Goal: Information Seeking & Learning: Check status

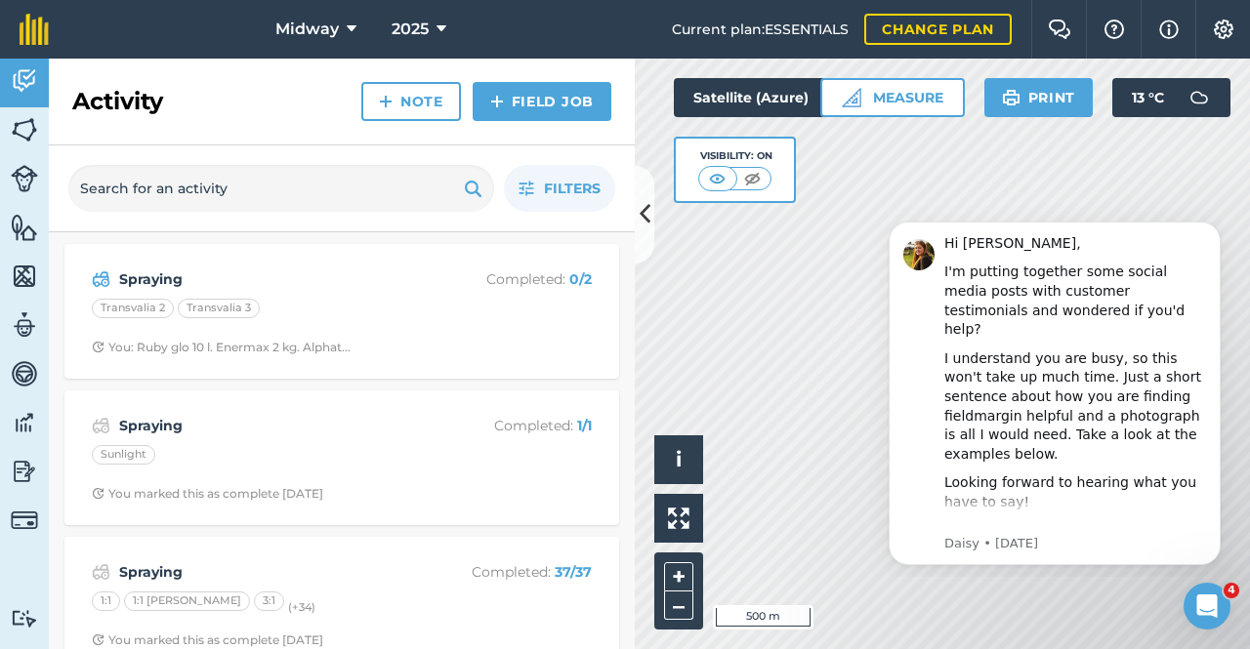
click at [146, 283] on strong "Spraying" at bounding box center [274, 279] width 310 height 21
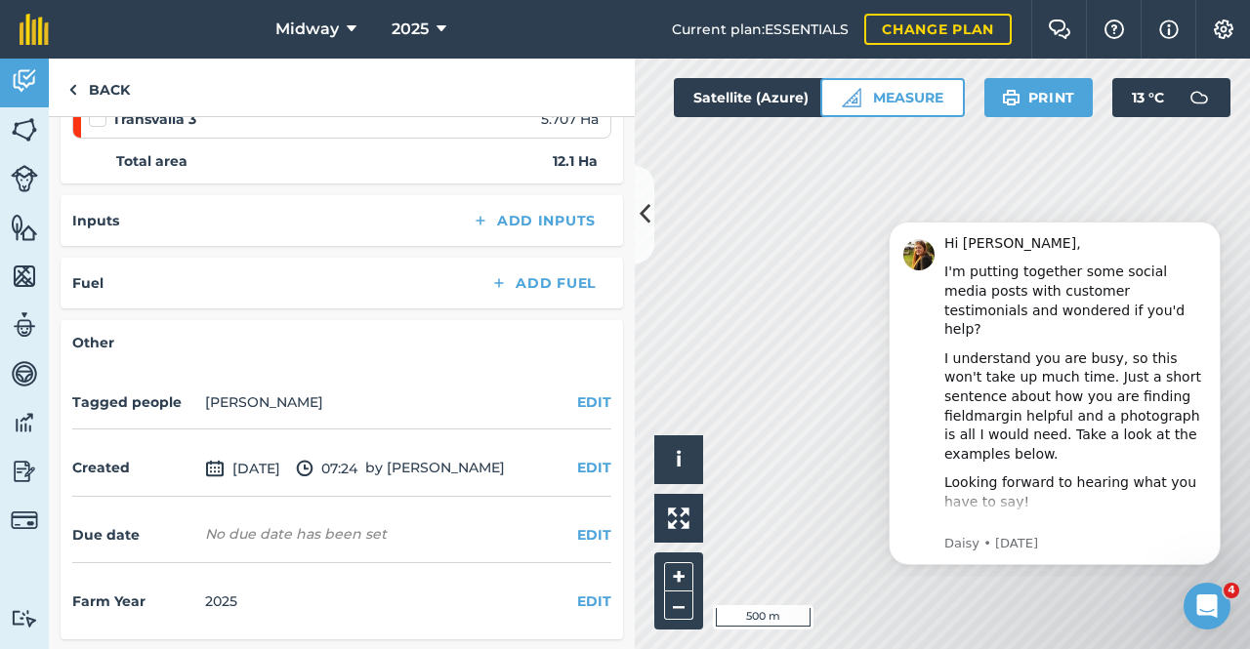
scroll to position [381, 0]
click at [80, 90] on link "Back" at bounding box center [99, 88] width 101 height 58
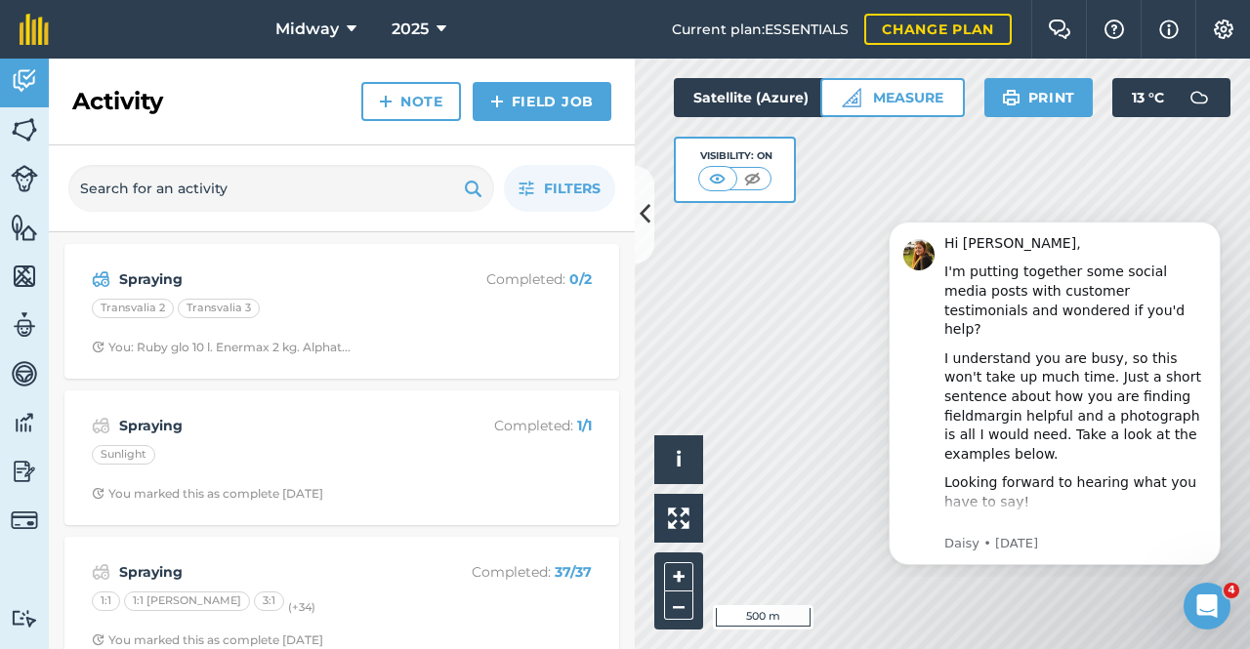
click at [213, 292] on div "Spraying Completed : 0 / 2 Transvalia 2 Transvalia 3 You: Ruby glo 10 l. Enerma…" at bounding box center [341, 311] width 531 height 111
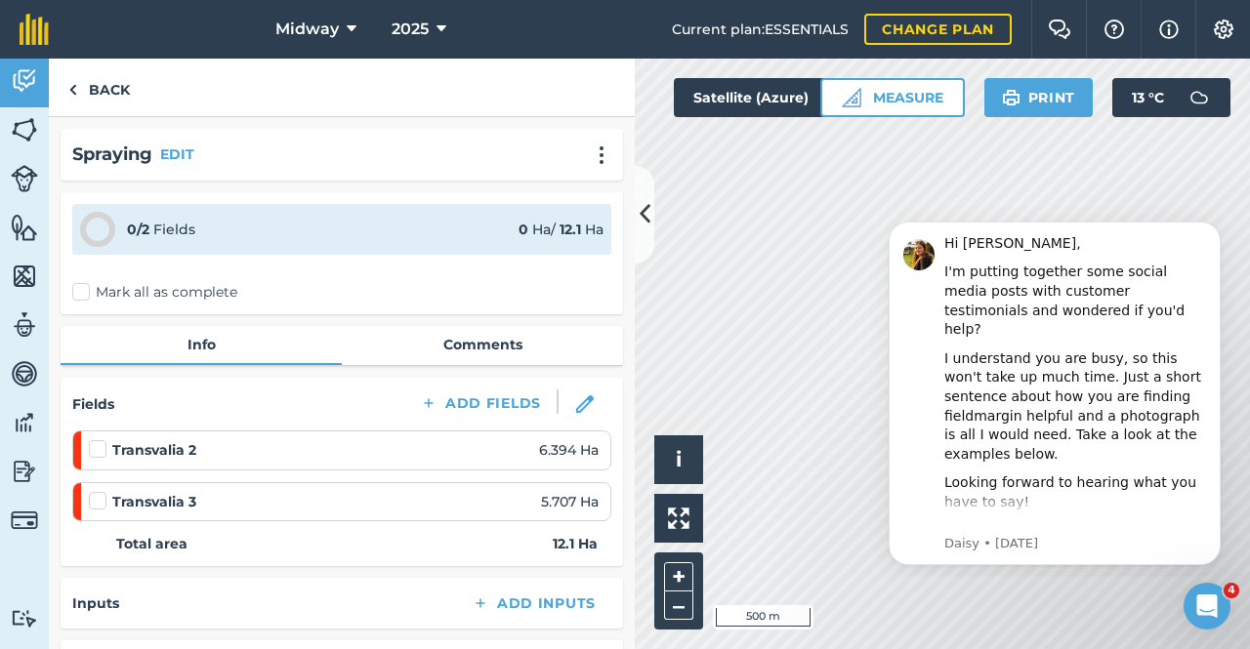
click at [492, 344] on link "Comments" at bounding box center [482, 344] width 281 height 37
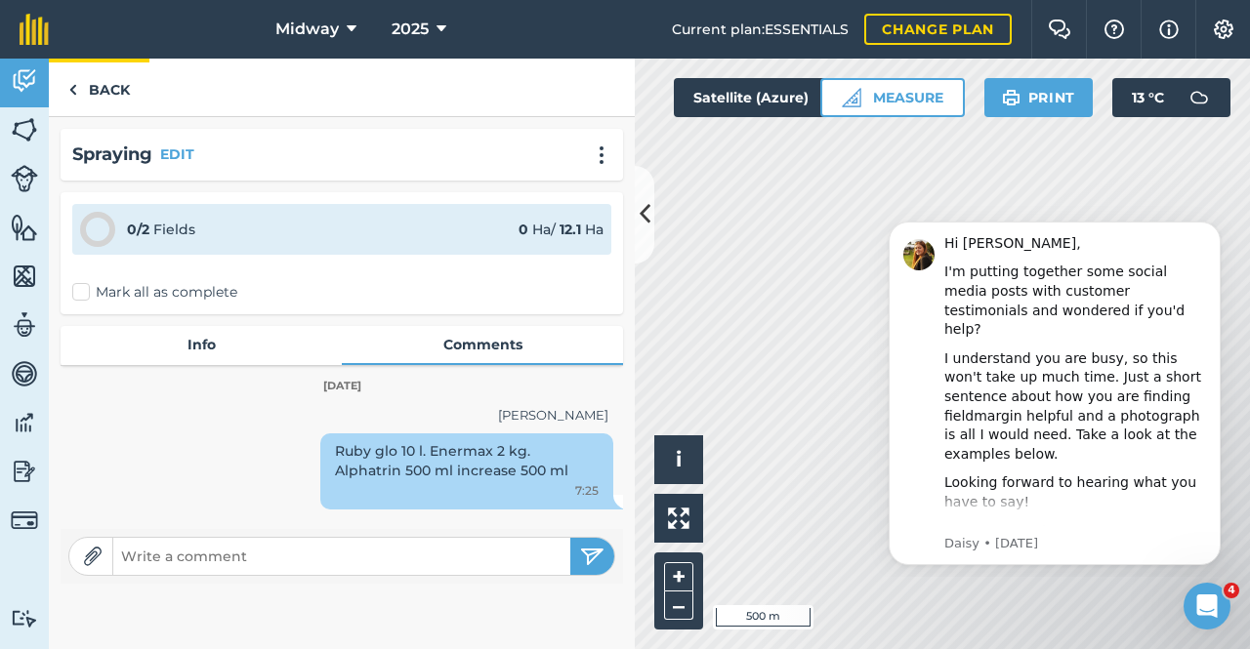
click at [75, 88] on img at bounding box center [72, 89] width 9 height 23
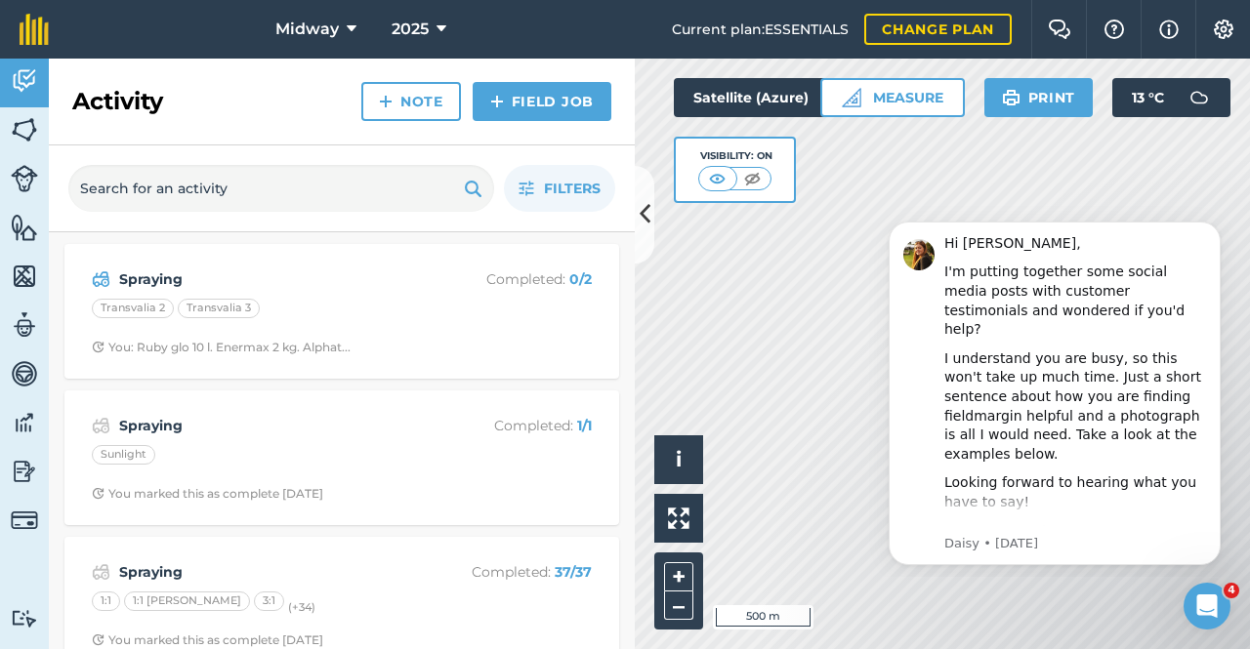
click at [130, 431] on strong "Spraying" at bounding box center [274, 425] width 310 height 21
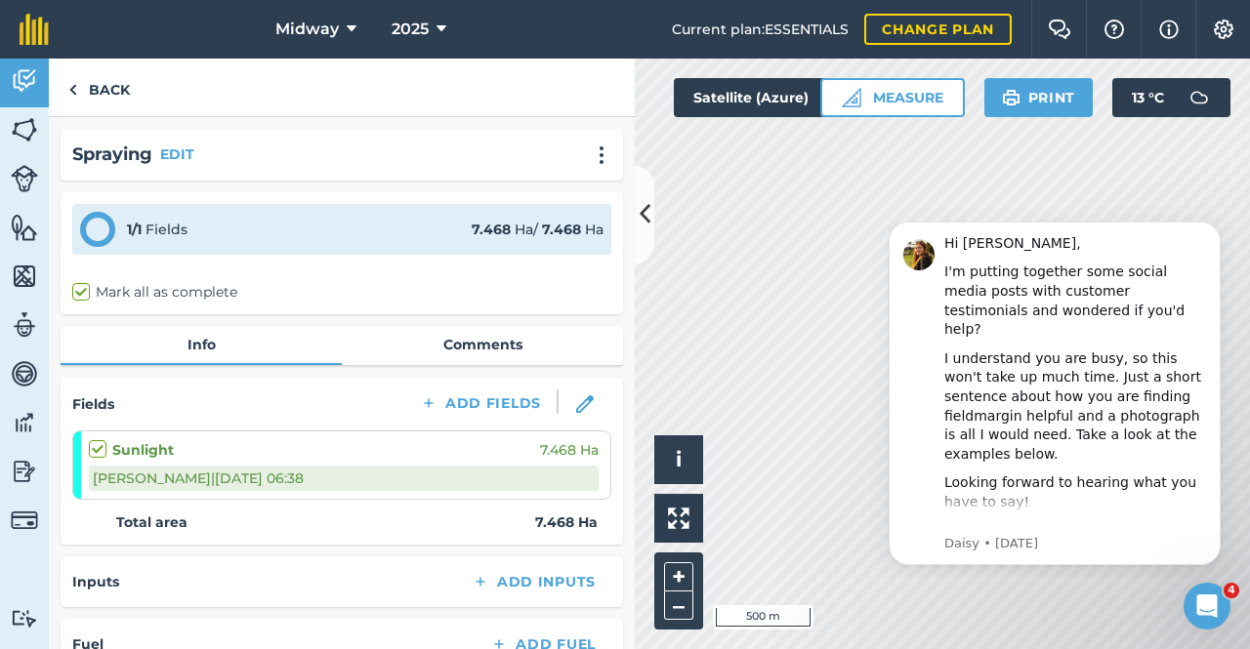
click at [486, 336] on link "Comments" at bounding box center [482, 344] width 281 height 37
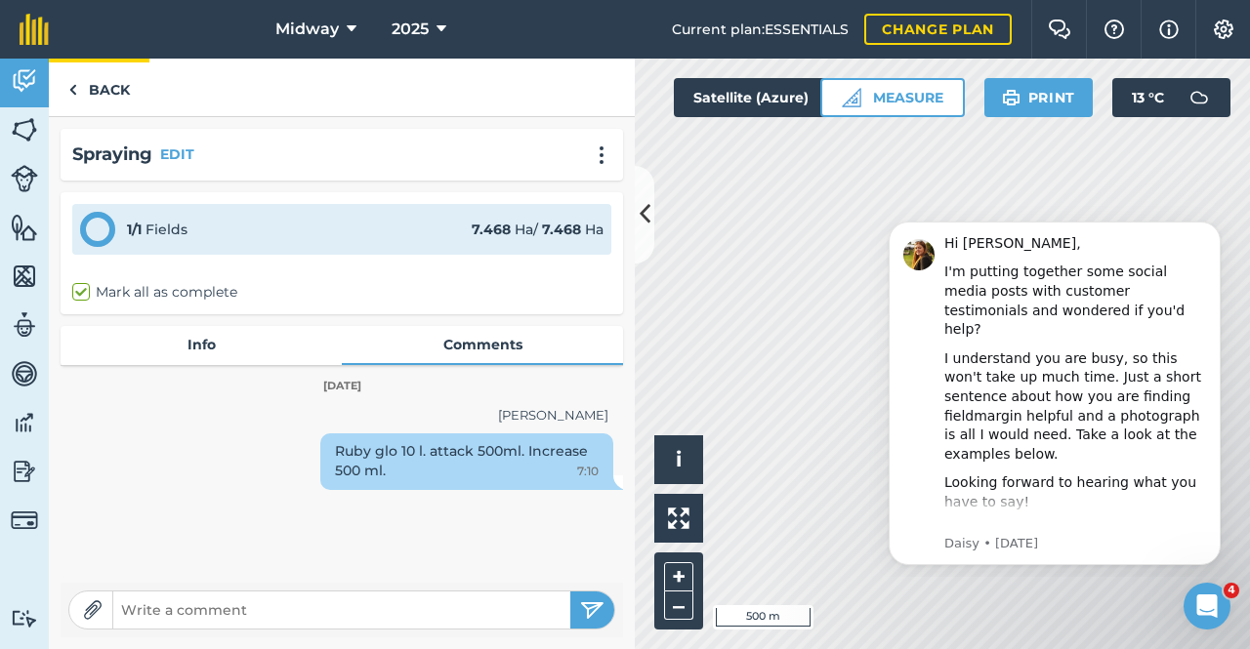
click at [74, 90] on img at bounding box center [72, 89] width 9 height 23
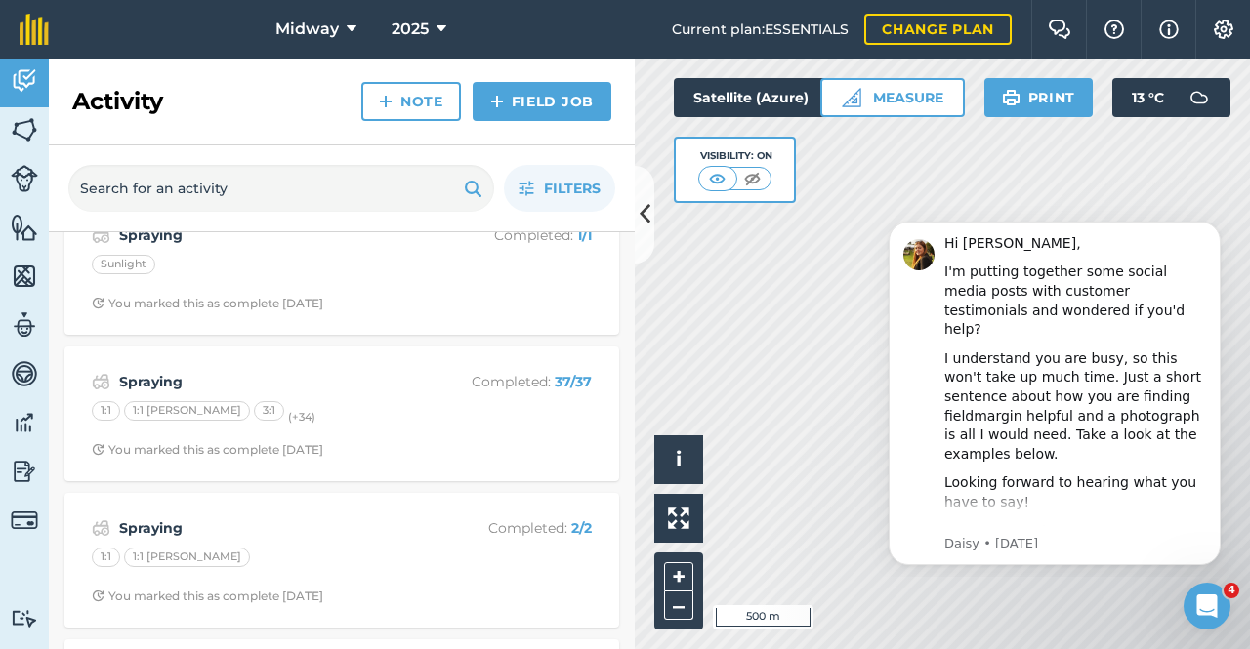
scroll to position [196, 0]
click at [145, 377] on strong "Spraying" at bounding box center [274, 375] width 310 height 21
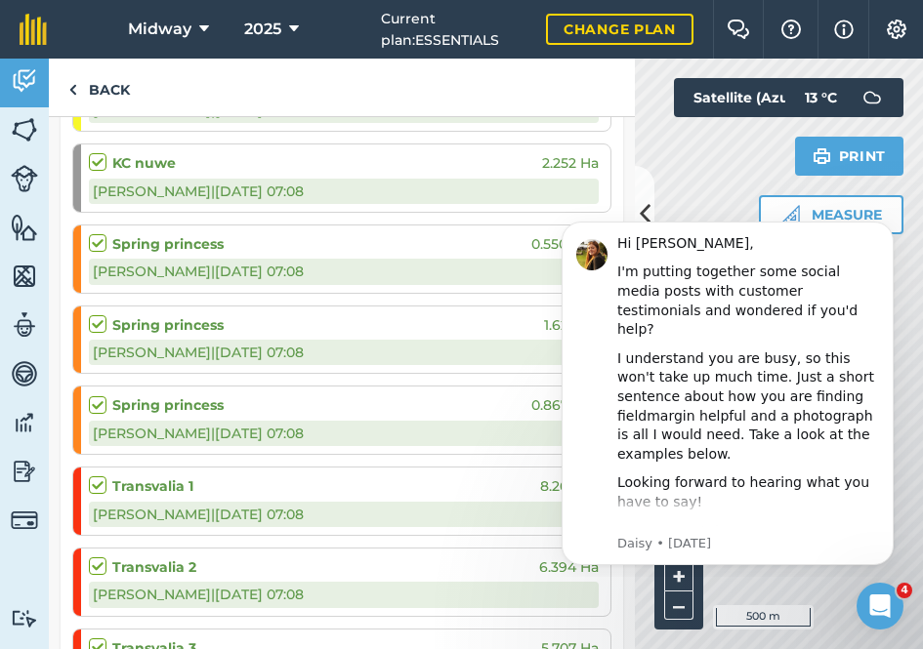
scroll to position [1423, 0]
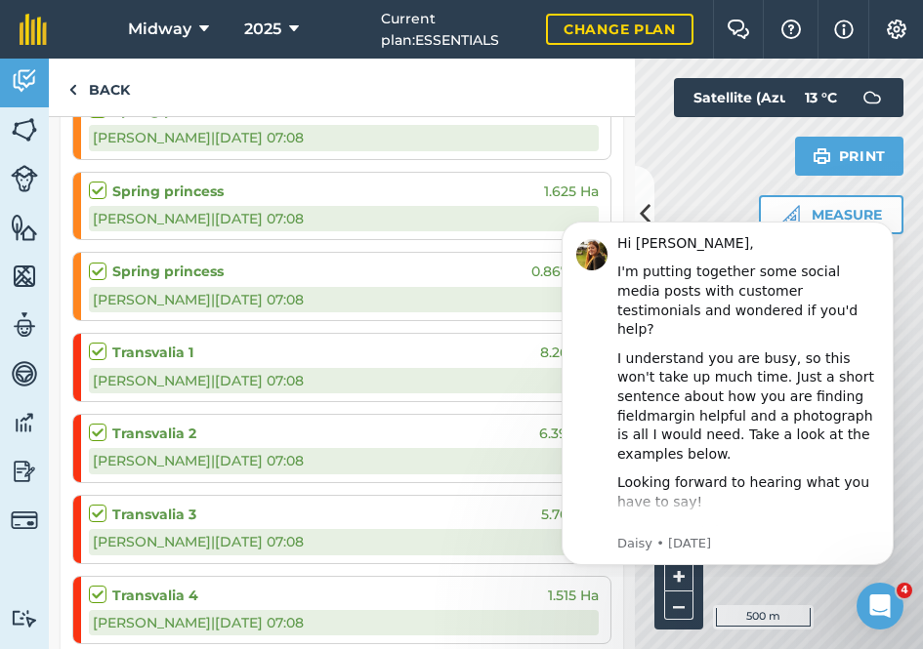
click at [398, 448] on div "Christiaan N | 23/09/2025 @ 07:08" at bounding box center [344, 460] width 510 height 25
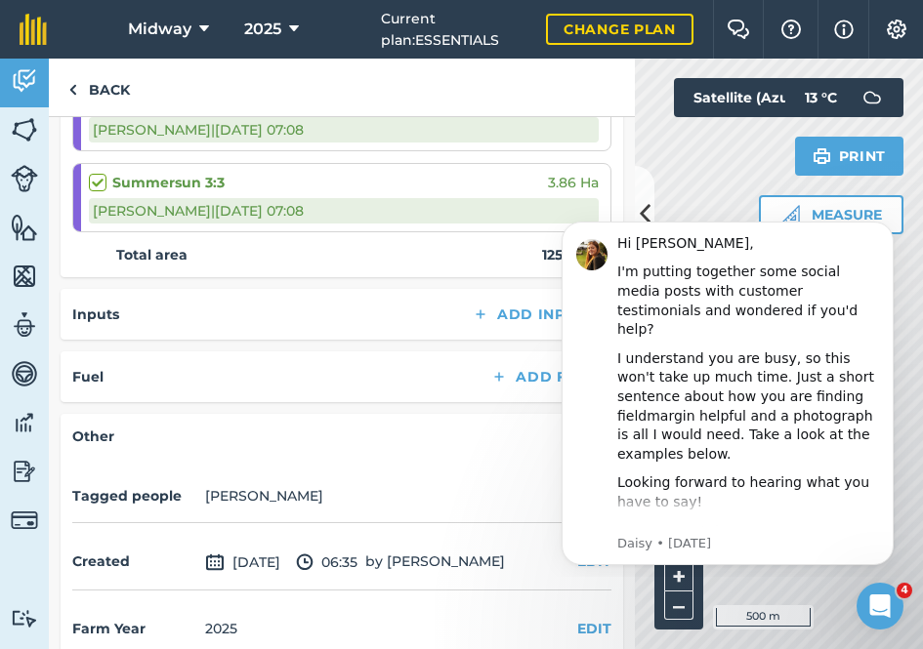
scroll to position [3177, 0]
click at [77, 89] on link "Back" at bounding box center [99, 88] width 101 height 58
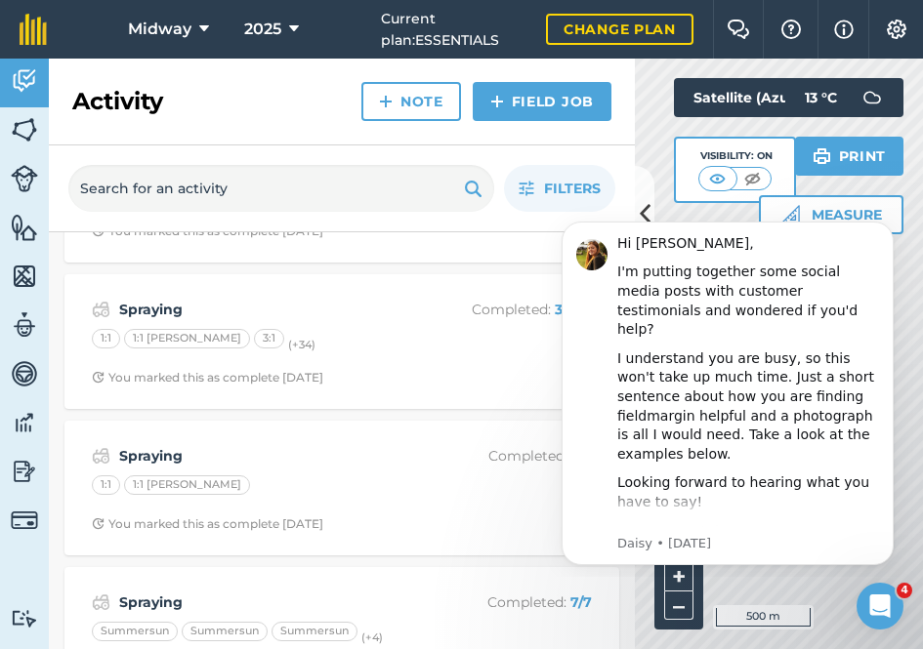
scroll to position [304, 0]
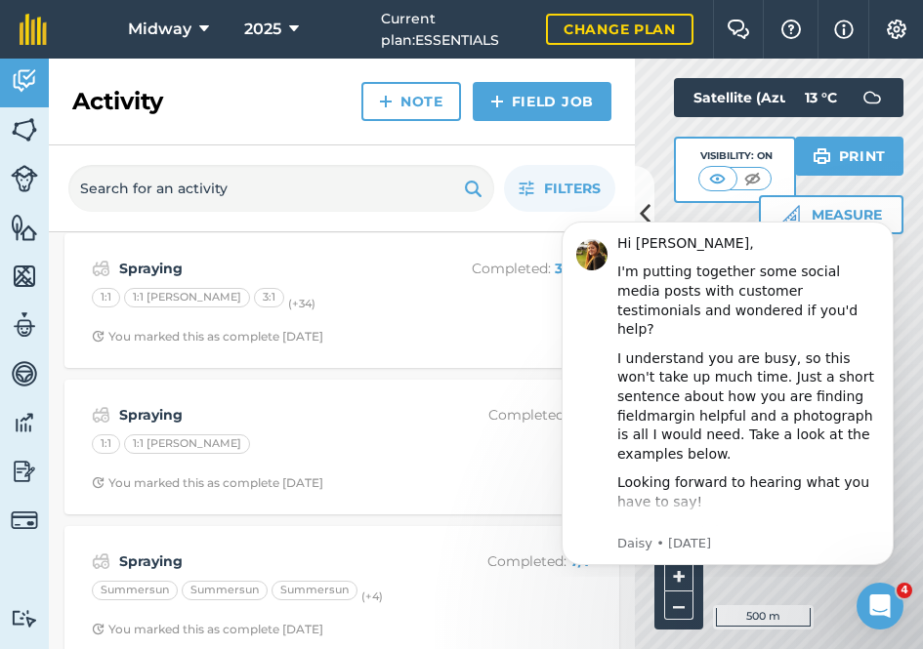
click at [140, 271] on strong "Spraying" at bounding box center [274, 268] width 310 height 21
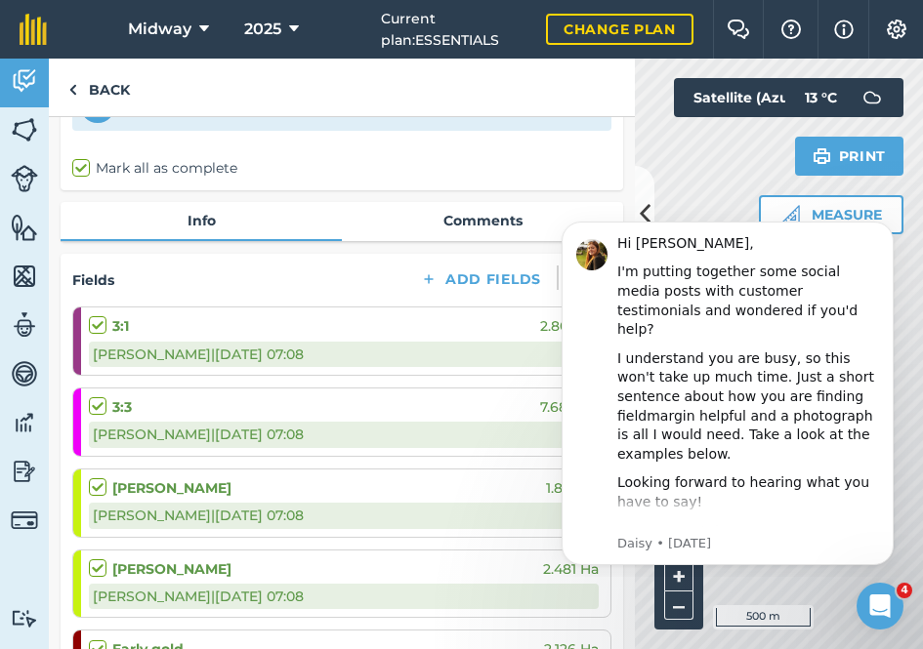
scroll to position [117, 0]
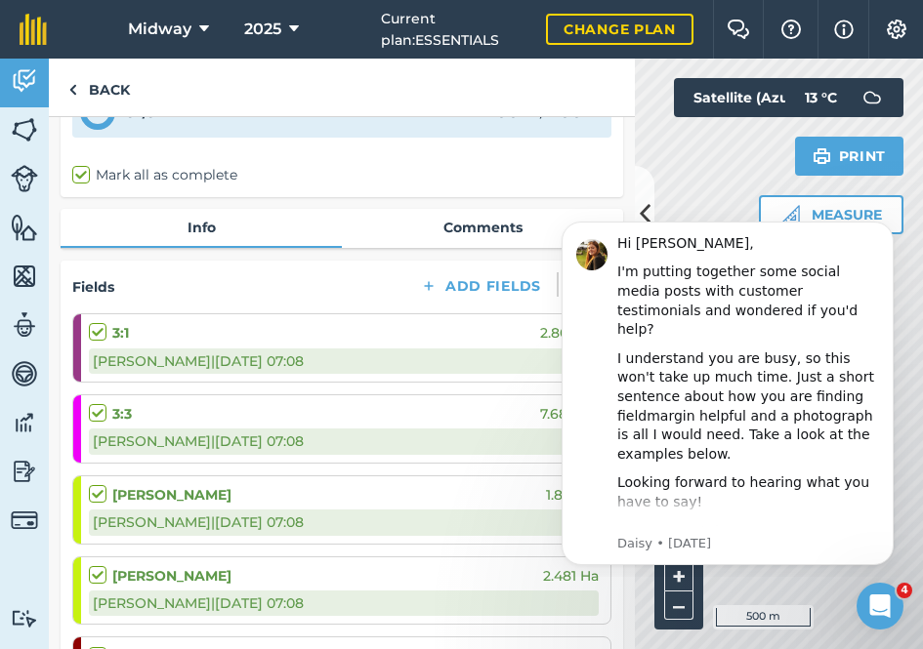
click at [481, 230] on link "Comments" at bounding box center [482, 227] width 281 height 37
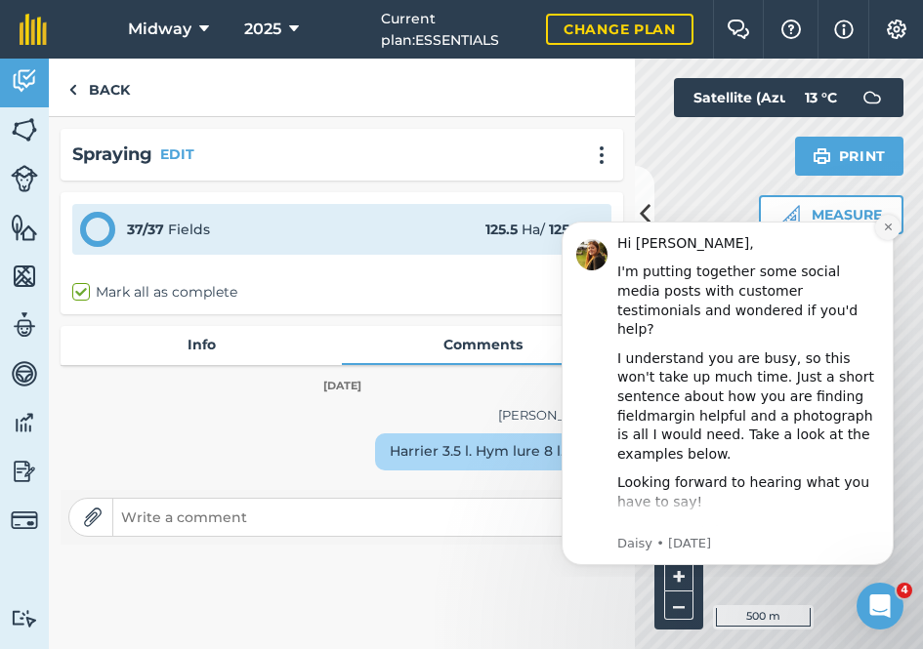
click at [891, 226] on icon "Dismiss notification" at bounding box center [888, 227] width 11 height 11
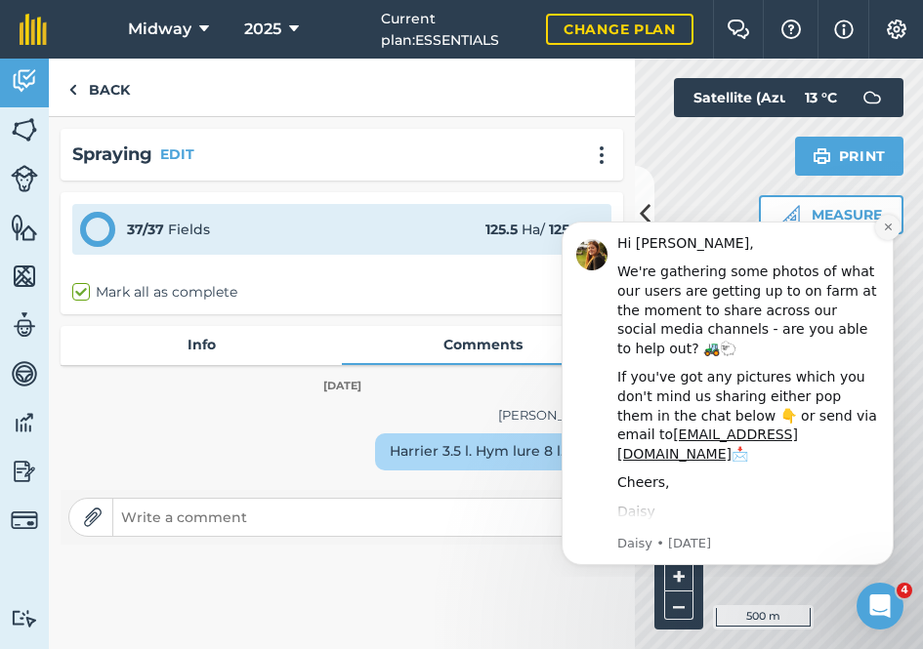
click at [890, 226] on icon "Dismiss notification" at bounding box center [887, 227] width 7 height 7
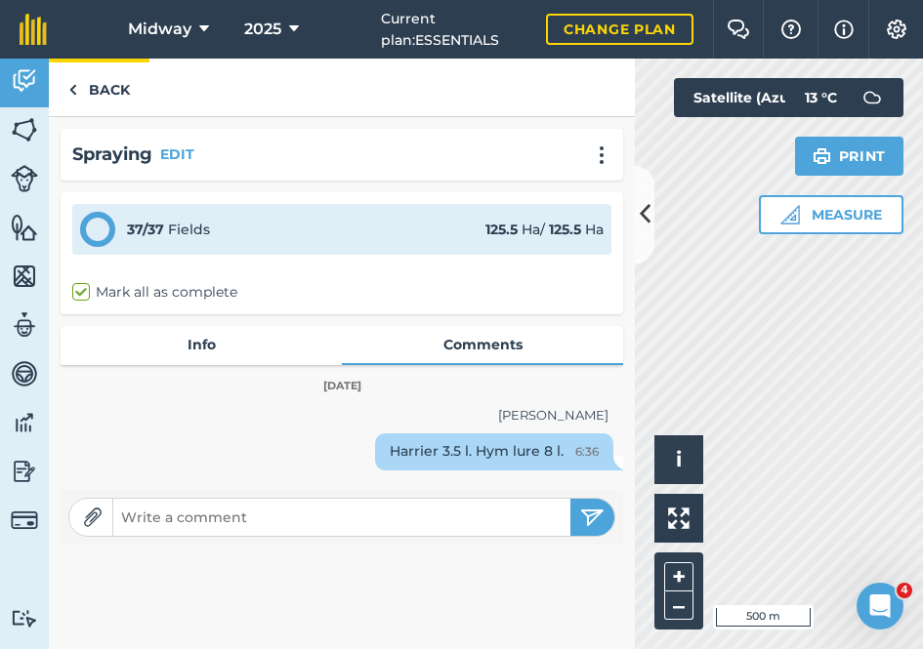
click at [73, 89] on img at bounding box center [72, 89] width 9 height 23
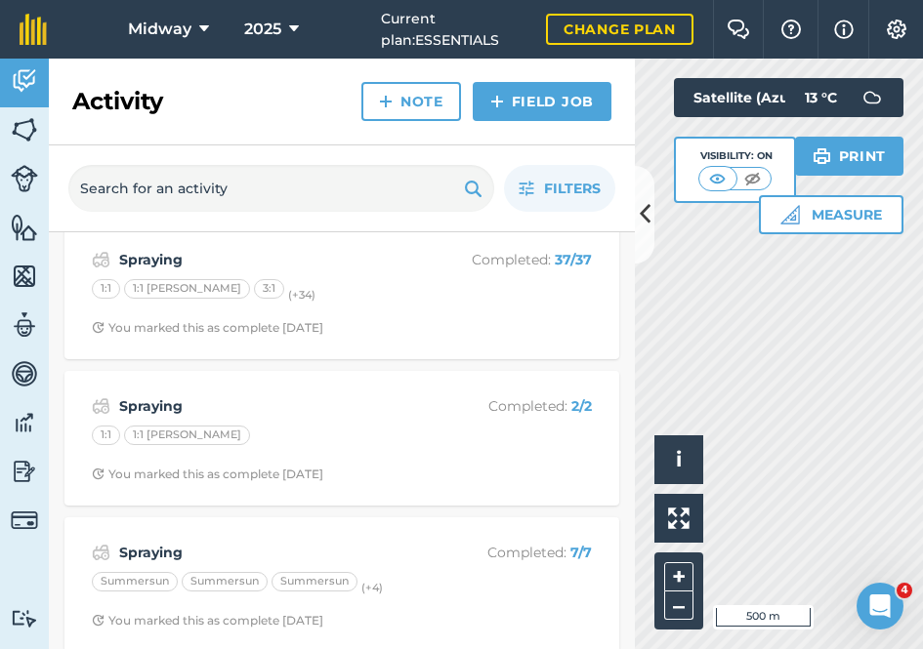
scroll to position [339, 0]
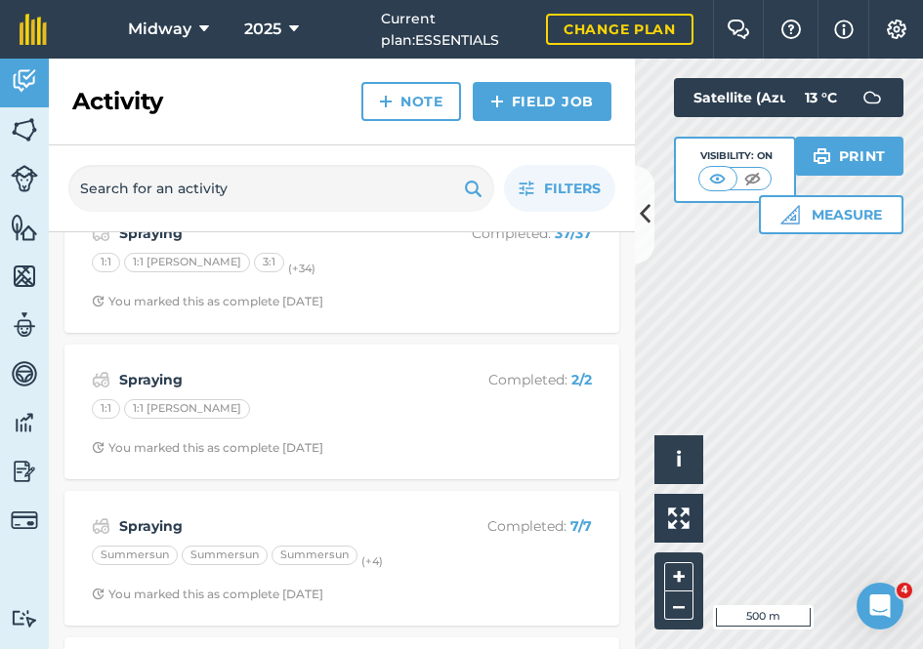
click at [146, 379] on strong "Spraying" at bounding box center [274, 379] width 310 height 21
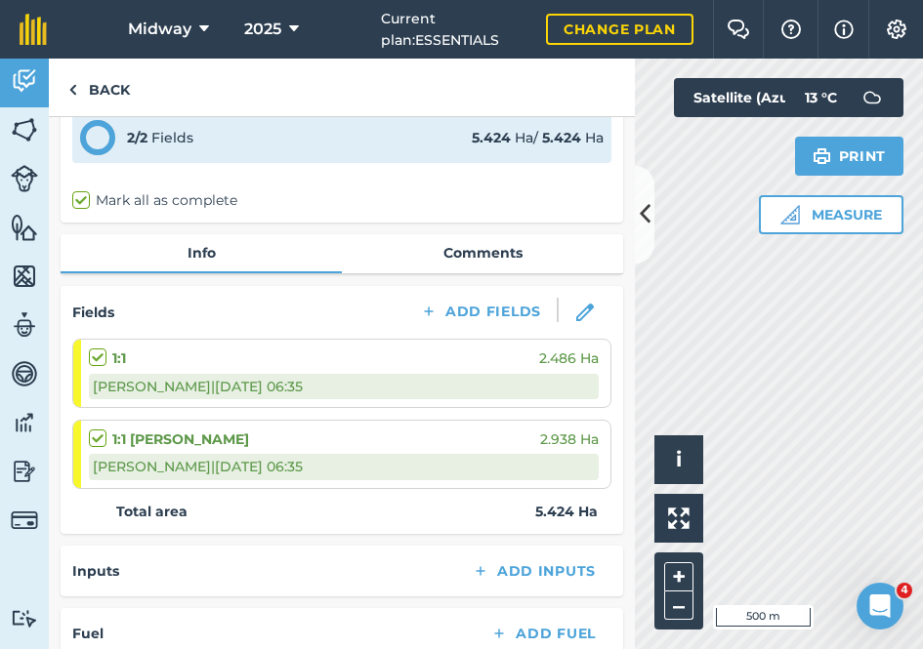
scroll to position [69, 0]
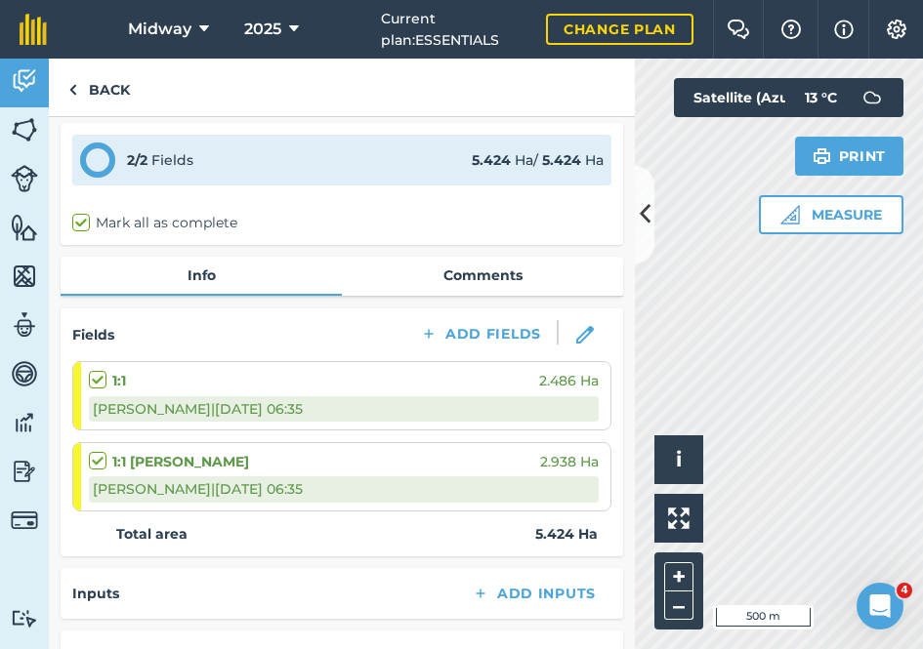
click at [499, 278] on link "Comments" at bounding box center [482, 275] width 281 height 37
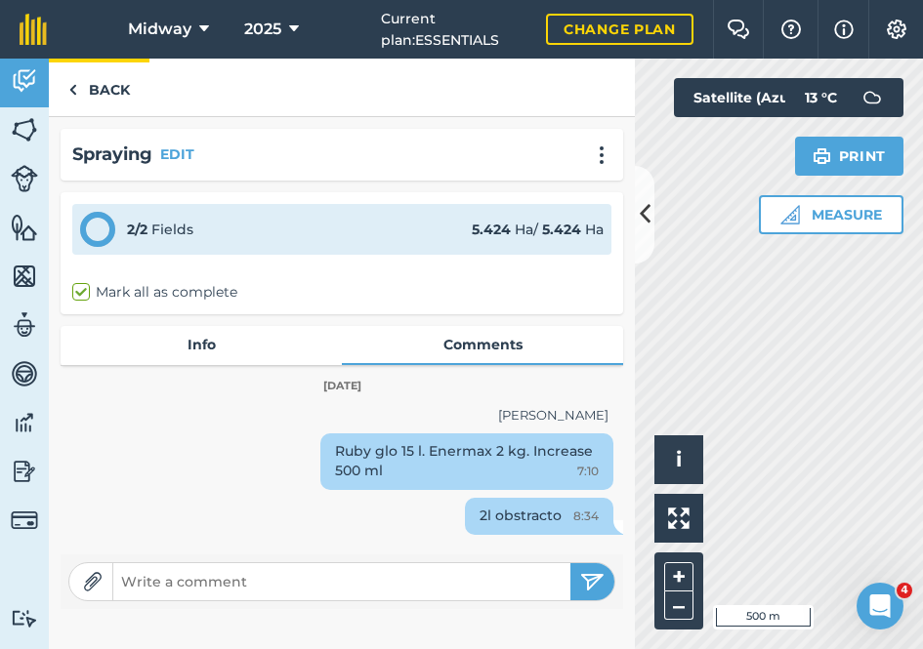
click at [74, 91] on img at bounding box center [72, 89] width 9 height 23
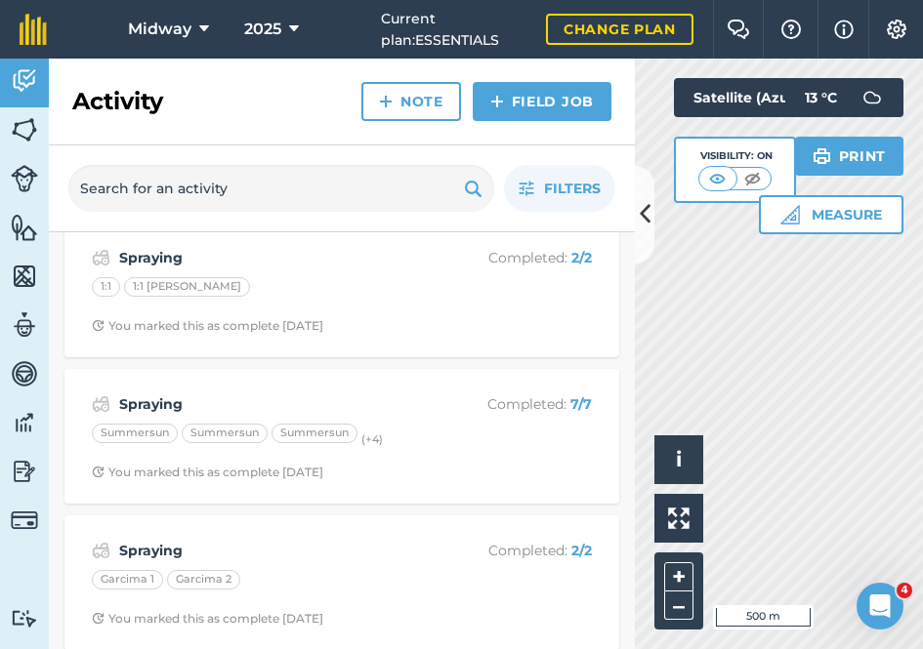
scroll to position [465, 0]
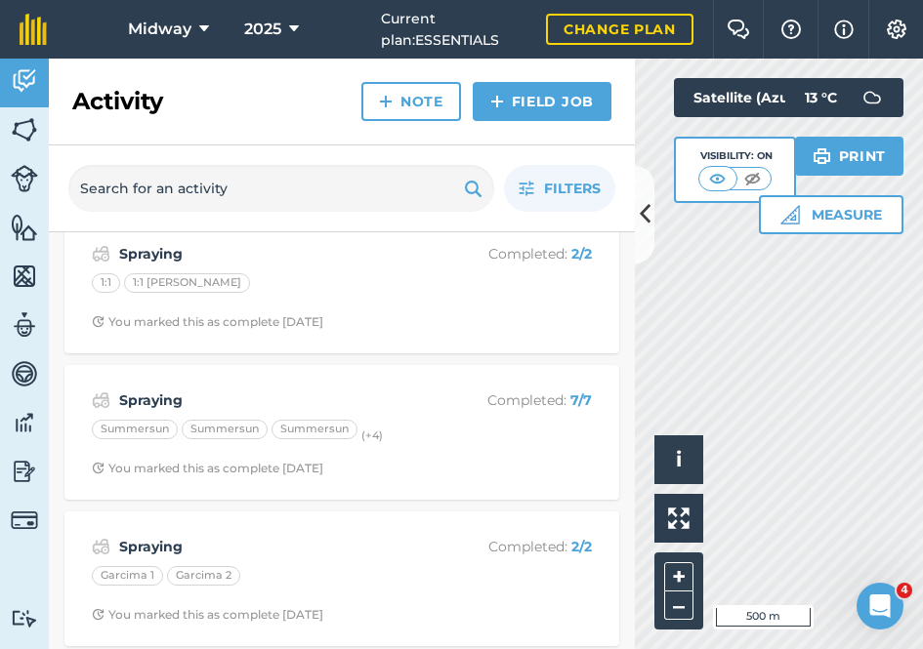
click at [144, 396] on strong "Spraying" at bounding box center [274, 400] width 310 height 21
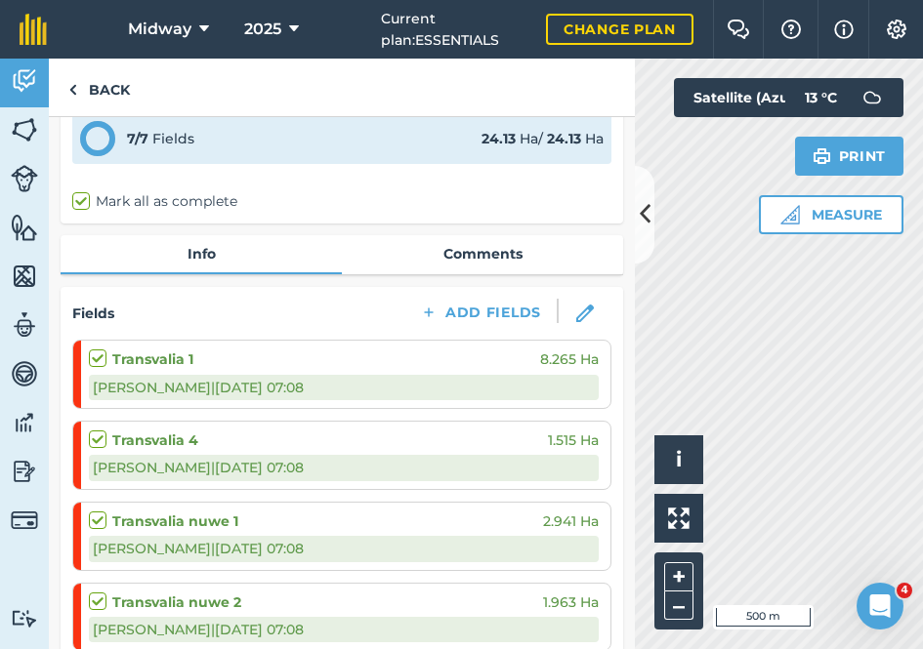
scroll to position [77, 0]
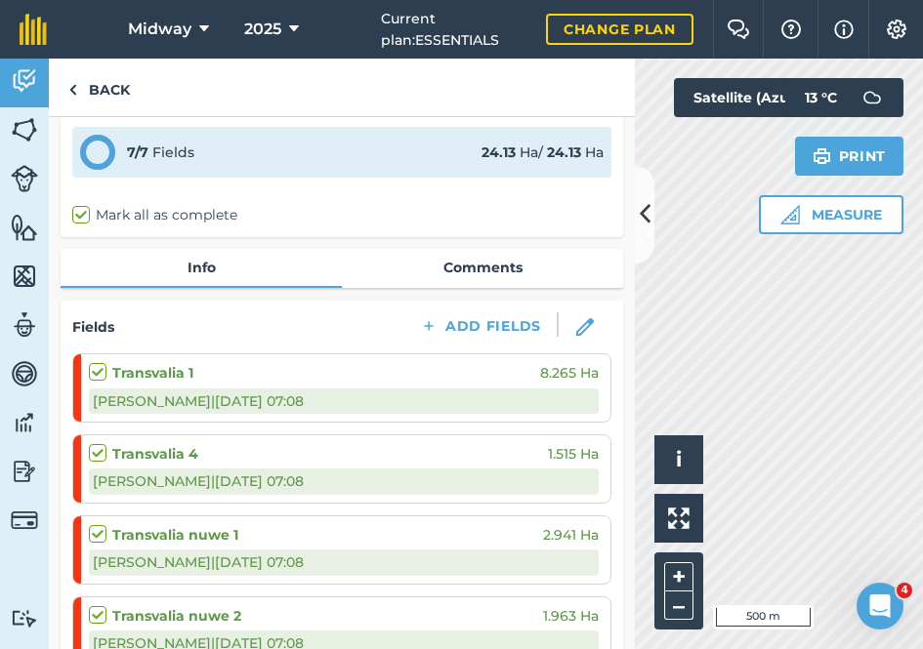
click at [487, 267] on link "Comments" at bounding box center [482, 267] width 281 height 37
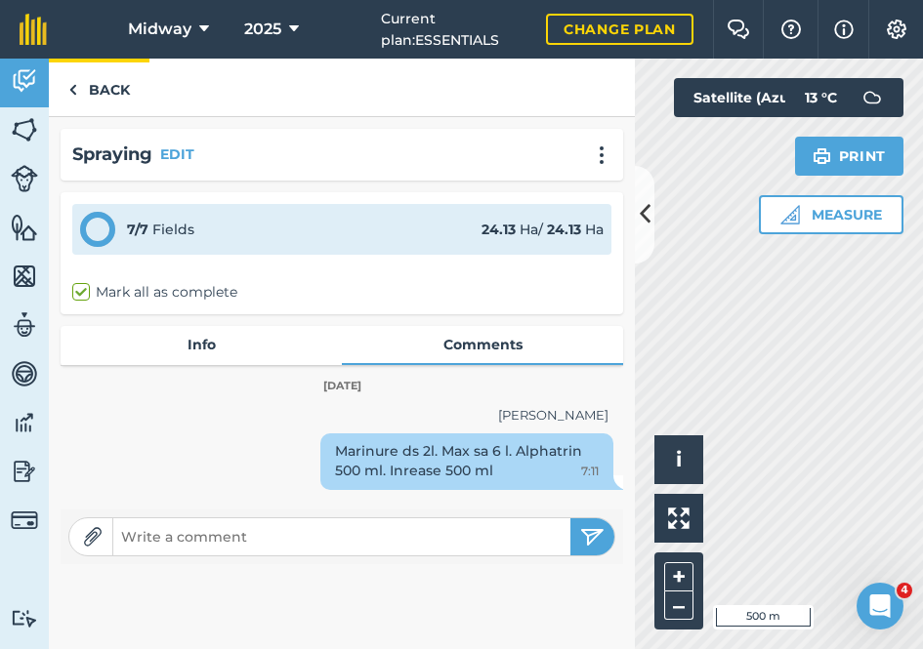
click at [74, 90] on img at bounding box center [72, 89] width 9 height 23
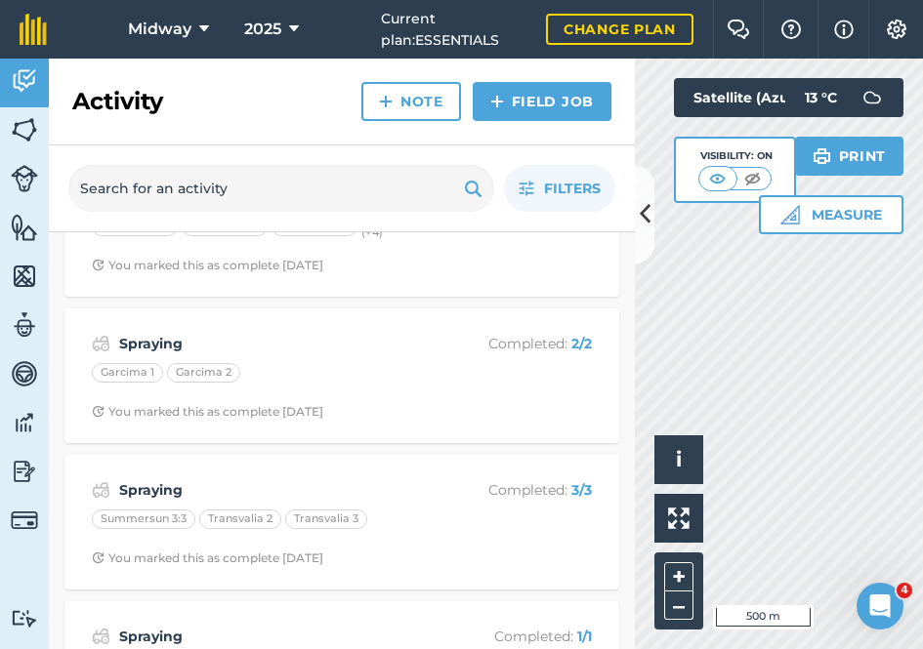
scroll to position [677, 0]
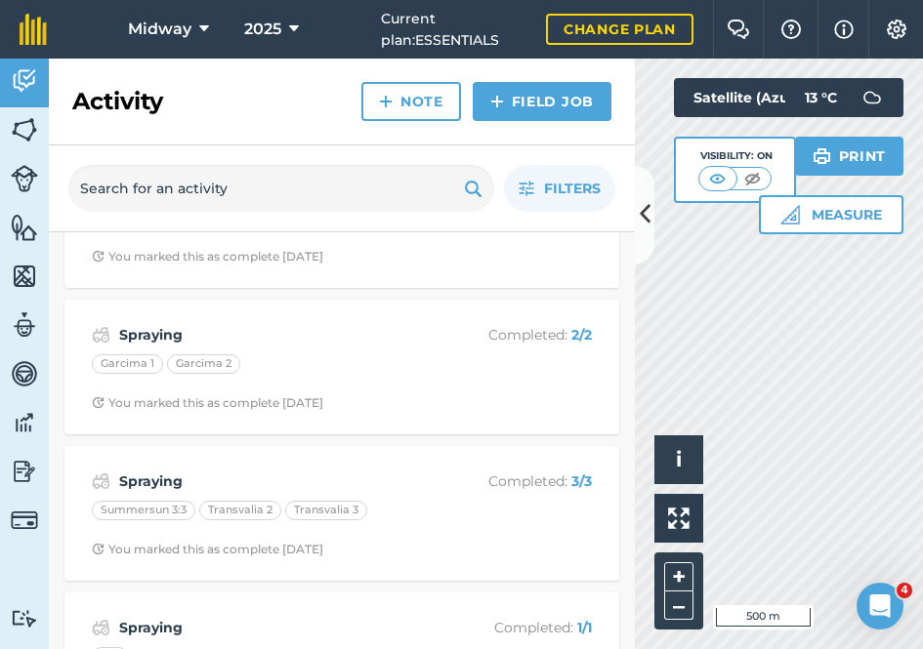
click at [134, 331] on strong "Spraying" at bounding box center [274, 334] width 310 height 21
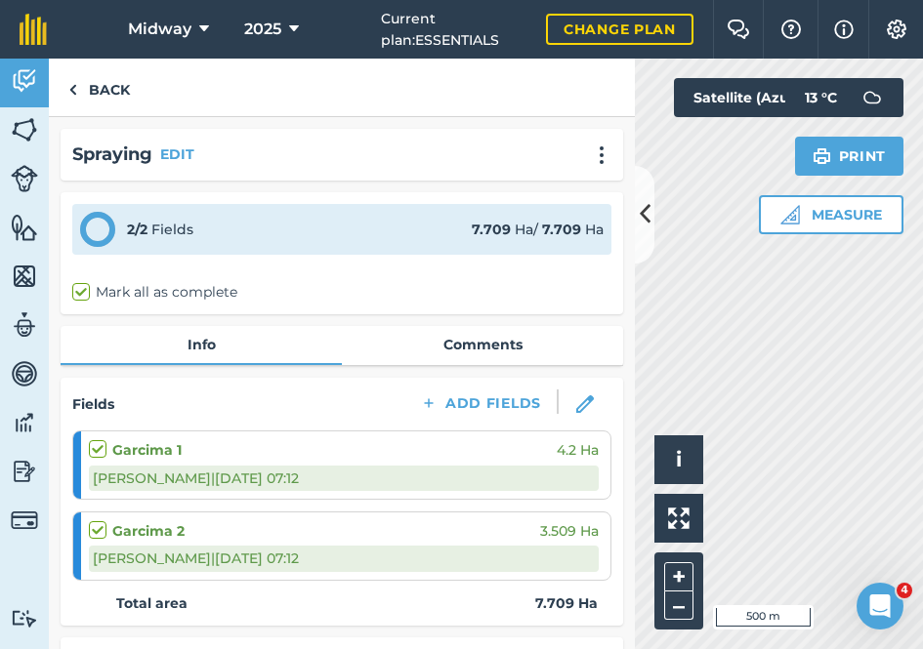
click at [491, 347] on link "Comments" at bounding box center [482, 344] width 281 height 37
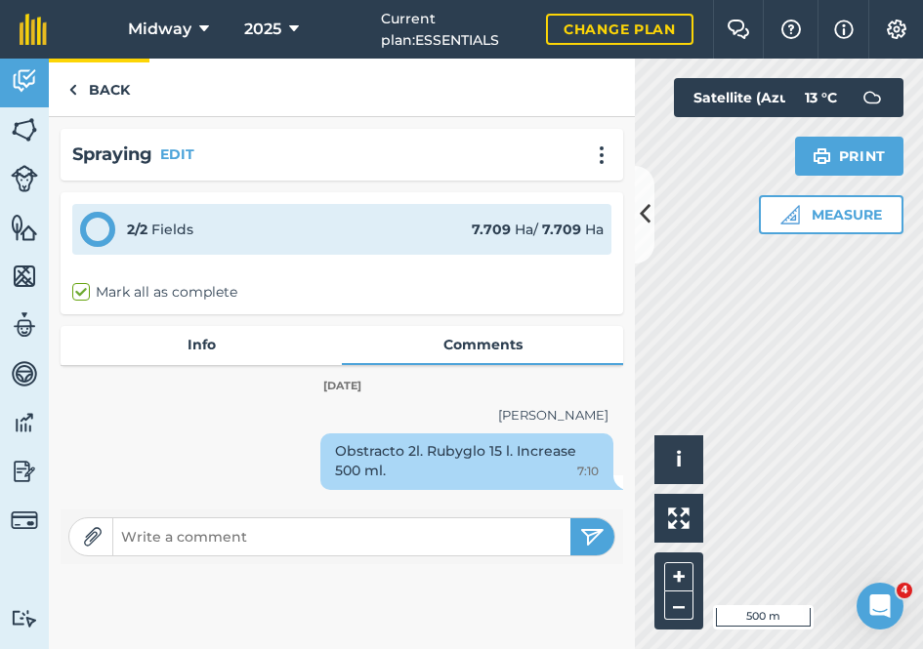
click at [75, 92] on img at bounding box center [72, 89] width 9 height 23
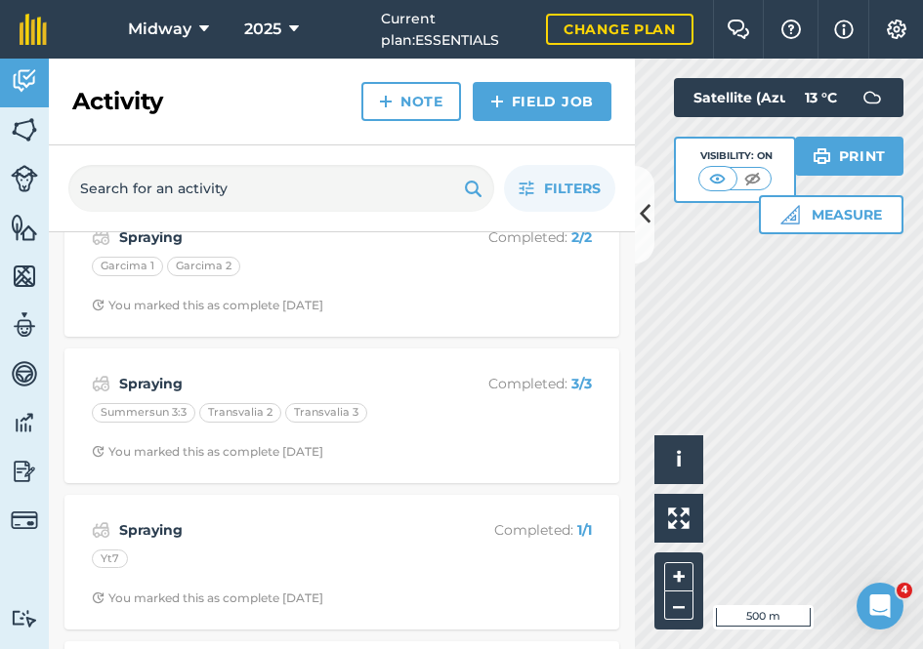
scroll to position [785, 0]
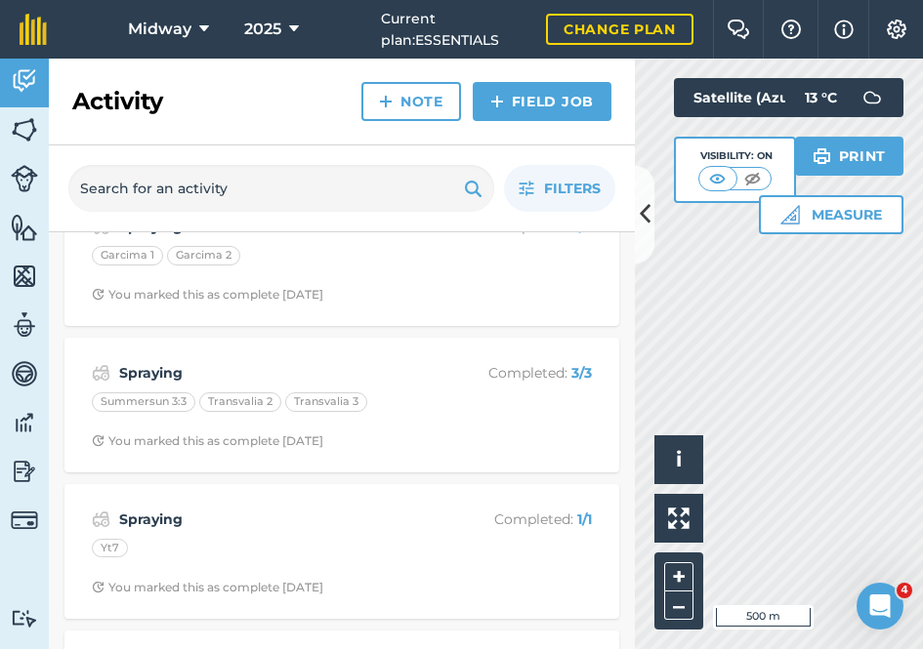
click at [150, 373] on strong "Spraying" at bounding box center [274, 372] width 310 height 21
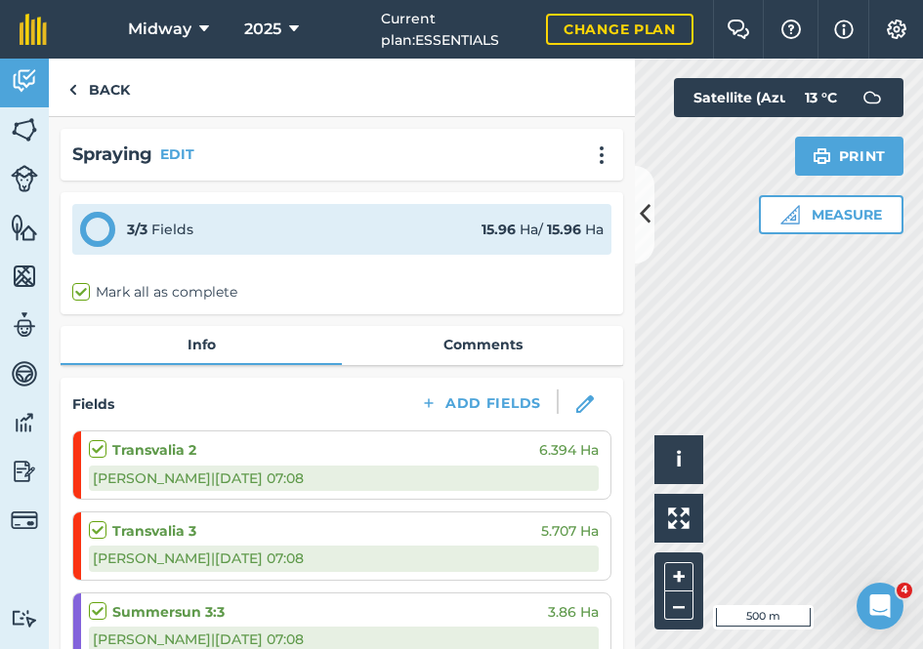
click at [487, 350] on link "Comments" at bounding box center [482, 344] width 281 height 37
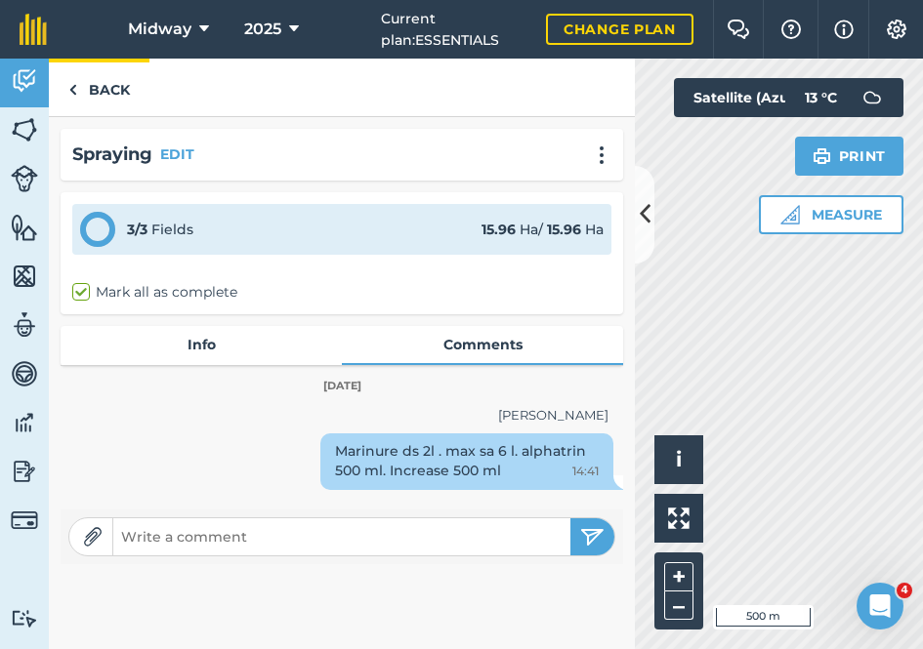
click at [74, 89] on img at bounding box center [72, 89] width 9 height 23
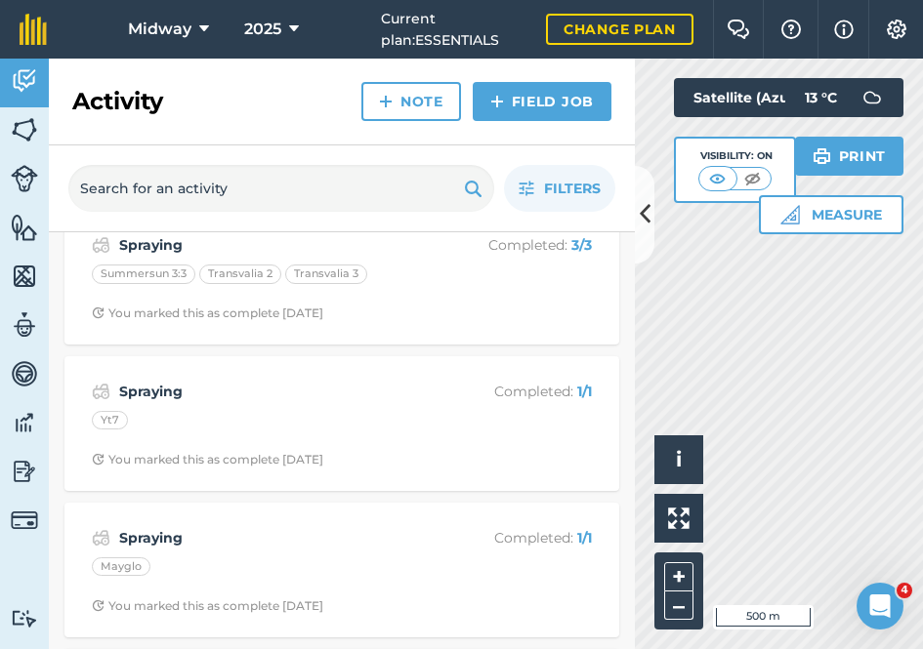
scroll to position [921, 0]
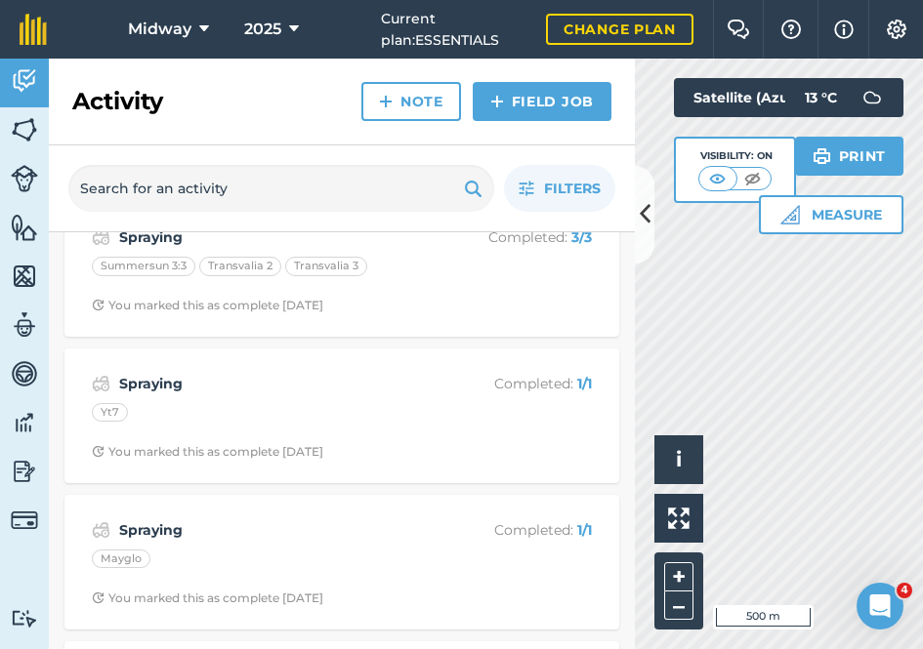
click at [143, 382] on strong "Spraying" at bounding box center [274, 383] width 310 height 21
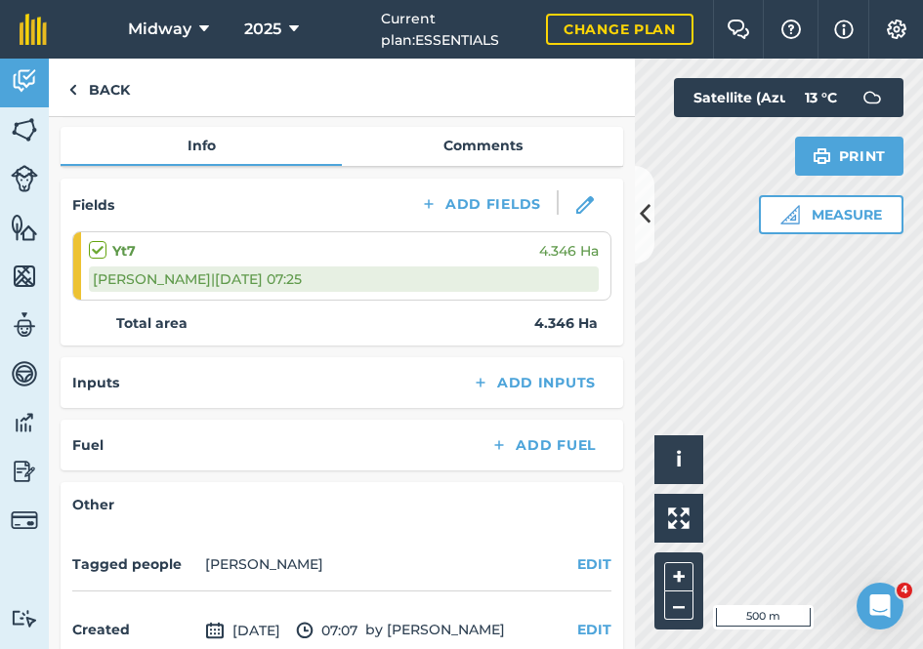
scroll to position [198, 0]
click at [480, 144] on link "Comments" at bounding box center [482, 146] width 281 height 37
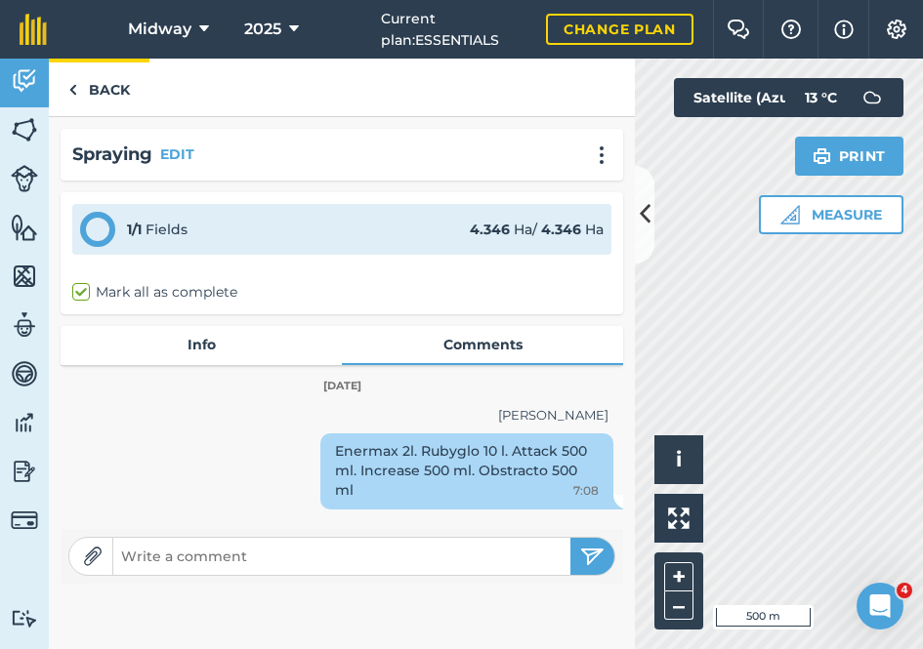
click at [74, 91] on img at bounding box center [72, 89] width 9 height 23
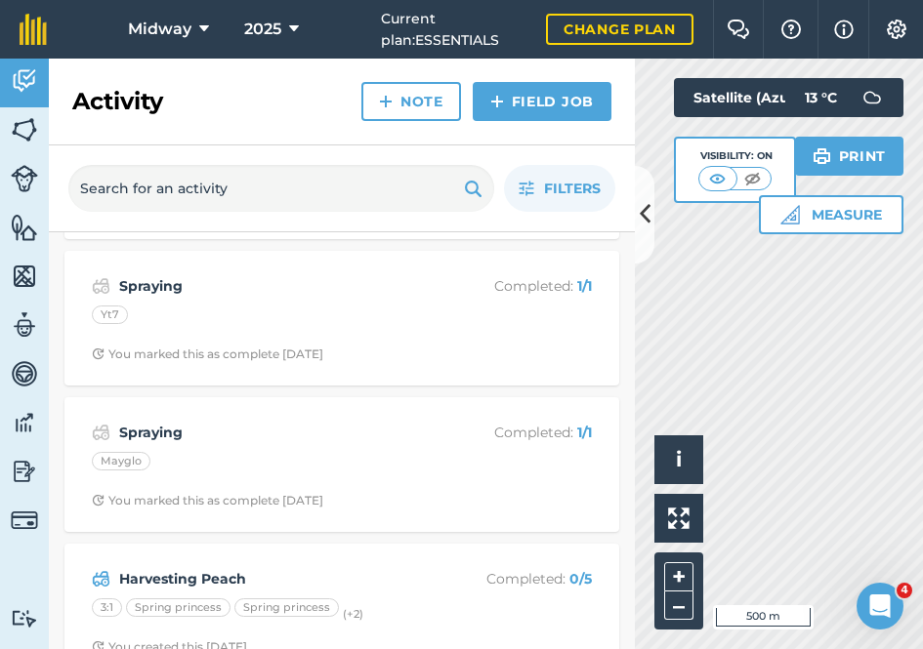
scroll to position [1043, 0]
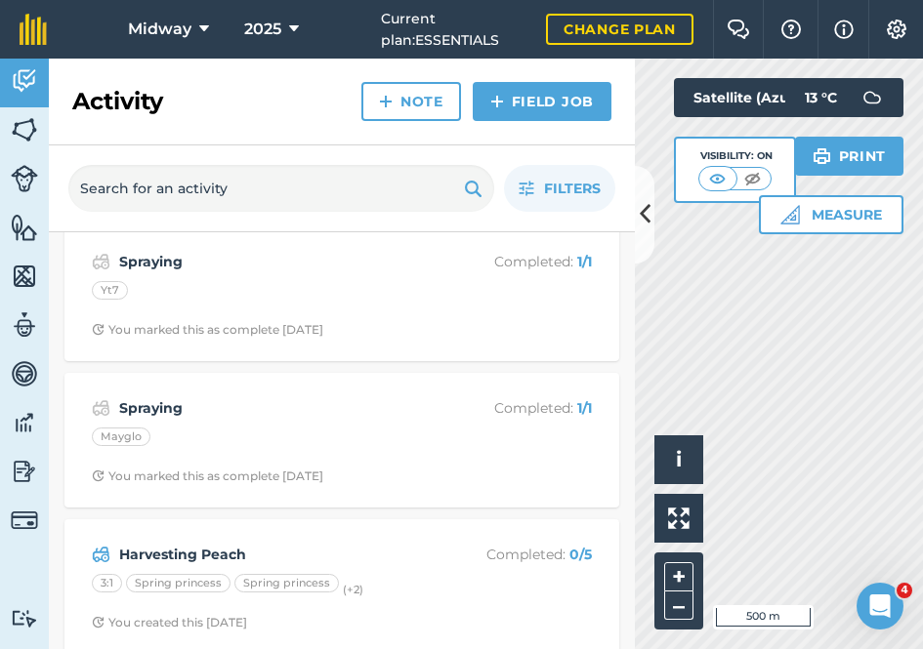
click at [150, 406] on strong "Spraying" at bounding box center [274, 407] width 310 height 21
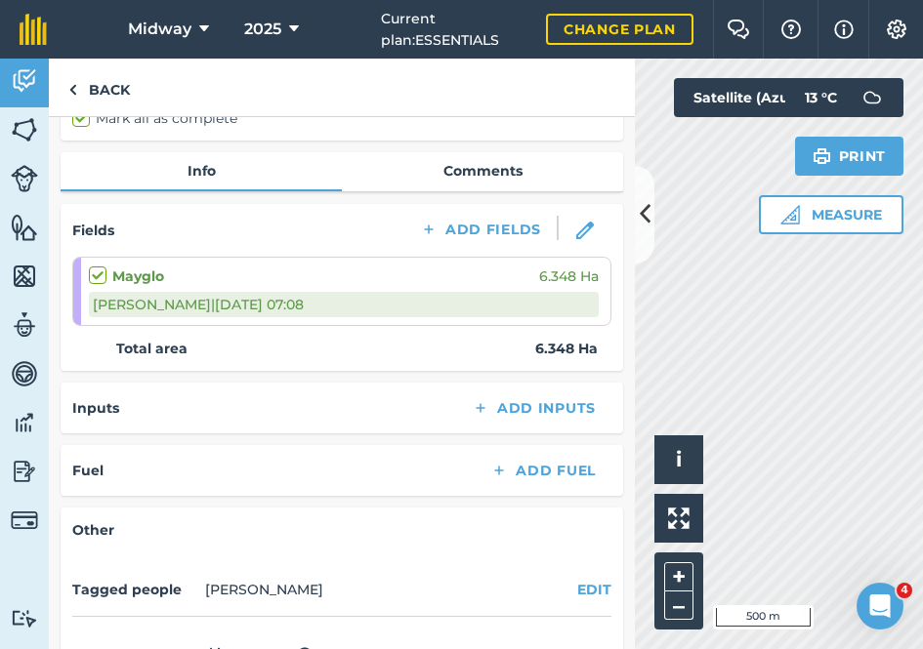
scroll to position [166, 0]
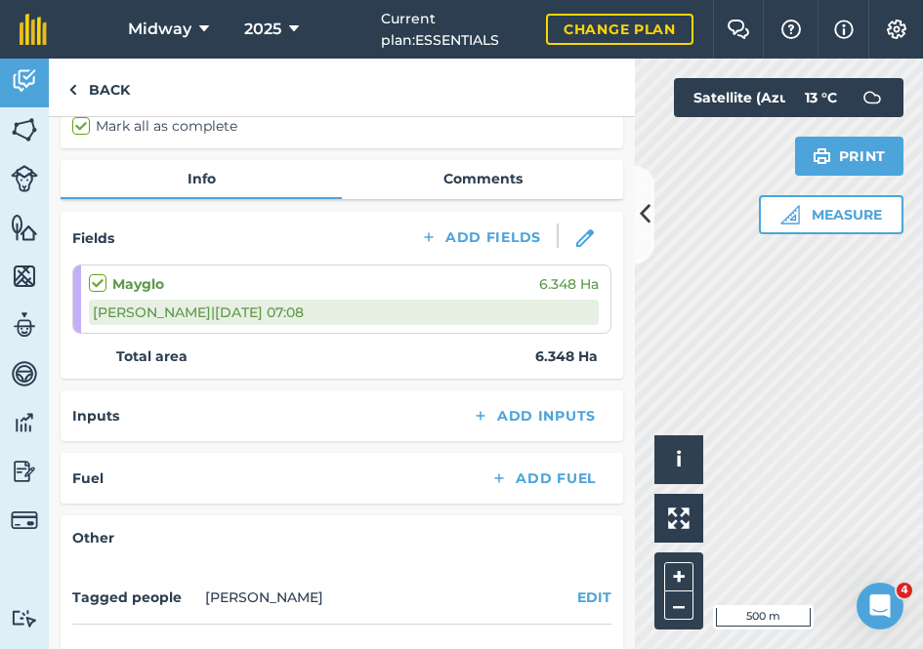
click at [492, 185] on link "Comments" at bounding box center [482, 178] width 281 height 37
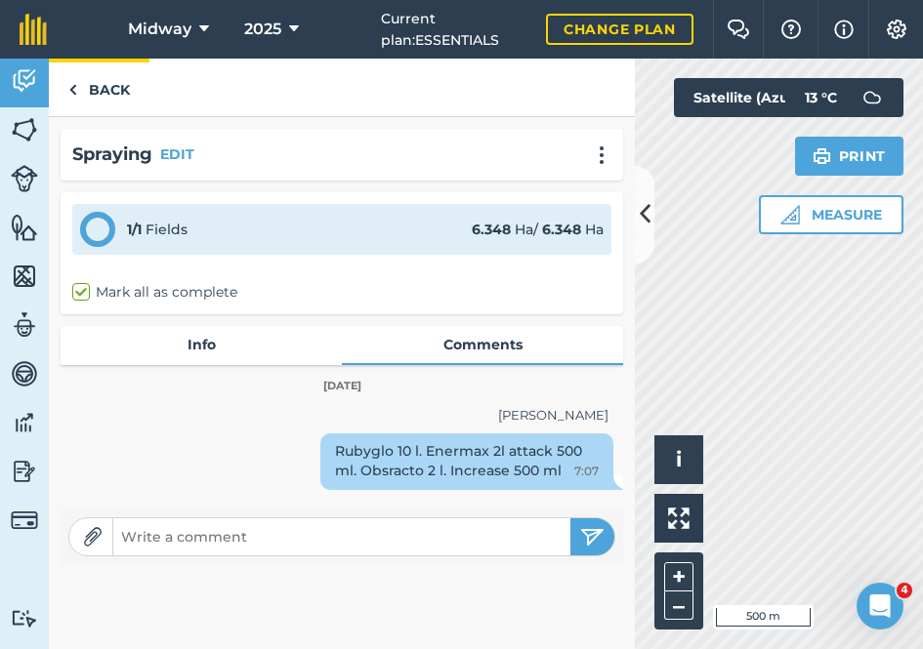
click at [71, 92] on img at bounding box center [72, 89] width 9 height 23
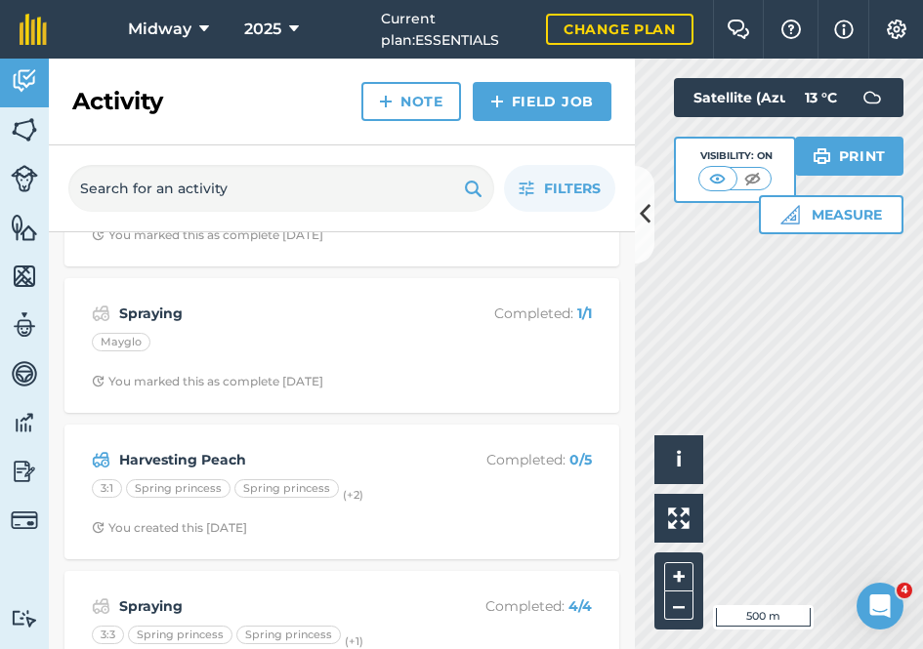
scroll to position [1156, 0]
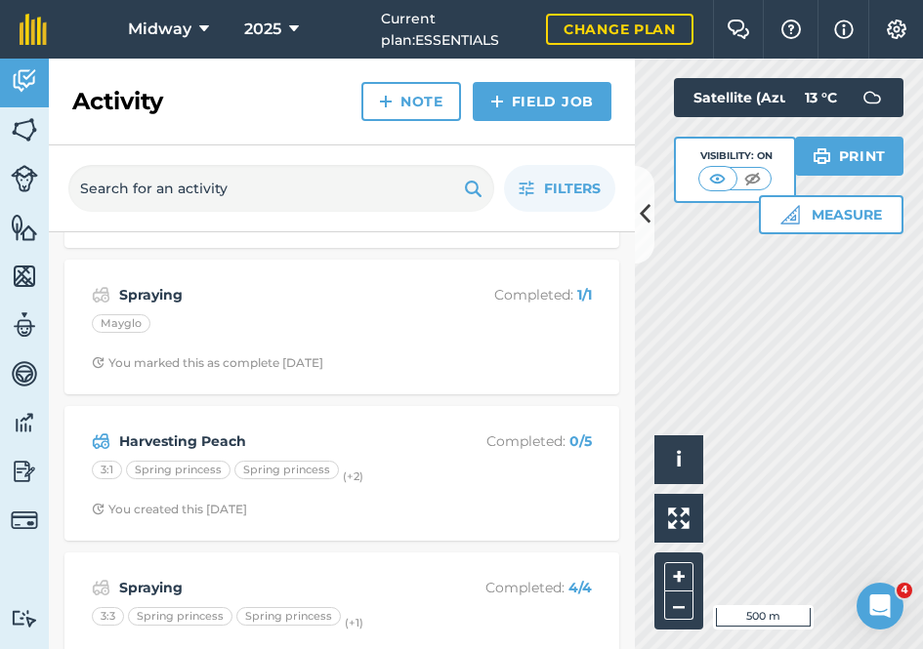
click at [140, 435] on strong "Harvesting Peach" at bounding box center [274, 441] width 310 height 21
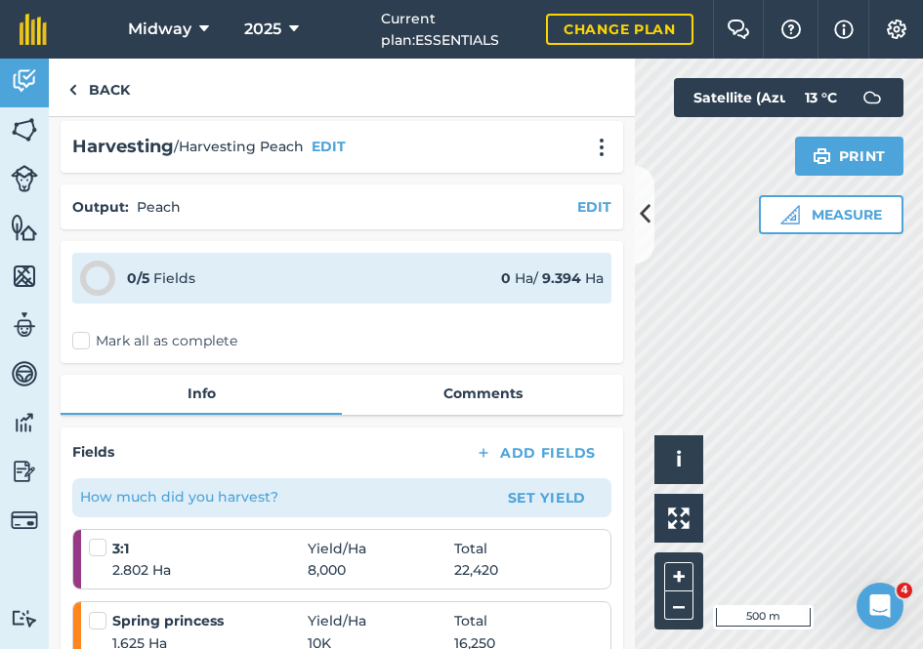
scroll to position [6, 0]
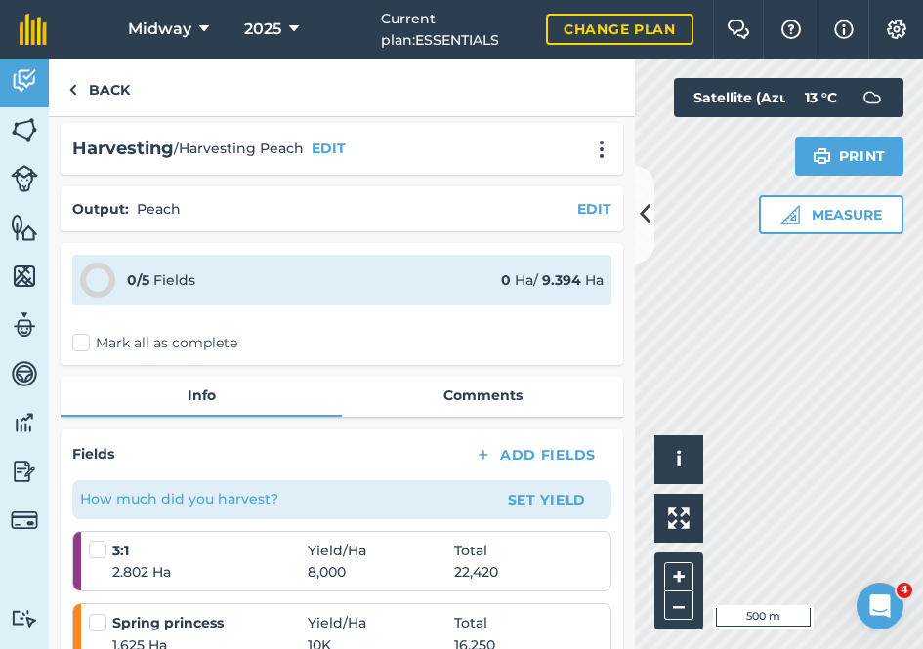
click at [476, 397] on link "Comments" at bounding box center [482, 395] width 281 height 37
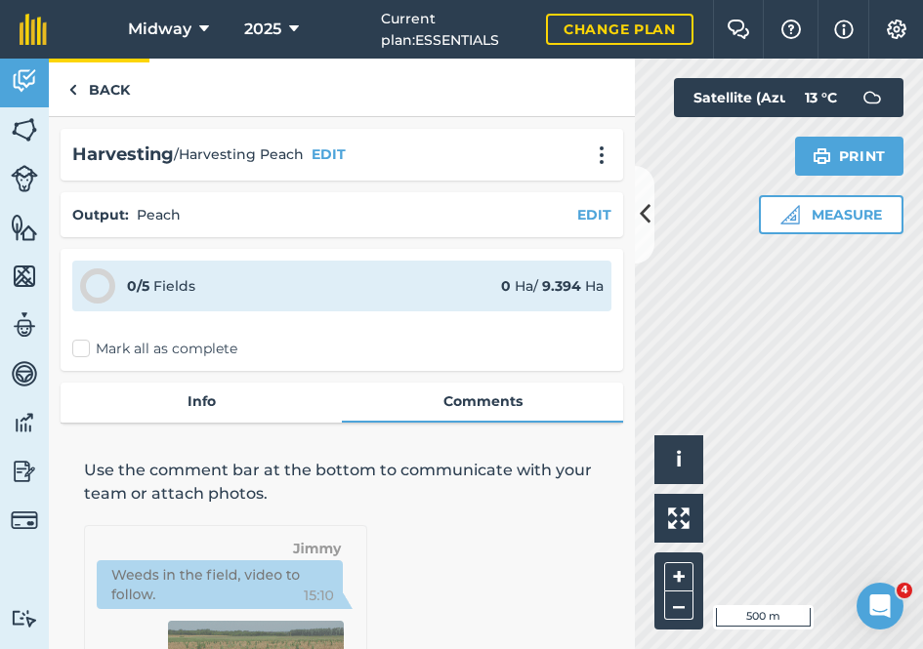
click at [73, 93] on img at bounding box center [72, 89] width 9 height 23
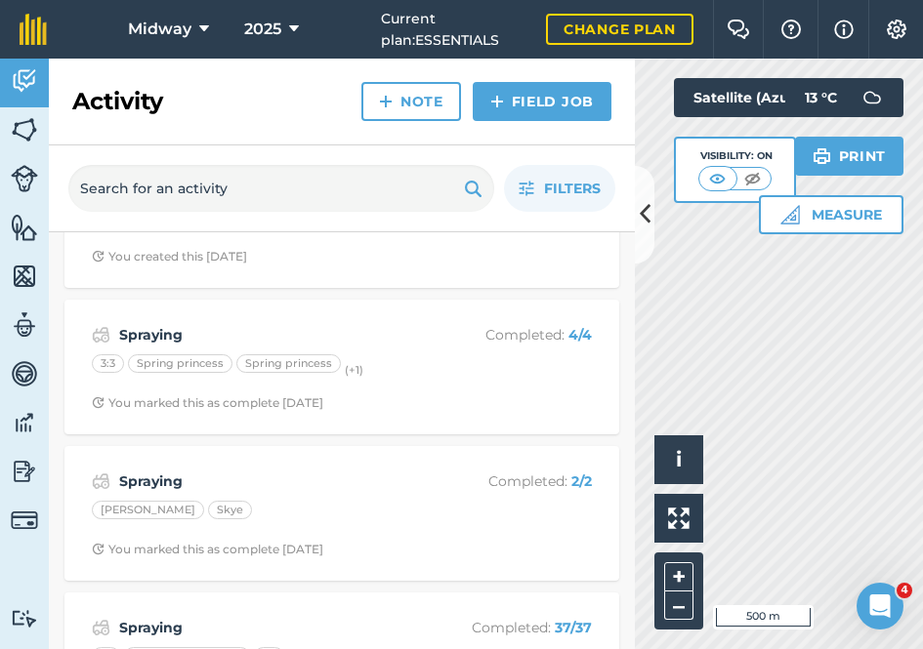
scroll to position [1412, 0]
click at [145, 323] on strong "Spraying" at bounding box center [274, 331] width 310 height 21
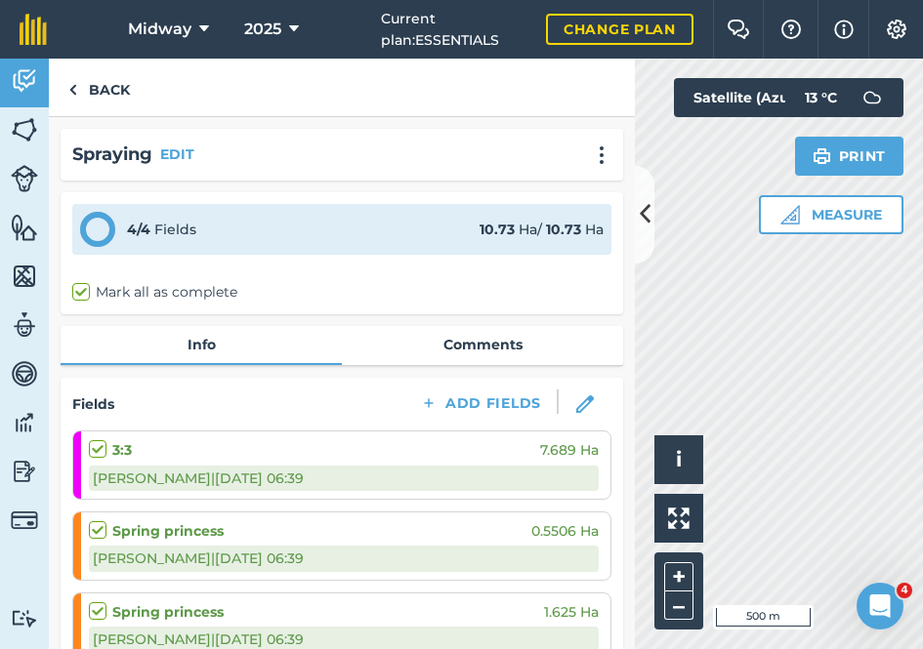
click at [475, 341] on link "Comments" at bounding box center [482, 344] width 281 height 37
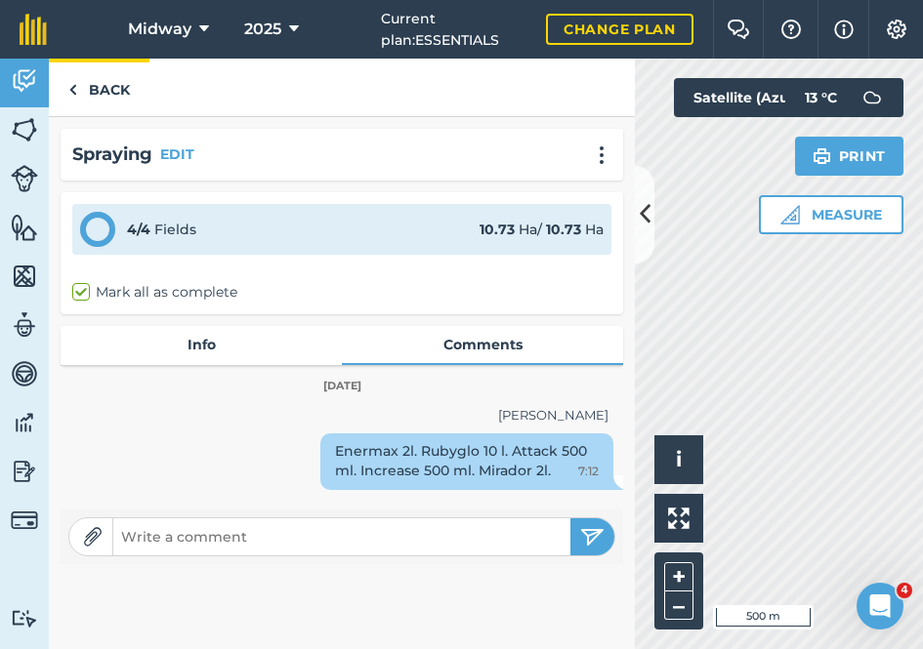
click at [78, 86] on link "Back" at bounding box center [99, 88] width 101 height 58
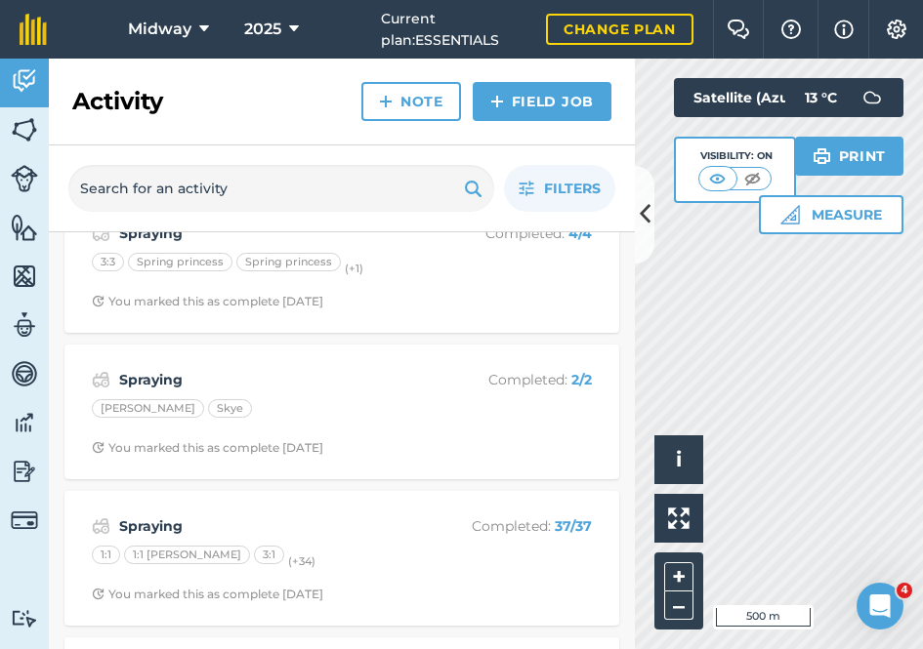
scroll to position [1522, 0]
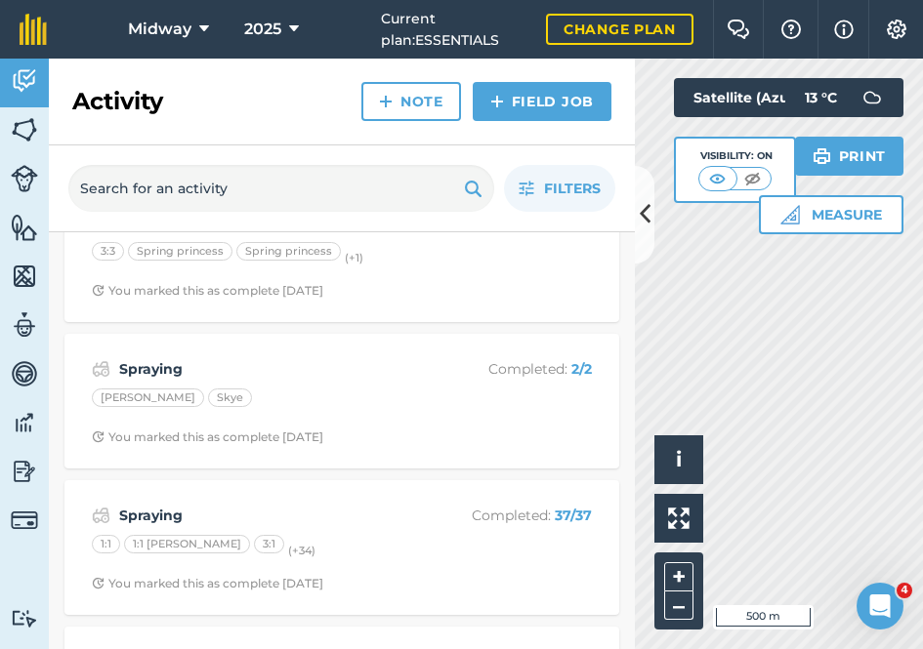
click at [145, 359] on strong "Spraying" at bounding box center [274, 368] width 310 height 21
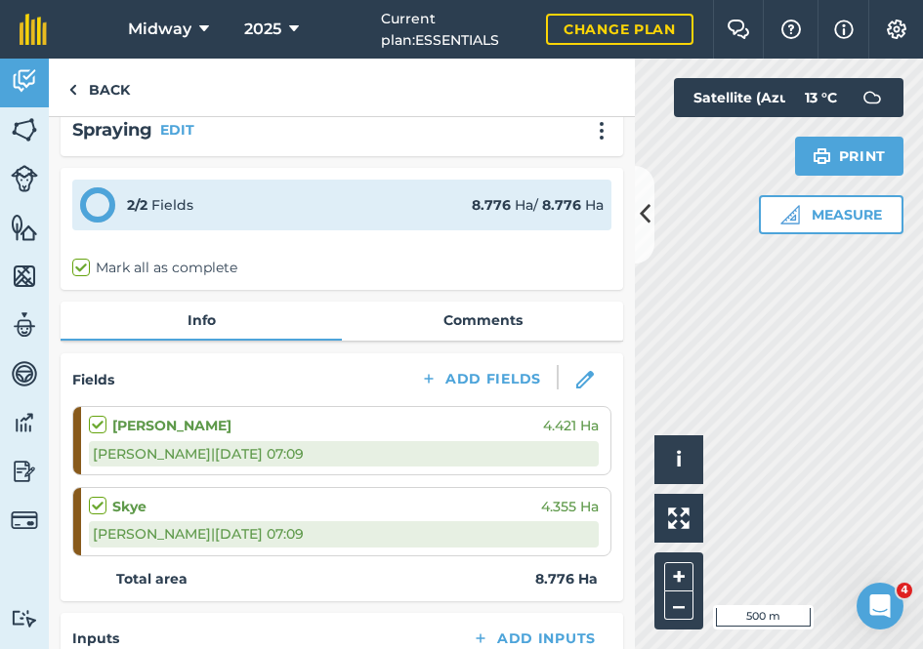
scroll to position [21, 0]
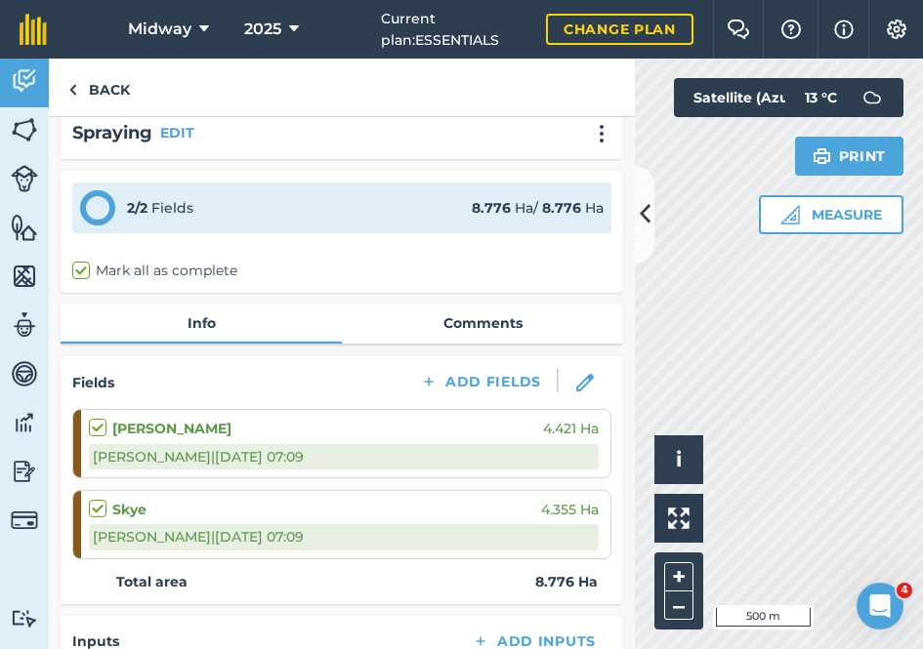
click at [476, 322] on link "Comments" at bounding box center [482, 323] width 281 height 37
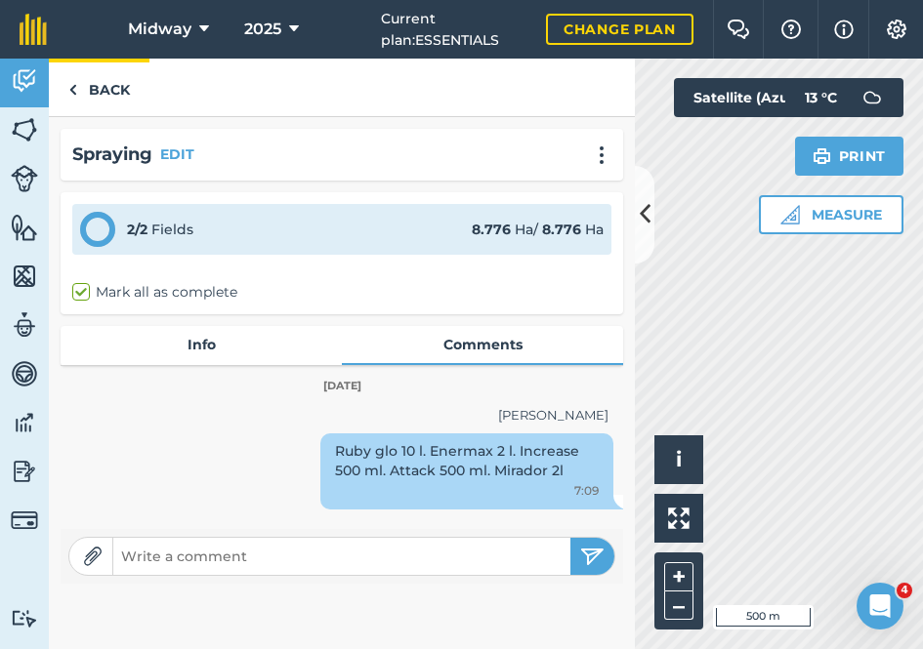
click at [76, 91] on img at bounding box center [72, 89] width 9 height 23
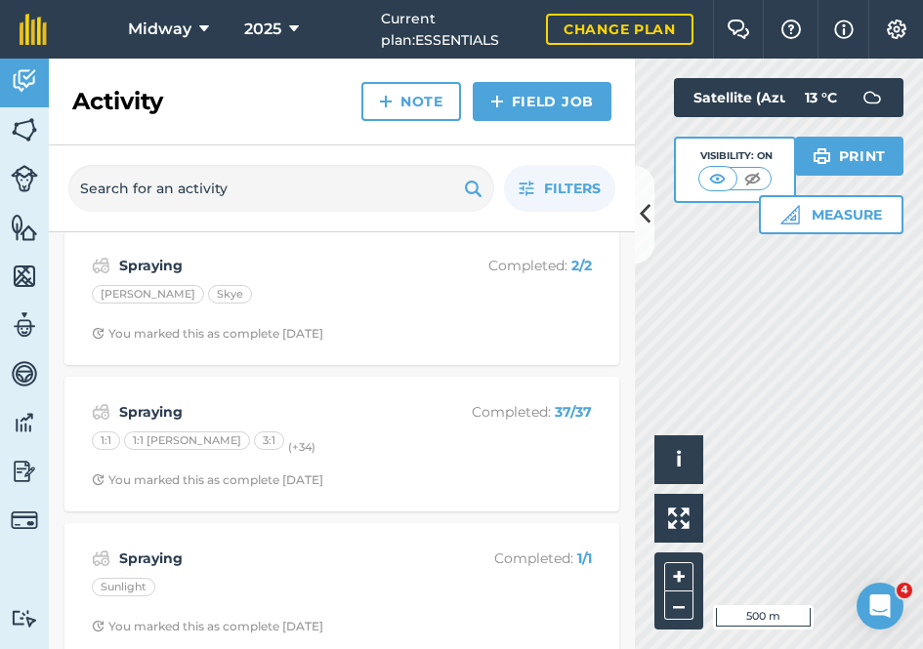
scroll to position [1644, 0]
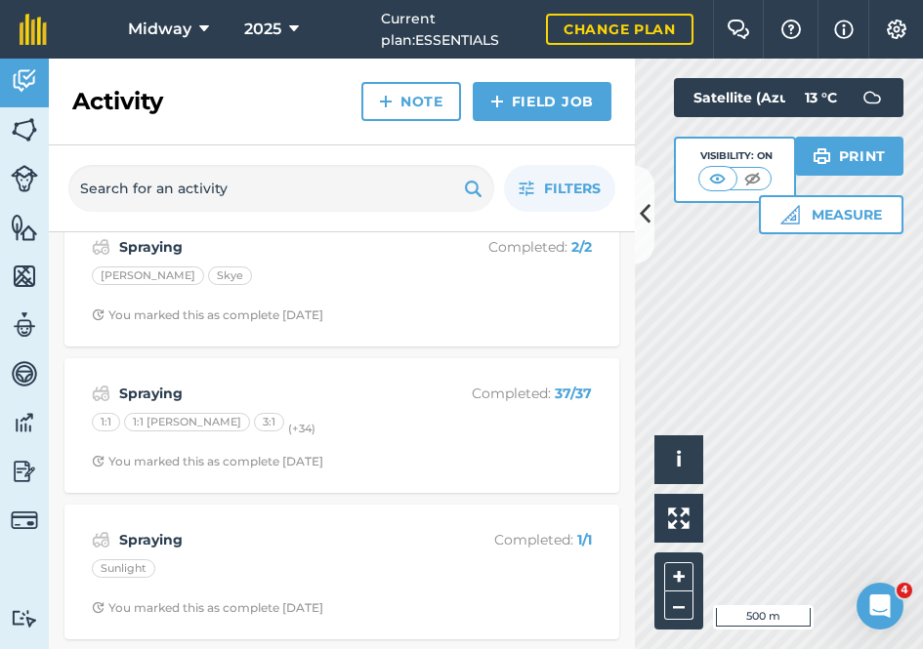
click at [158, 383] on strong "Spraying" at bounding box center [274, 393] width 310 height 21
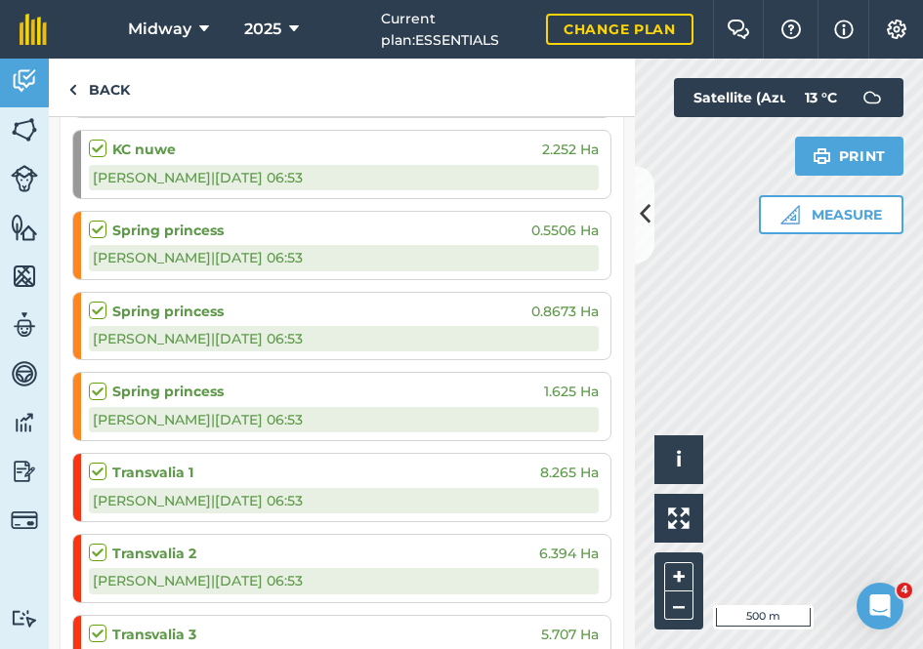
scroll to position [1439, 0]
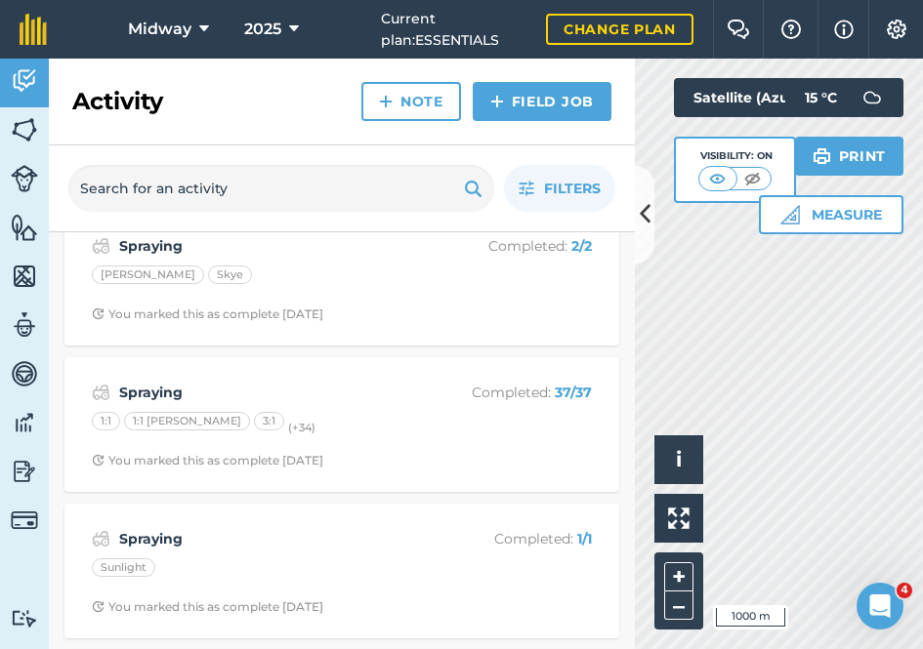
scroll to position [1635, 0]
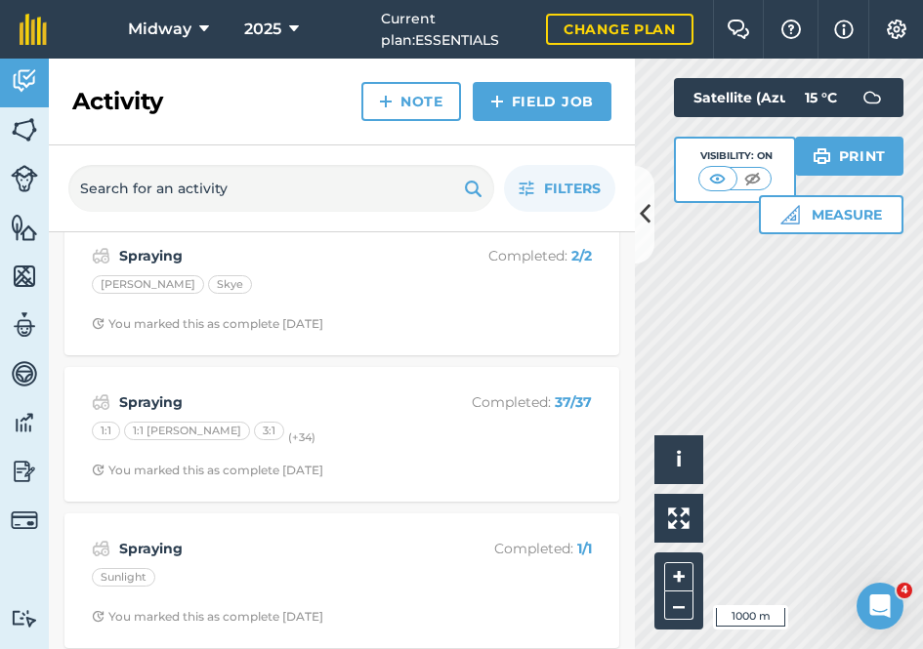
click at [157, 392] on strong "Spraying" at bounding box center [274, 402] width 310 height 21
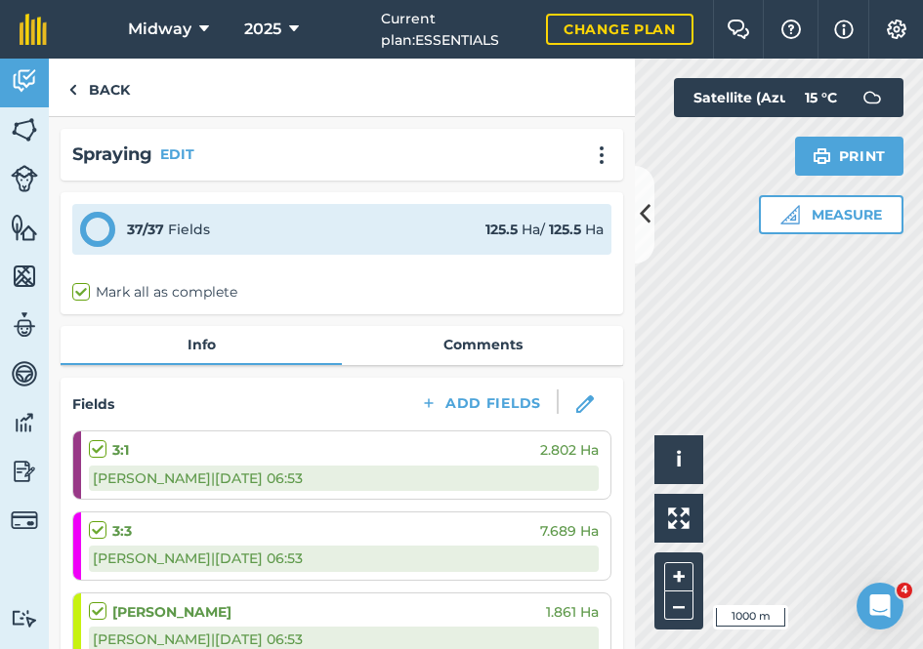
click at [487, 342] on link "Comments" at bounding box center [482, 344] width 281 height 37
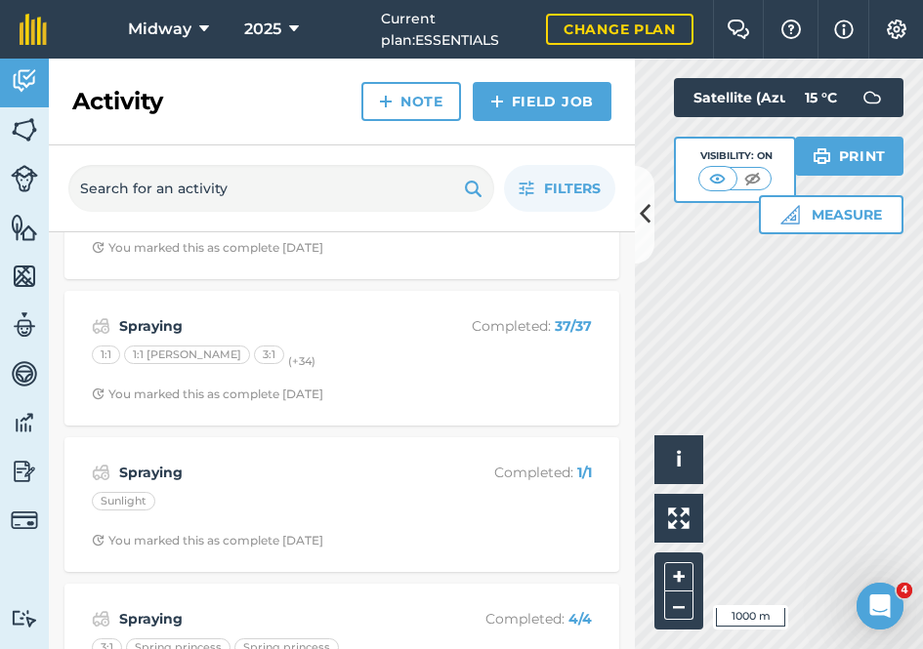
scroll to position [1714, 0]
click at [164, 459] on strong "Spraying" at bounding box center [274, 469] width 310 height 21
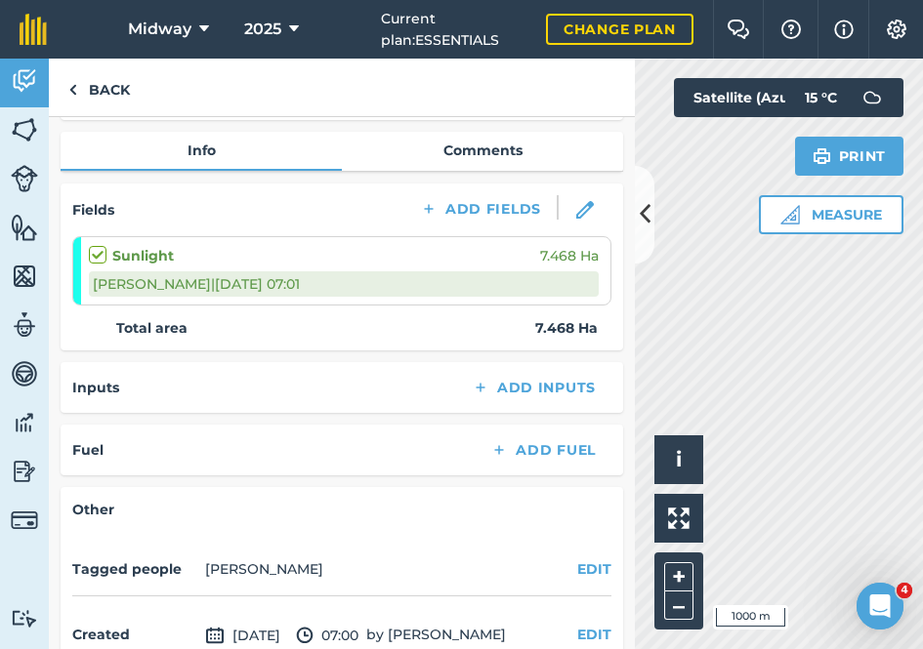
scroll to position [183, 0]
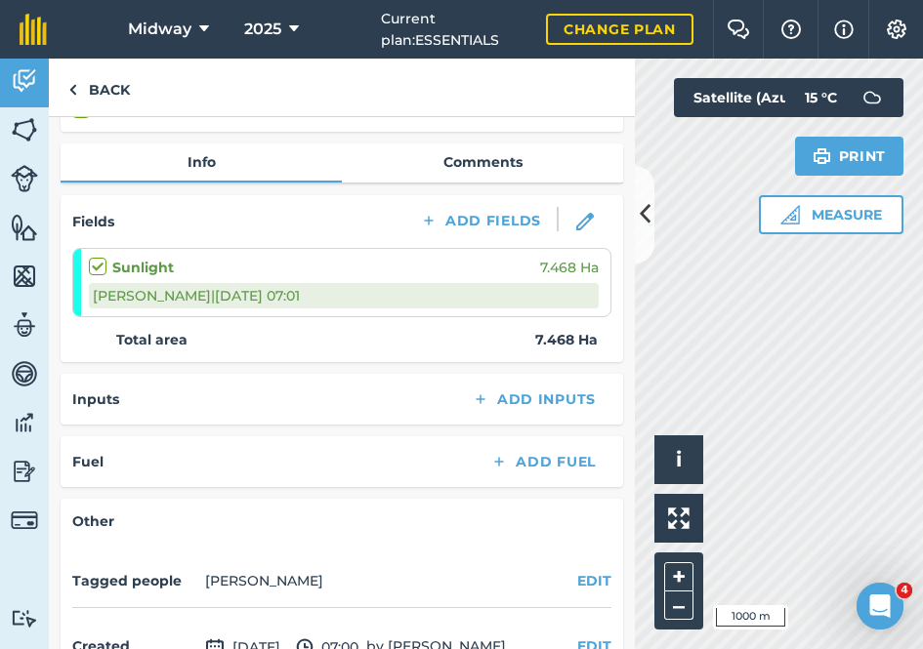
click at [490, 160] on link "Comments" at bounding box center [482, 162] width 281 height 37
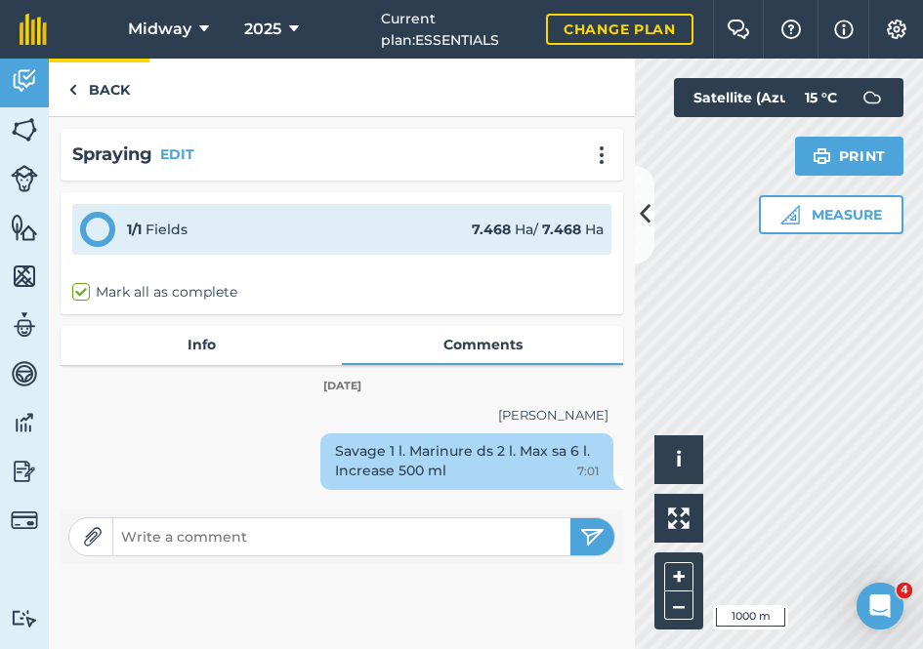
click at [76, 89] on img at bounding box center [72, 89] width 9 height 23
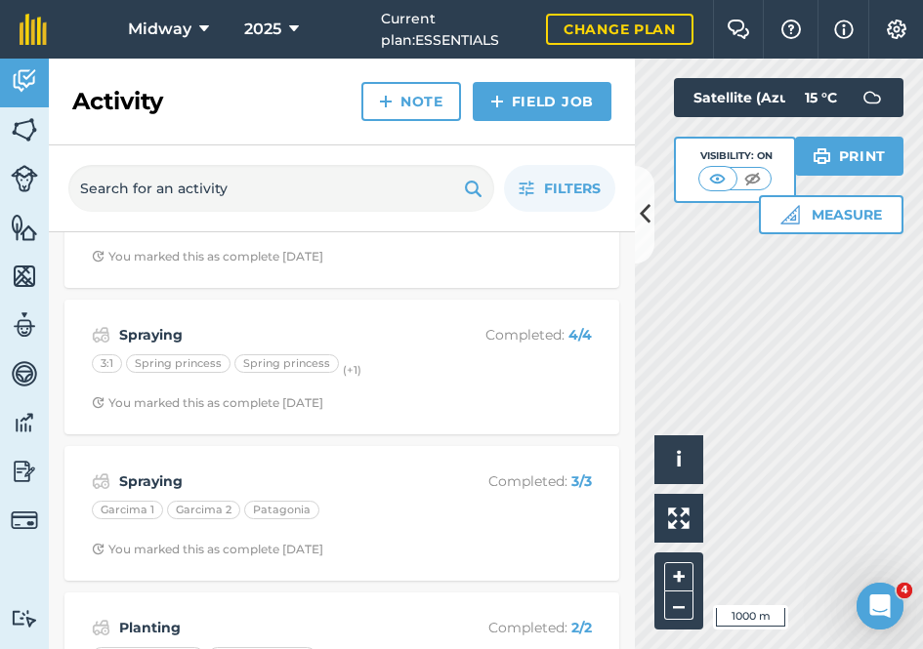
scroll to position [2038, 0]
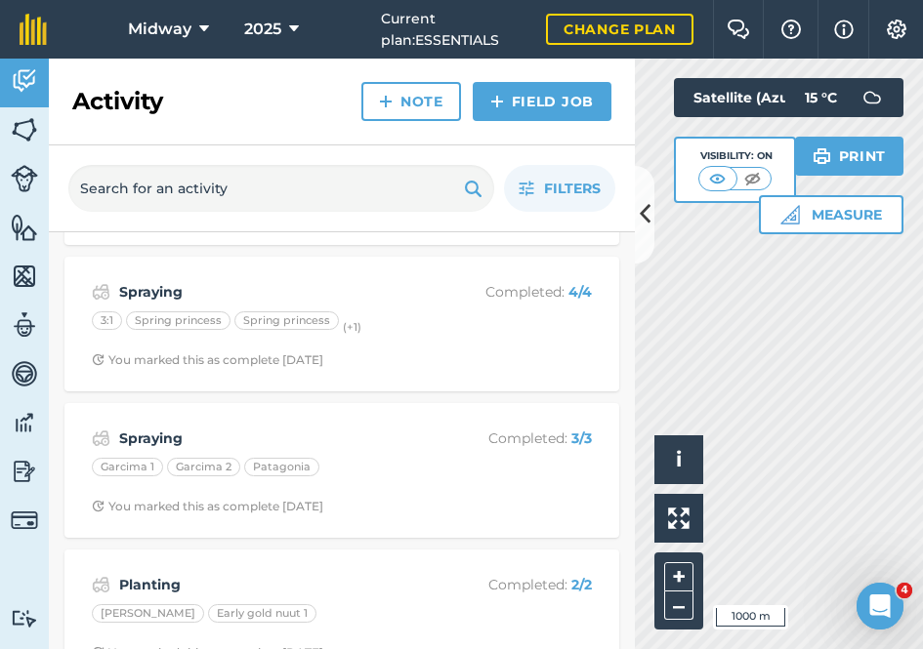
click at [160, 281] on strong "Spraying" at bounding box center [274, 291] width 310 height 21
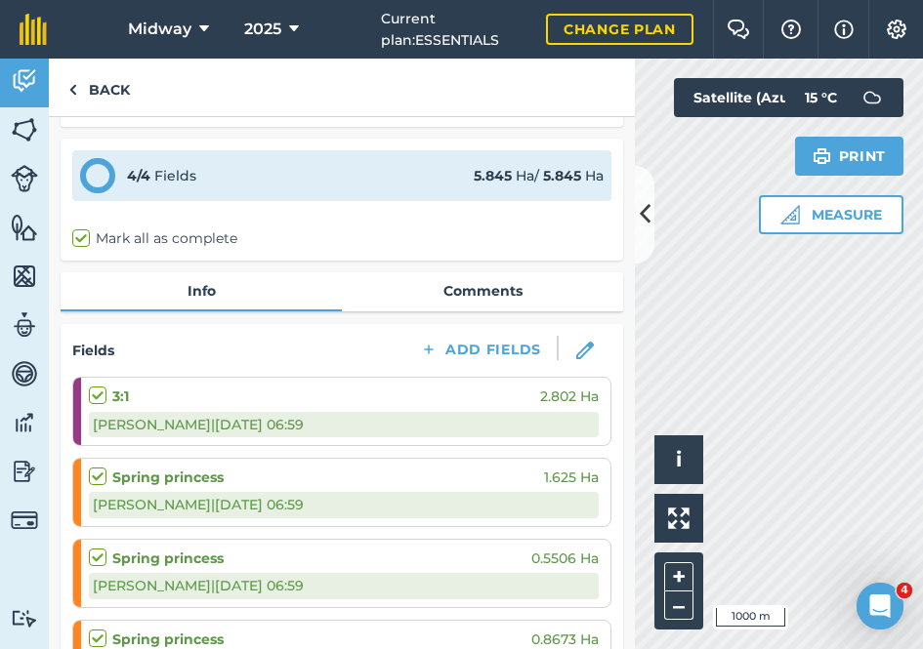
scroll to position [53, 0]
click at [505, 291] on link "Comments" at bounding box center [482, 291] width 281 height 37
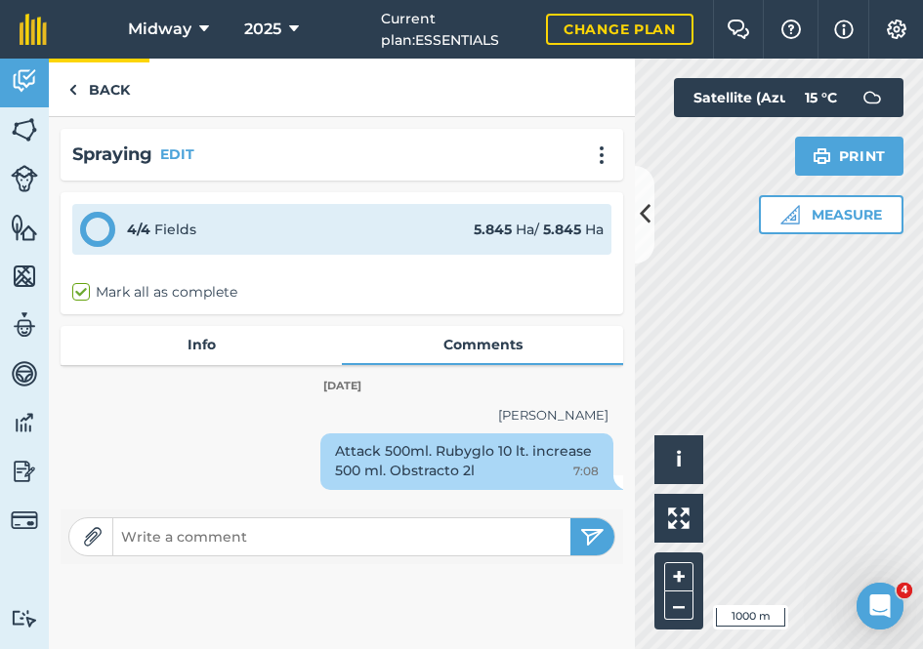
click at [75, 88] on img at bounding box center [72, 89] width 9 height 23
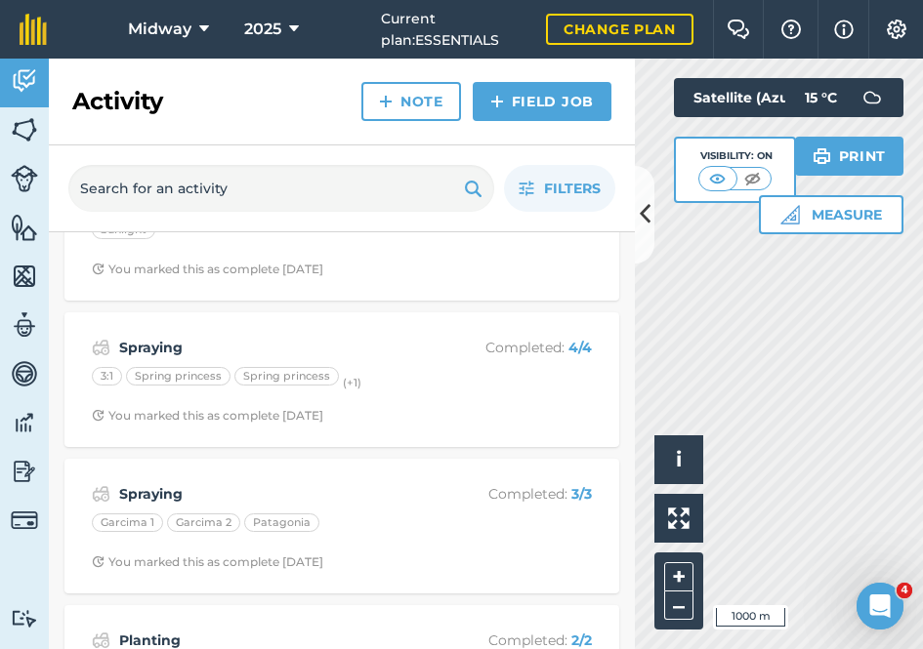
scroll to position [2034, 0]
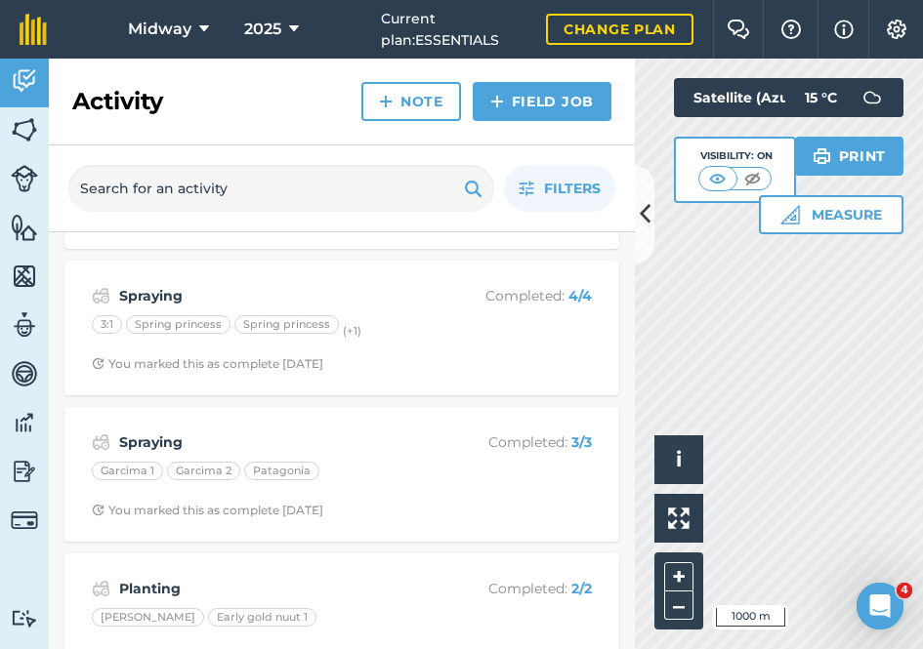
click at [148, 433] on strong "Spraying" at bounding box center [274, 442] width 310 height 21
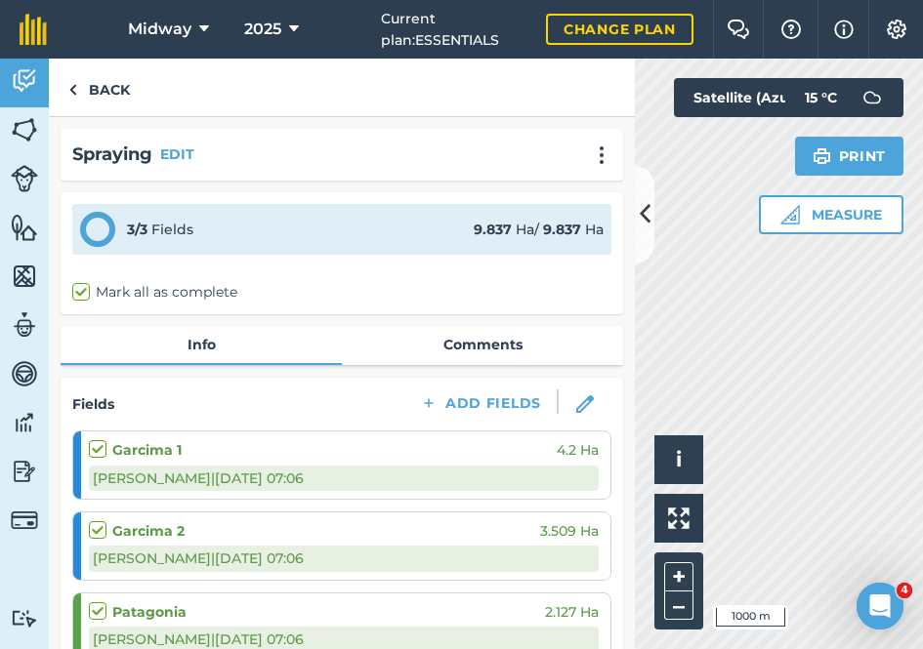
click at [491, 341] on link "Comments" at bounding box center [482, 344] width 281 height 37
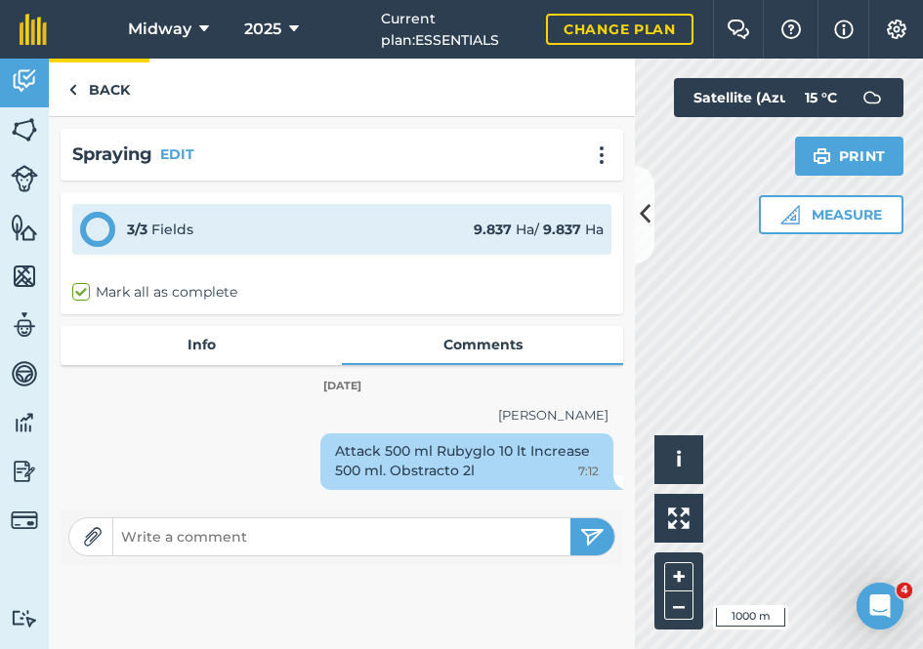
click at [79, 88] on link "Back" at bounding box center [99, 88] width 101 height 58
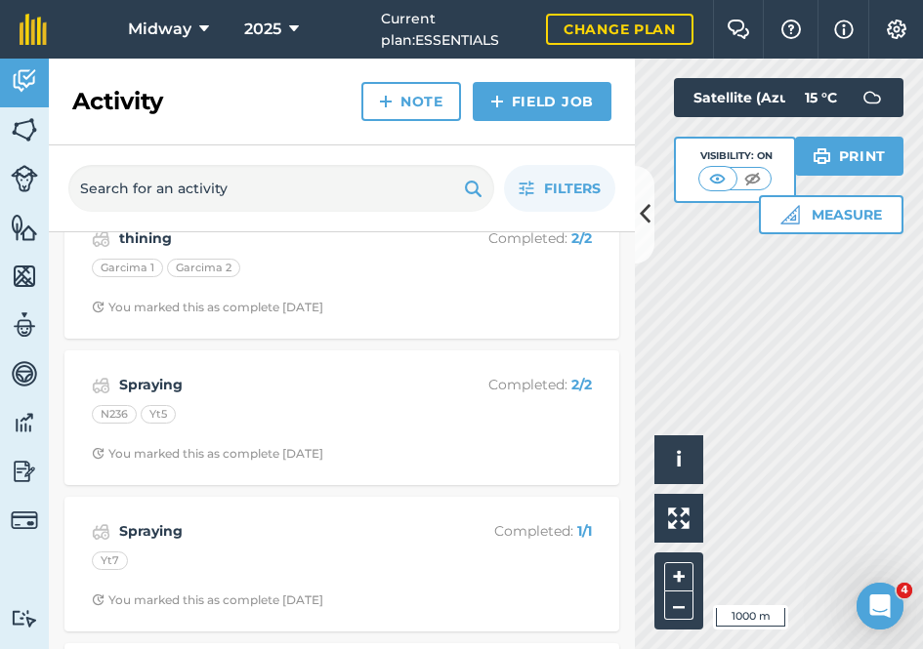
scroll to position [3128, 0]
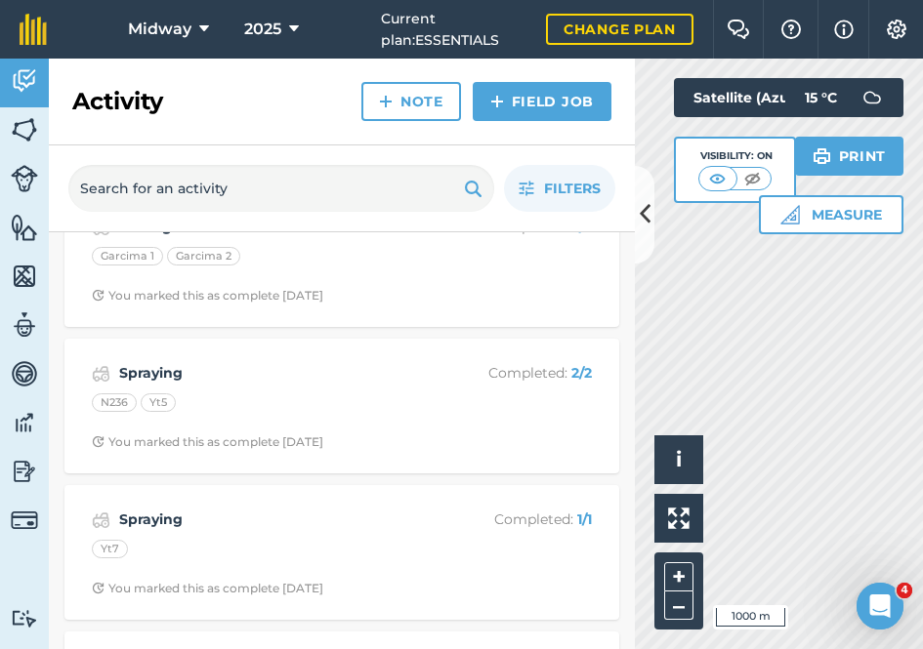
click at [150, 362] on strong "Spraying" at bounding box center [274, 372] width 310 height 21
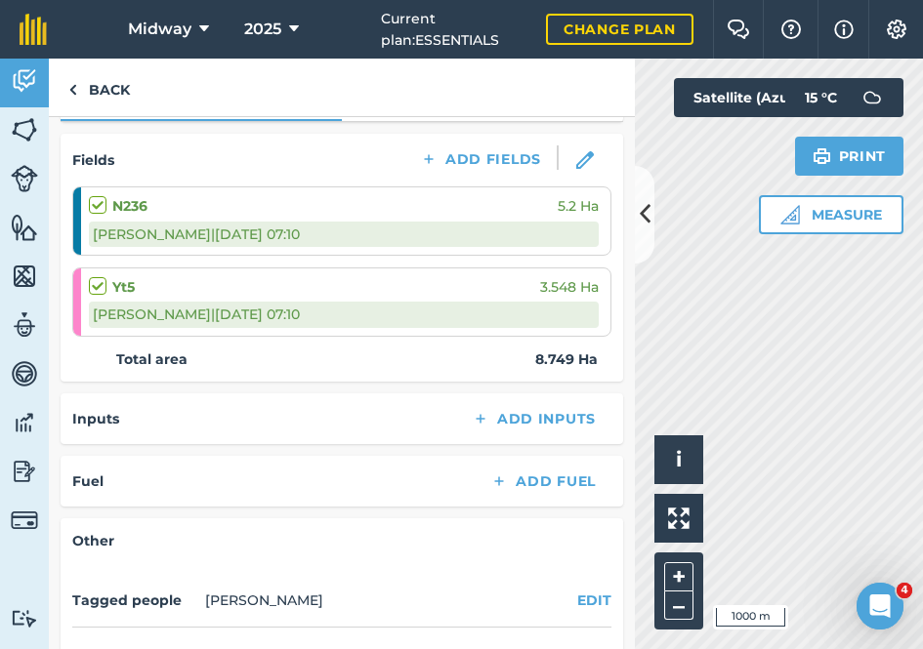
scroll to position [277, 0]
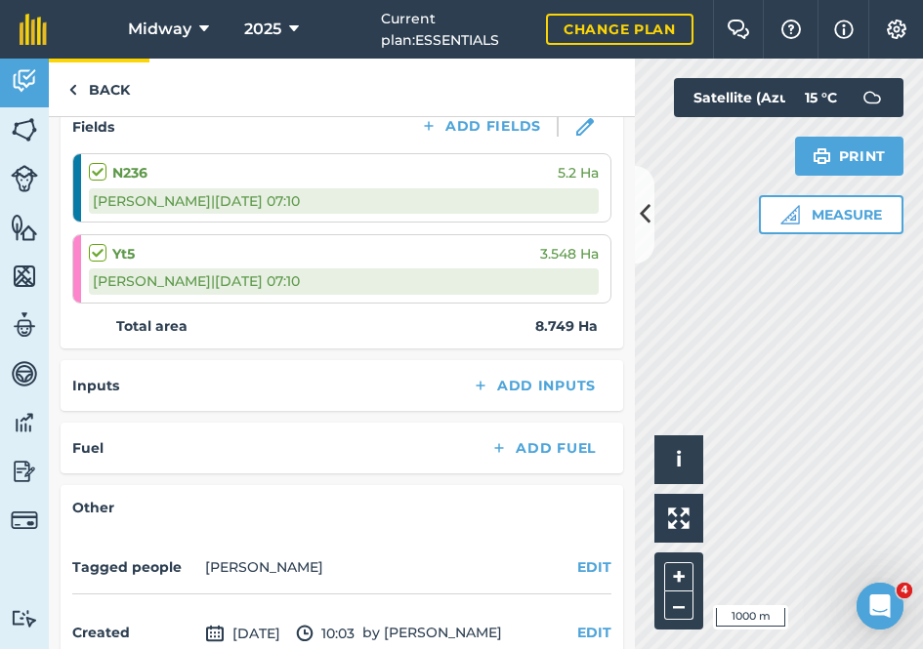
click at [72, 93] on img at bounding box center [72, 89] width 9 height 23
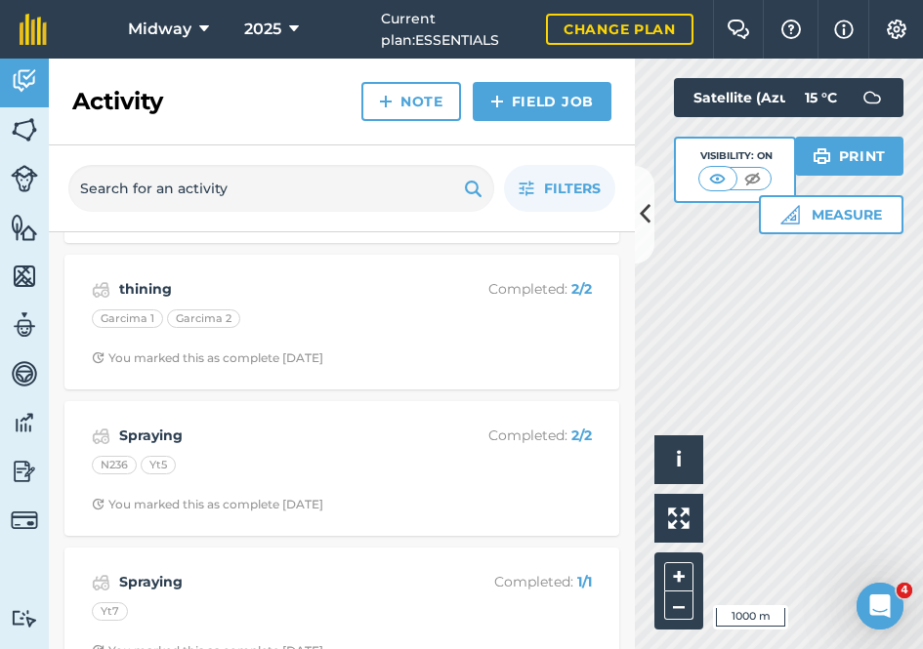
scroll to position [3113, 0]
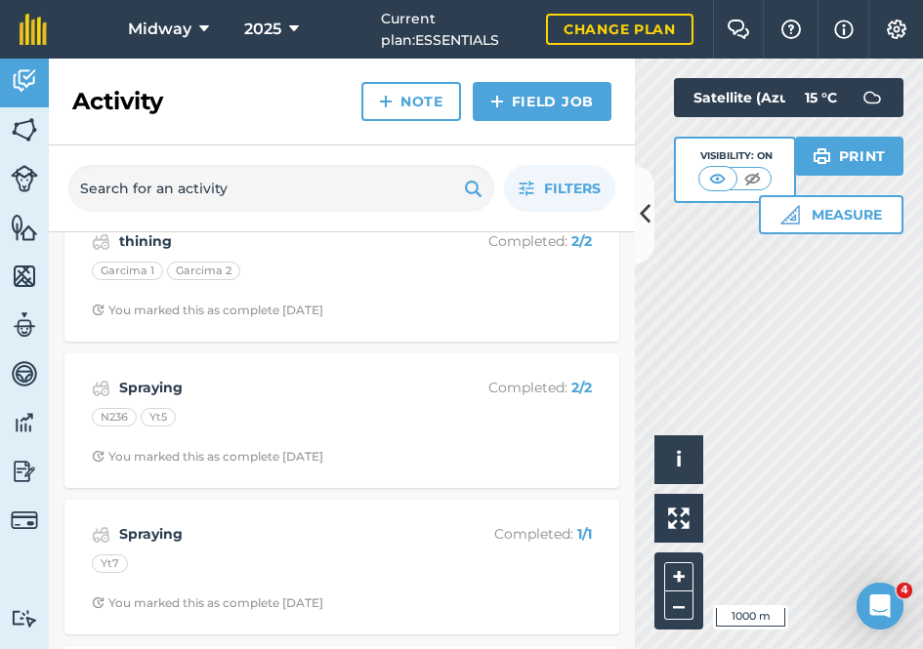
click at [152, 377] on strong "Spraying" at bounding box center [274, 387] width 310 height 21
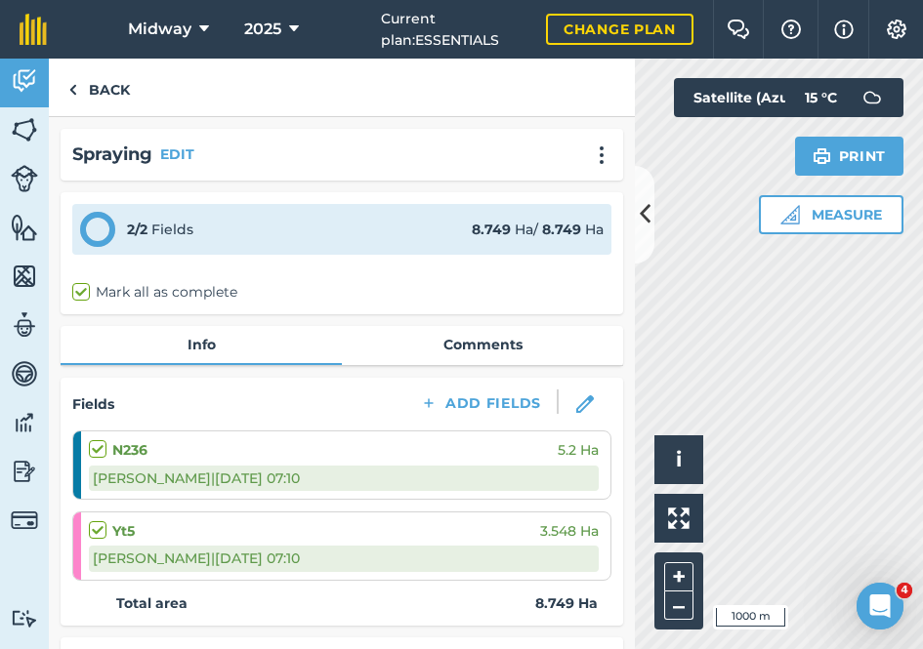
click at [483, 350] on link "Comments" at bounding box center [482, 344] width 281 height 37
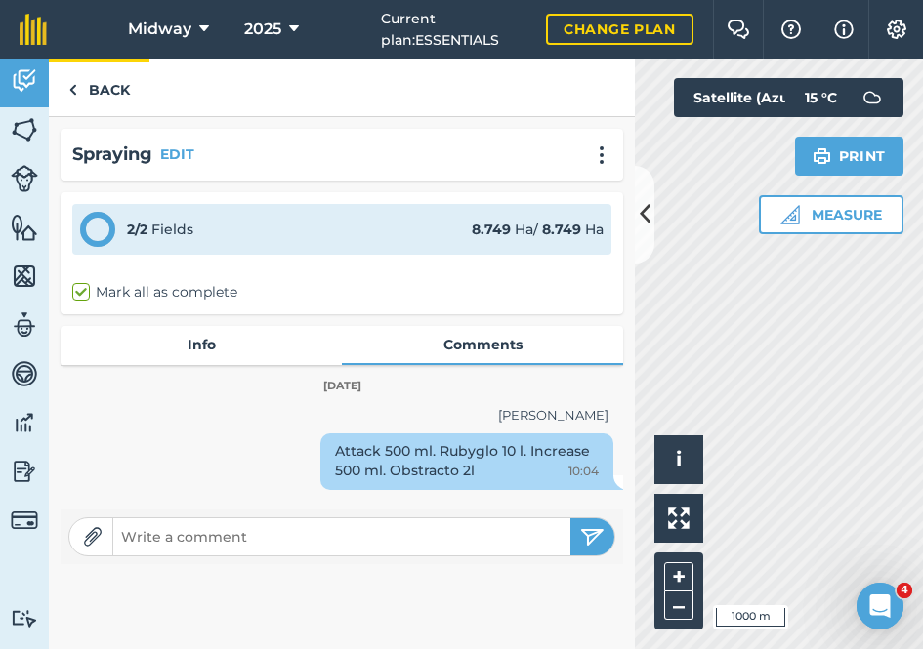
click at [72, 91] on img at bounding box center [72, 89] width 9 height 23
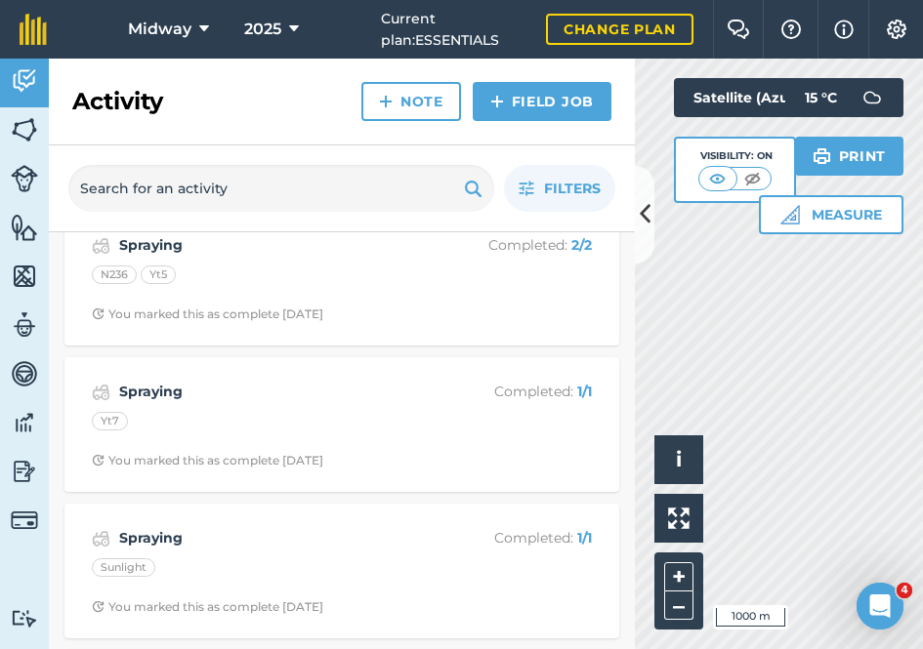
scroll to position [3279, 0]
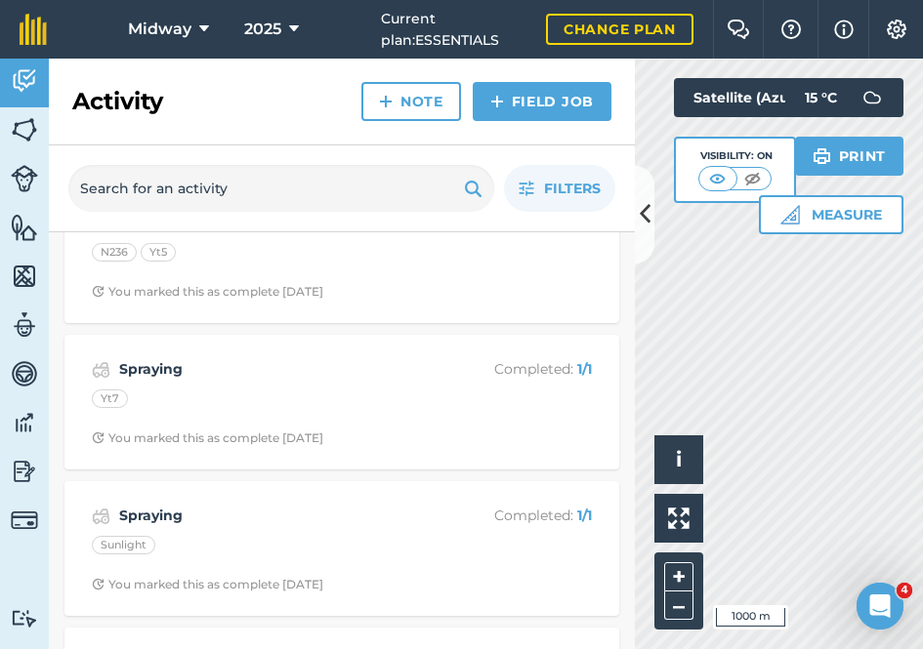
click at [134, 358] on strong "Spraying" at bounding box center [274, 368] width 310 height 21
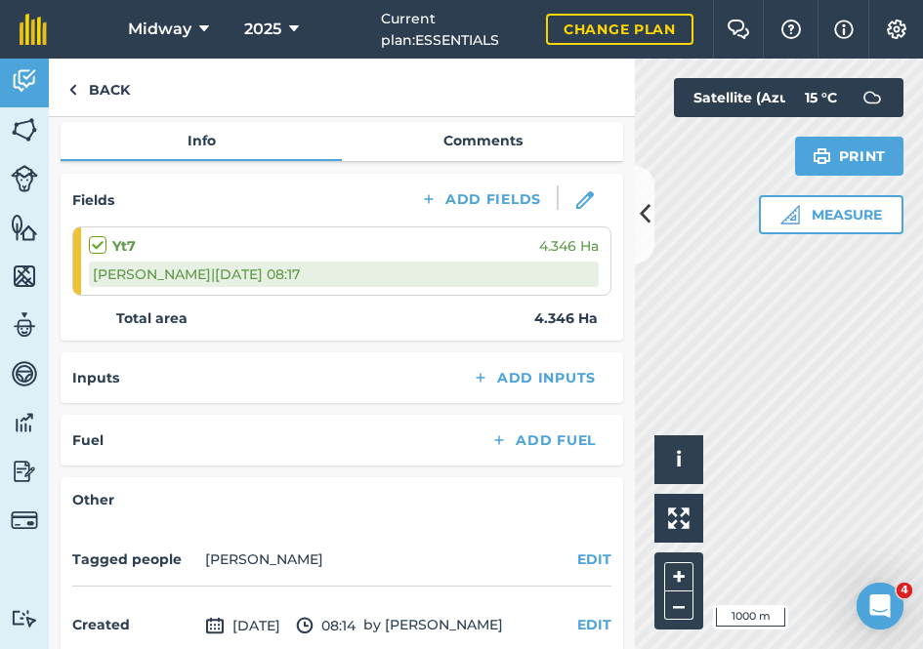
scroll to position [203, 0]
click at [505, 139] on link "Comments" at bounding box center [482, 141] width 281 height 37
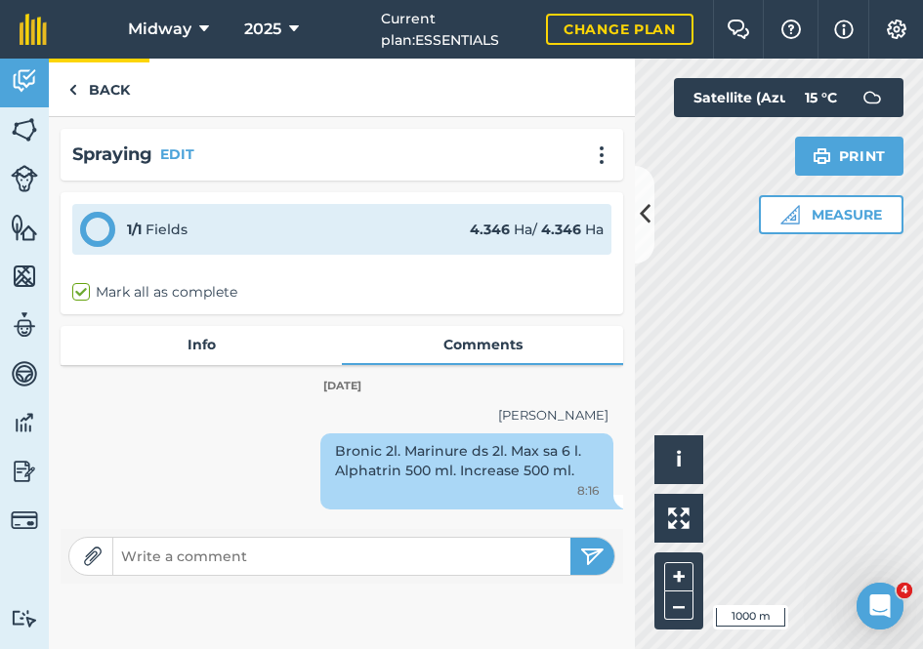
click at [76, 88] on img at bounding box center [72, 89] width 9 height 23
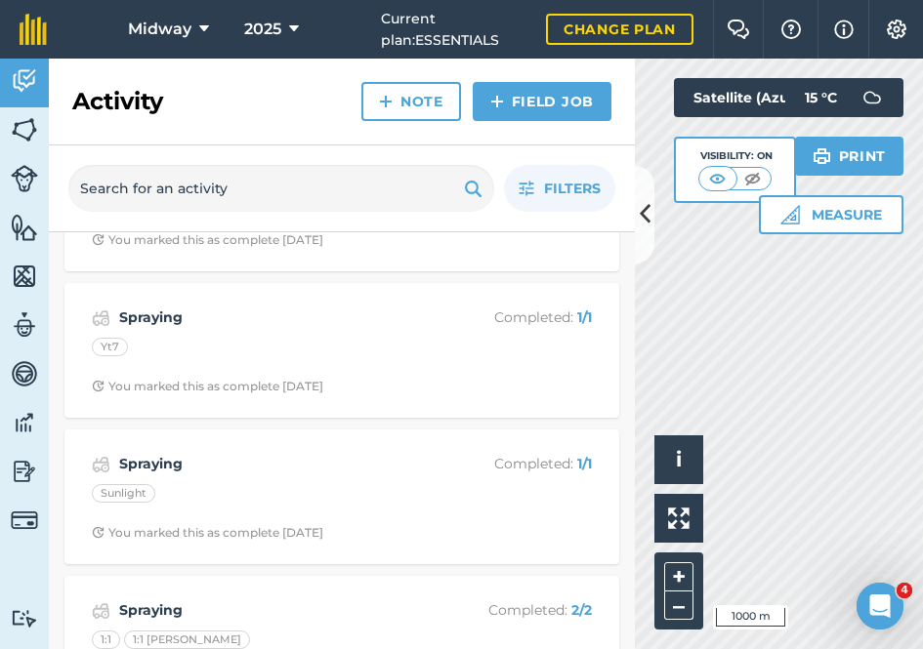
scroll to position [3351, 0]
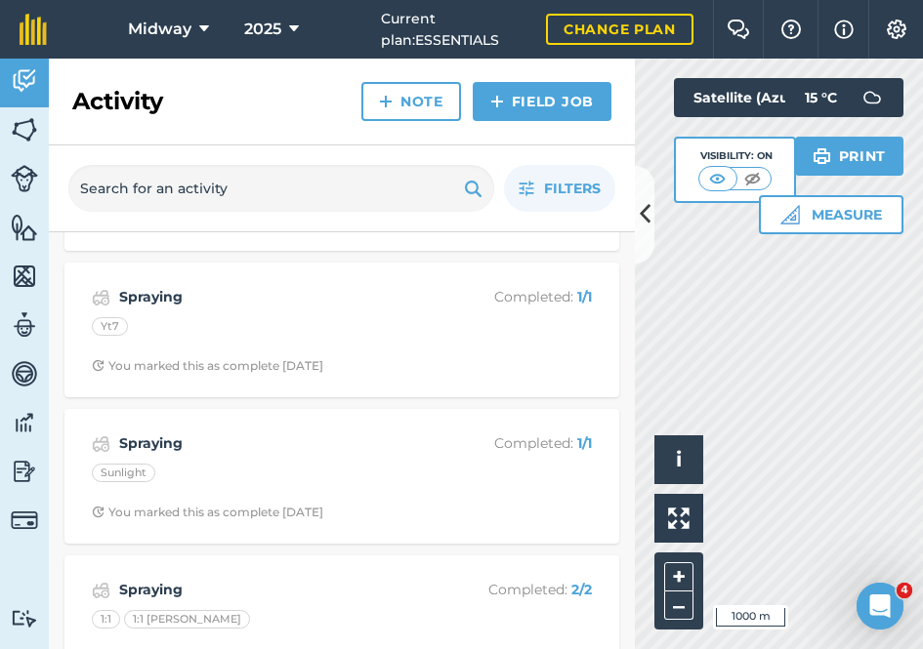
click at [138, 433] on strong "Spraying" at bounding box center [274, 443] width 310 height 21
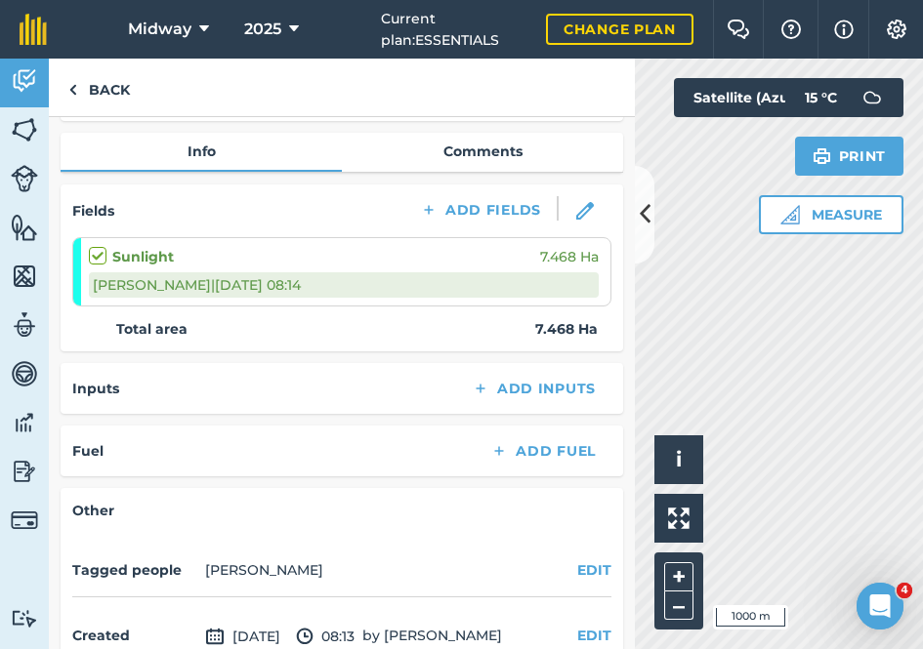
scroll to position [189, 0]
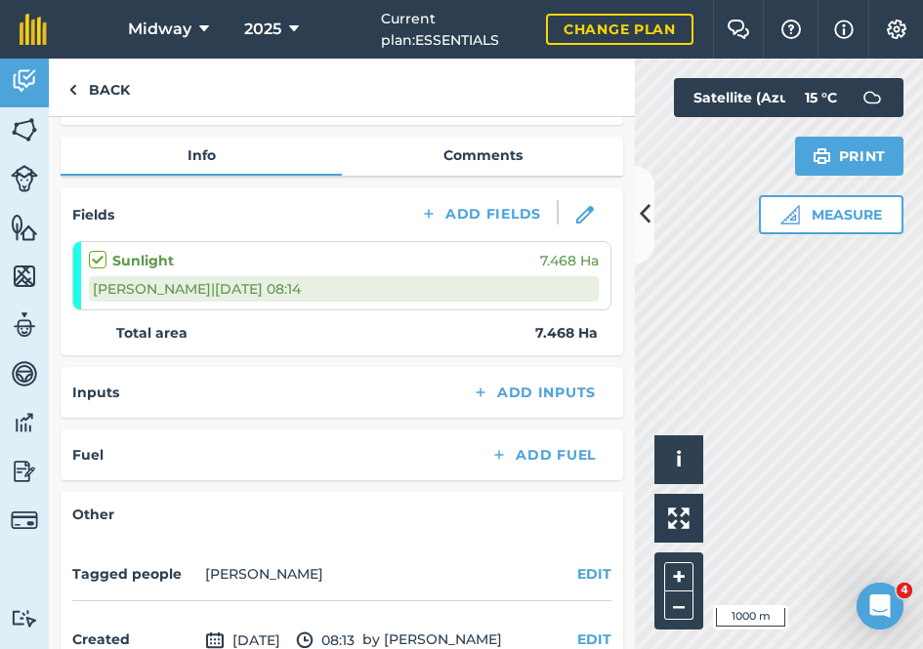
click at [493, 160] on link "Comments" at bounding box center [482, 155] width 281 height 37
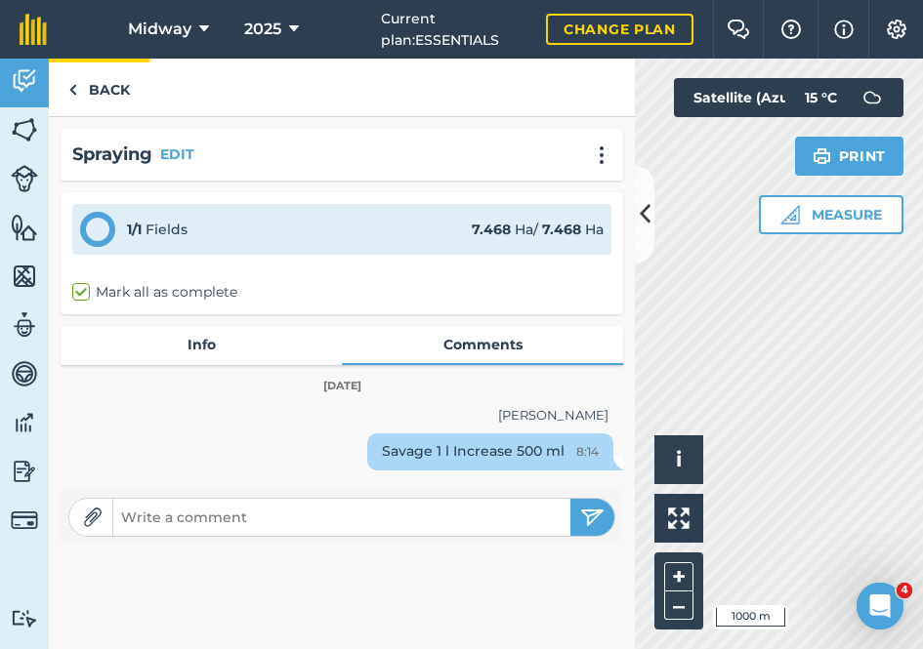
click at [70, 87] on img at bounding box center [72, 89] width 9 height 23
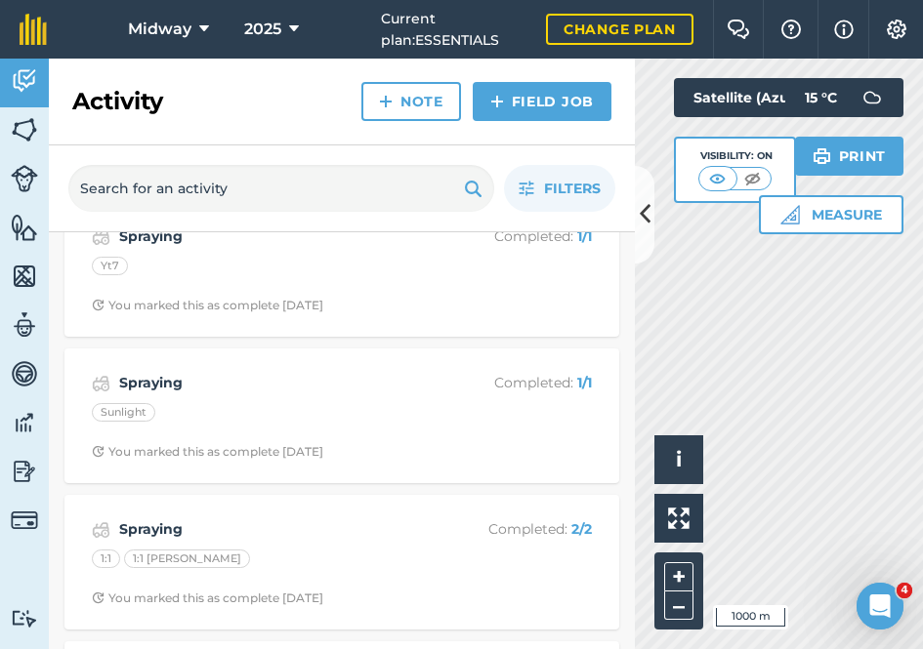
scroll to position [3418, 0]
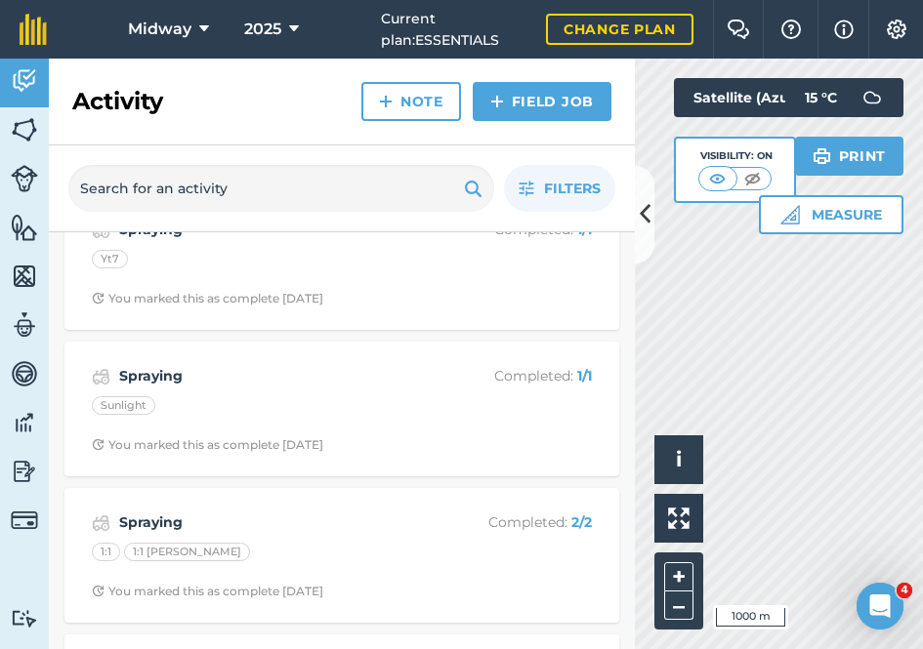
click at [153, 512] on strong "Spraying" at bounding box center [274, 522] width 310 height 21
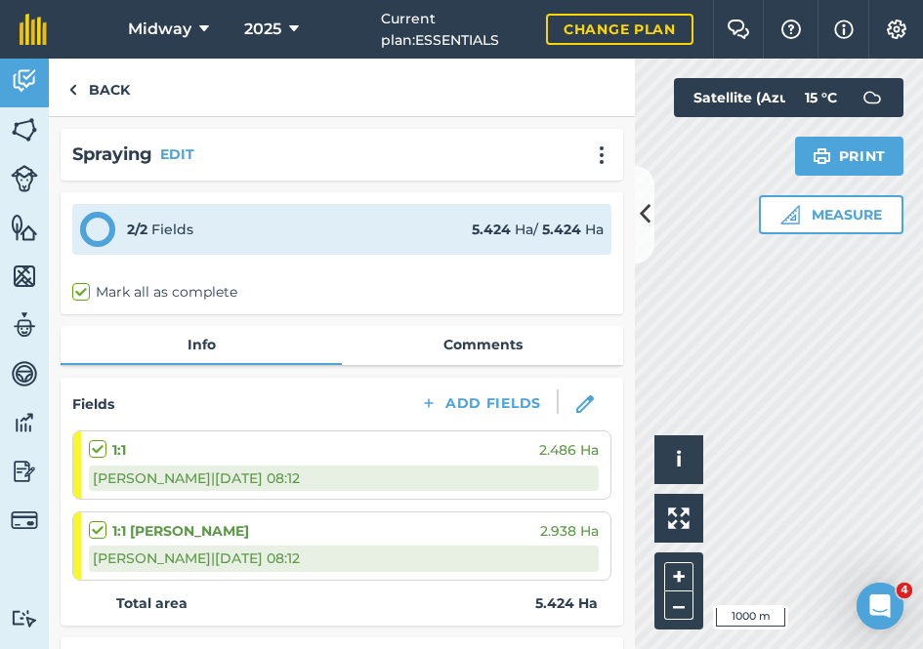
click at [472, 346] on link "Comments" at bounding box center [482, 344] width 281 height 37
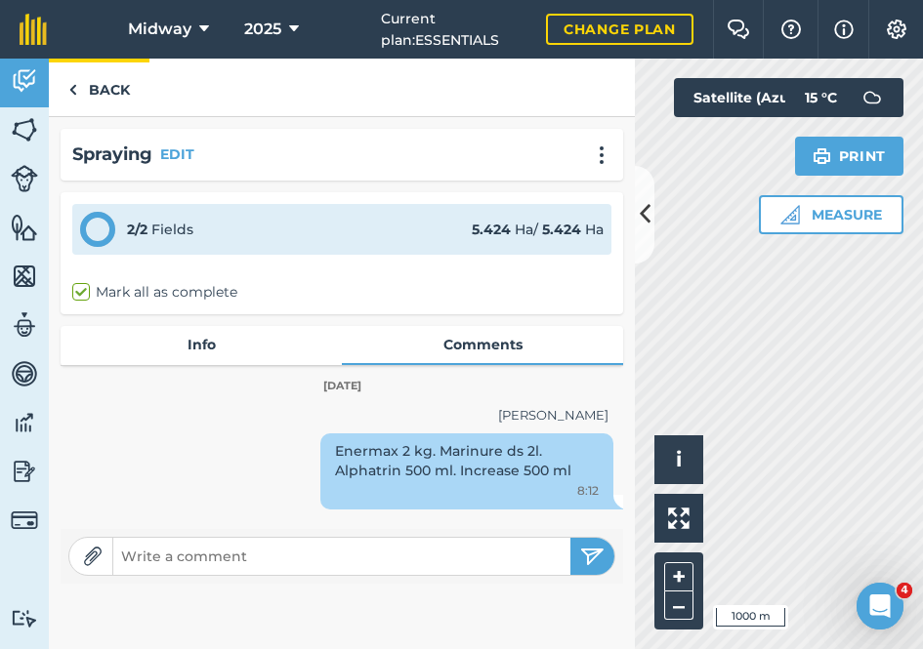
click at [74, 91] on img at bounding box center [72, 89] width 9 height 23
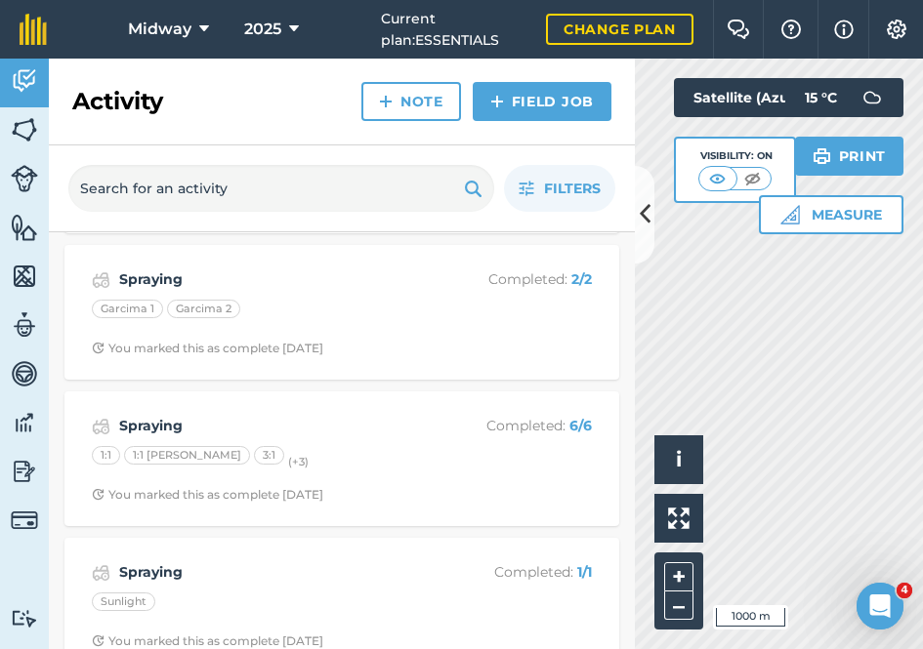
scroll to position [3811, 0]
click at [157, 412] on strong "Spraying" at bounding box center [274, 422] width 310 height 21
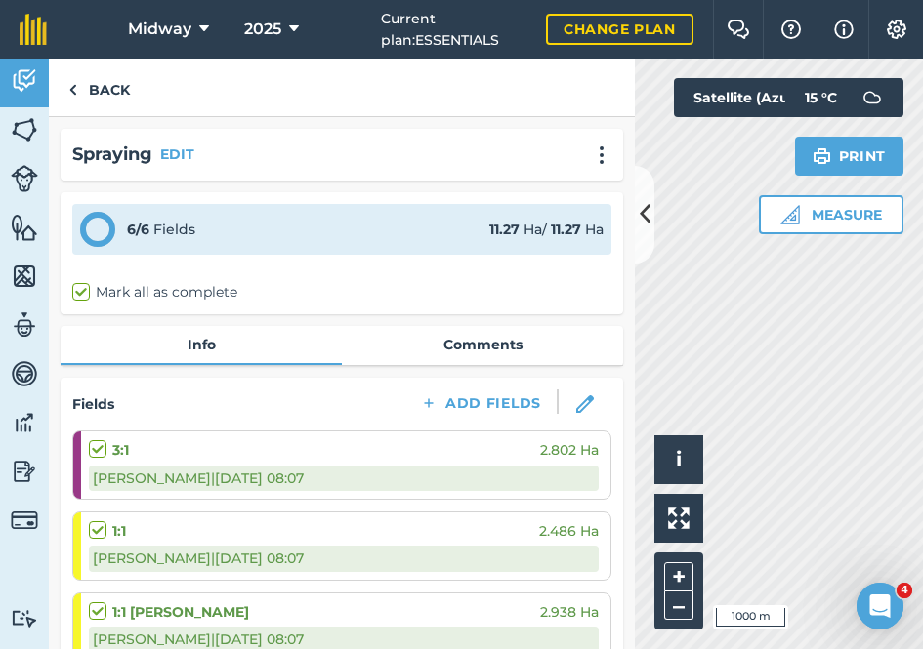
click at [480, 346] on link "Comments" at bounding box center [482, 344] width 281 height 37
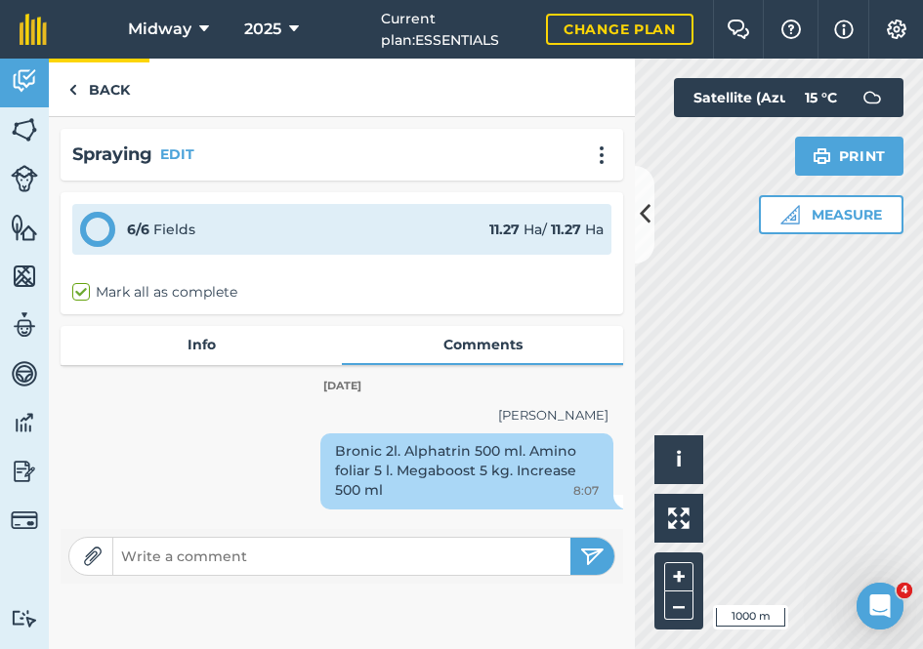
click at [76, 91] on img at bounding box center [72, 89] width 9 height 23
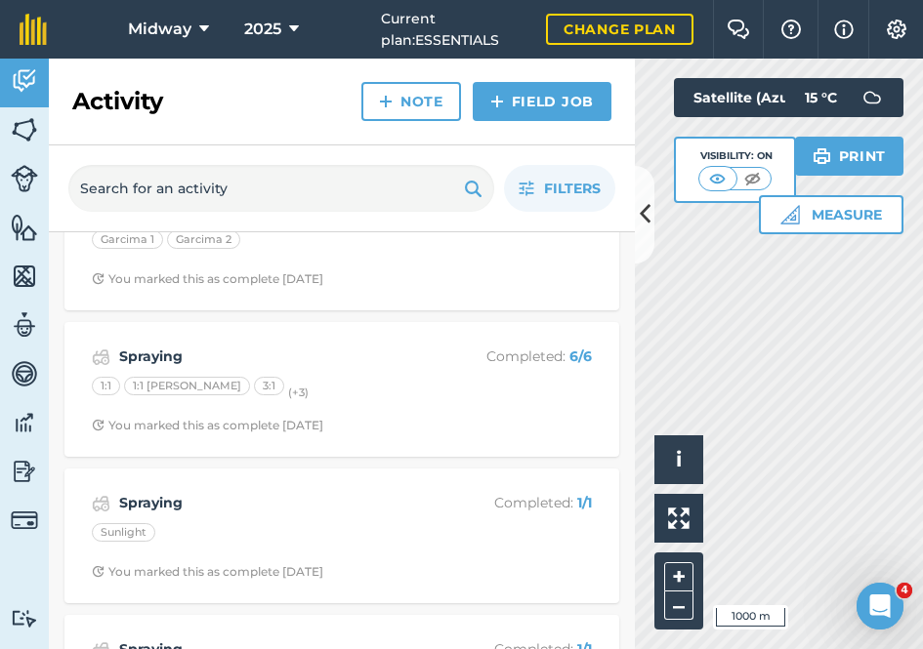
scroll to position [3881, 0]
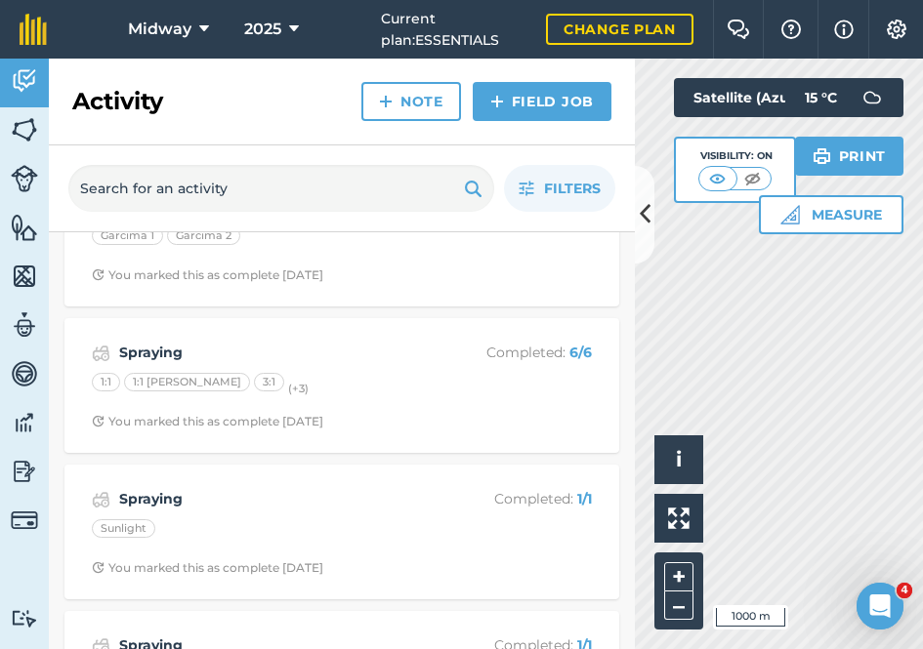
click at [144, 342] on strong "Spraying" at bounding box center [274, 352] width 310 height 21
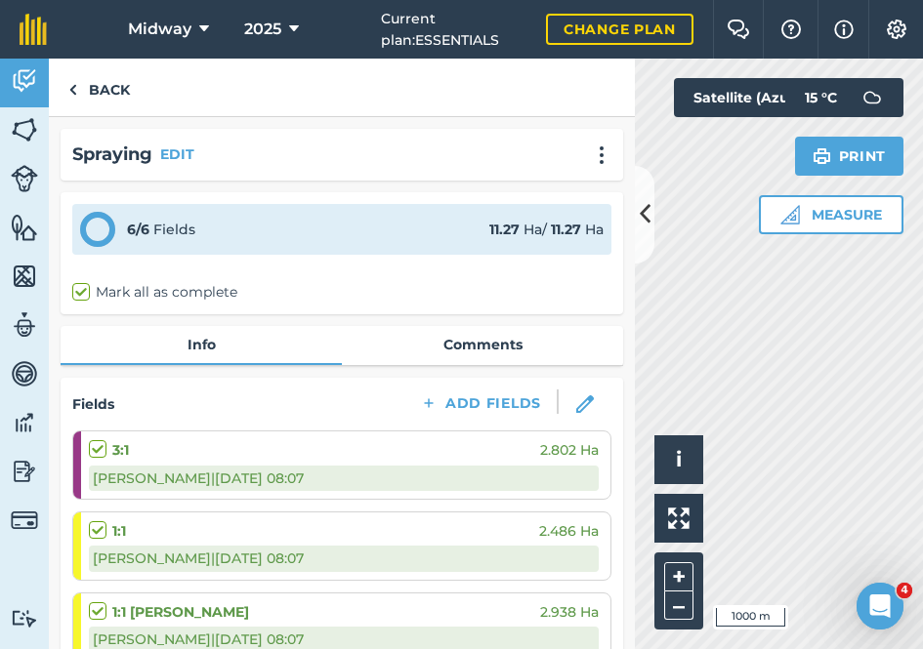
click at [506, 346] on link "Comments" at bounding box center [482, 344] width 281 height 37
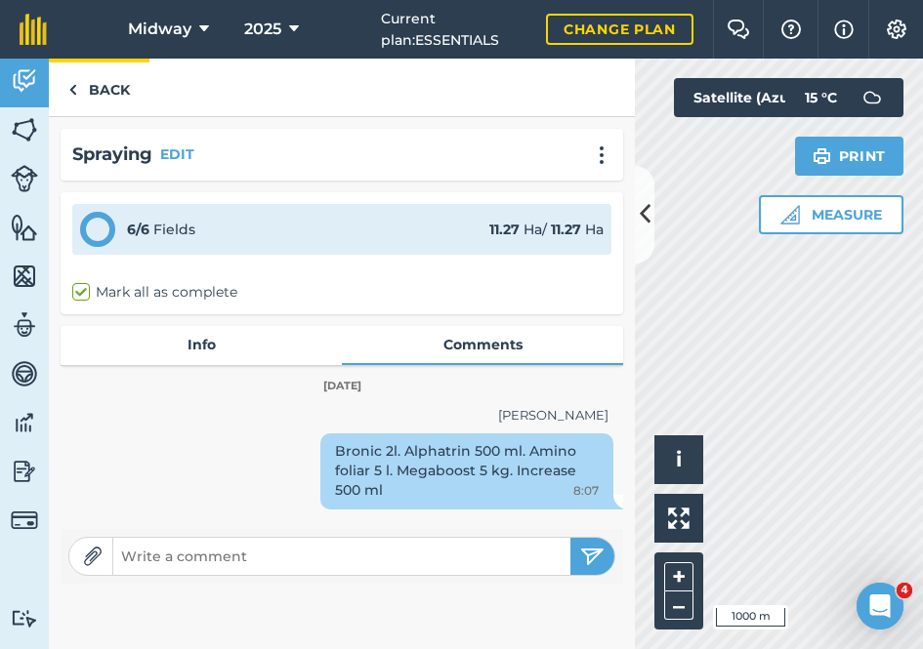
click at [75, 89] on img at bounding box center [72, 89] width 9 height 23
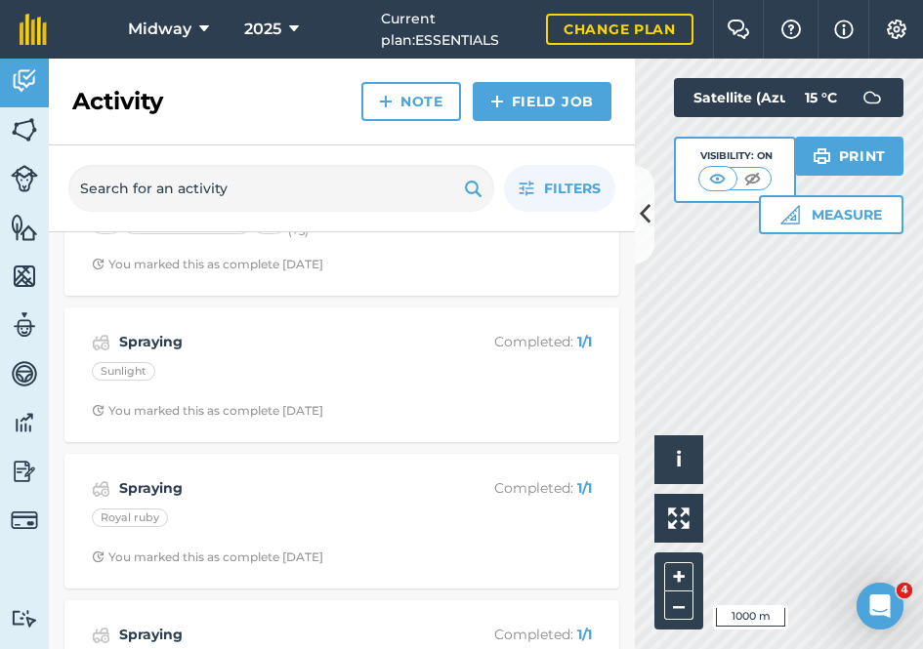
scroll to position [4044, 0]
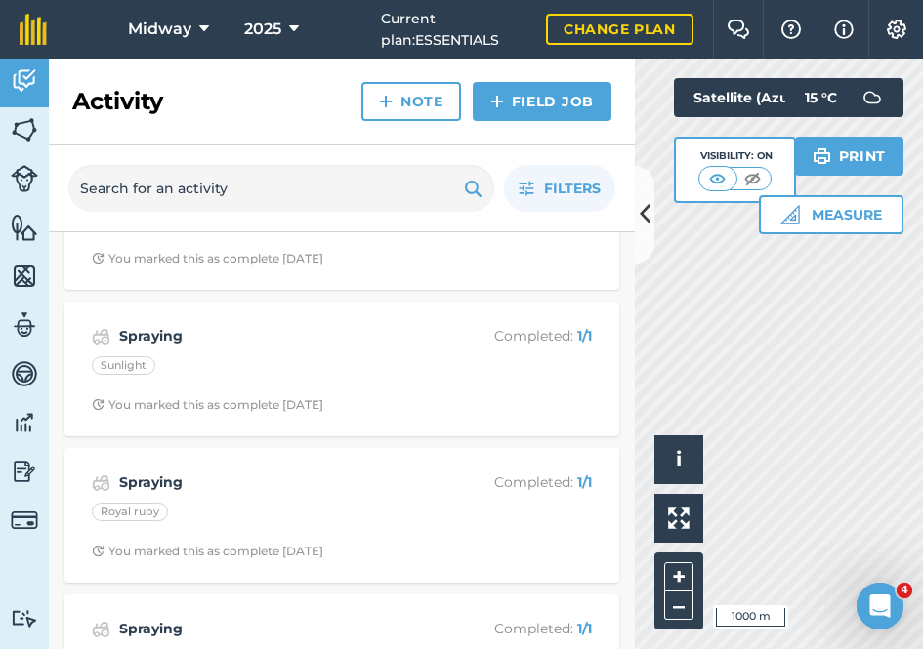
click at [157, 325] on strong "Spraying" at bounding box center [274, 335] width 310 height 21
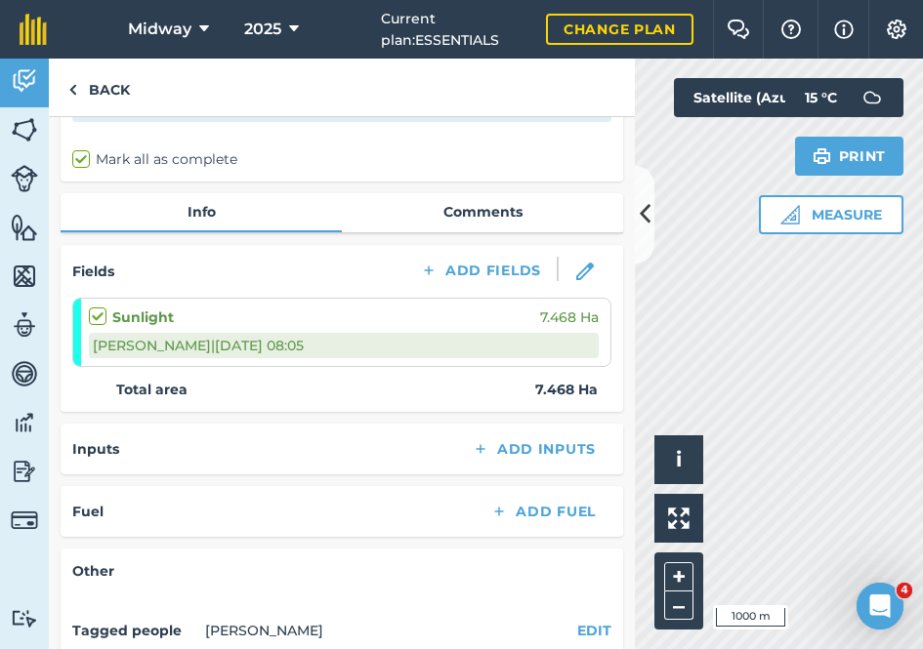
scroll to position [126, 0]
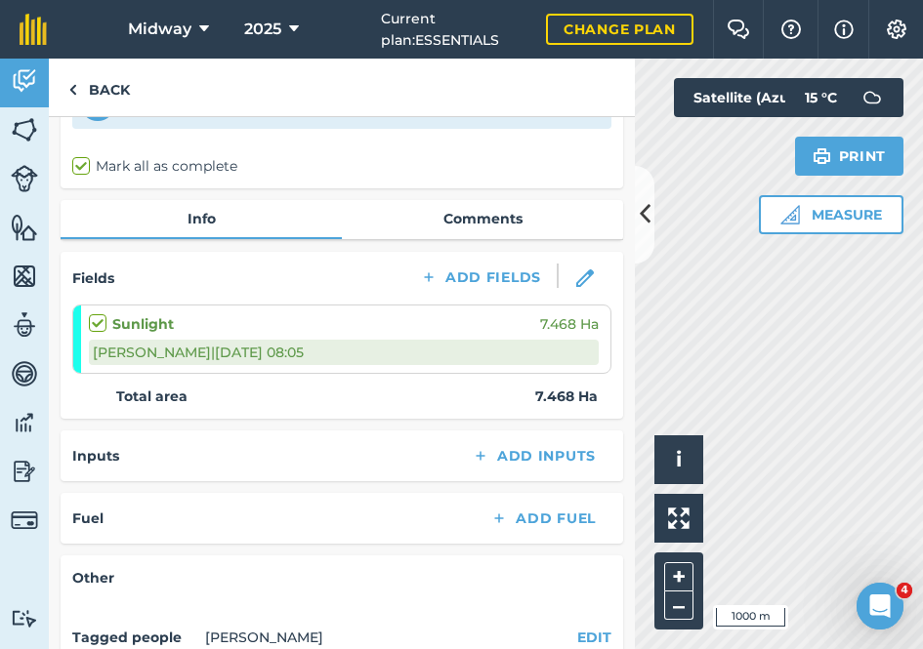
click at [500, 217] on link "Comments" at bounding box center [482, 218] width 281 height 37
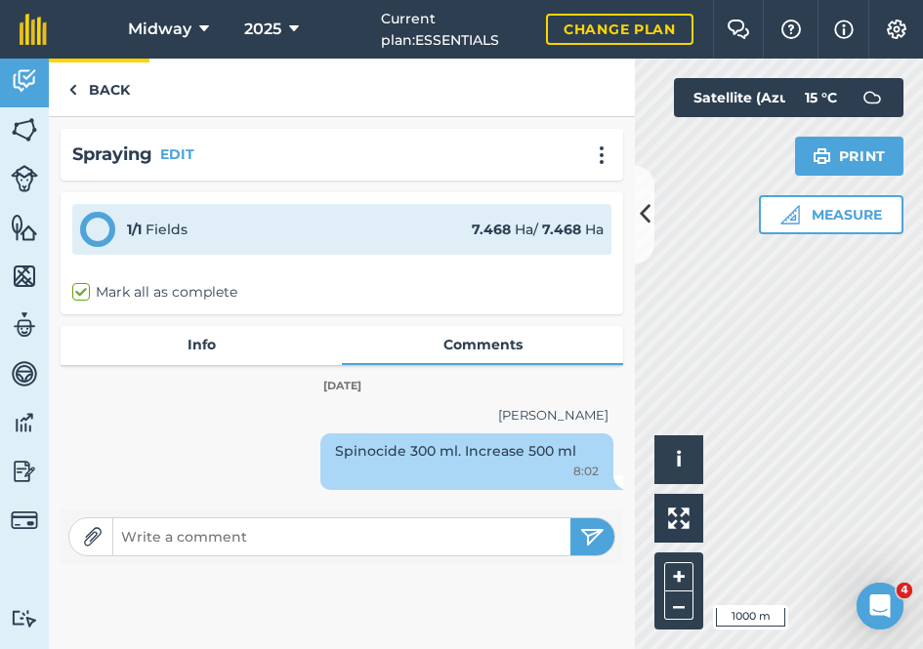
click at [70, 92] on img at bounding box center [72, 89] width 9 height 23
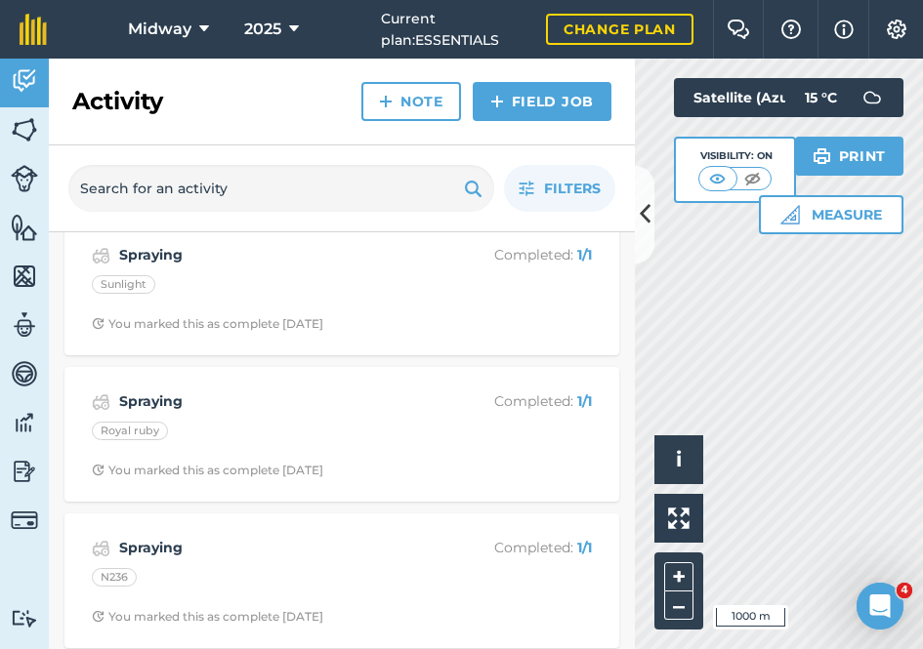
scroll to position [4137, 0]
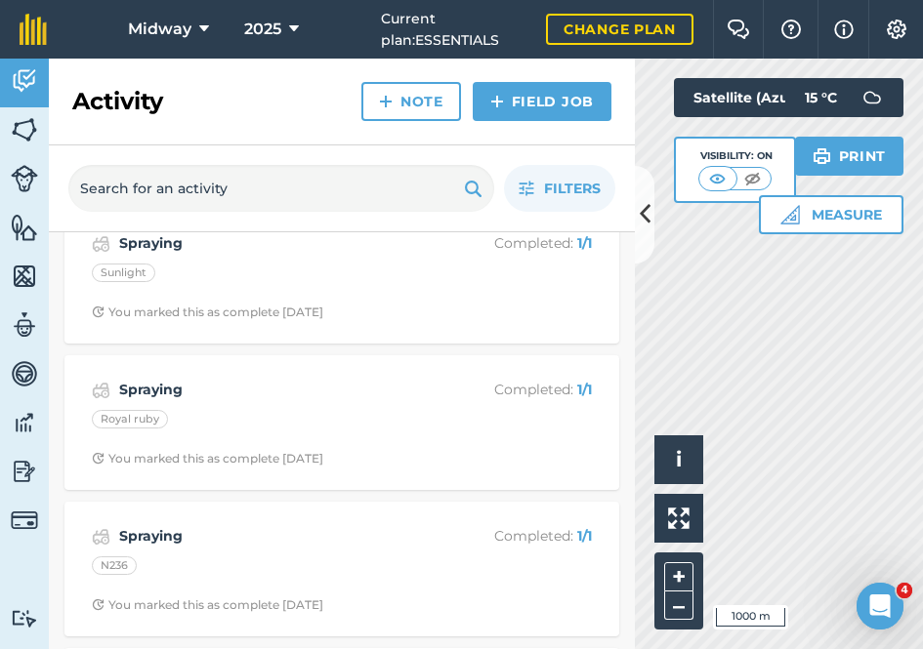
click at [137, 379] on strong "Spraying" at bounding box center [274, 389] width 310 height 21
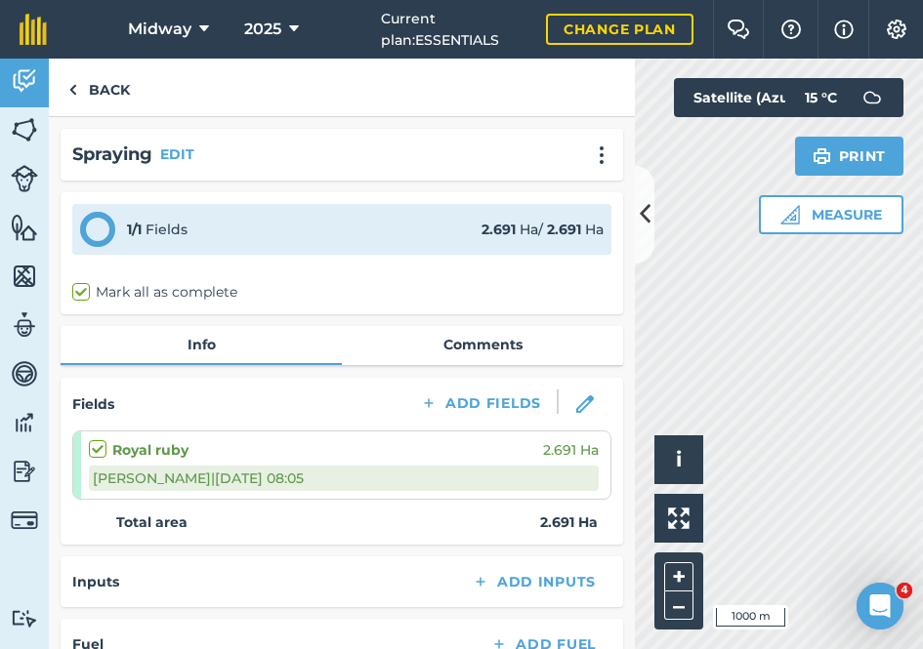
click at [506, 340] on link "Comments" at bounding box center [482, 344] width 281 height 37
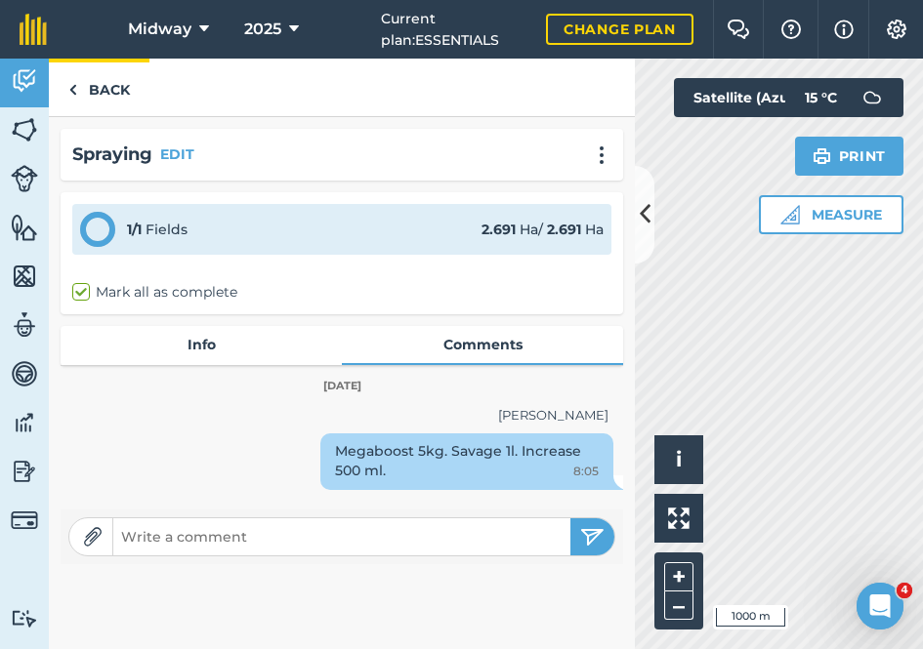
click at [75, 90] on img at bounding box center [72, 89] width 9 height 23
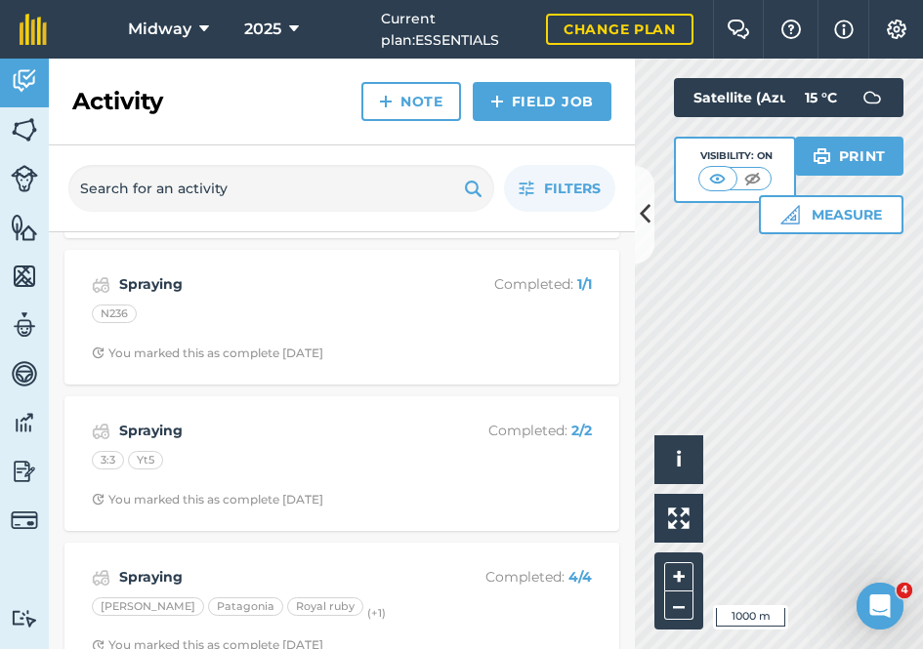
scroll to position [4397, 0]
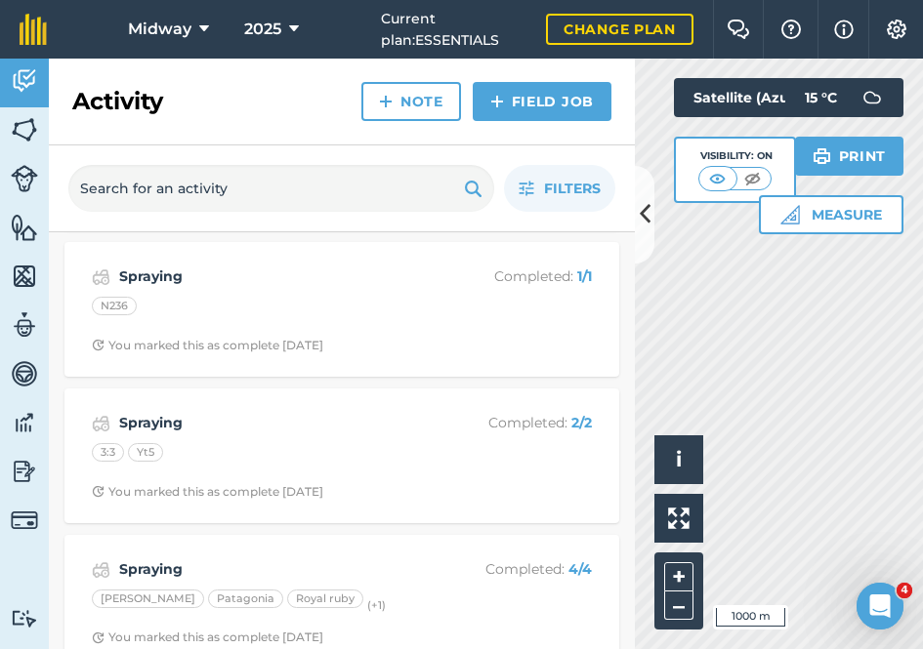
click at [160, 265] on div "Spraying Completed : 1 / 1 N236 You marked this as complete 29 days ago" at bounding box center [341, 309] width 531 height 111
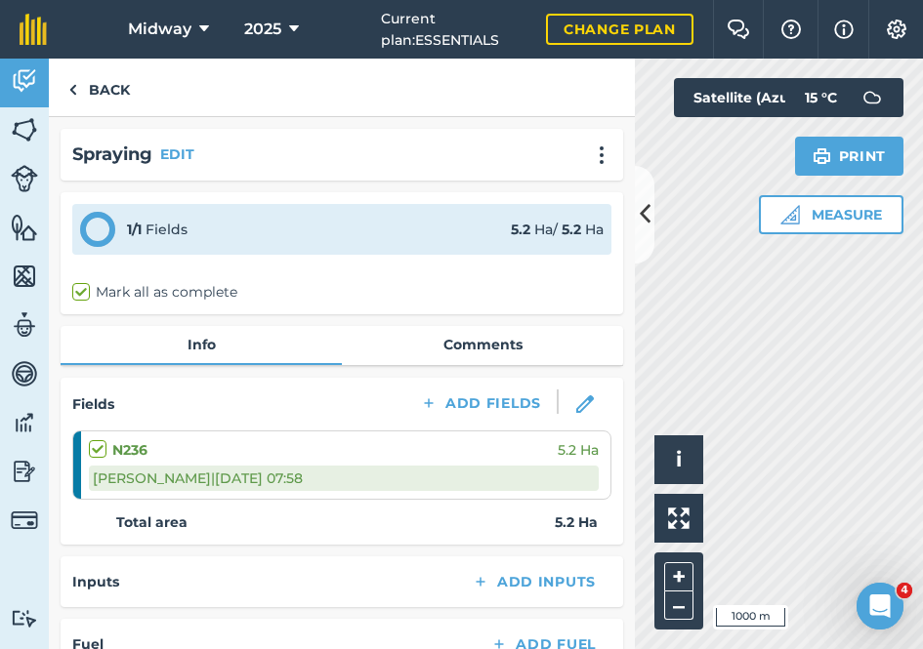
click at [478, 345] on link "Comments" at bounding box center [482, 344] width 281 height 37
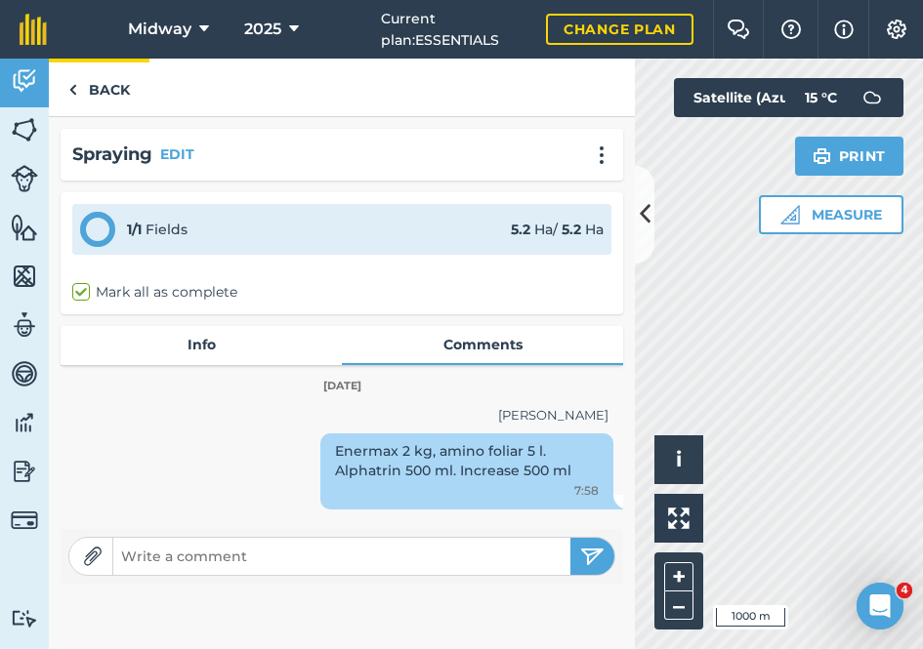
click at [76, 93] on img at bounding box center [72, 89] width 9 height 23
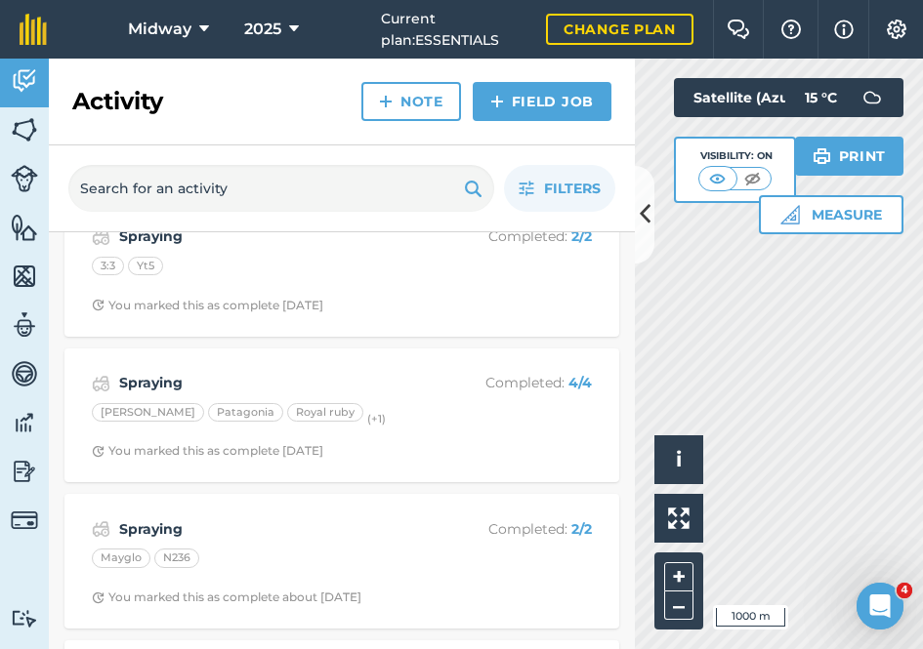
scroll to position [4591, 0]
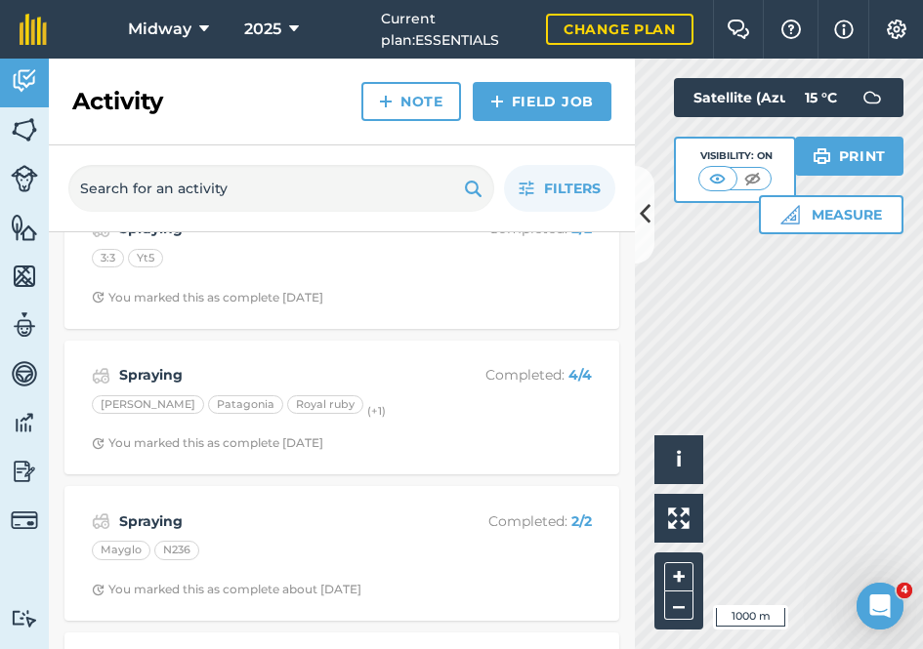
click at [150, 364] on strong "Spraying" at bounding box center [274, 374] width 310 height 21
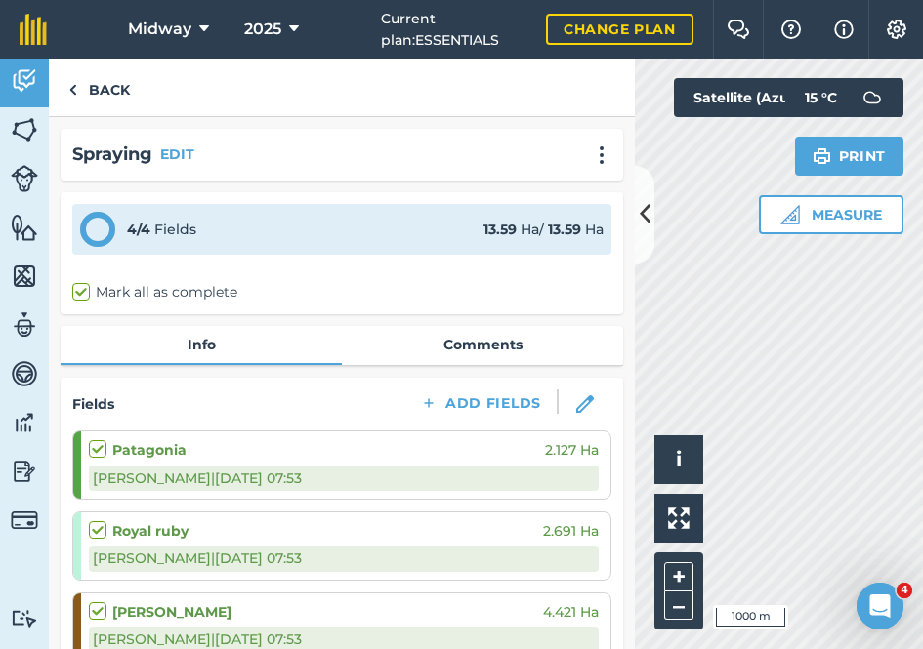
click at [494, 342] on link "Comments" at bounding box center [482, 344] width 281 height 37
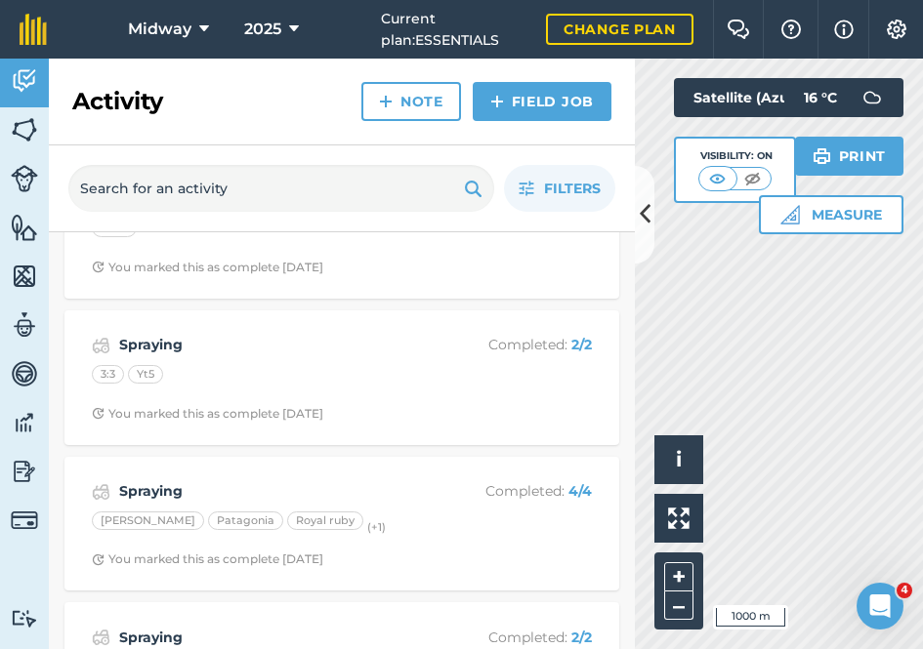
scroll to position [4484, 0]
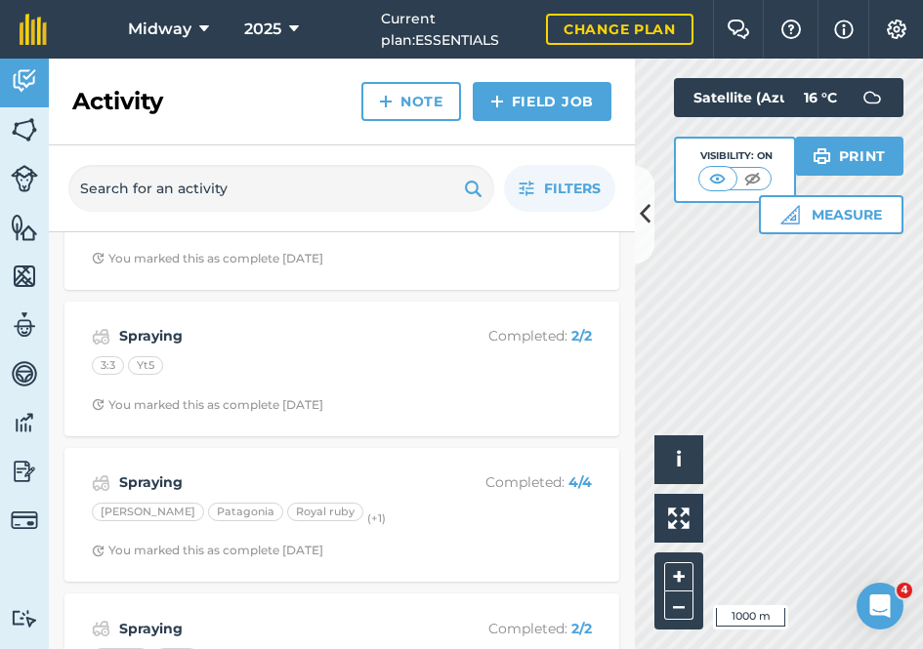
click at [145, 472] on strong "Spraying" at bounding box center [274, 482] width 310 height 21
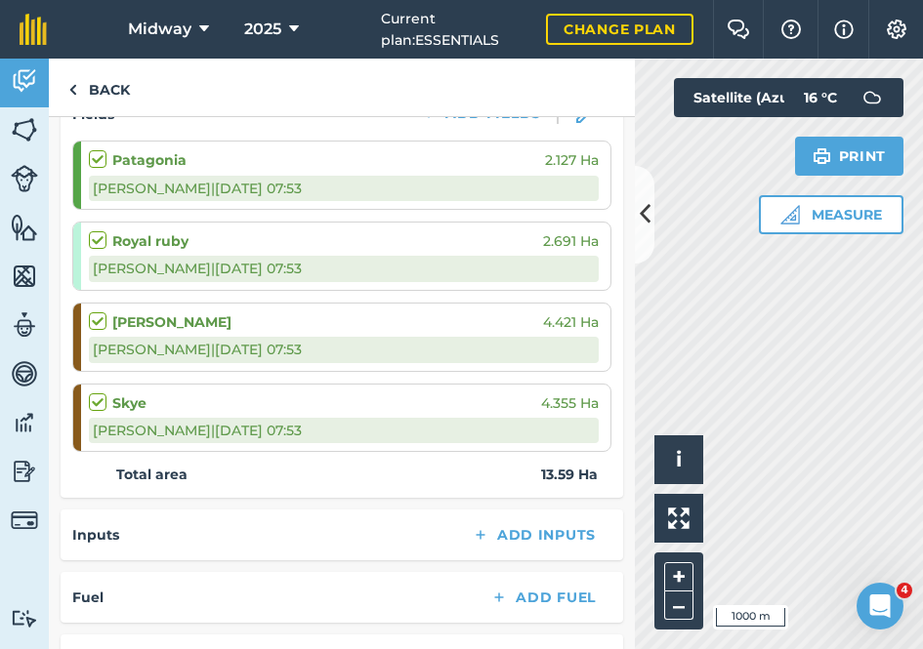
scroll to position [296, 0]
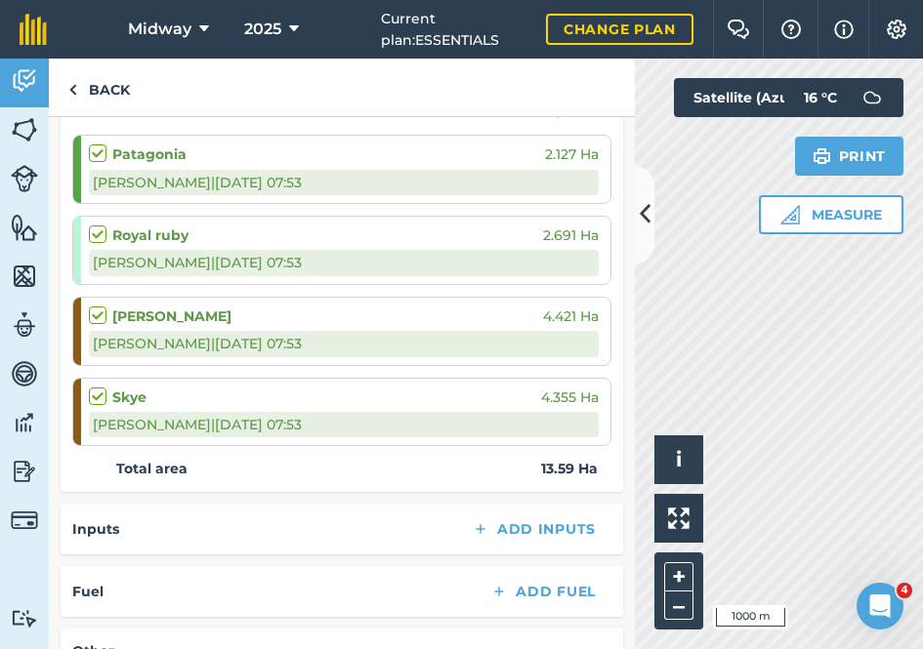
click at [223, 516] on div "Inputs Add Inputs" at bounding box center [341, 529] width 539 height 27
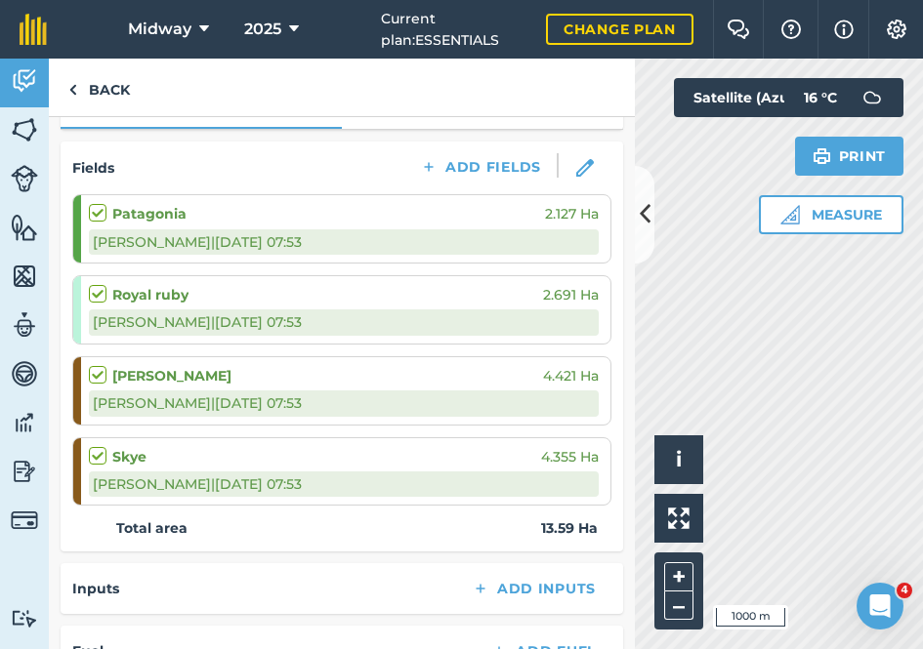
scroll to position [230, 0]
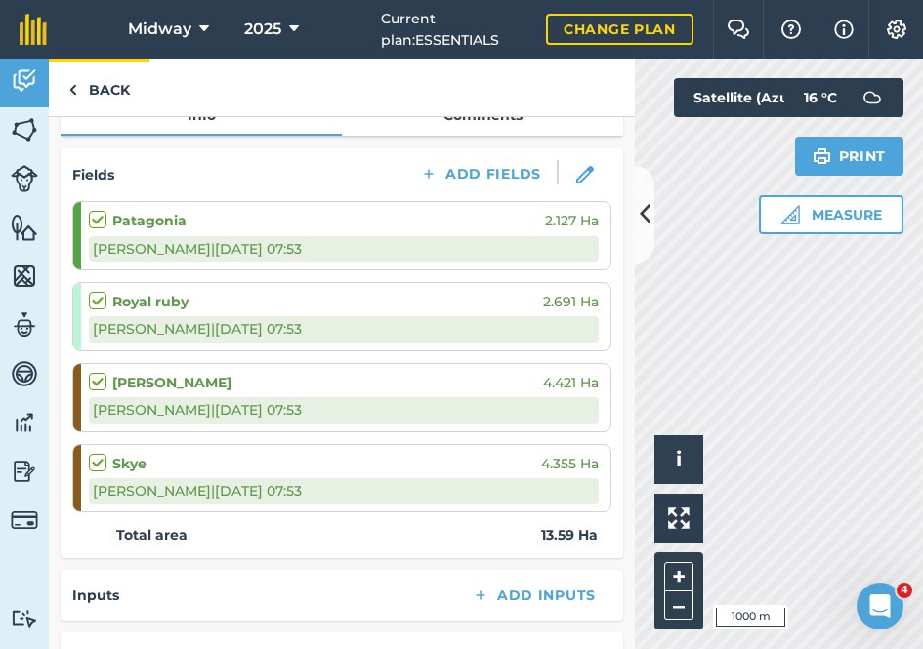
click at [75, 89] on img at bounding box center [72, 89] width 9 height 23
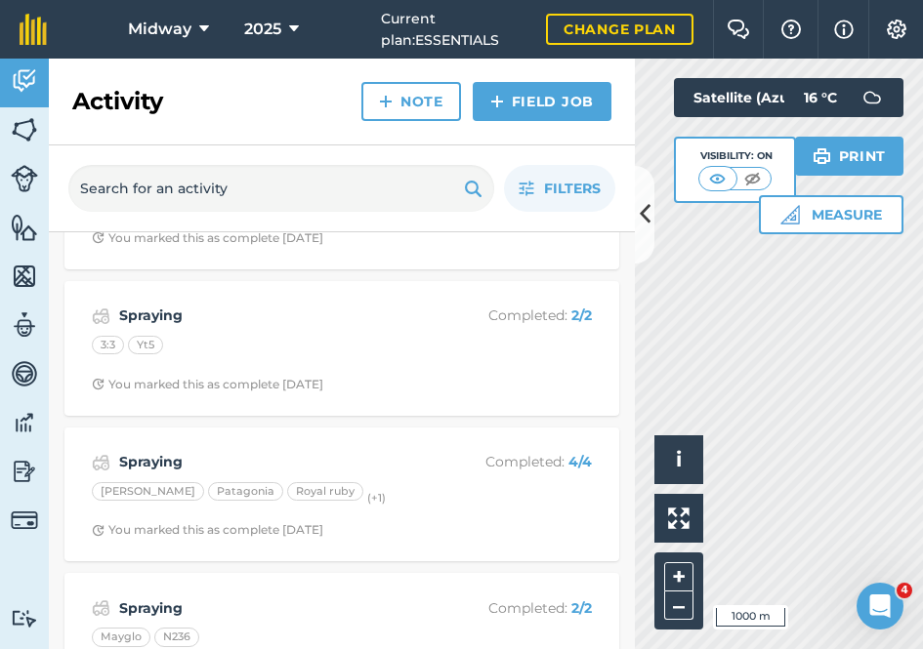
scroll to position [4485, 0]
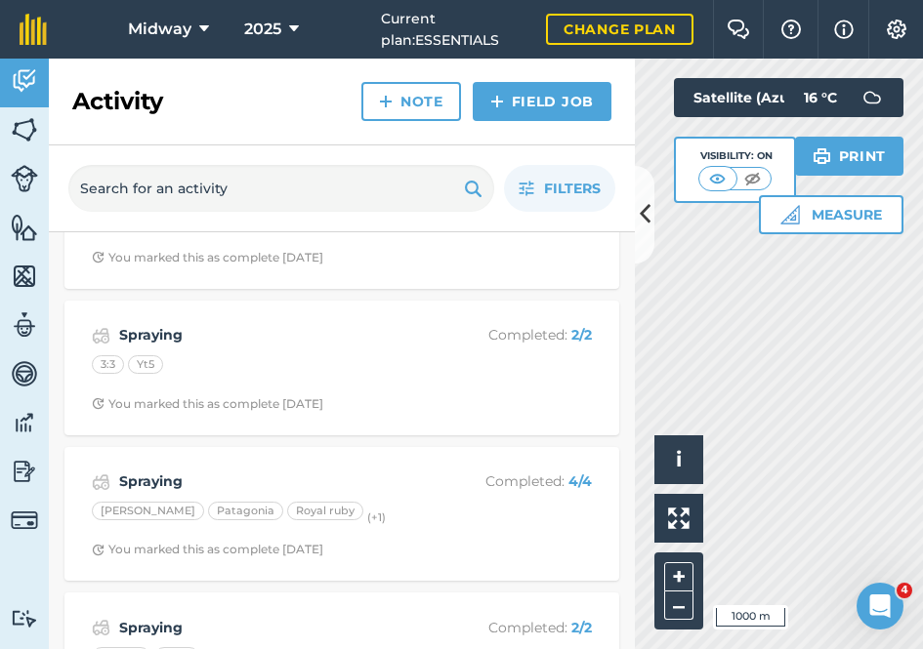
click at [145, 324] on strong "Spraying" at bounding box center [274, 334] width 310 height 21
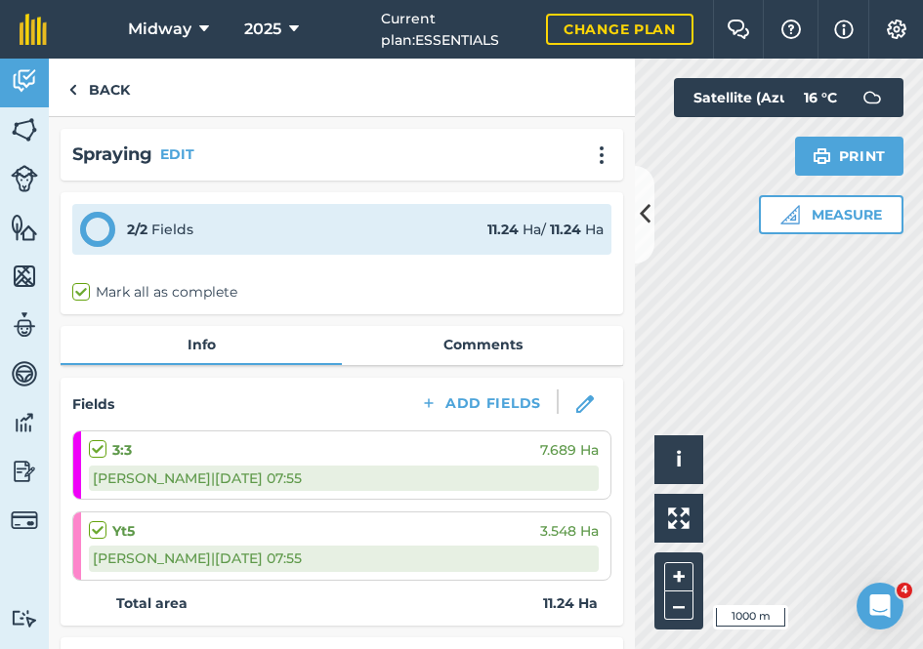
click at [500, 345] on link "Comments" at bounding box center [482, 344] width 281 height 37
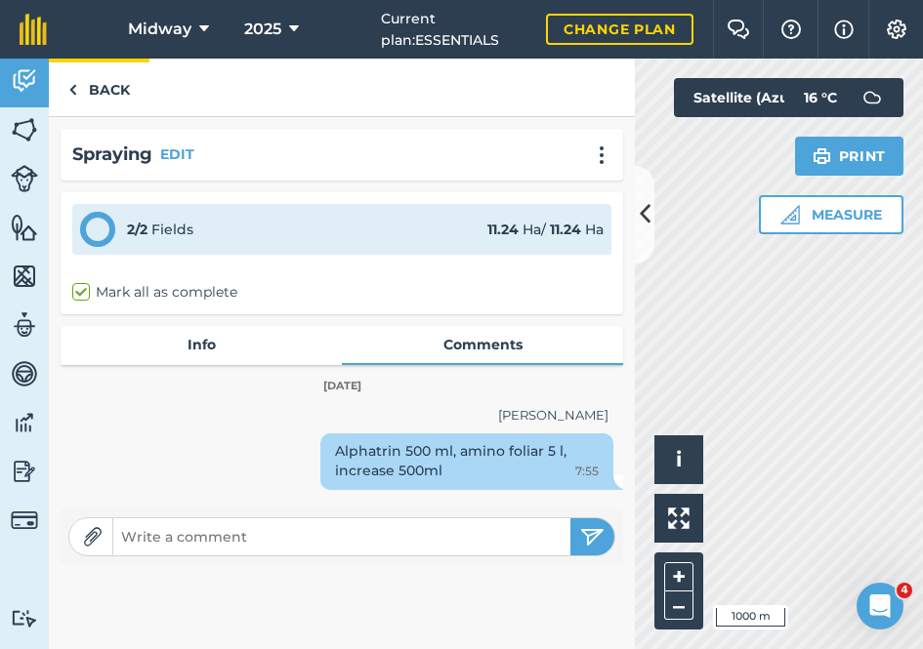
click at [71, 86] on img at bounding box center [72, 89] width 9 height 23
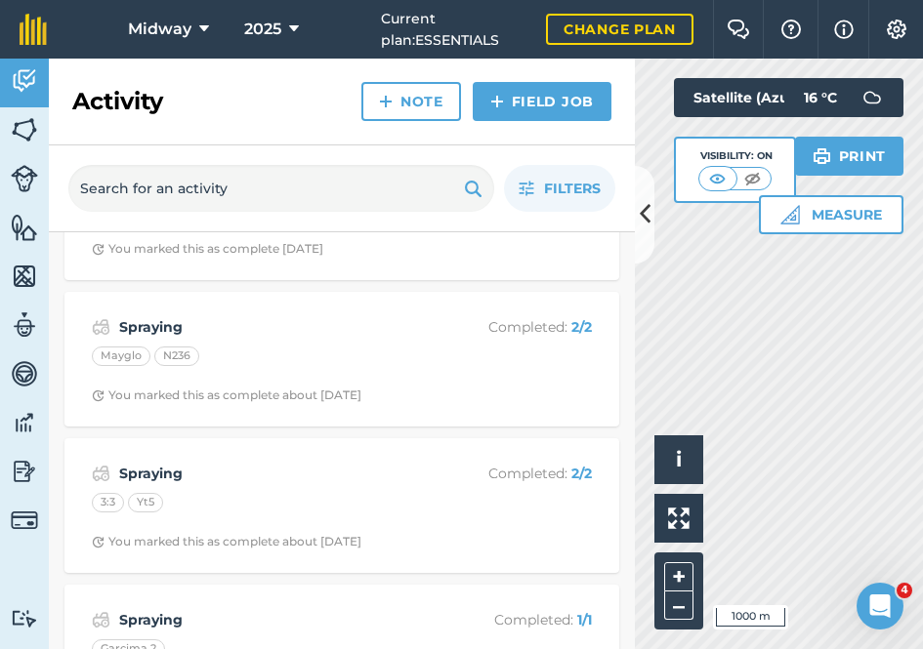
scroll to position [4780, 0]
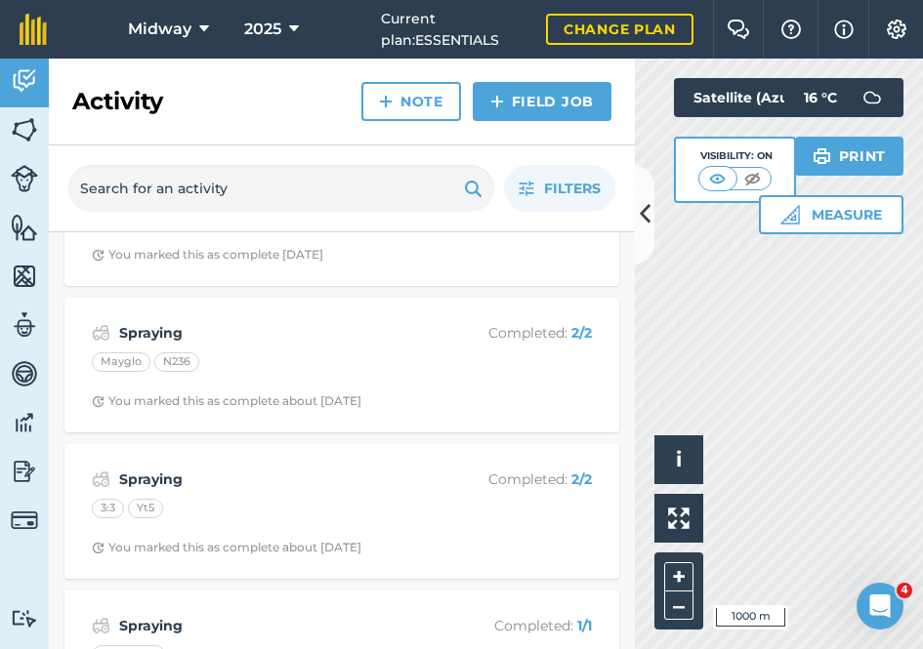
click at [151, 322] on strong "Spraying" at bounding box center [274, 332] width 310 height 21
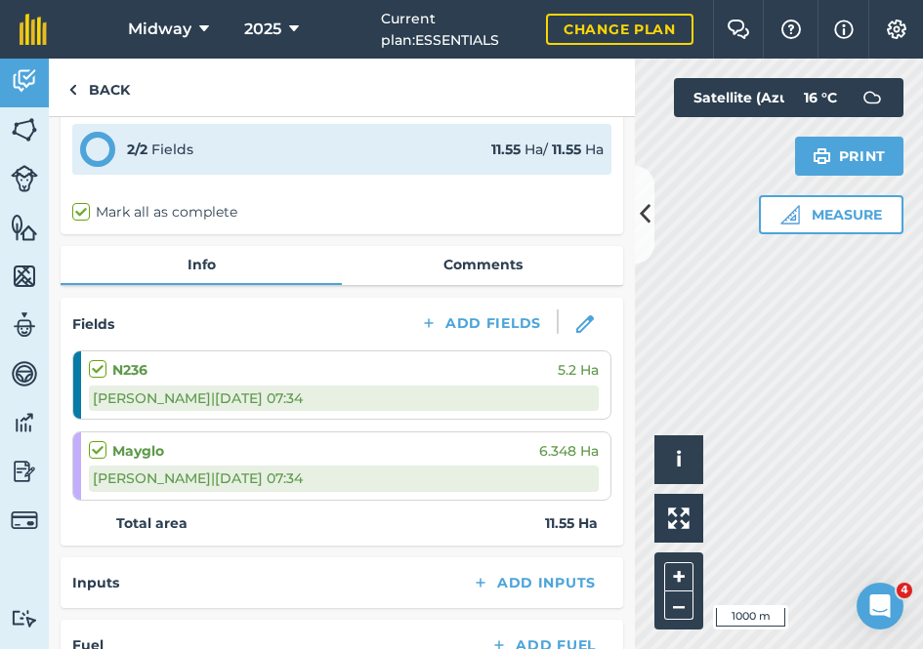
scroll to position [79, 0]
click at [495, 261] on link "Comments" at bounding box center [482, 265] width 281 height 37
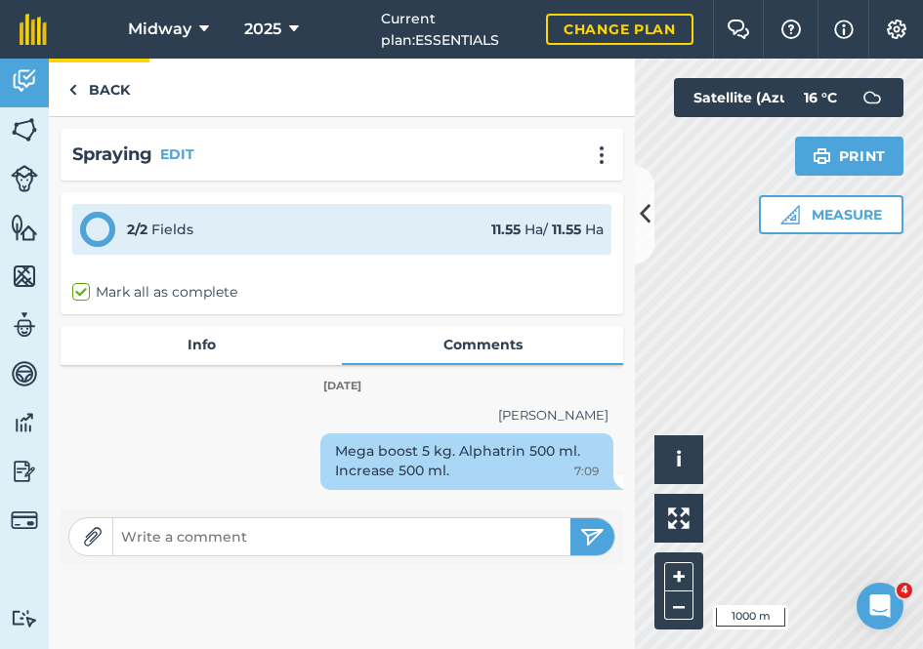
click at [77, 90] on link "Back" at bounding box center [99, 88] width 101 height 58
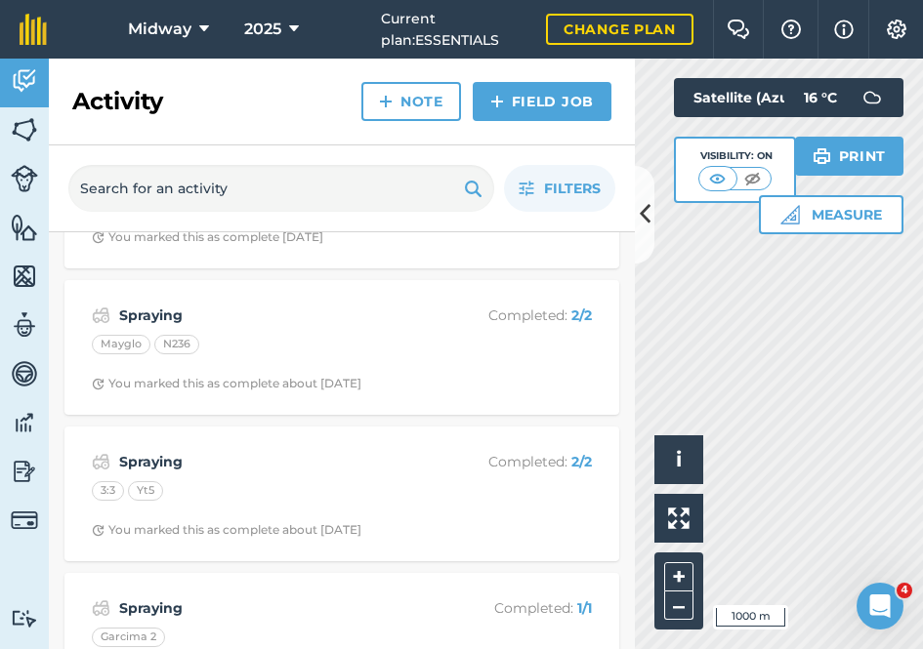
scroll to position [4802, 0]
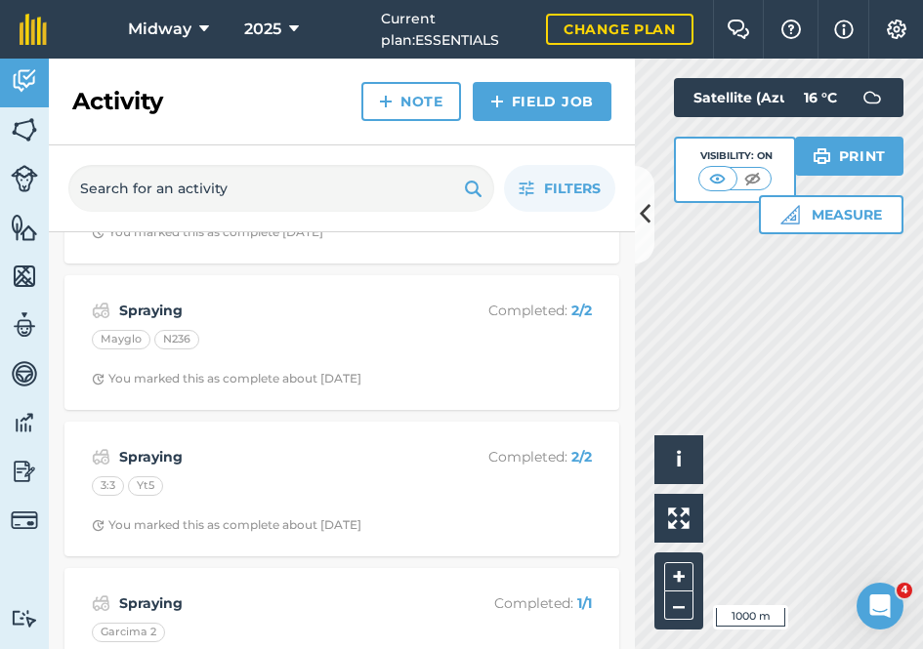
click at [143, 446] on strong "Spraying" at bounding box center [274, 456] width 310 height 21
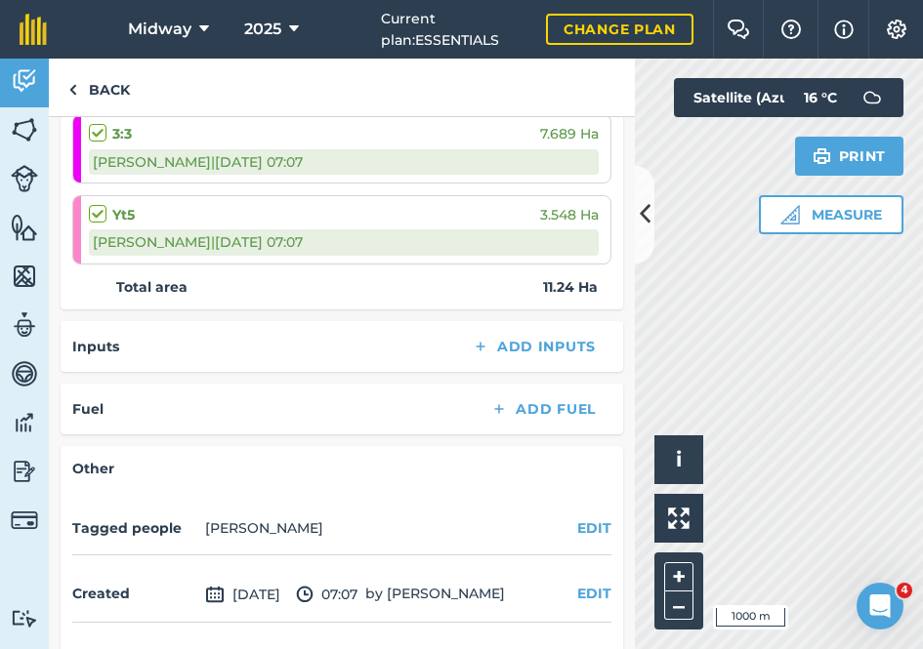
scroll to position [318, 0]
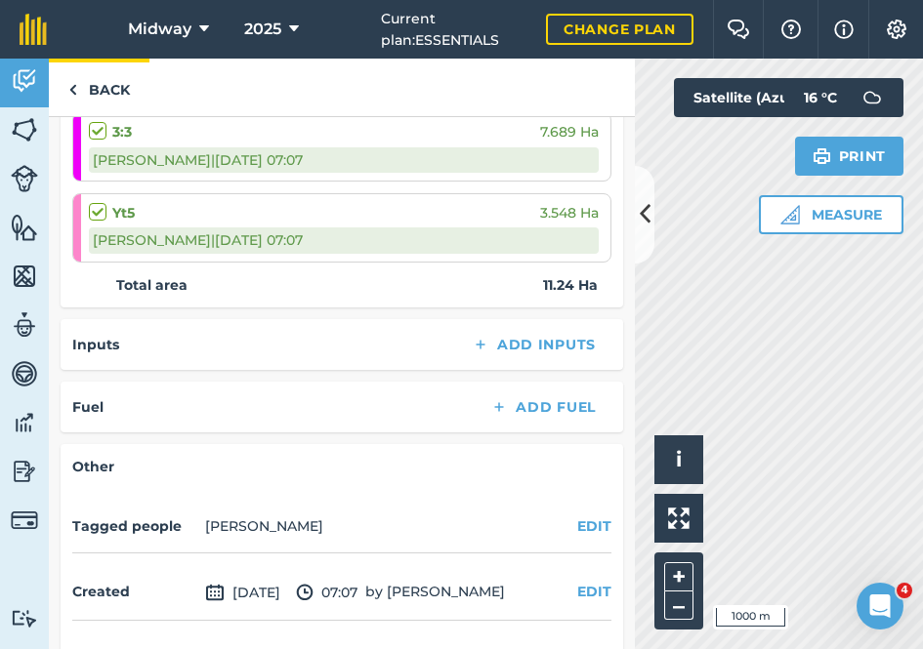
click at [70, 86] on img at bounding box center [72, 89] width 9 height 23
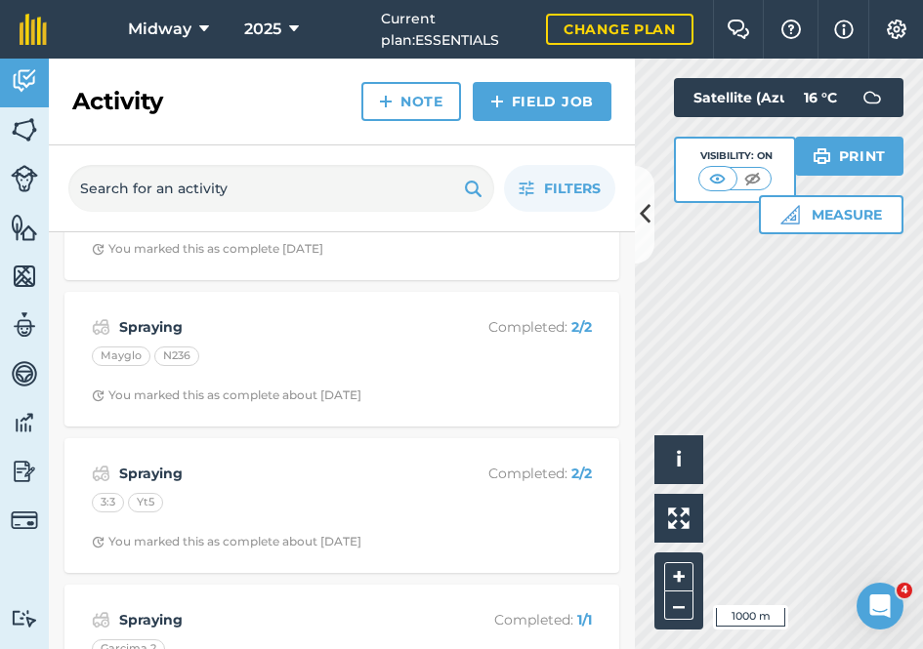
scroll to position [4789, 0]
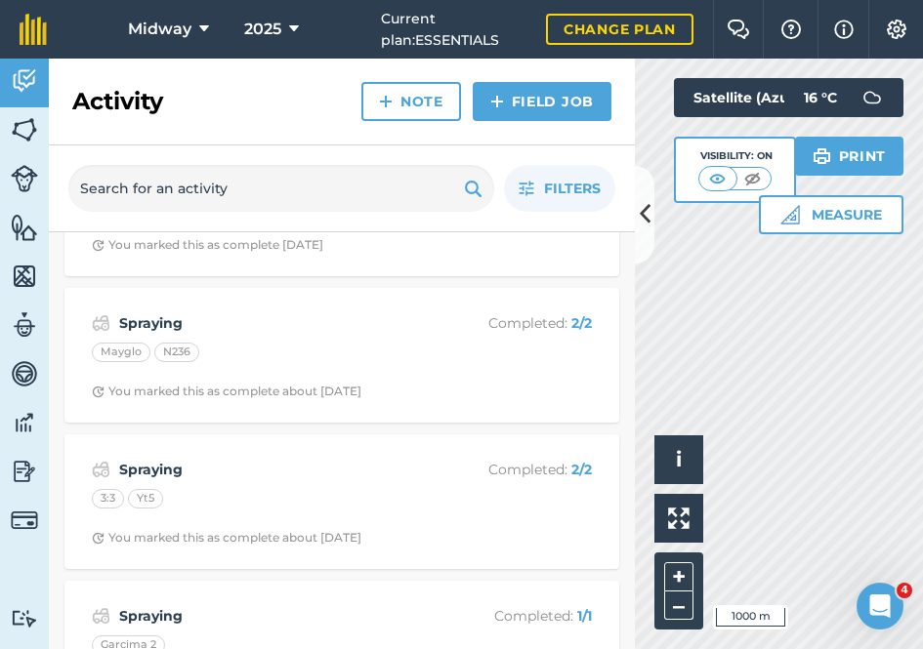
click at [175, 489] on div "3:3 Yt5" at bounding box center [342, 501] width 500 height 25
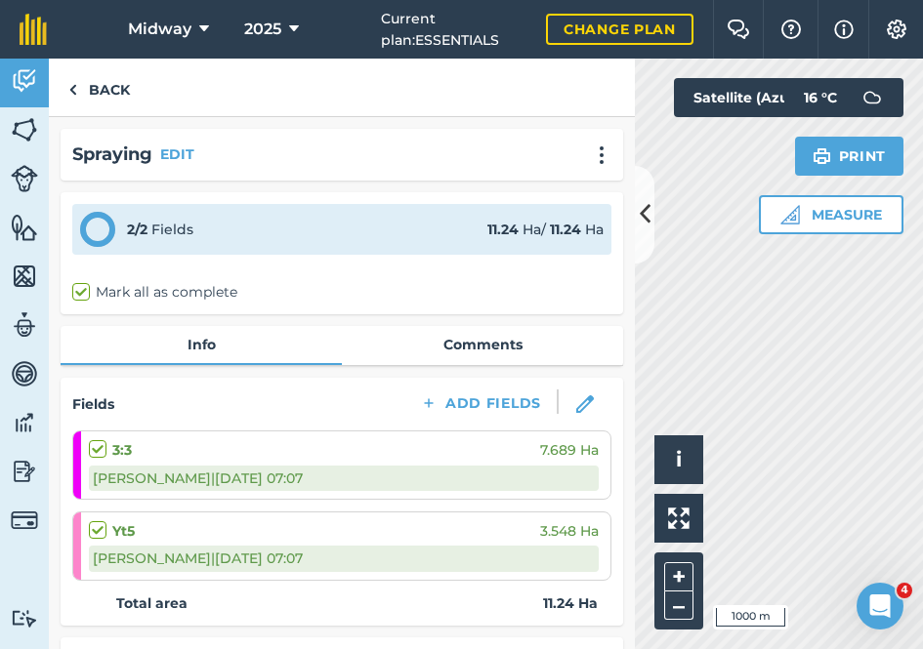
click at [480, 346] on link "Comments" at bounding box center [482, 344] width 281 height 37
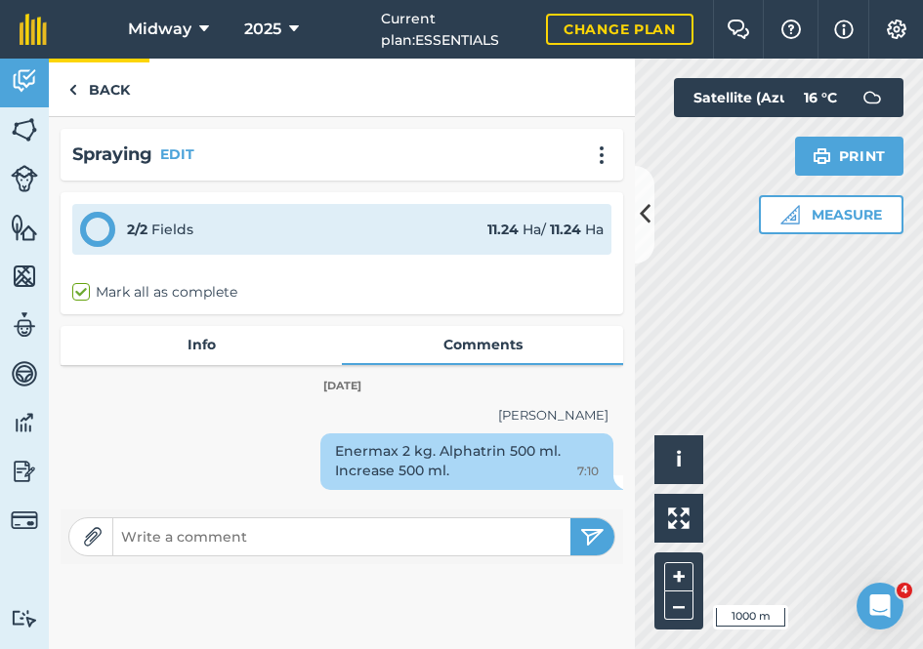
click at [73, 91] on img at bounding box center [72, 89] width 9 height 23
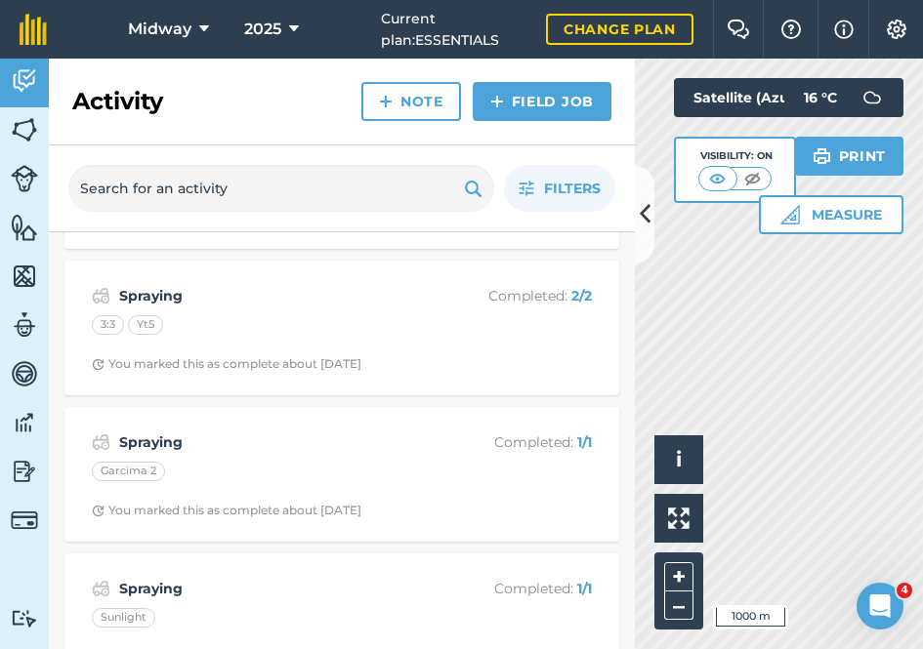
scroll to position [4973, 0]
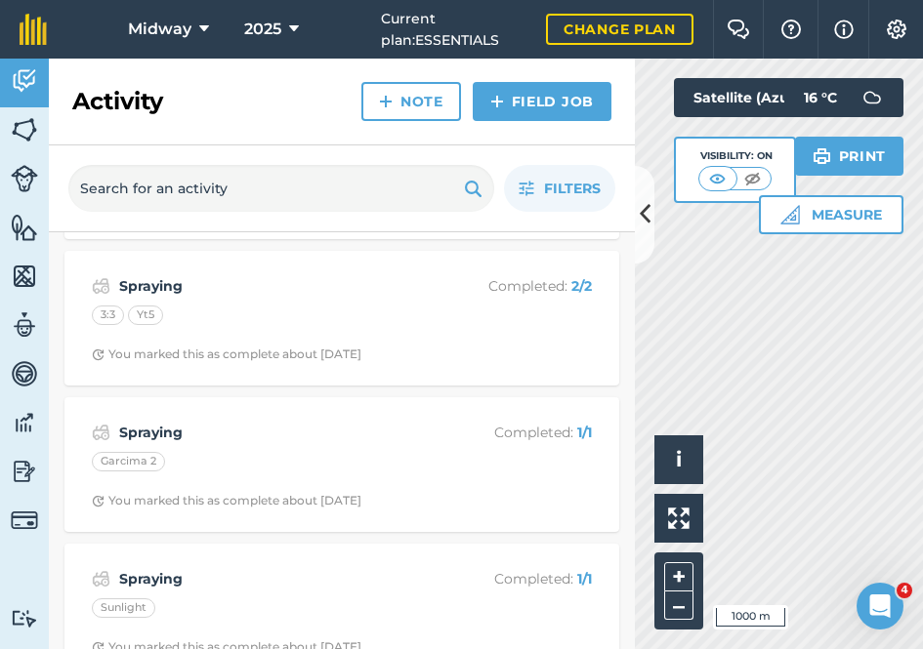
click at [137, 452] on div "Garcima 2" at bounding box center [128, 462] width 73 height 20
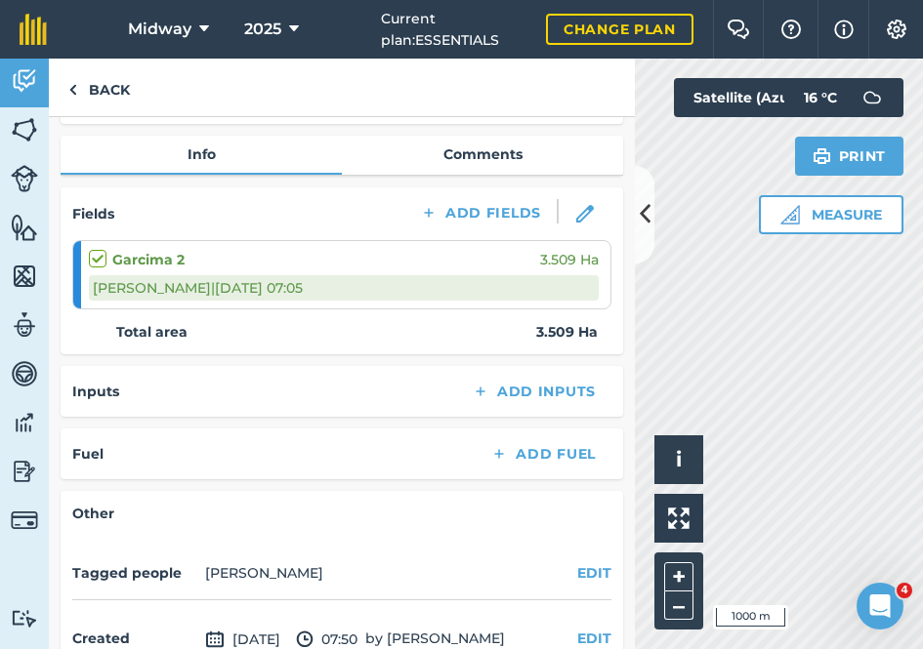
scroll to position [182, 0]
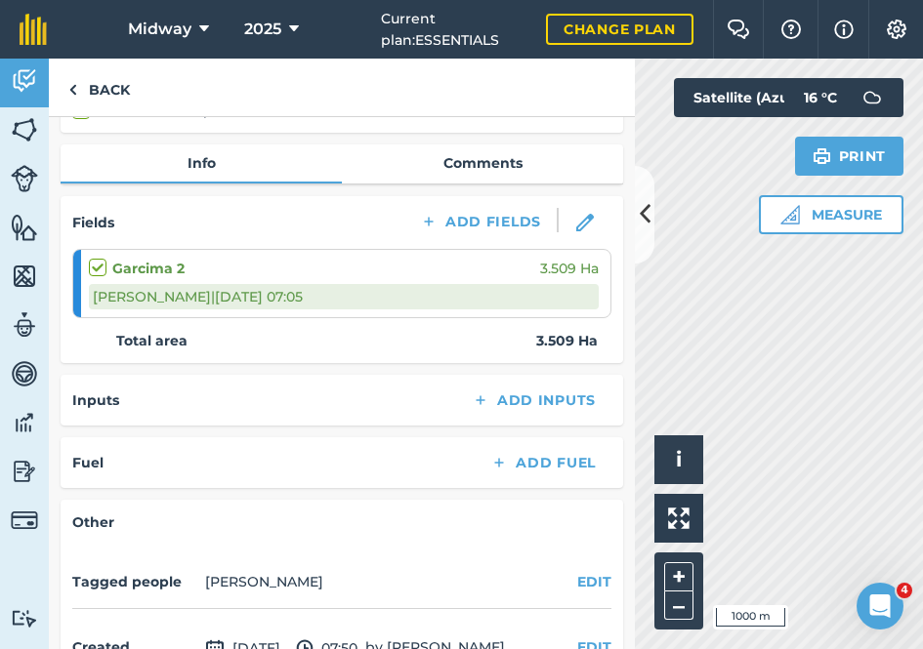
click at [498, 161] on link "Comments" at bounding box center [482, 163] width 281 height 37
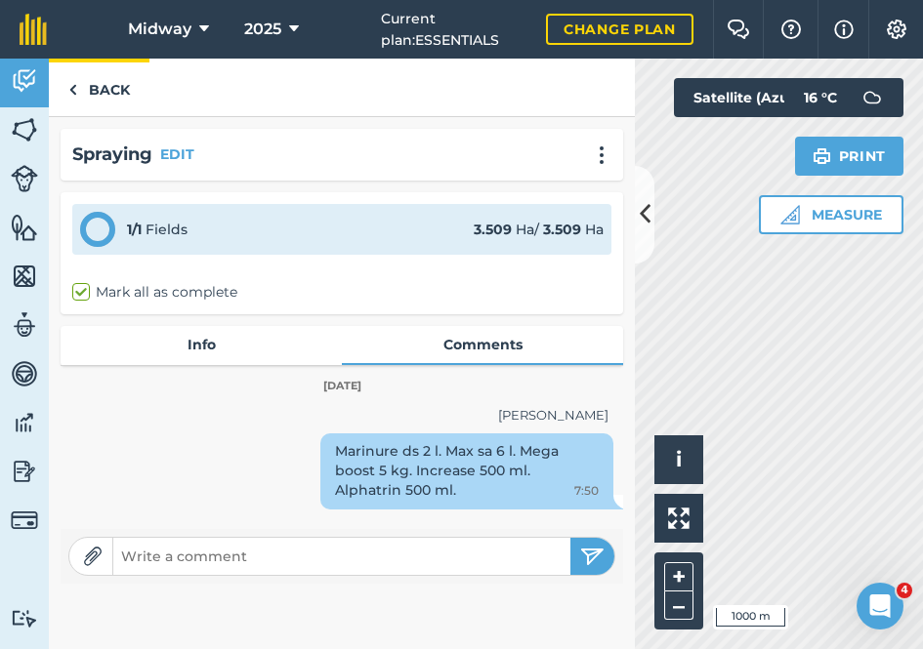
click at [79, 90] on link "Back" at bounding box center [99, 88] width 101 height 58
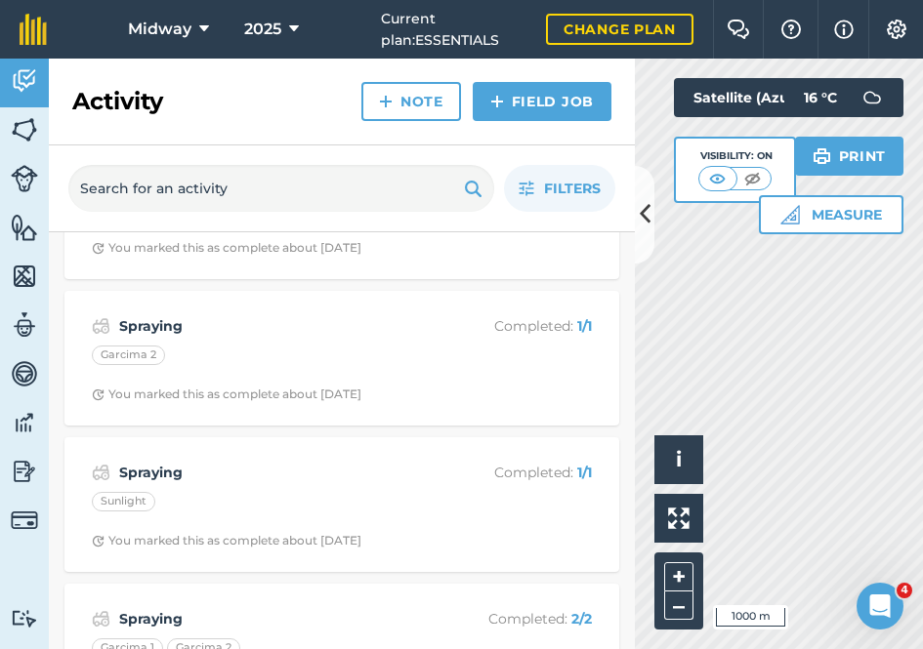
scroll to position [5091, 0]
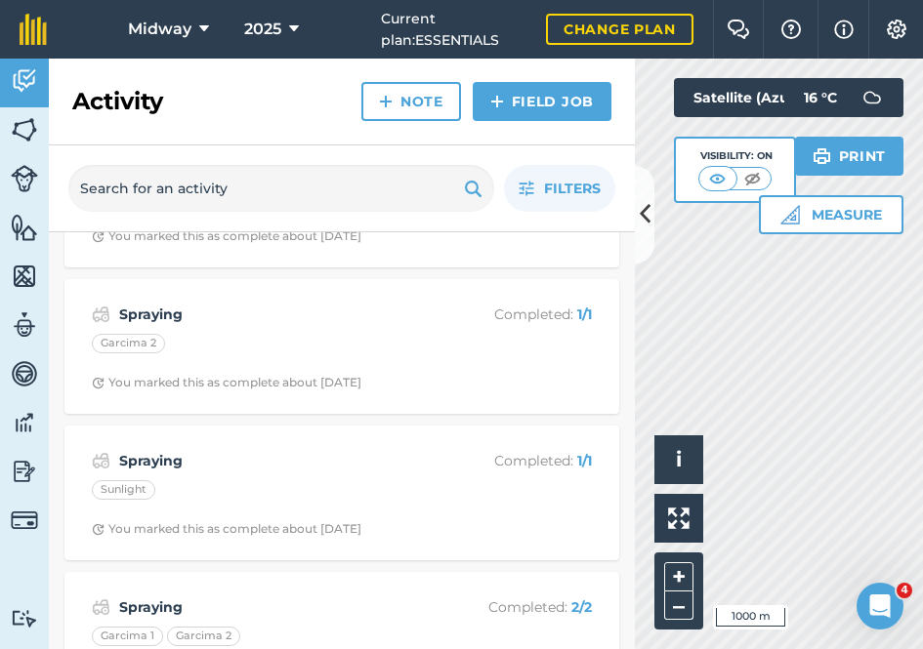
click at [135, 439] on div "Spraying Completed : 1 / 1 Sunlight You marked this as complete about [DATE]" at bounding box center [341, 493] width 531 height 111
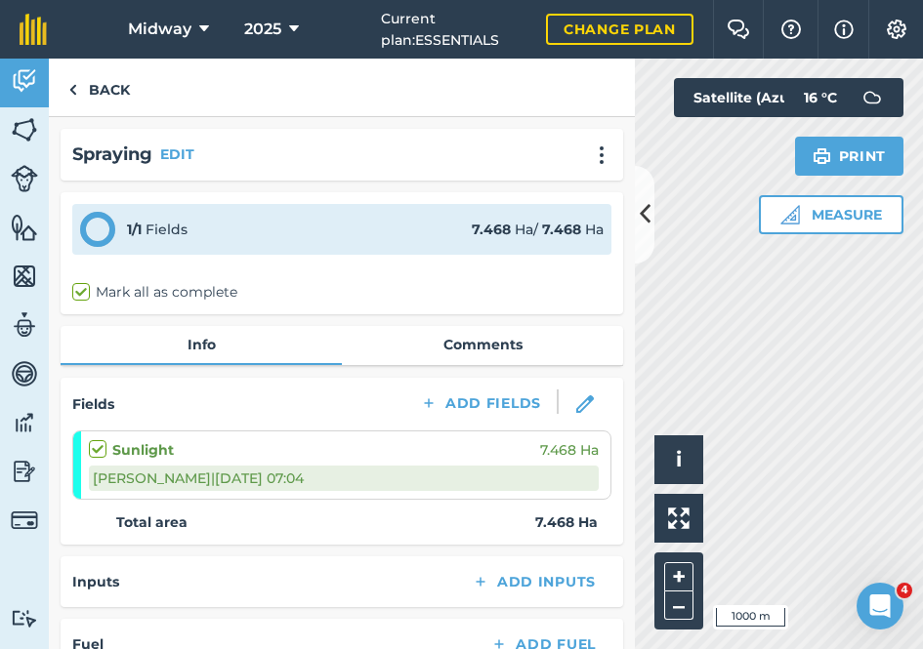
click at [490, 336] on link "Comments" at bounding box center [482, 344] width 281 height 37
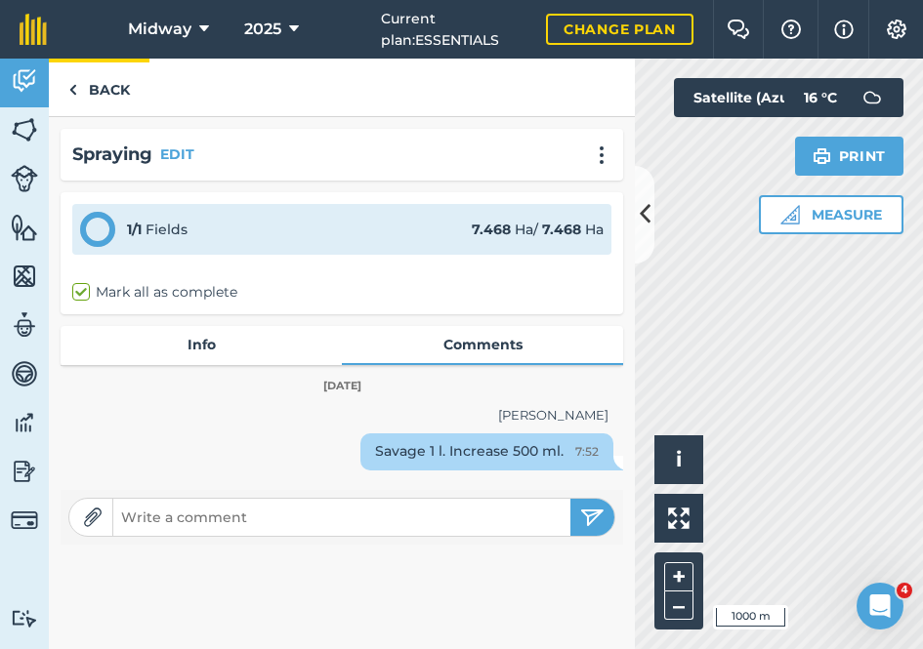
click at [75, 88] on img at bounding box center [72, 89] width 9 height 23
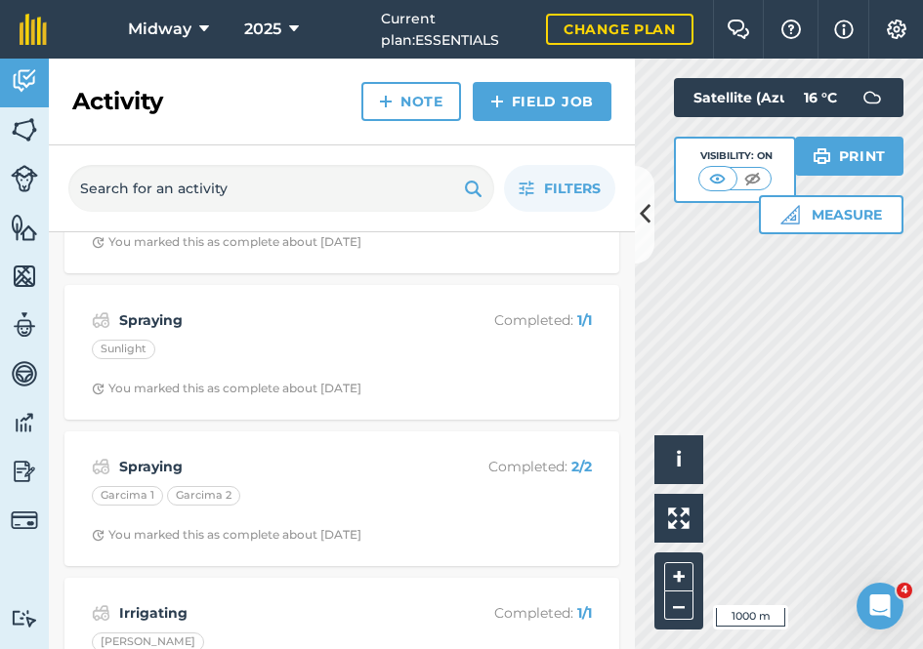
scroll to position [5226, 0]
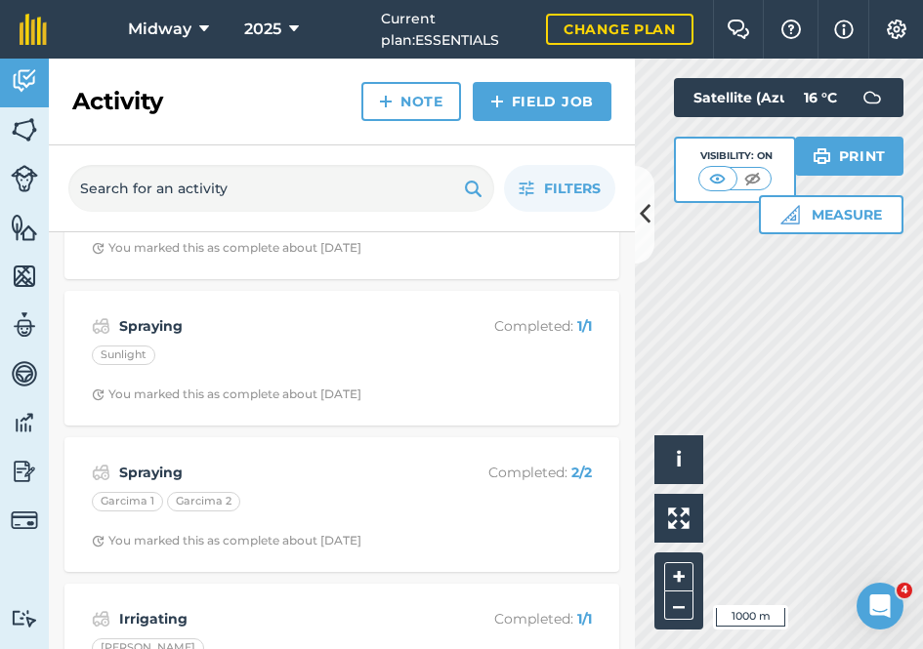
click at [144, 492] on div "Garcima 1" at bounding box center [127, 502] width 71 height 20
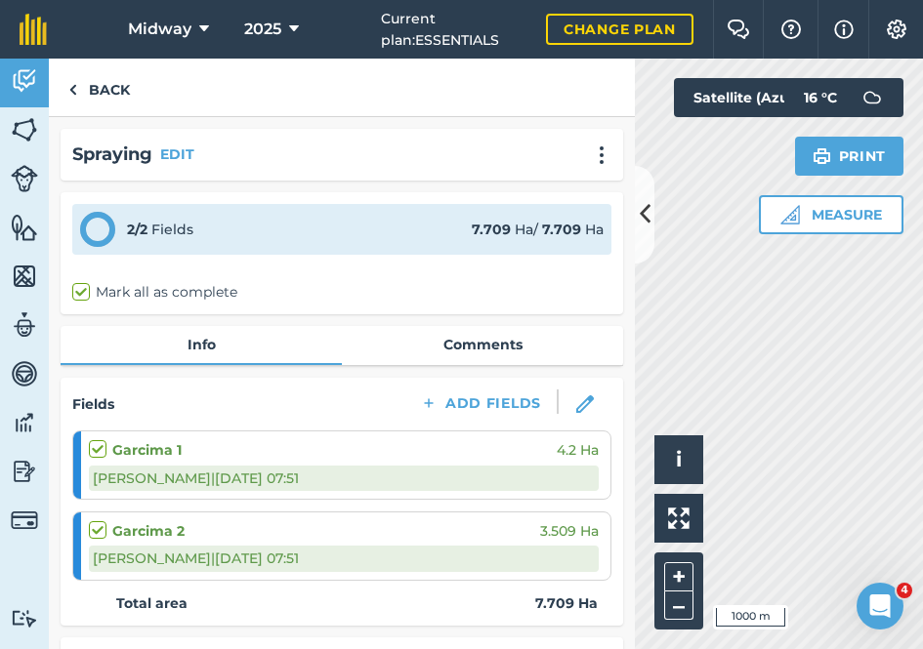
click at [472, 344] on link "Comments" at bounding box center [482, 344] width 281 height 37
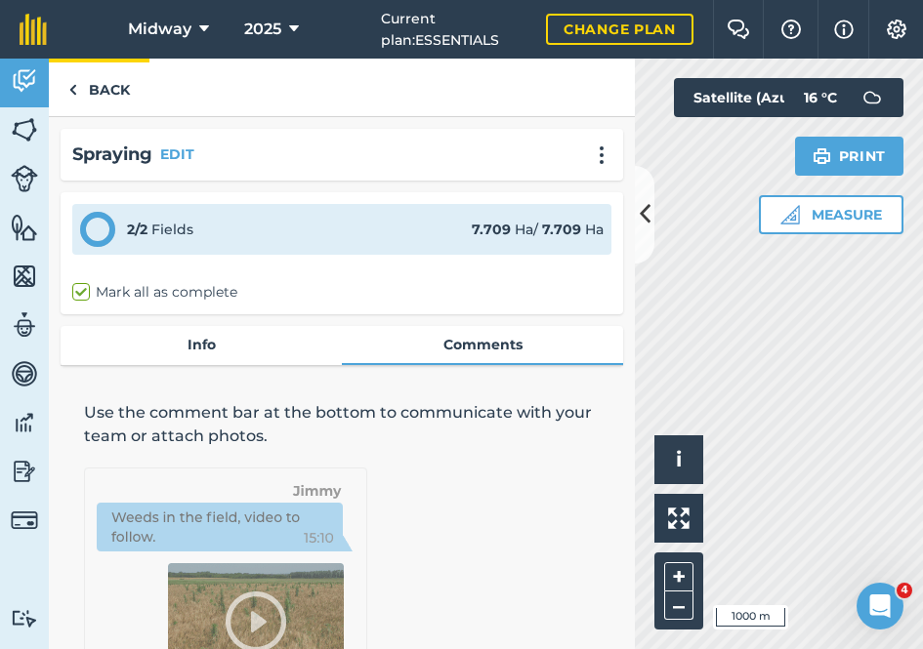
click at [73, 98] on img at bounding box center [72, 89] width 9 height 23
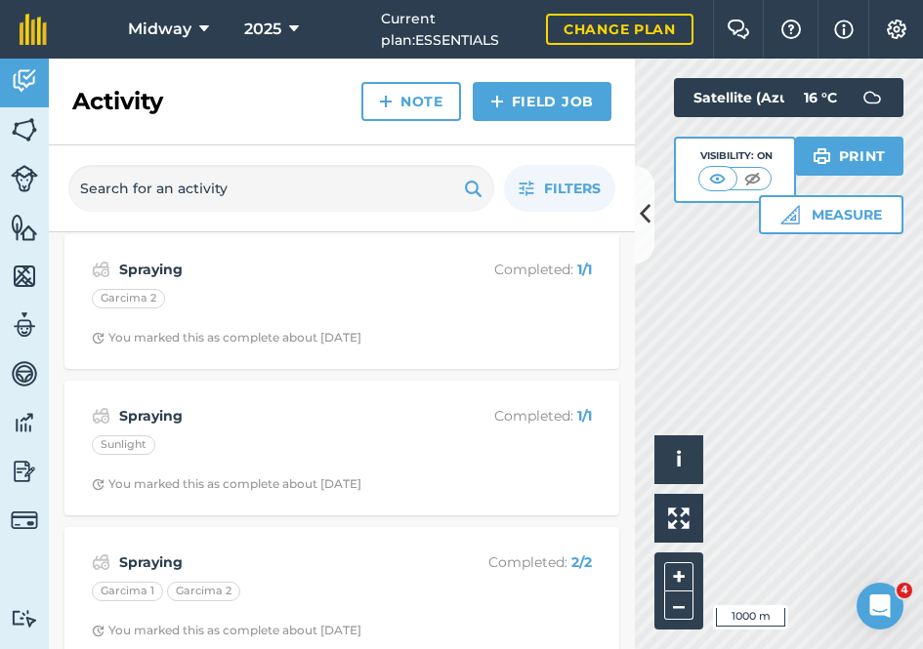
scroll to position [5149, 0]
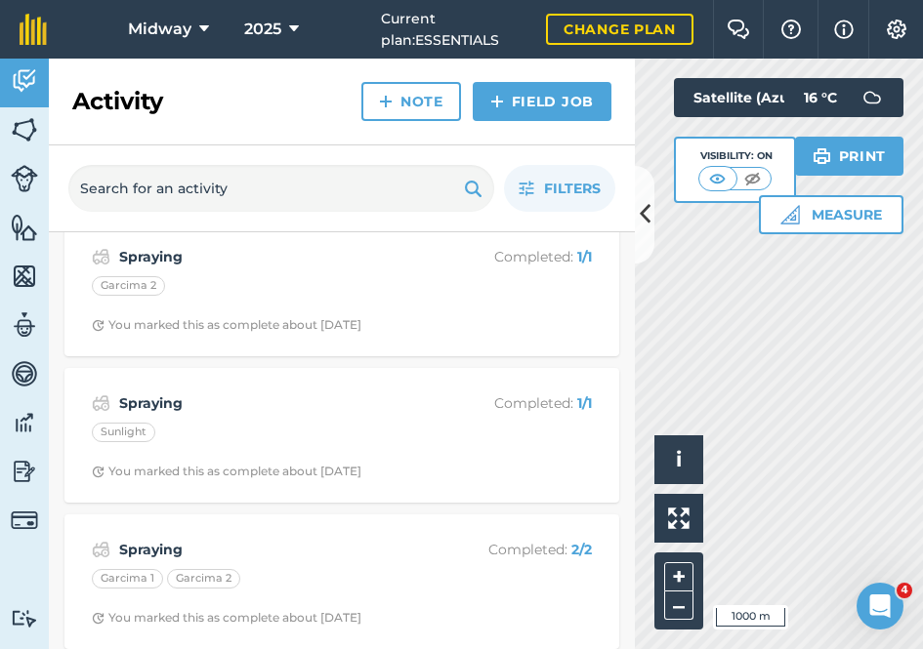
click at [203, 569] on div "Garcima 2" at bounding box center [203, 579] width 73 height 20
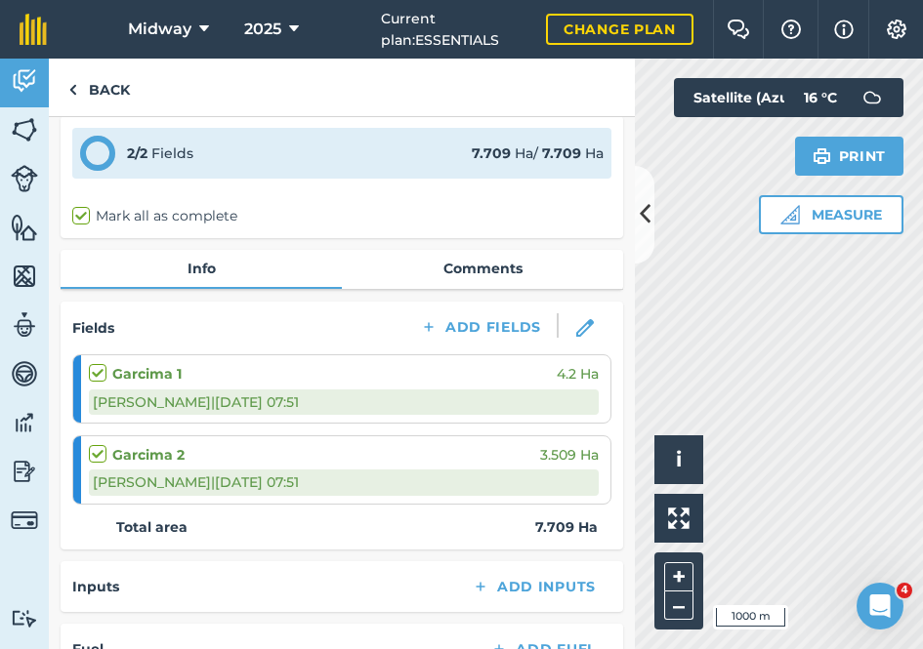
scroll to position [75, 0]
click at [480, 267] on link "Comments" at bounding box center [482, 269] width 281 height 37
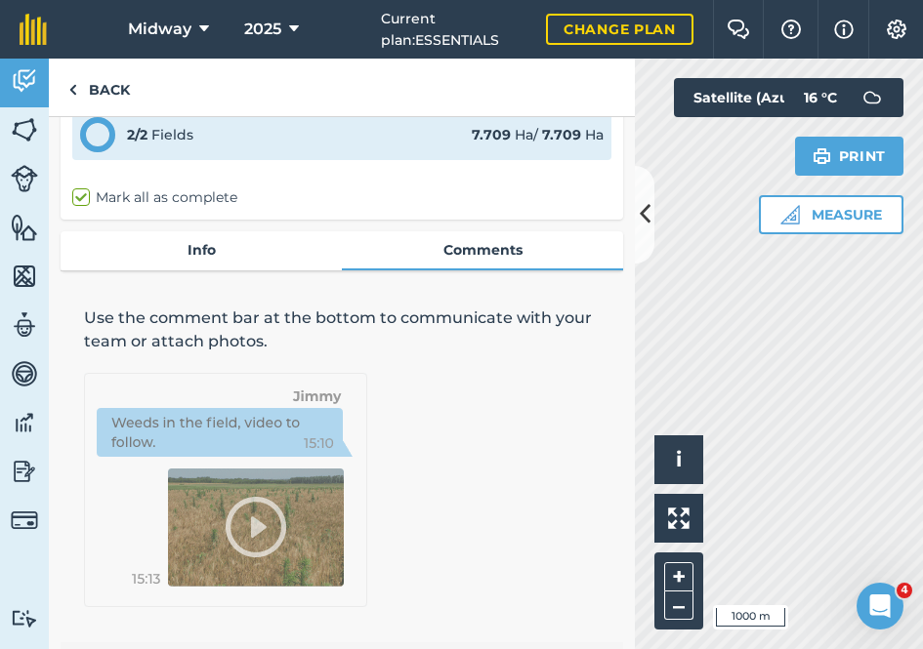
scroll to position [91, 0]
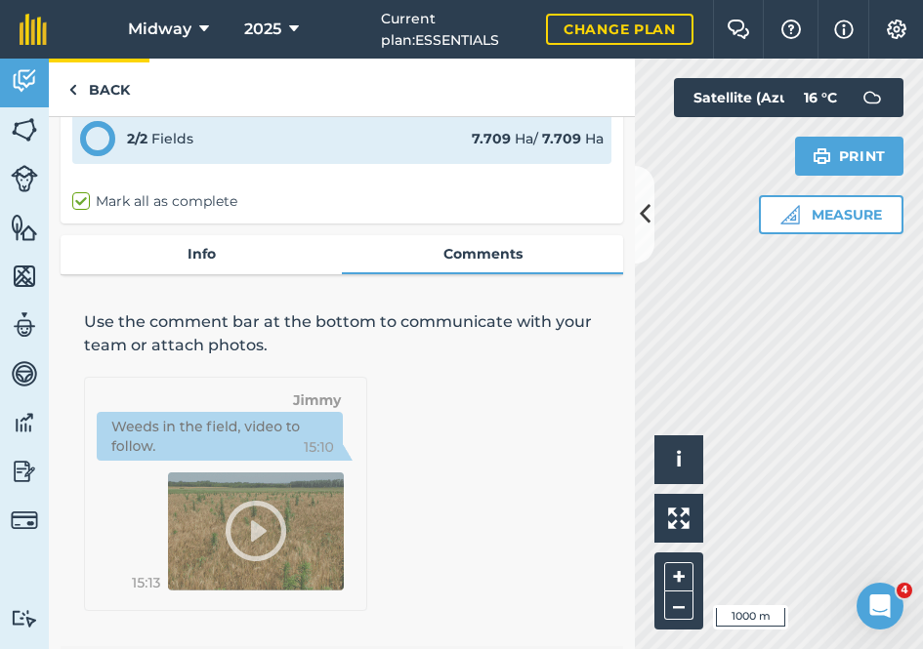
click at [73, 95] on img at bounding box center [72, 89] width 9 height 23
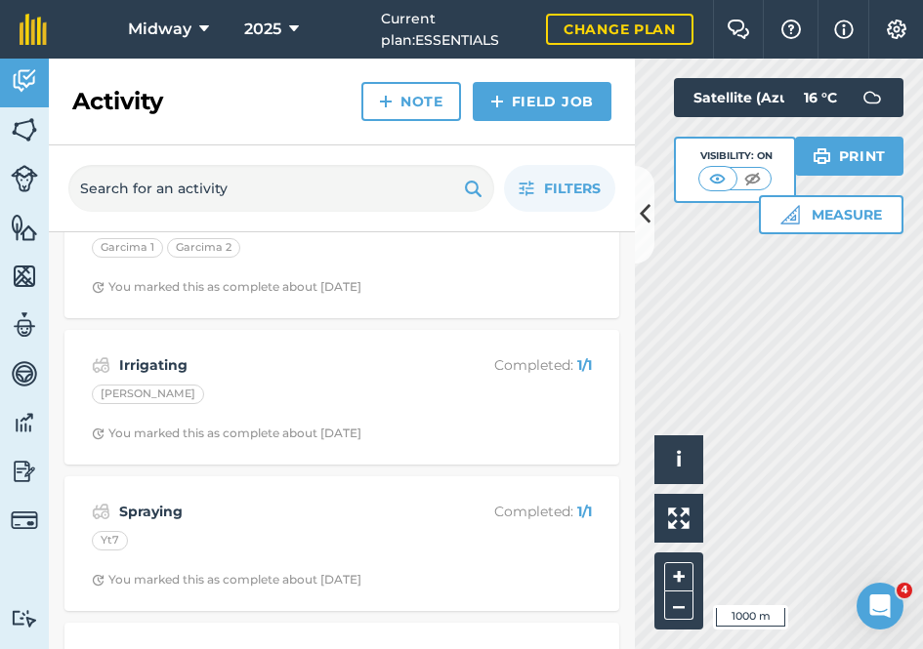
scroll to position [5482, 0]
click at [140, 499] on strong "Spraying" at bounding box center [274, 509] width 310 height 21
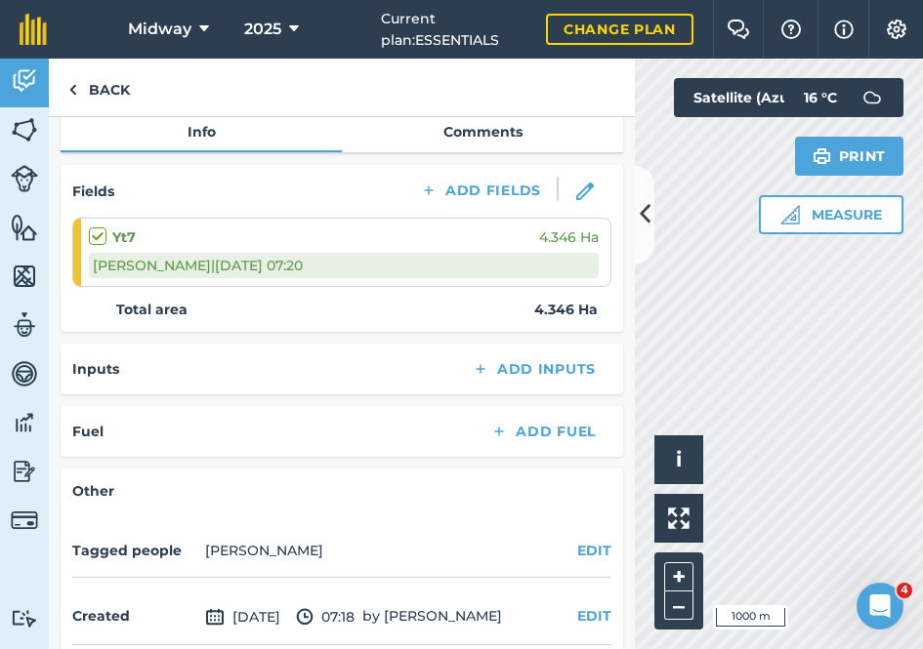
scroll to position [197, 0]
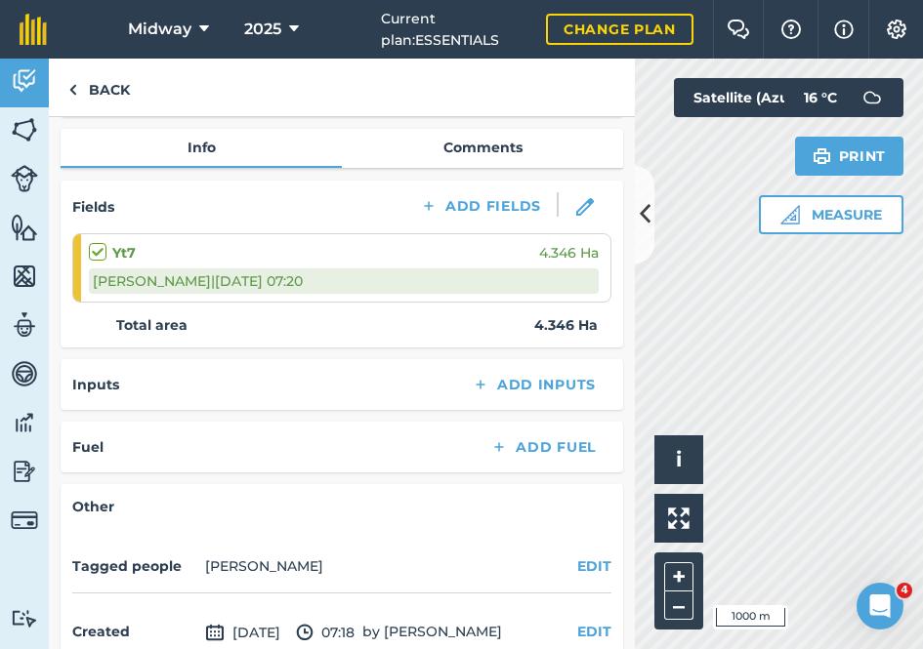
click at [496, 146] on link "Comments" at bounding box center [482, 147] width 281 height 37
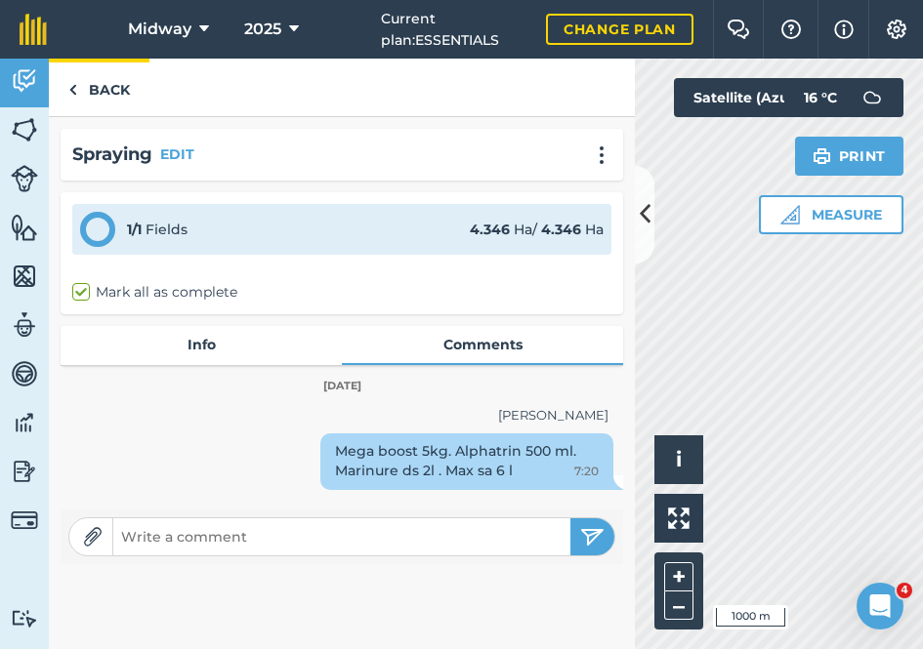
click at [98, 87] on link "Back" at bounding box center [99, 88] width 101 height 58
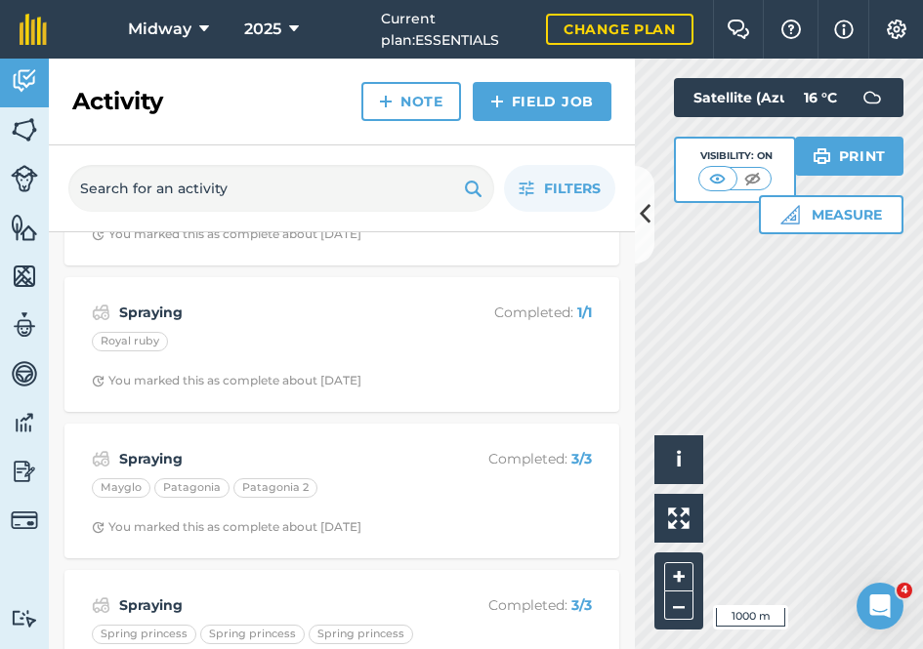
scroll to position [6413, 0]
click at [154, 301] on strong "Spraying" at bounding box center [274, 311] width 310 height 21
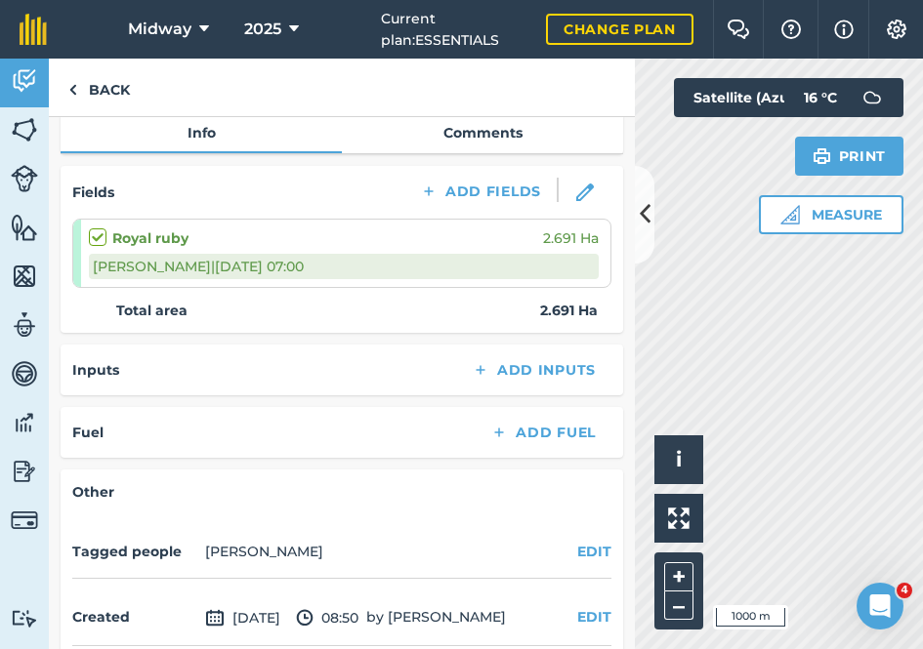
scroll to position [202, 0]
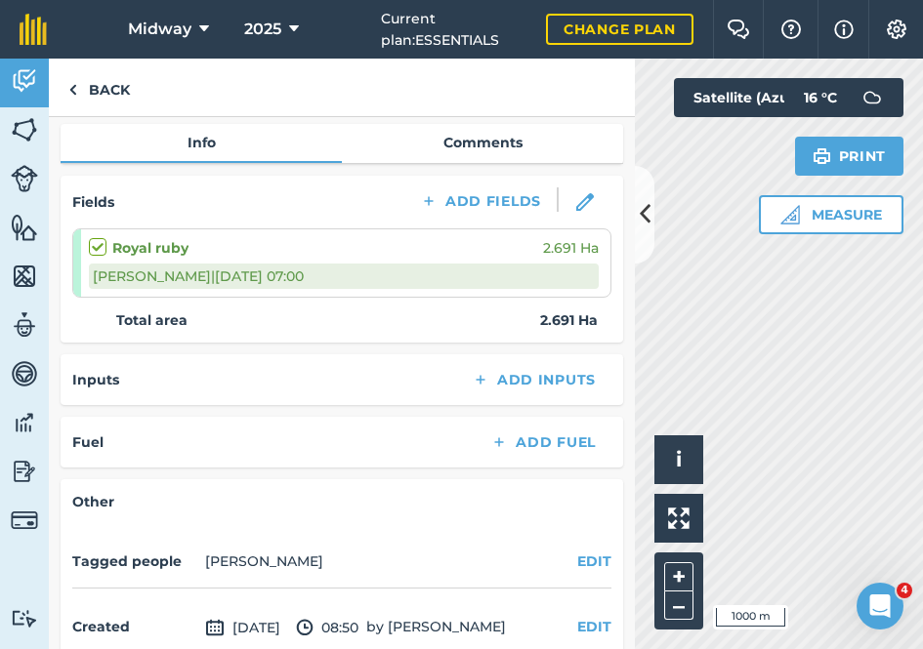
click at [494, 142] on link "Comments" at bounding box center [482, 142] width 281 height 37
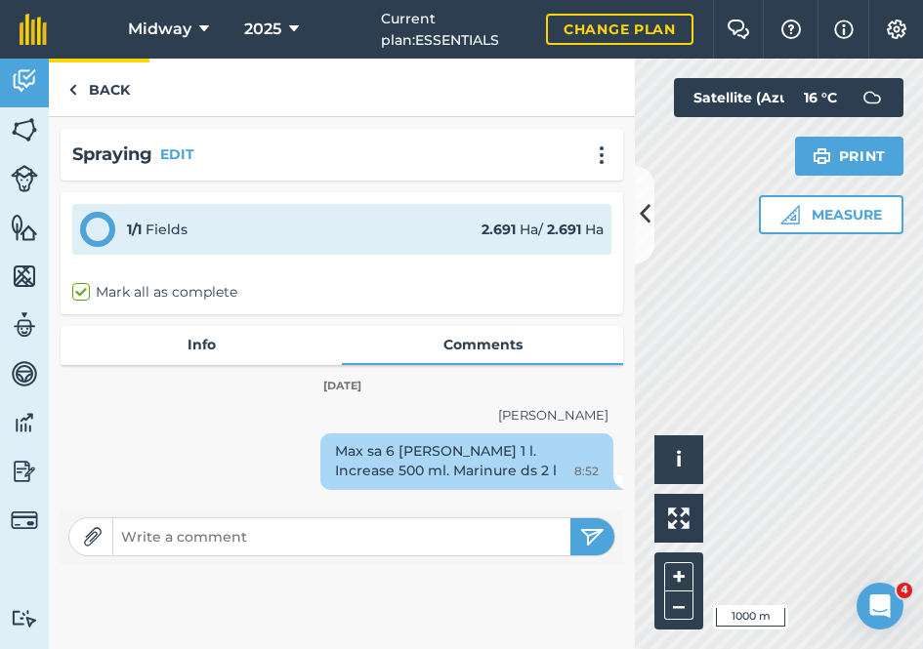
click at [68, 99] on img at bounding box center [72, 89] width 9 height 23
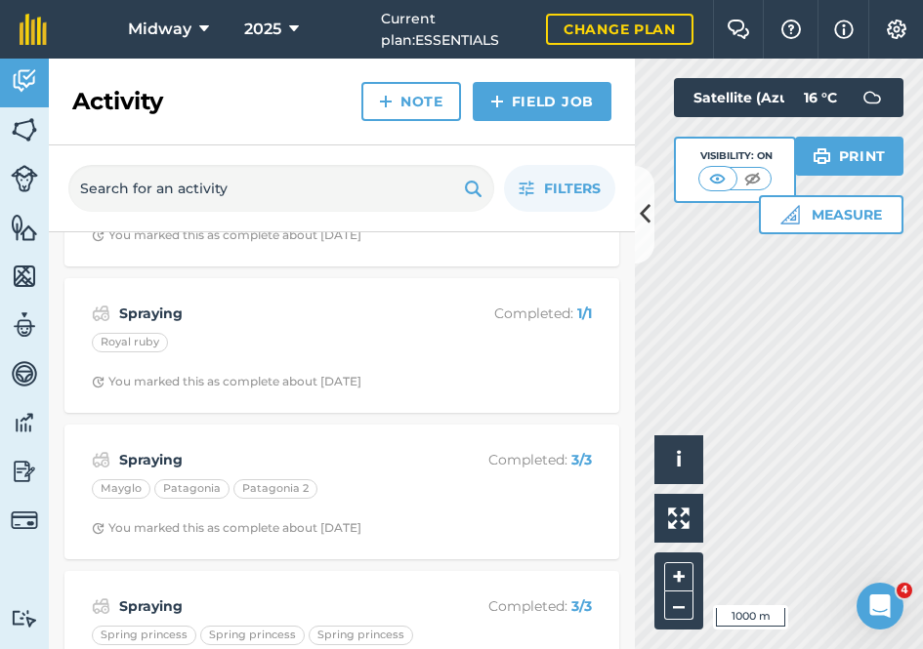
scroll to position [6408, 0]
click at [149, 452] on strong "Spraying" at bounding box center [274, 462] width 310 height 21
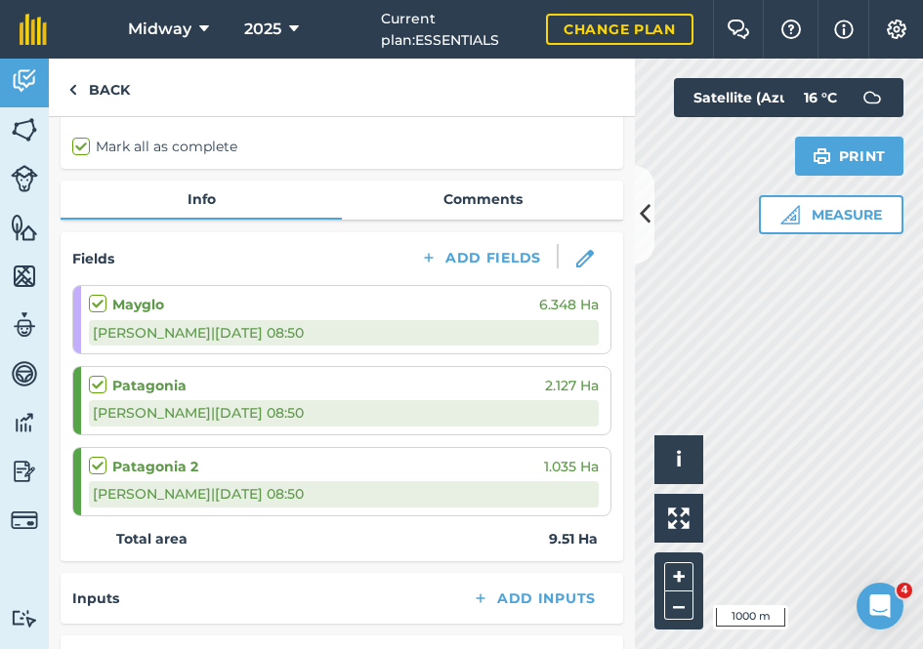
scroll to position [147, 0]
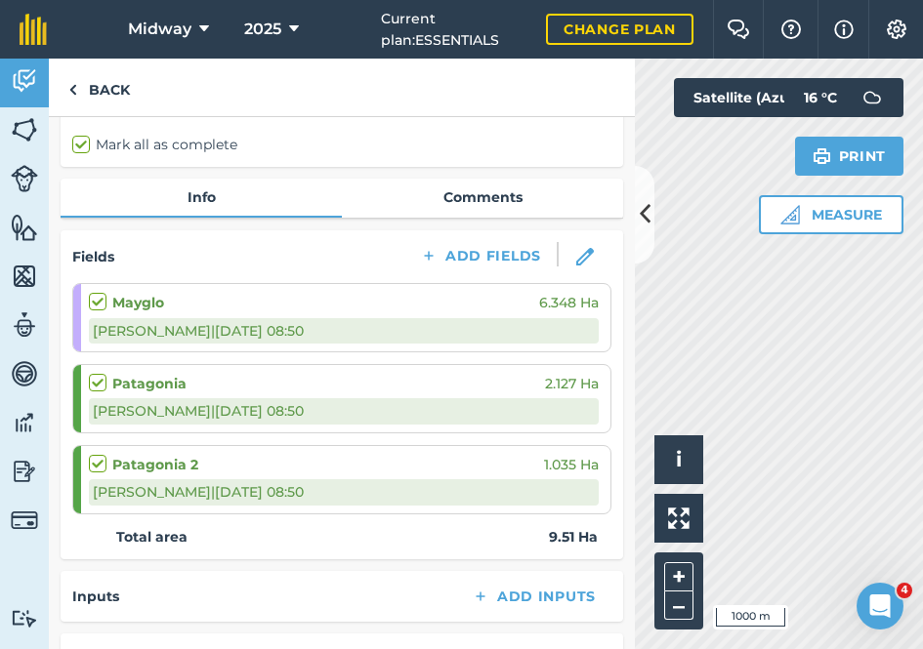
click at [488, 197] on link "Comments" at bounding box center [482, 197] width 281 height 37
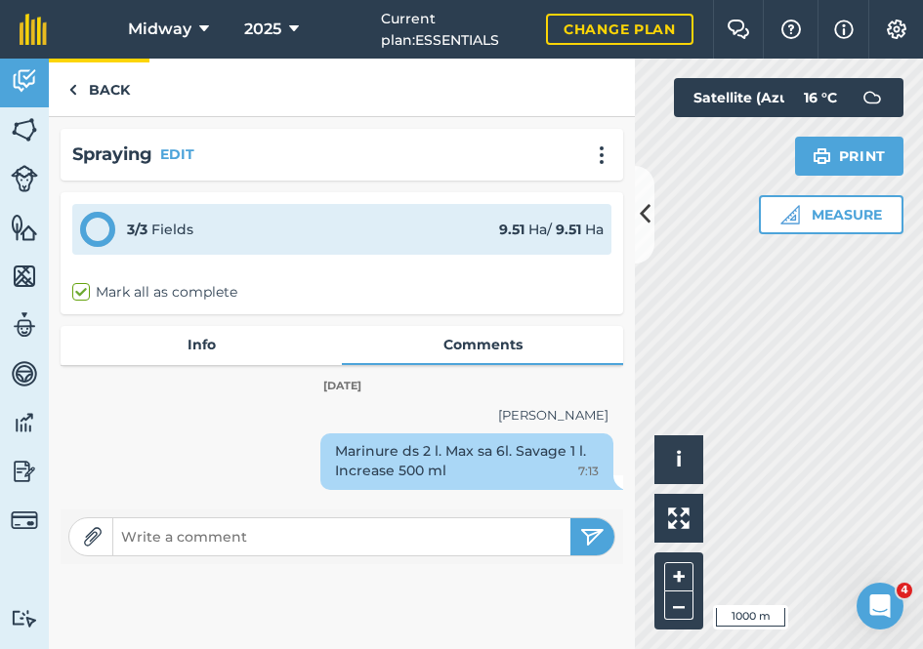
click at [75, 88] on img at bounding box center [72, 89] width 9 height 23
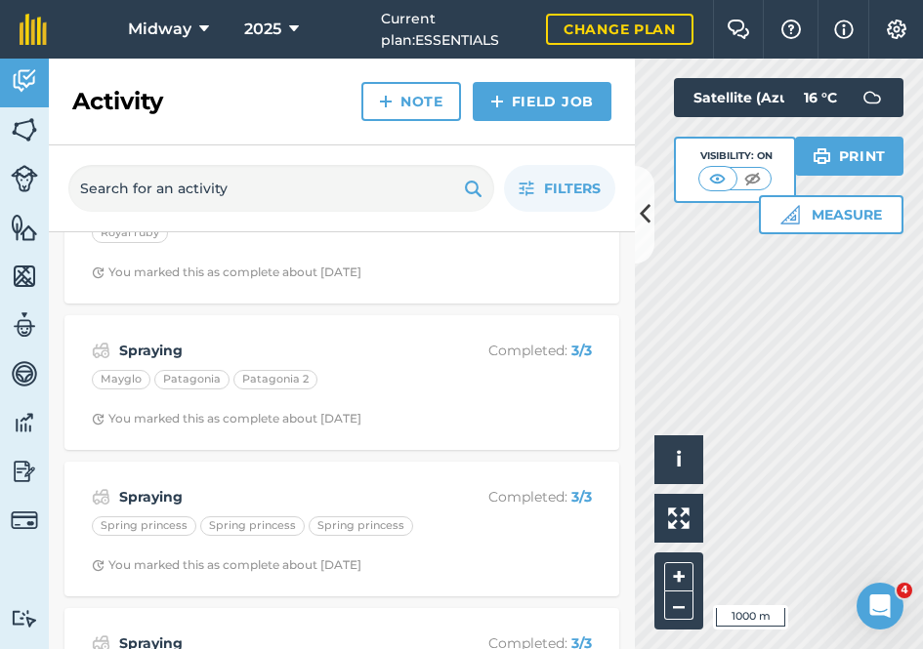
scroll to position [6524, 0]
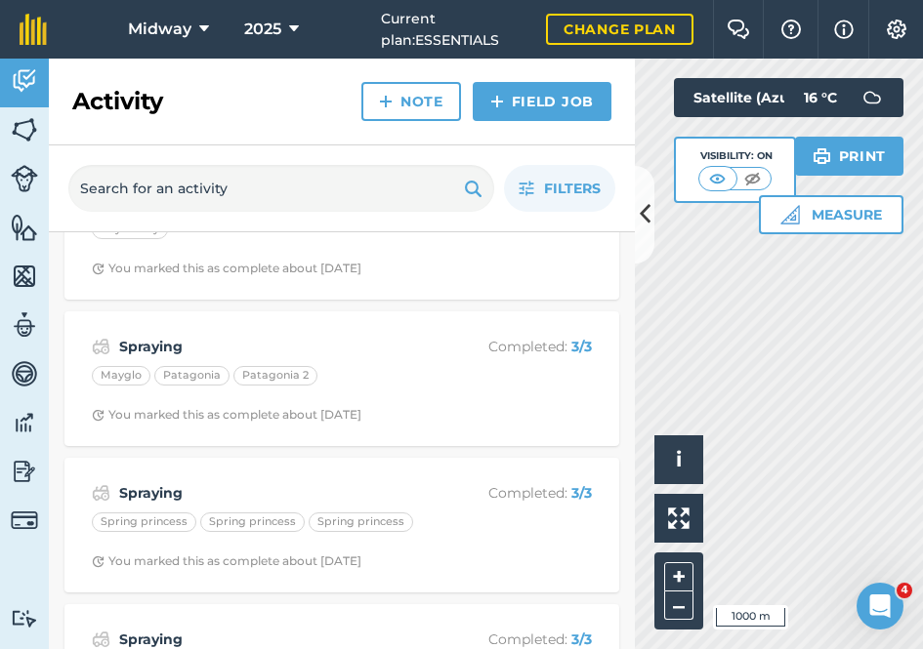
click at [155, 482] on strong "Spraying" at bounding box center [274, 492] width 310 height 21
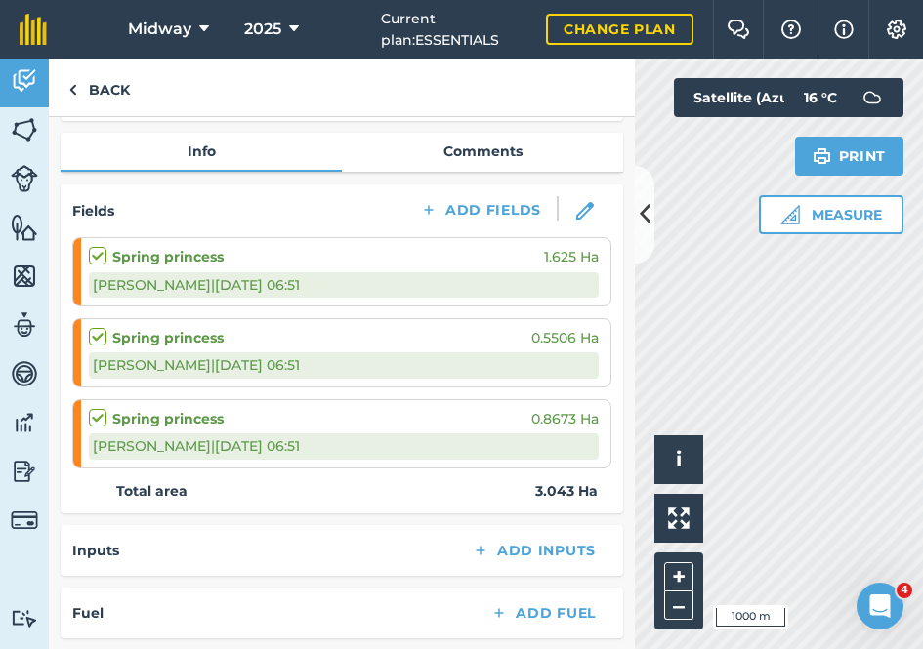
scroll to position [192, 0]
click at [477, 151] on link "Comments" at bounding box center [482, 152] width 281 height 37
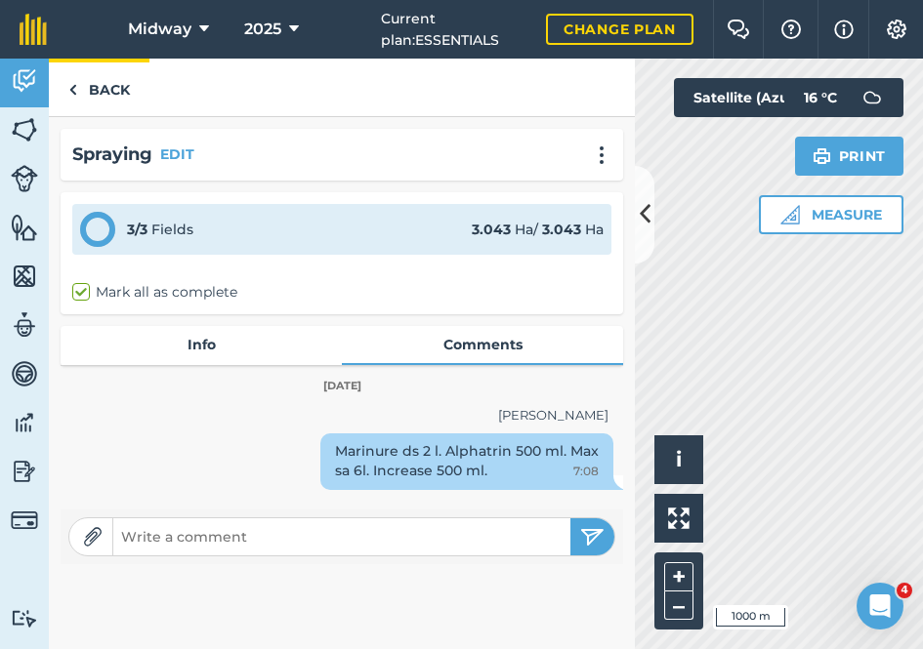
click at [70, 92] on img at bounding box center [72, 89] width 9 height 23
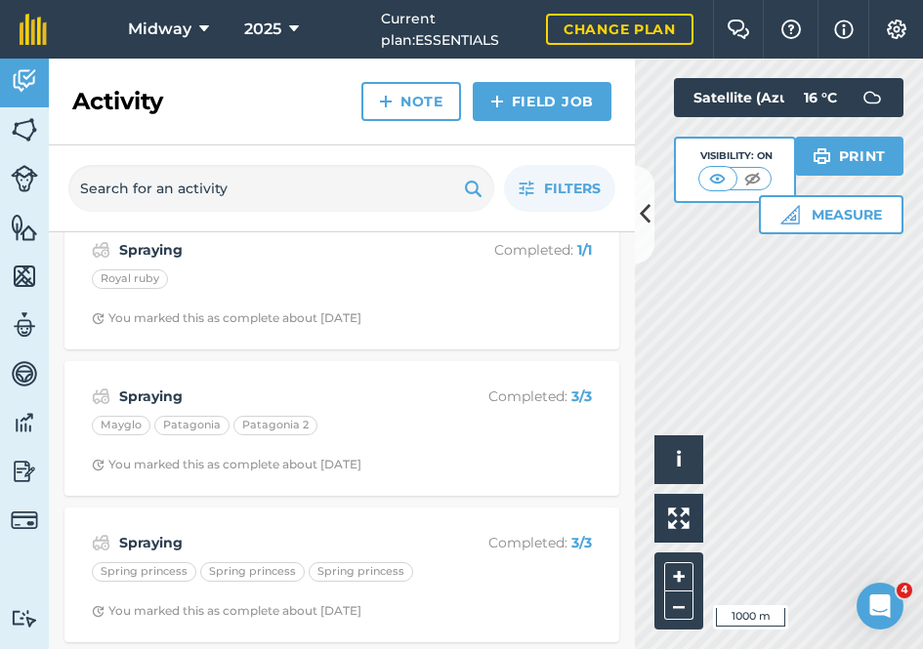
scroll to position [6477, 0]
click at [212, 397] on div "Spraying Completed : 3 / 3 Mayglo Patagonia Patagonia 2 You marked this as comp…" at bounding box center [341, 425] width 531 height 111
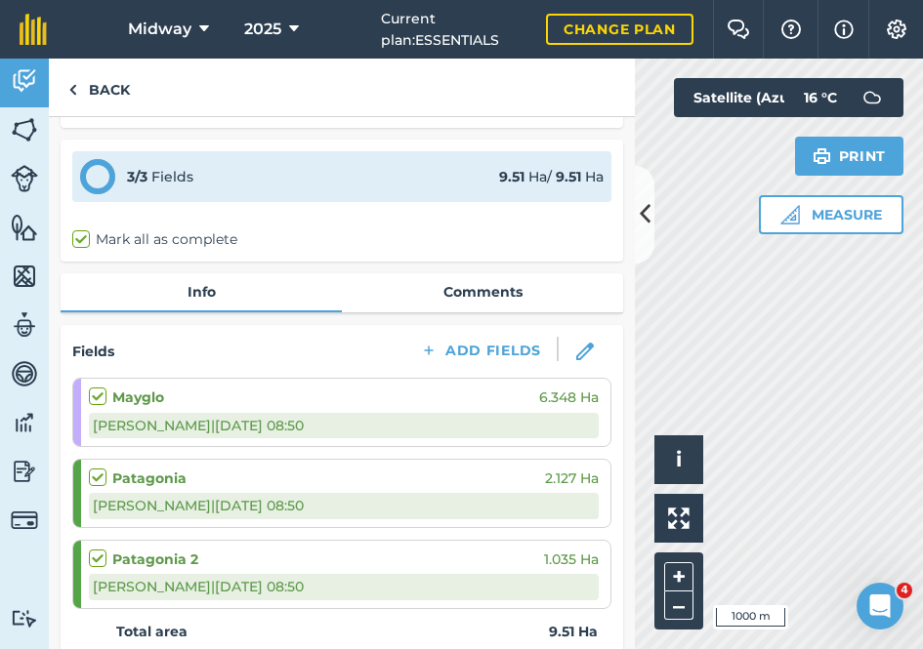
scroll to position [52, 0]
click at [486, 289] on link "Comments" at bounding box center [482, 292] width 281 height 37
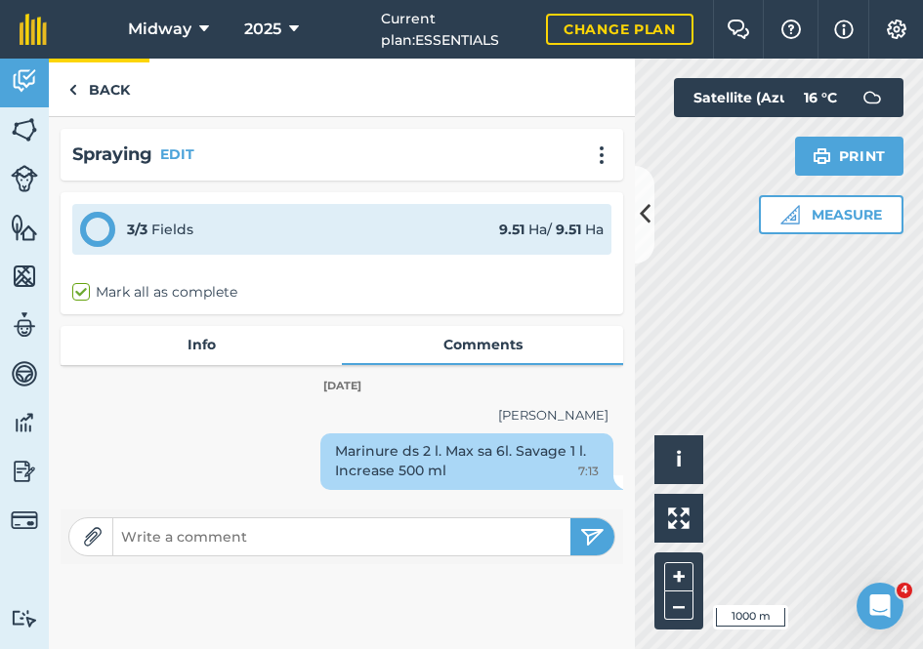
click at [72, 89] on img at bounding box center [72, 89] width 9 height 23
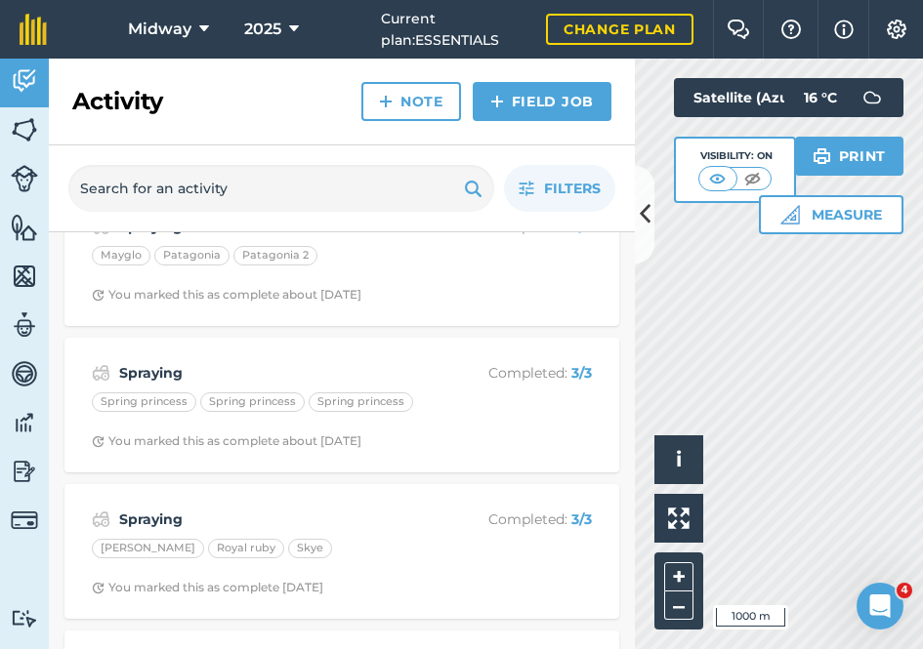
scroll to position [6666, 0]
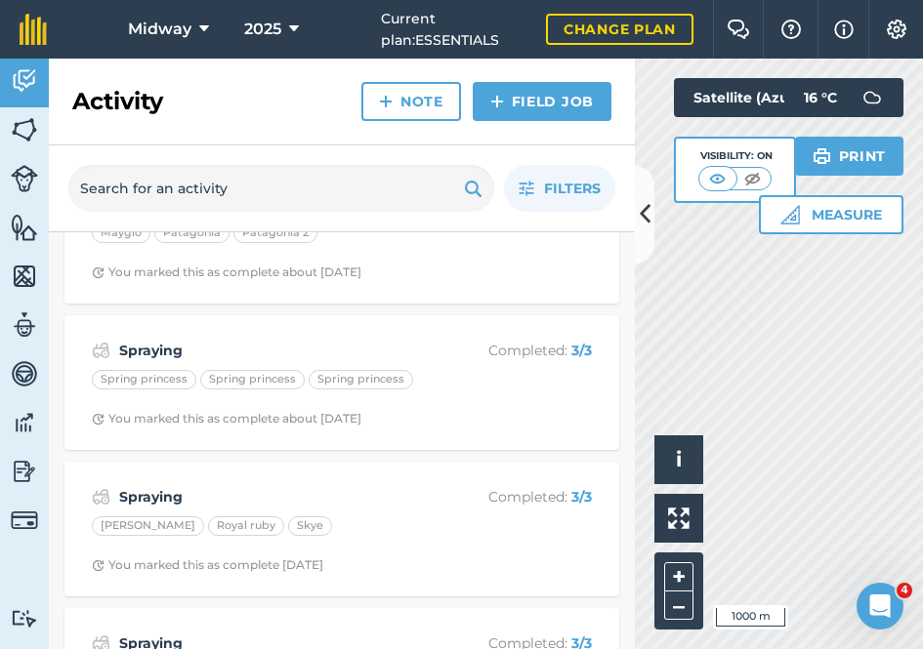
click at [179, 486] on strong "Spraying" at bounding box center [274, 496] width 310 height 21
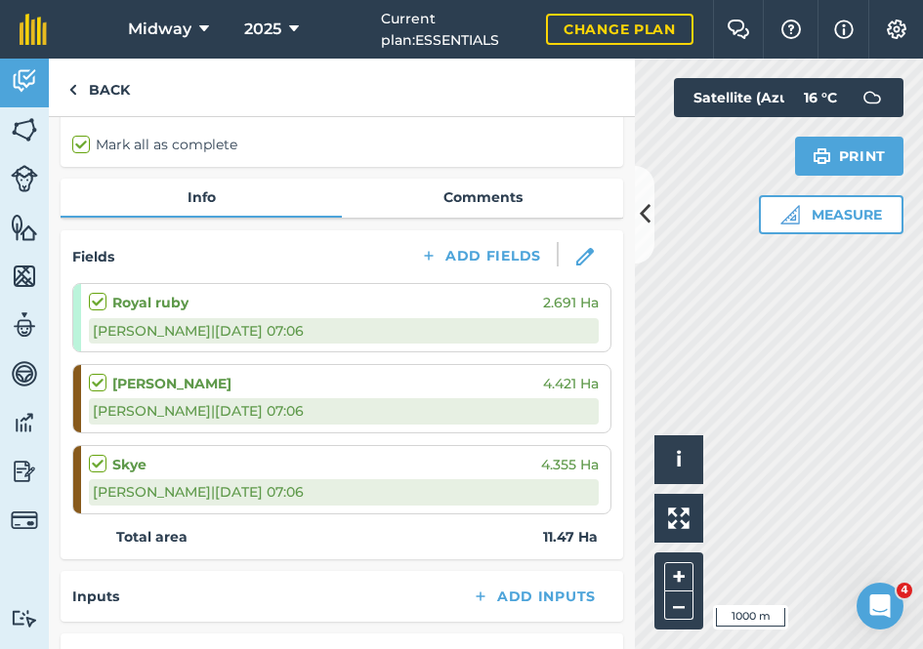
scroll to position [126, 0]
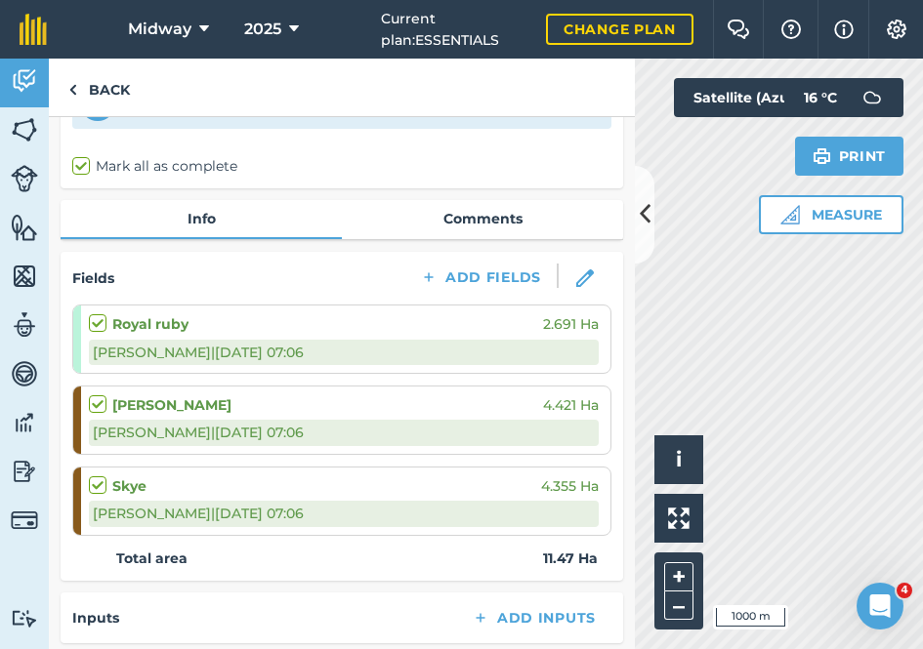
click at [514, 221] on link "Comments" at bounding box center [482, 218] width 281 height 37
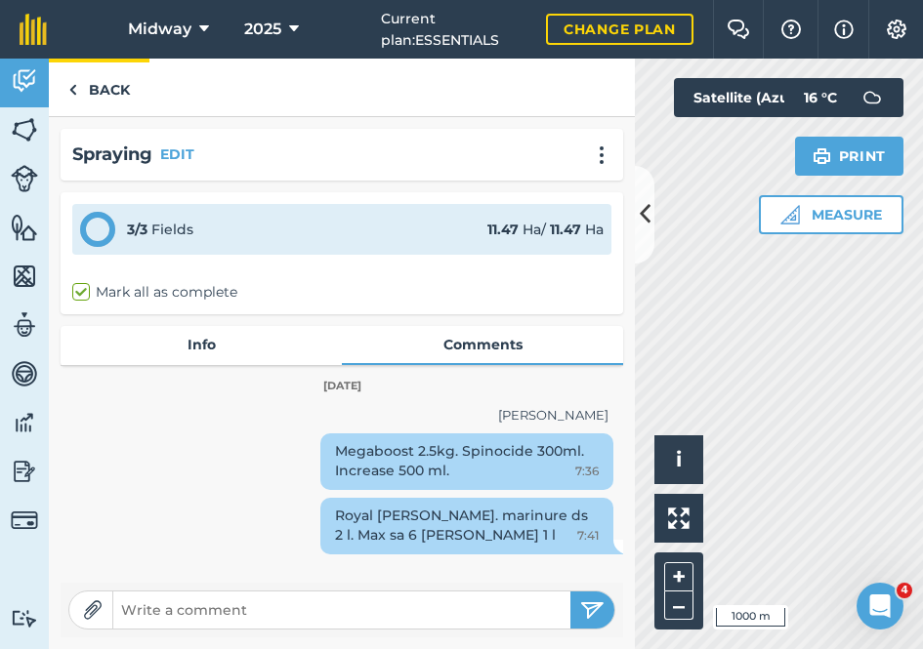
click at [76, 89] on img at bounding box center [72, 89] width 9 height 23
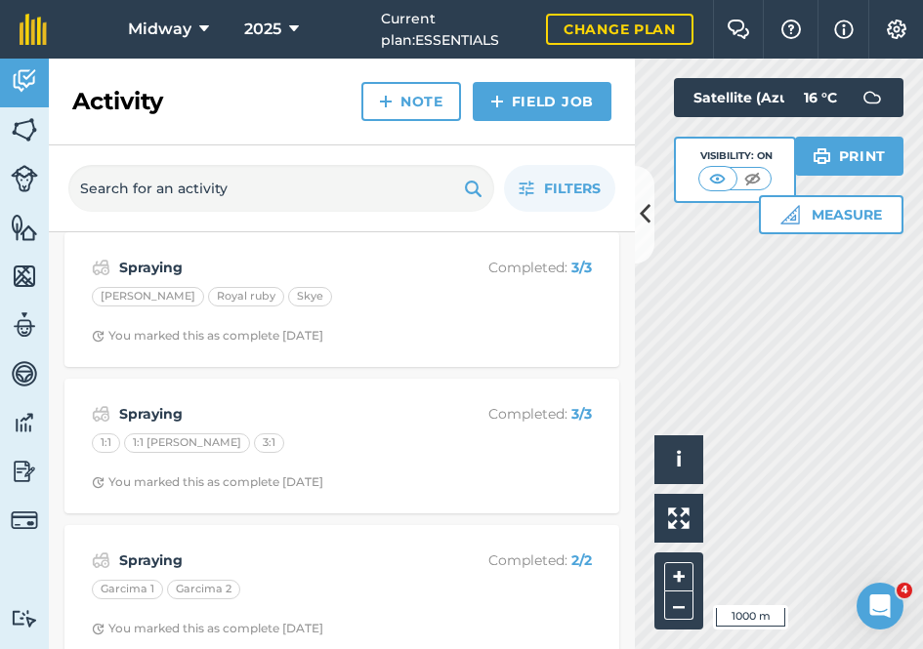
scroll to position [6898, 0]
click at [146, 401] on strong "Spraying" at bounding box center [274, 411] width 310 height 21
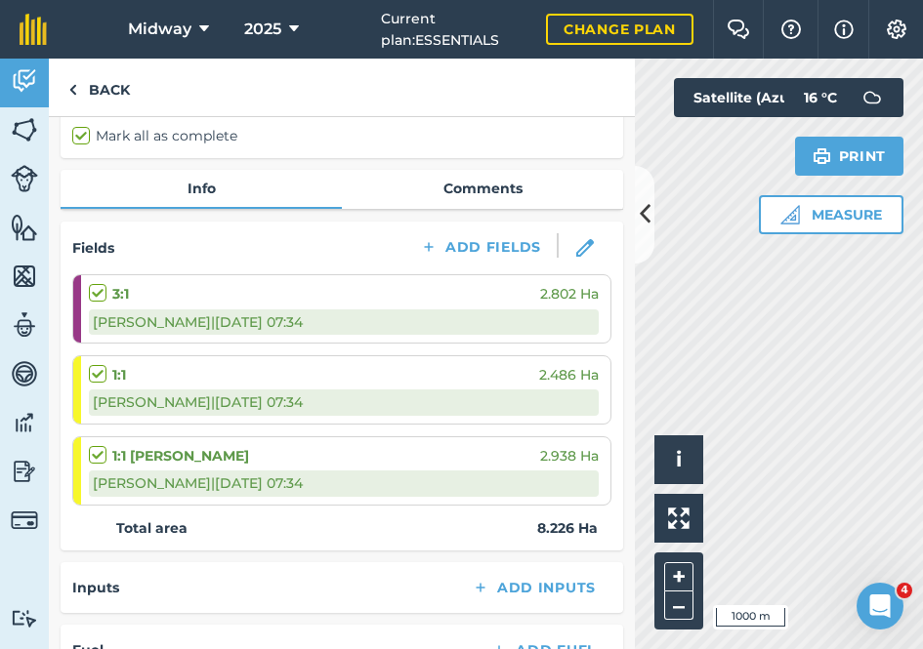
scroll to position [154, 0]
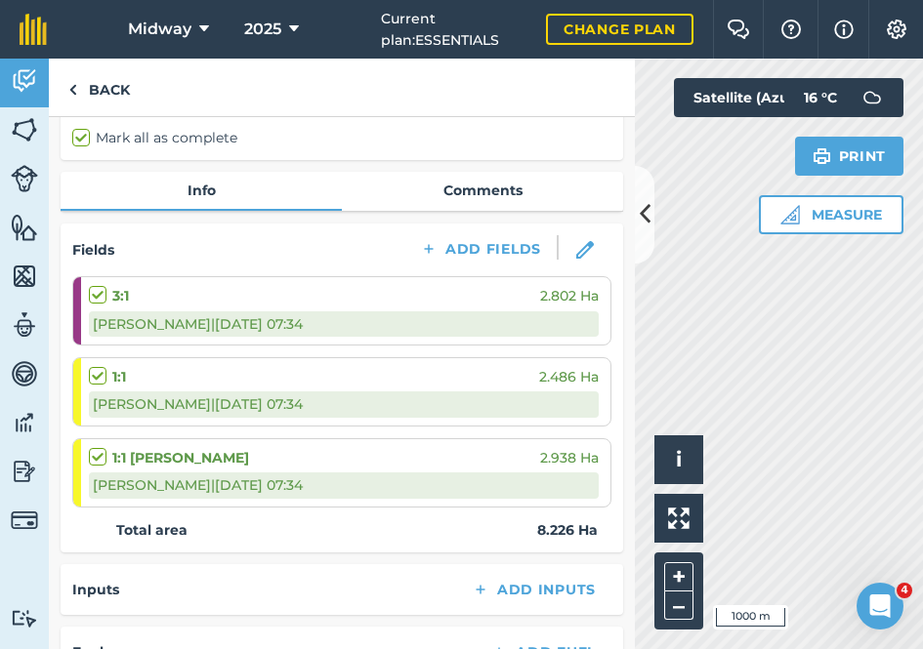
click at [490, 189] on link "Comments" at bounding box center [482, 190] width 281 height 37
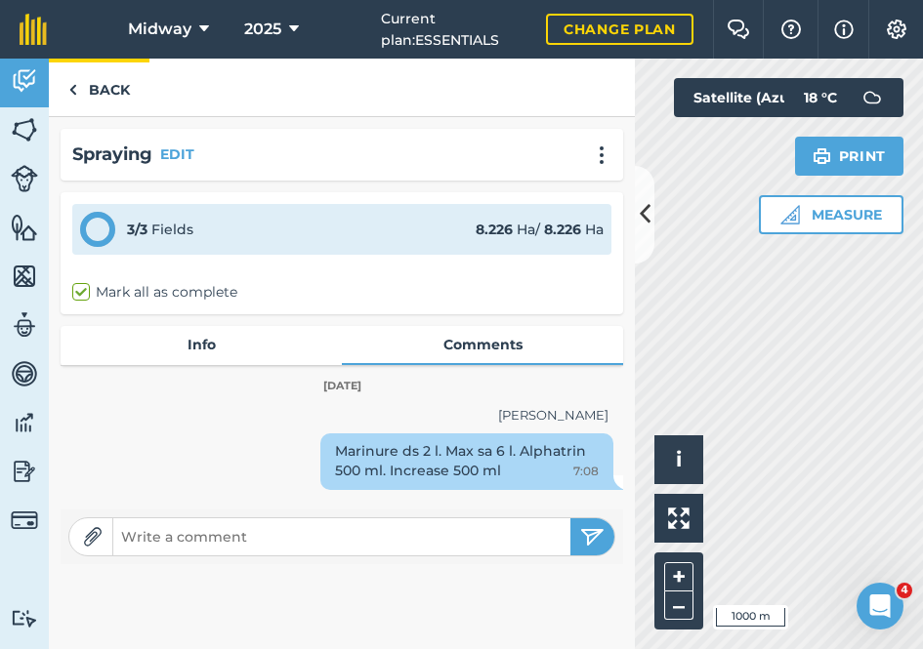
click at [74, 92] on img at bounding box center [72, 89] width 9 height 23
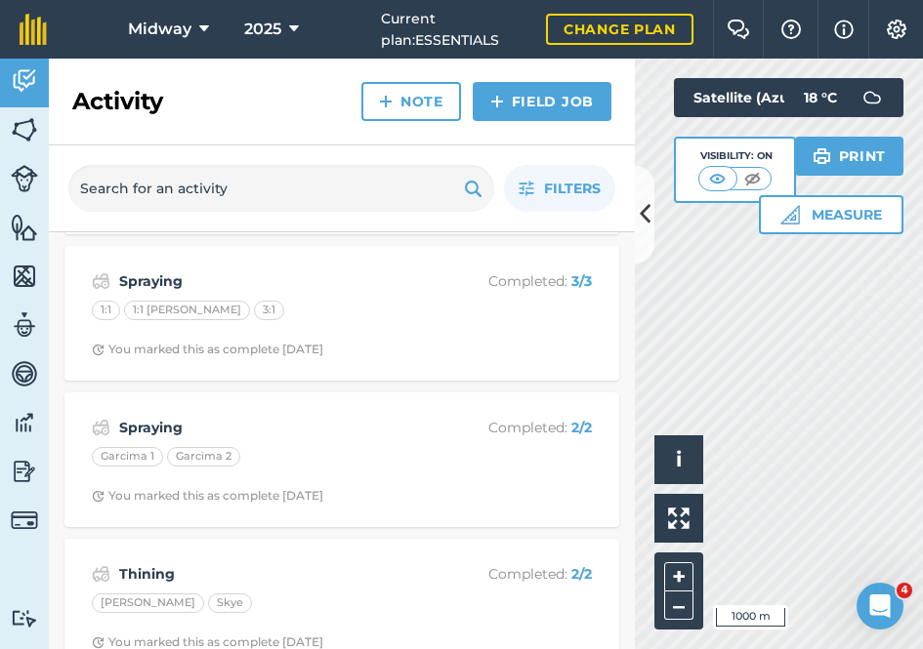
scroll to position [7026, 0]
click at [162, 420] on strong "Spraying" at bounding box center [274, 430] width 310 height 21
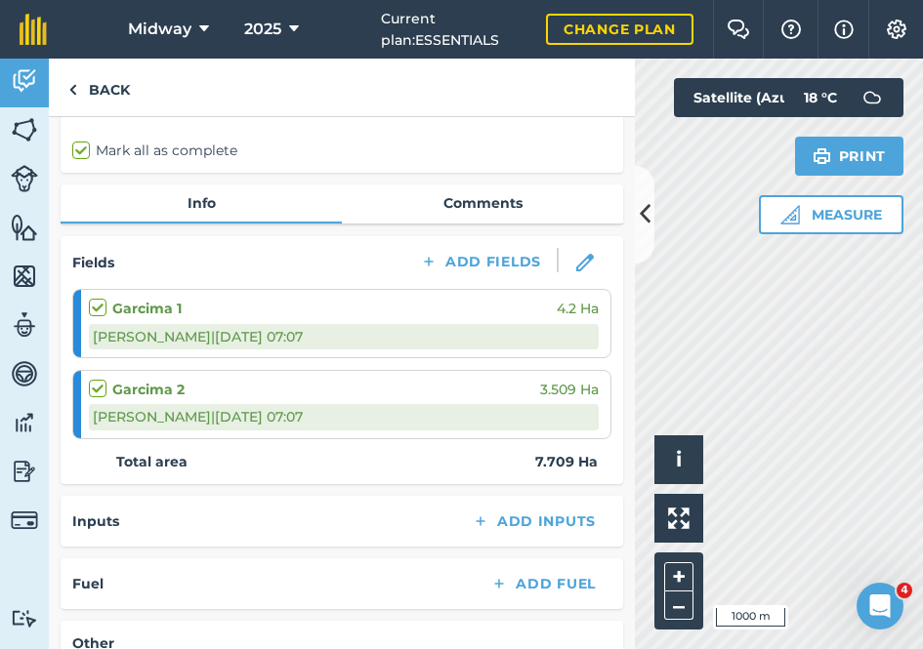
scroll to position [140, 0]
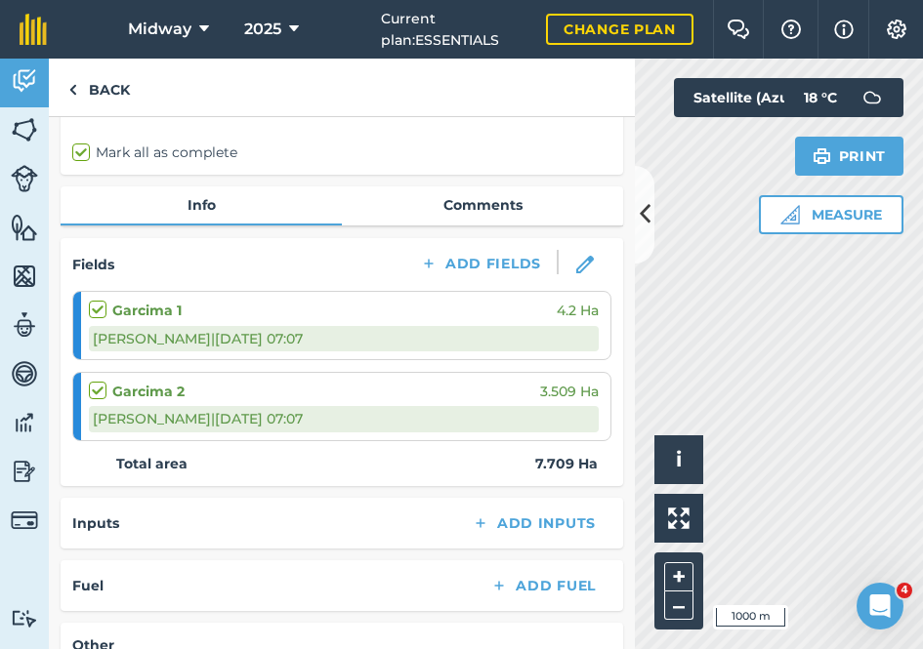
click at [470, 208] on link "Comments" at bounding box center [482, 205] width 281 height 37
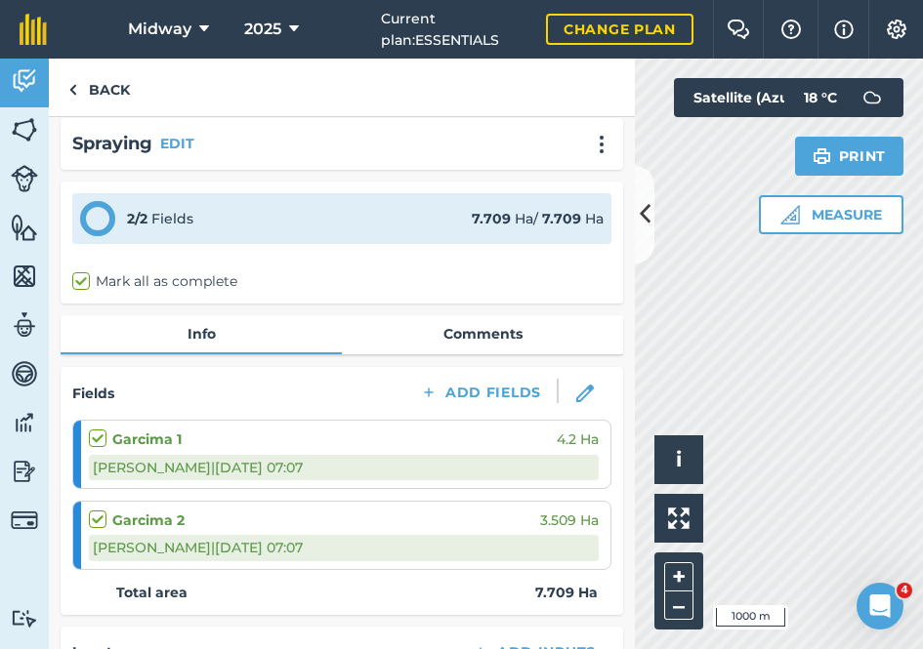
scroll to position [1, 0]
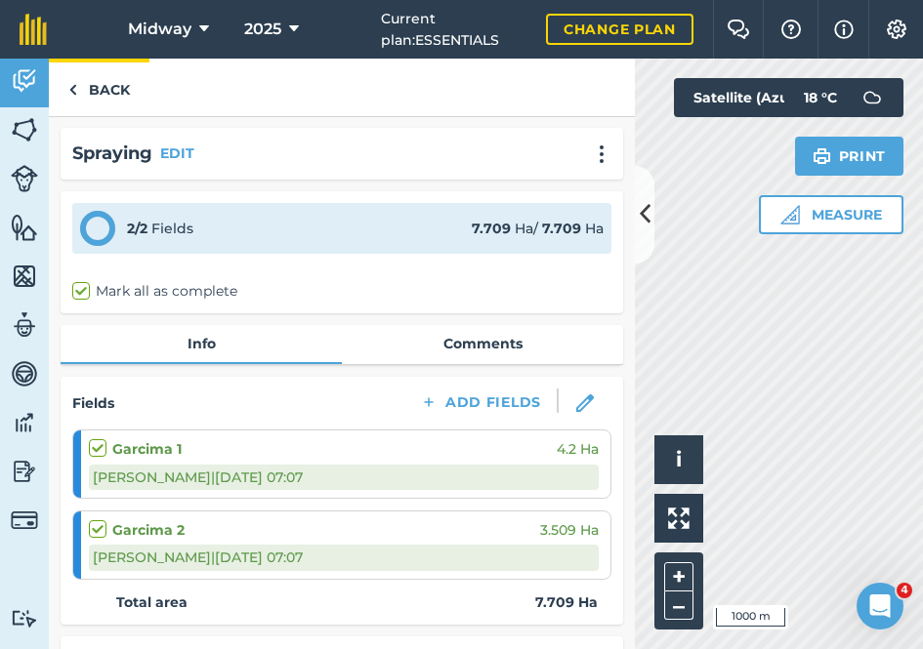
click at [79, 89] on link "Back" at bounding box center [99, 88] width 101 height 58
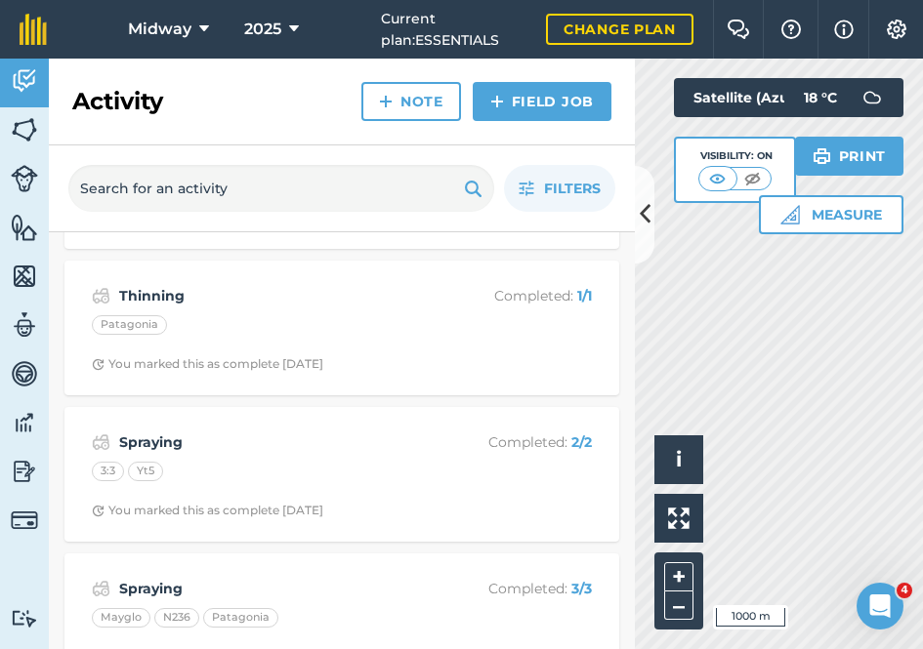
scroll to position [7455, 0]
click at [154, 418] on div "Spraying Completed : 2 / 2 3:3 Yt5 You marked this as complete [DATE]" at bounding box center [341, 473] width 531 height 111
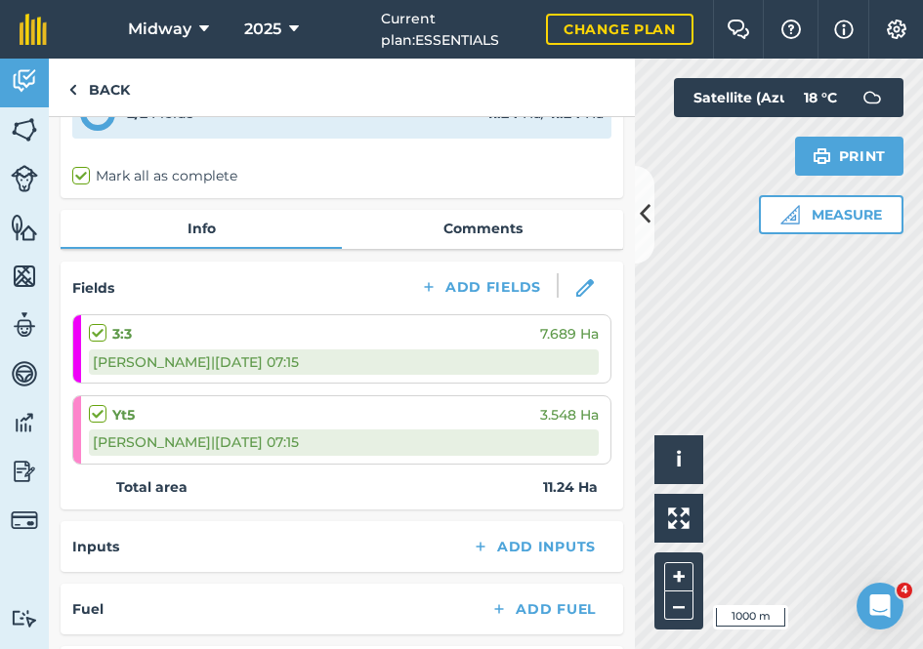
scroll to position [115, 0]
click at [486, 231] on link "Comments" at bounding box center [482, 229] width 281 height 37
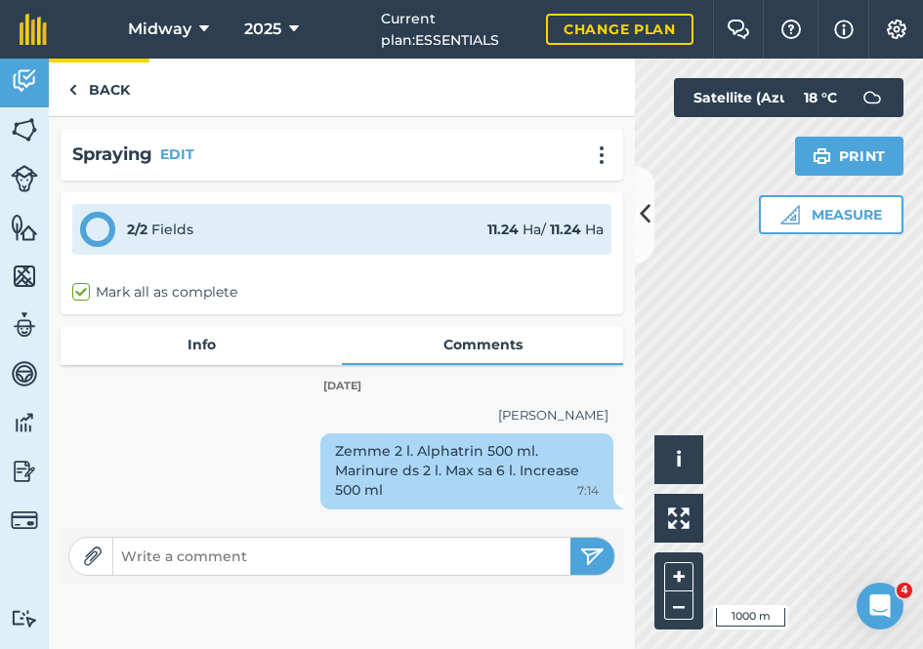
click at [71, 84] on img at bounding box center [72, 89] width 9 height 23
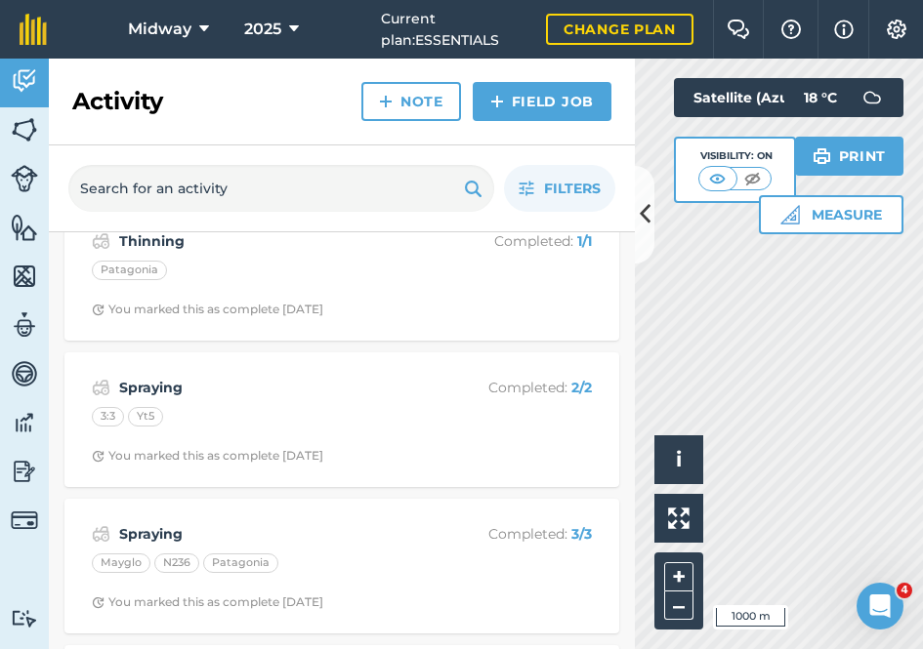
scroll to position [7515, 0]
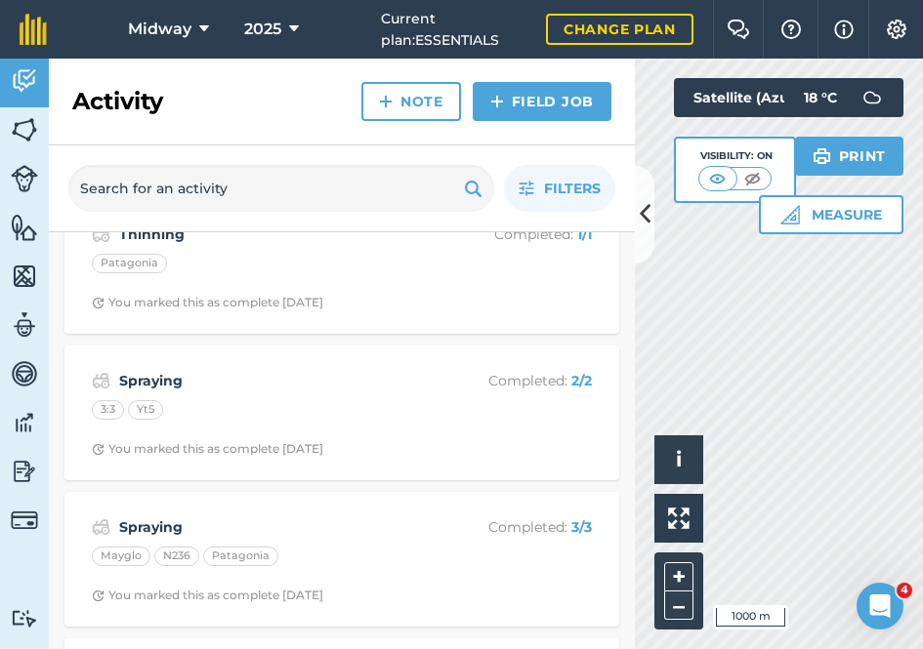
click at [151, 517] on strong "Spraying" at bounding box center [274, 527] width 310 height 21
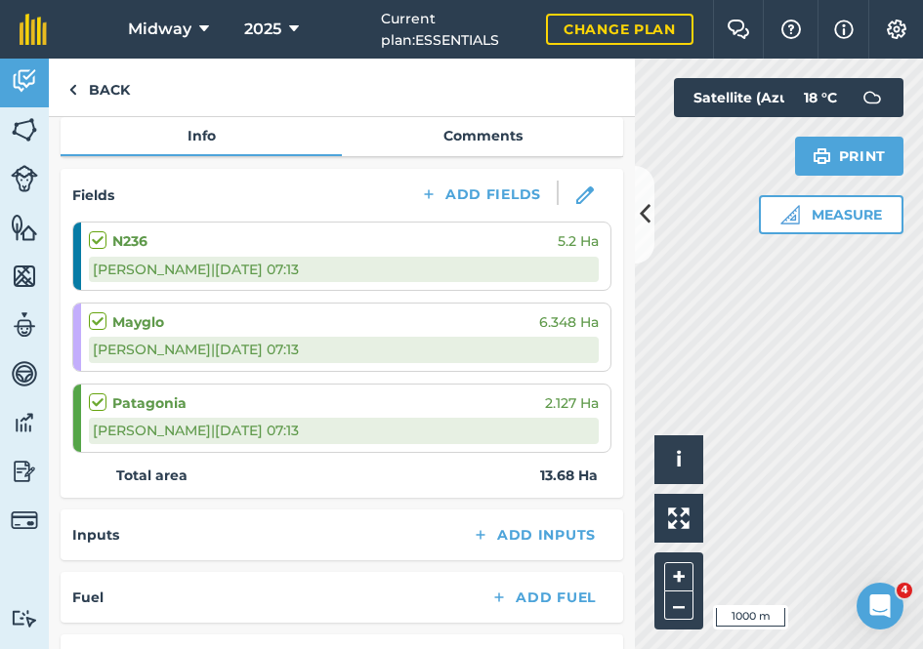
scroll to position [207, 0]
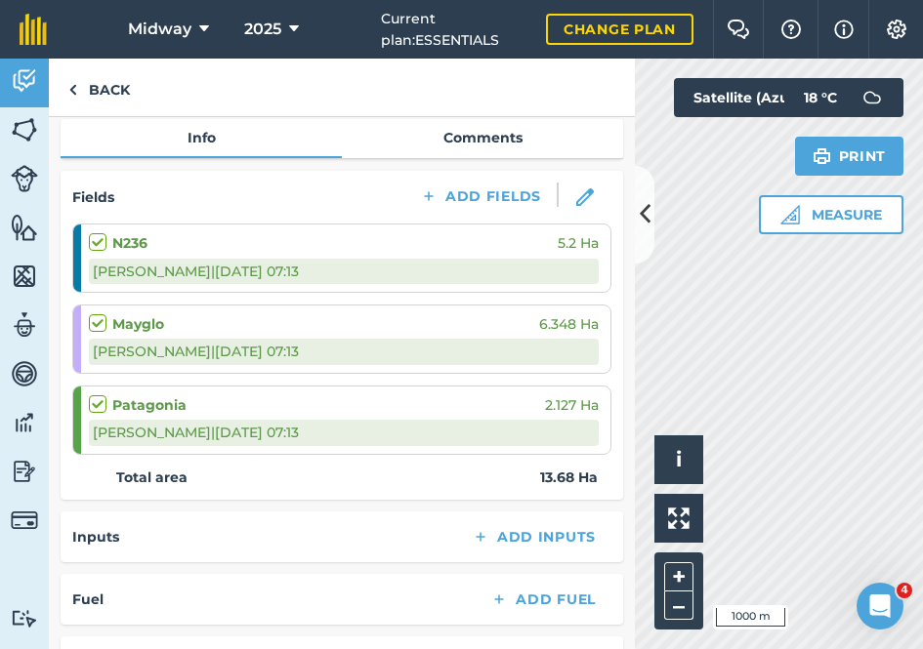
click at [466, 136] on link "Comments" at bounding box center [482, 137] width 281 height 37
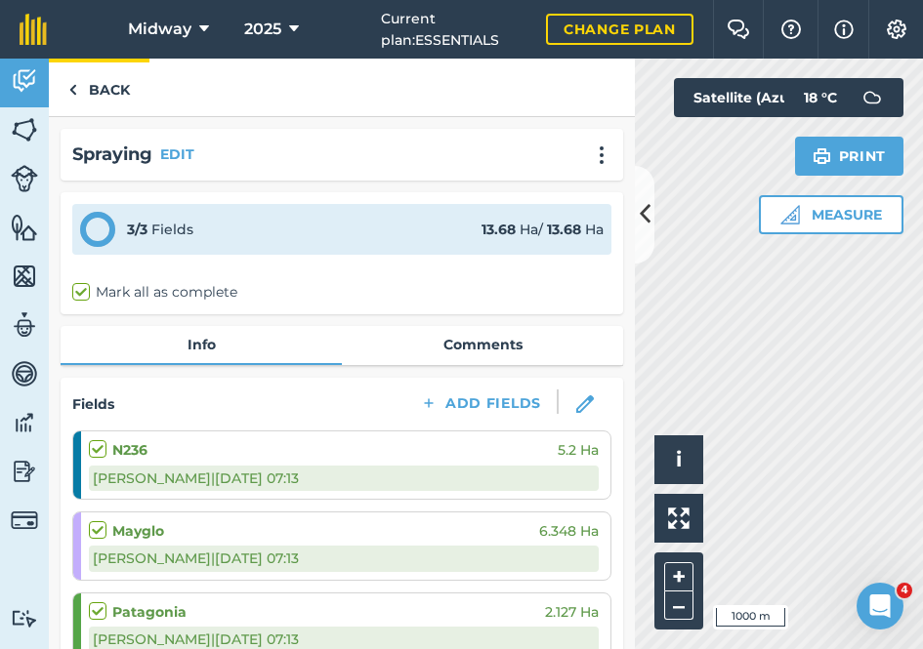
click at [73, 90] on img at bounding box center [72, 89] width 9 height 23
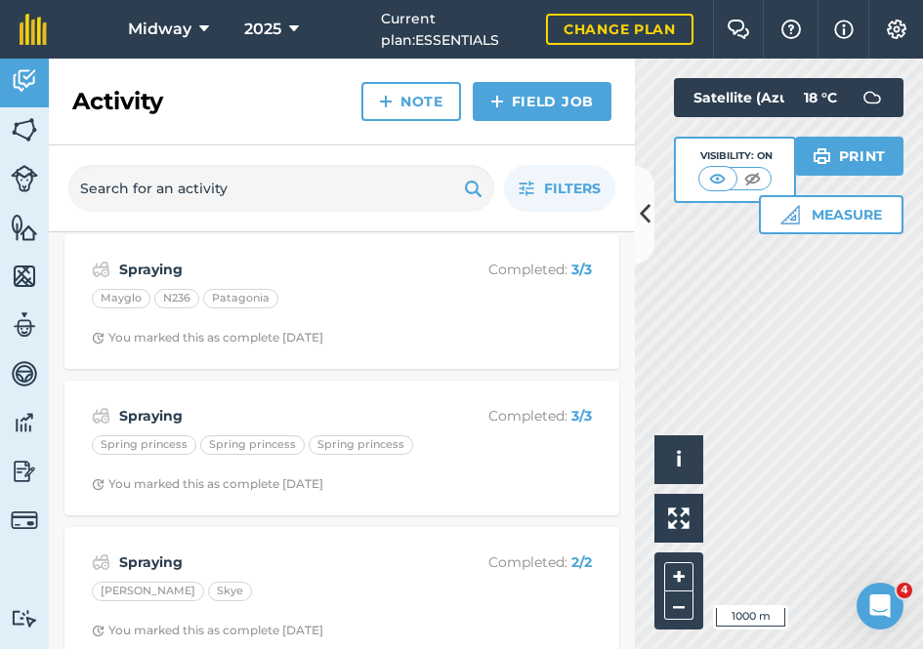
scroll to position [7776, 0]
click at [131, 390] on div "Spraying Completed : 3 / 3 Spring princess Spring princess Spring princess You …" at bounding box center [341, 445] width 531 height 111
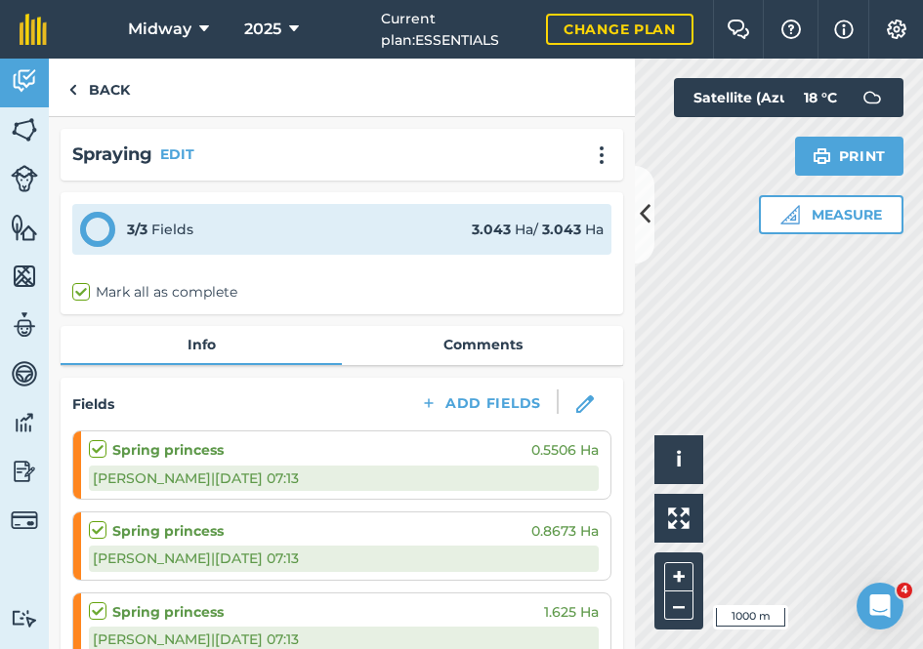
click at [483, 343] on link "Comments" at bounding box center [482, 344] width 281 height 37
click at [69, 91] on img at bounding box center [72, 89] width 9 height 23
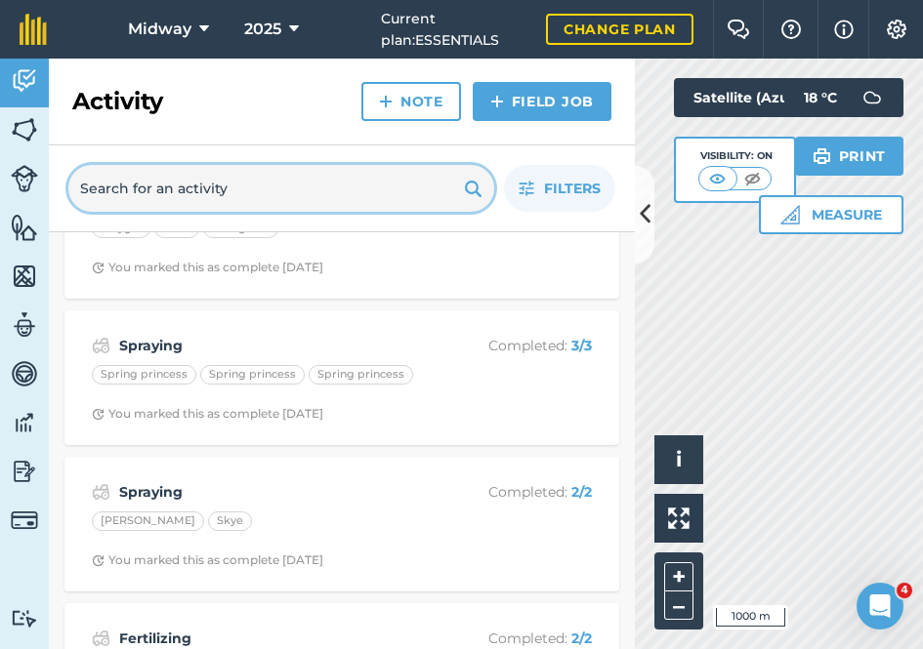
scroll to position [7845, 0]
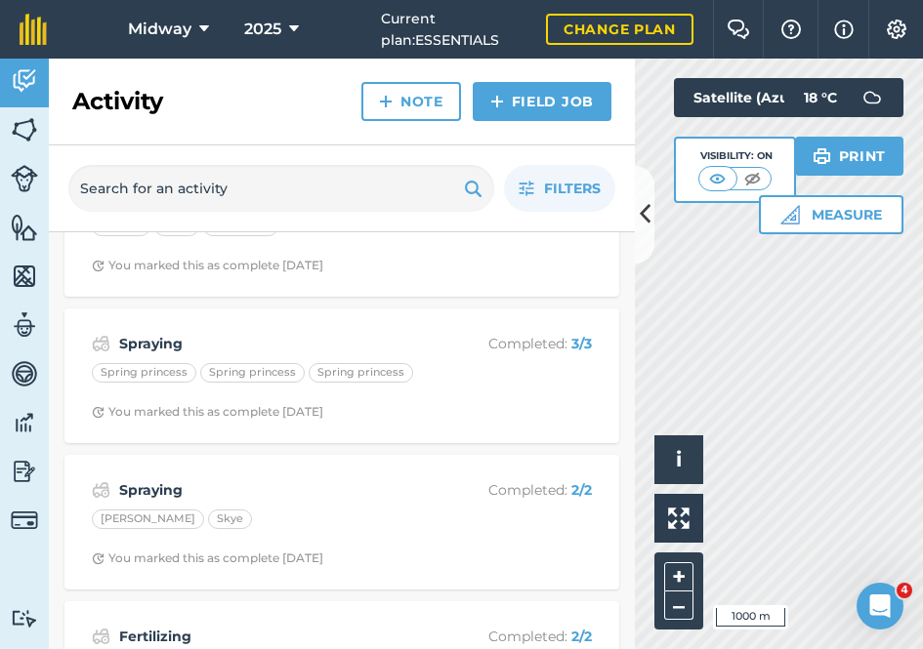
click at [146, 480] on strong "Spraying" at bounding box center [274, 490] width 310 height 21
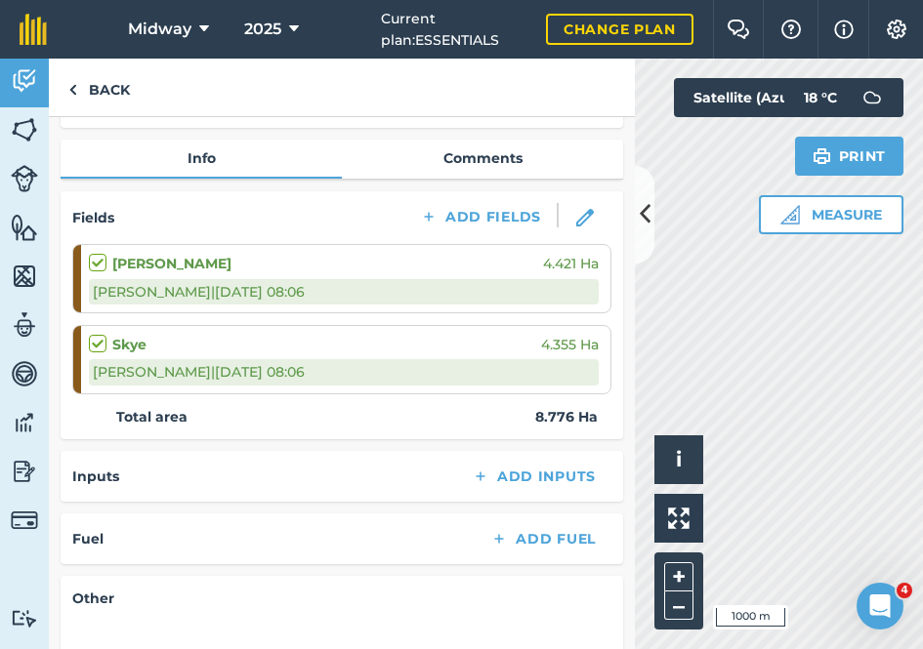
scroll to position [160, 0]
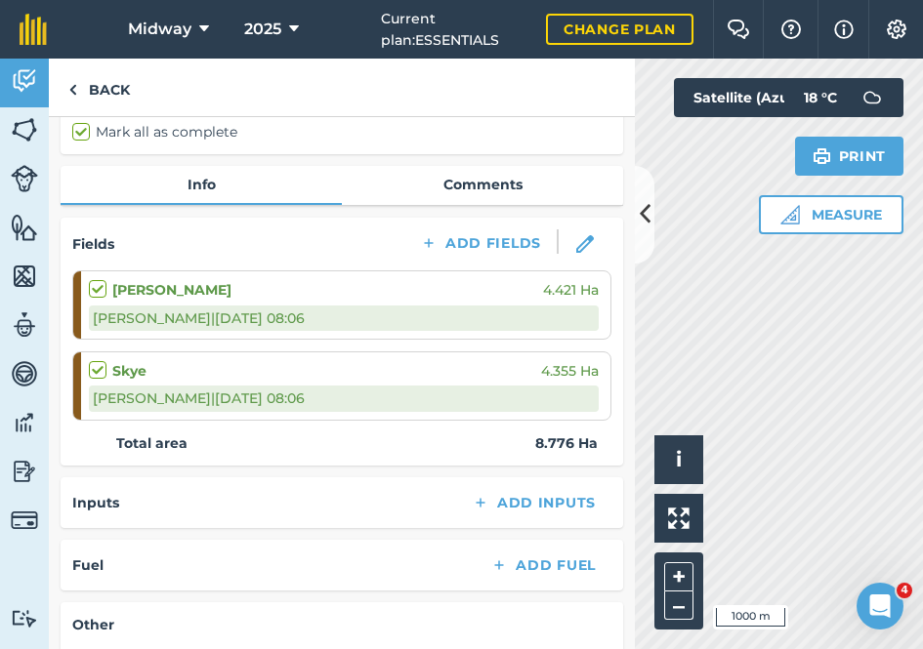
click at [495, 183] on link "Comments" at bounding box center [482, 184] width 281 height 37
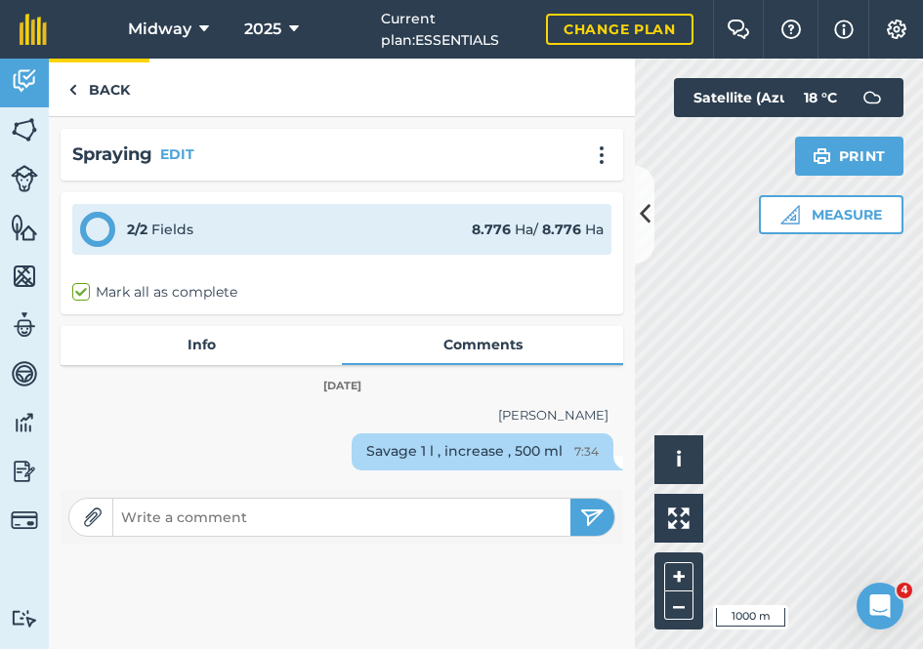
click at [72, 87] on img at bounding box center [72, 89] width 9 height 23
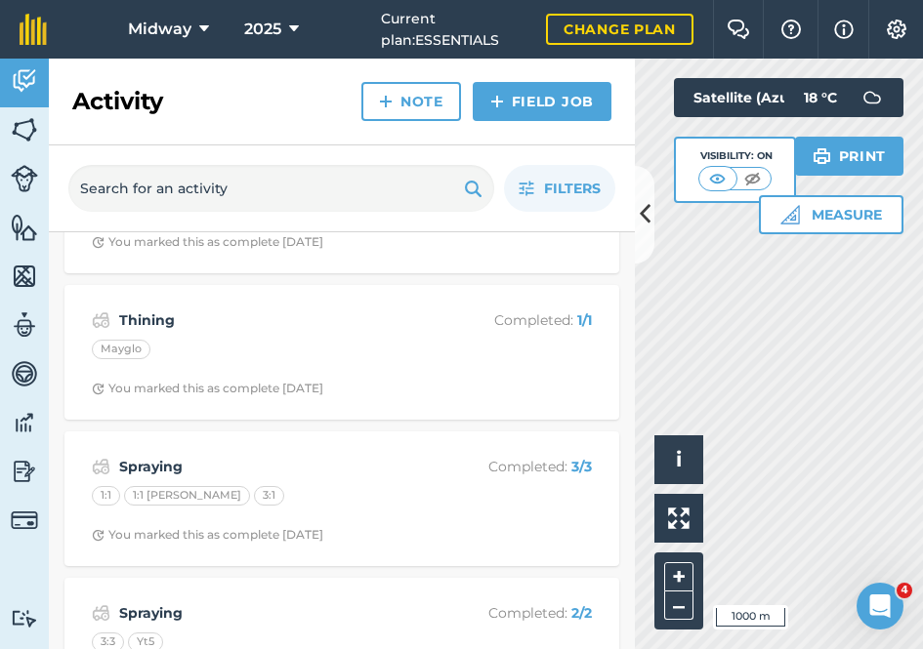
scroll to position [8456, 0]
click at [147, 454] on div "Spraying Completed : 3 / 3" at bounding box center [342, 465] width 500 height 23
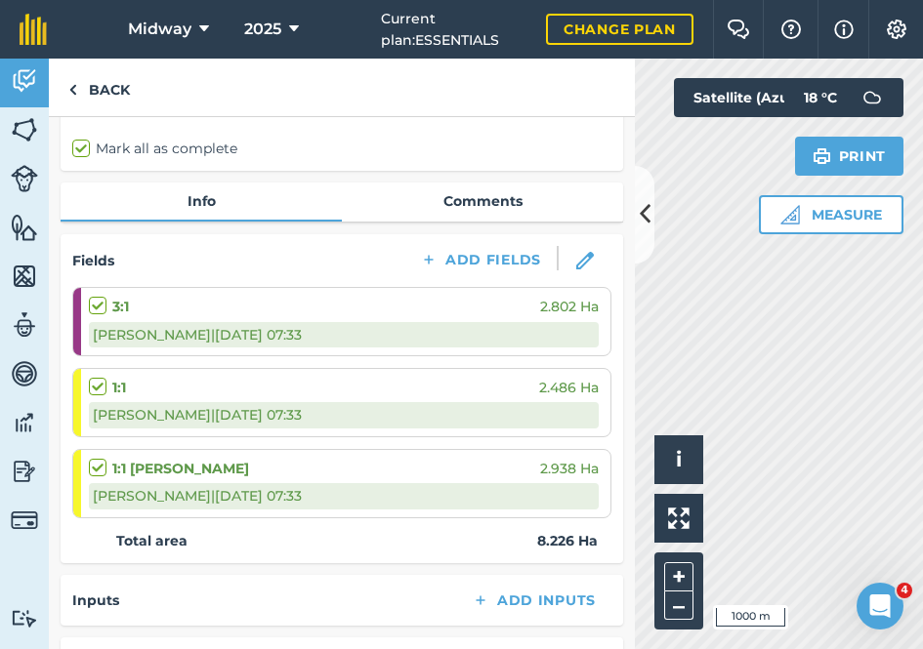
scroll to position [148, 0]
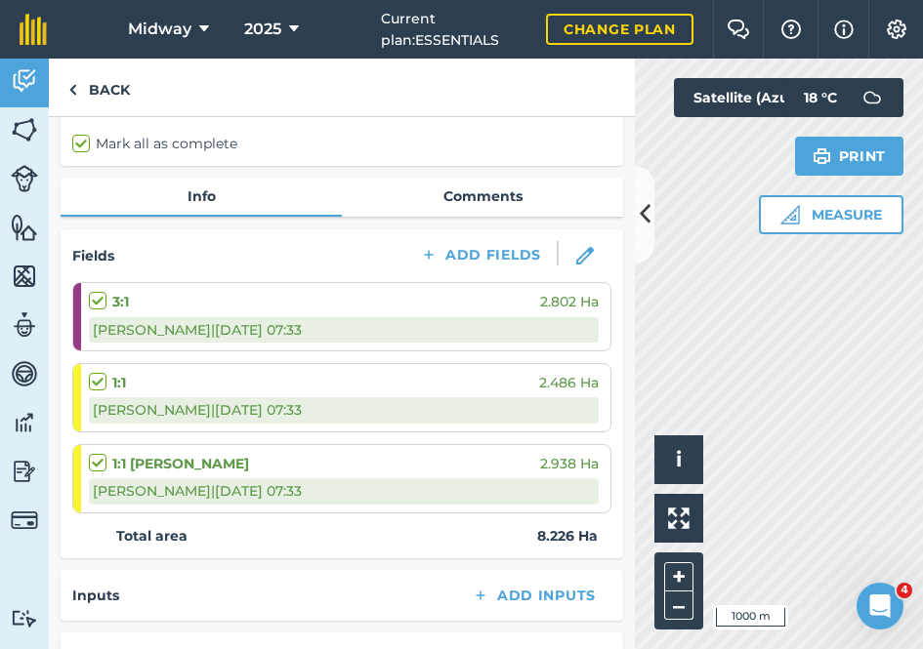
click at [489, 192] on link "Comments" at bounding box center [482, 196] width 281 height 37
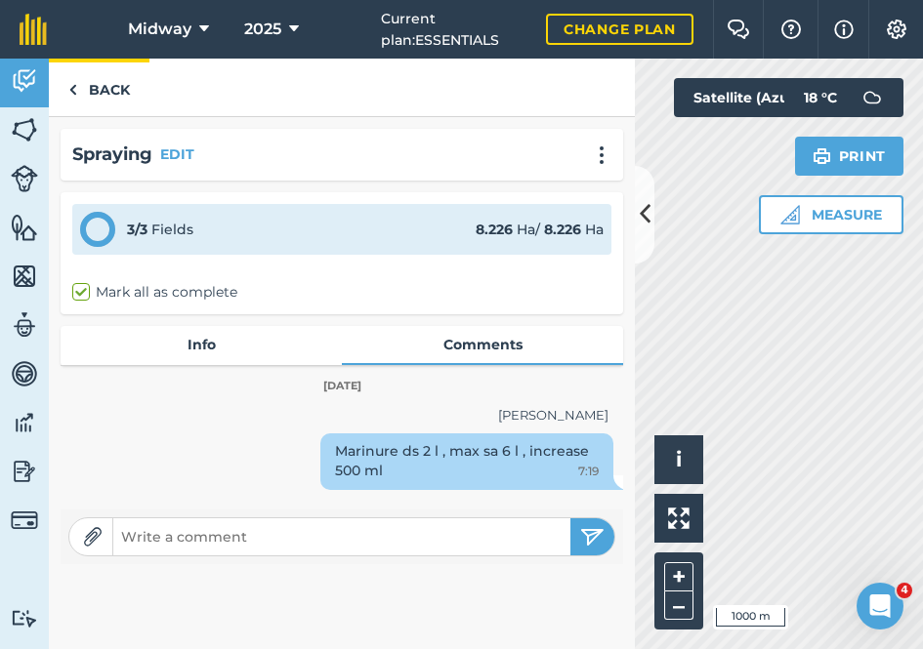
click at [78, 94] on link "Back" at bounding box center [99, 88] width 101 height 58
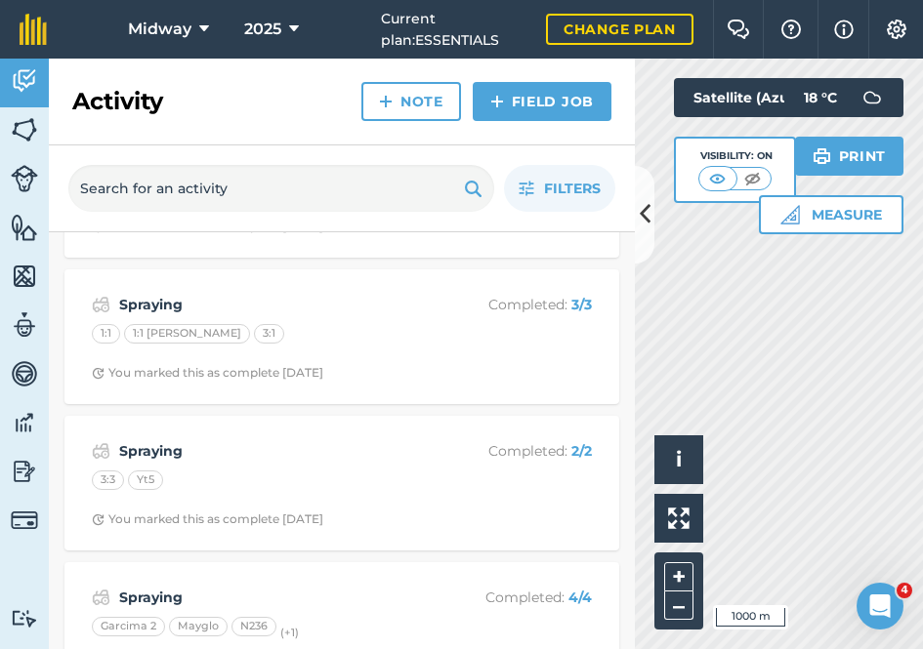
scroll to position [8621, 0]
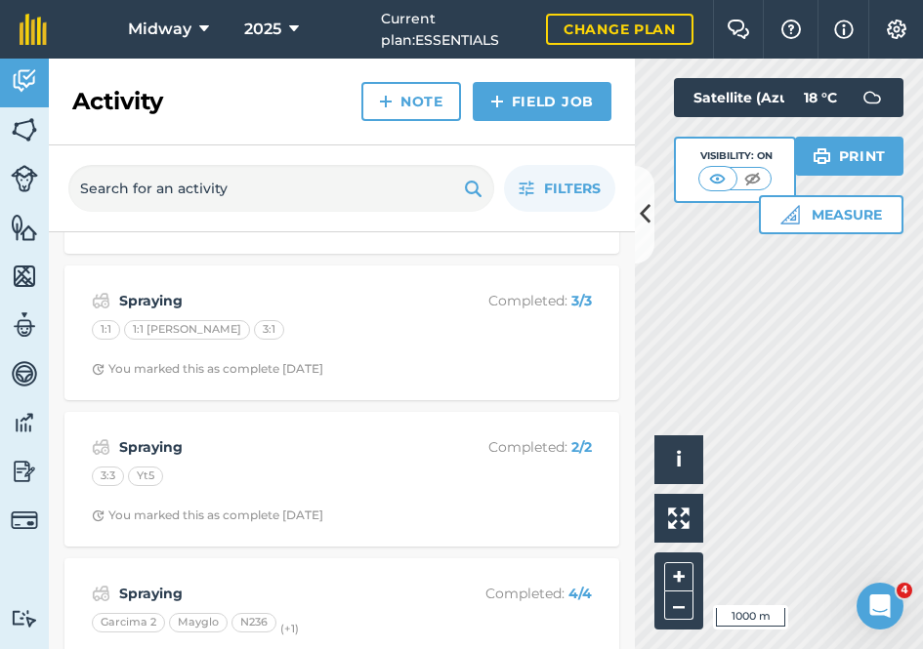
click at [137, 467] on div "Yt5" at bounding box center [145, 477] width 35 height 20
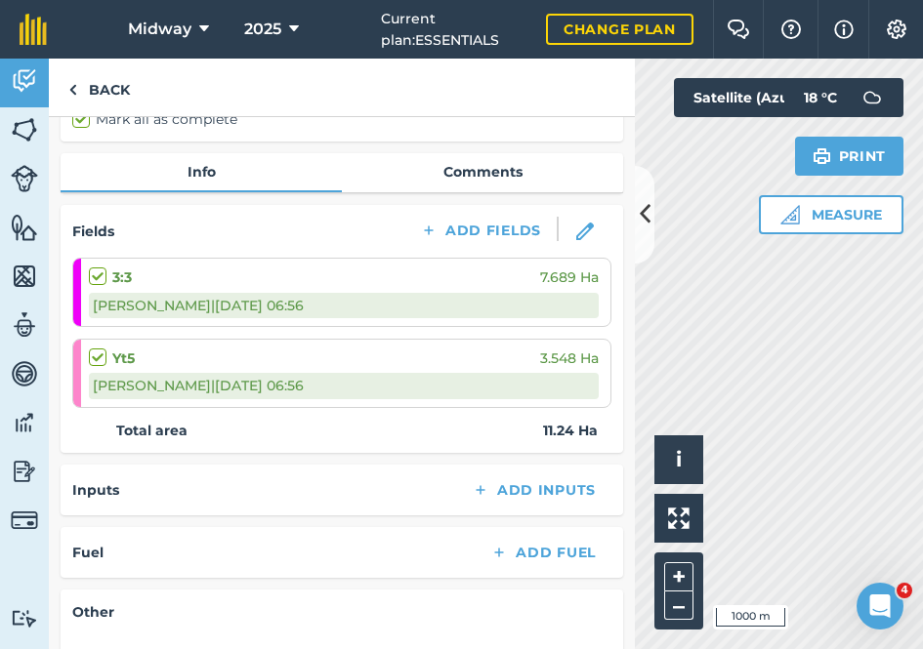
scroll to position [127, 0]
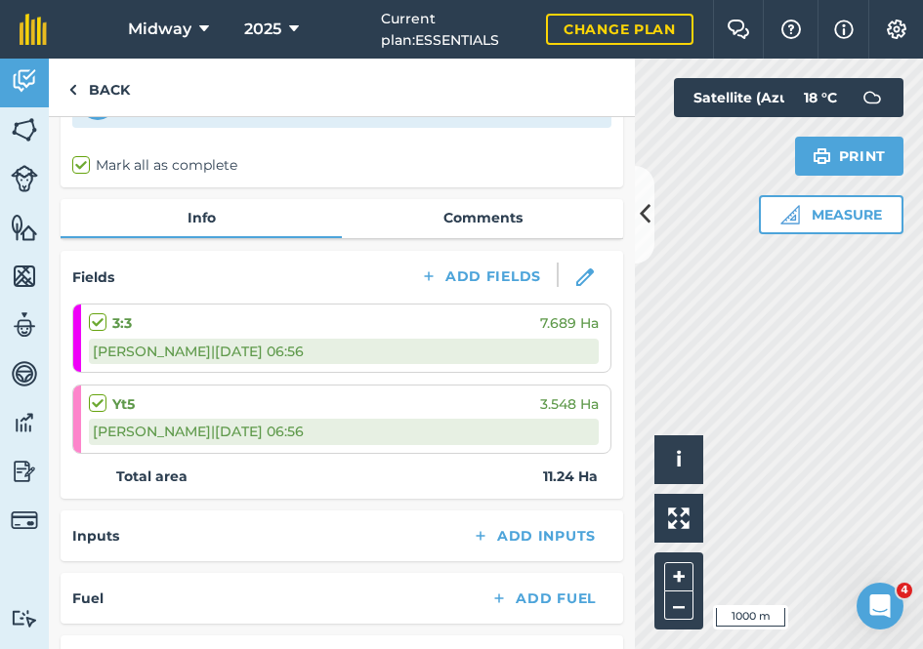
click at [491, 218] on link "Comments" at bounding box center [482, 217] width 281 height 37
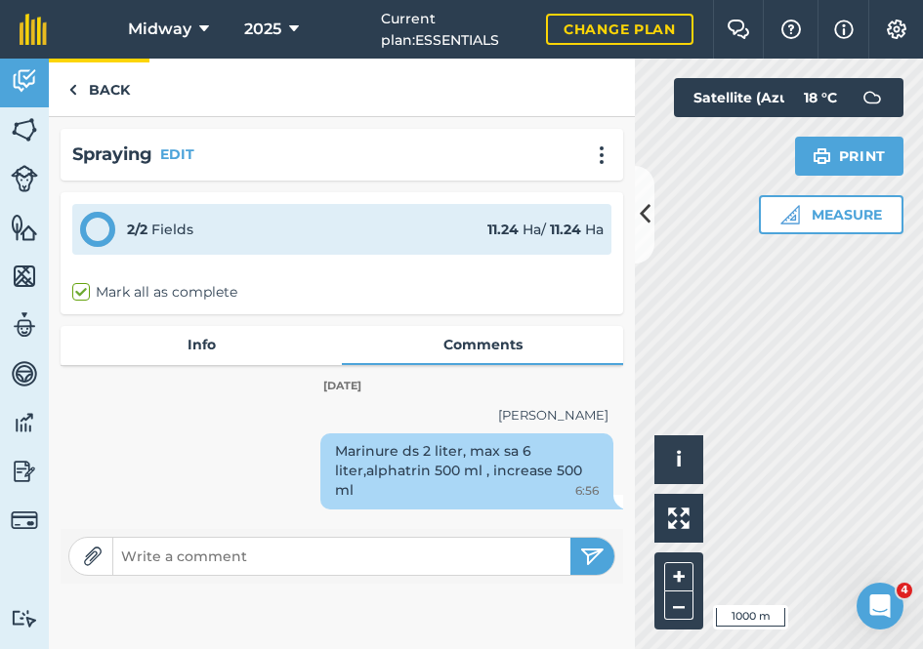
click at [71, 92] on img at bounding box center [72, 89] width 9 height 23
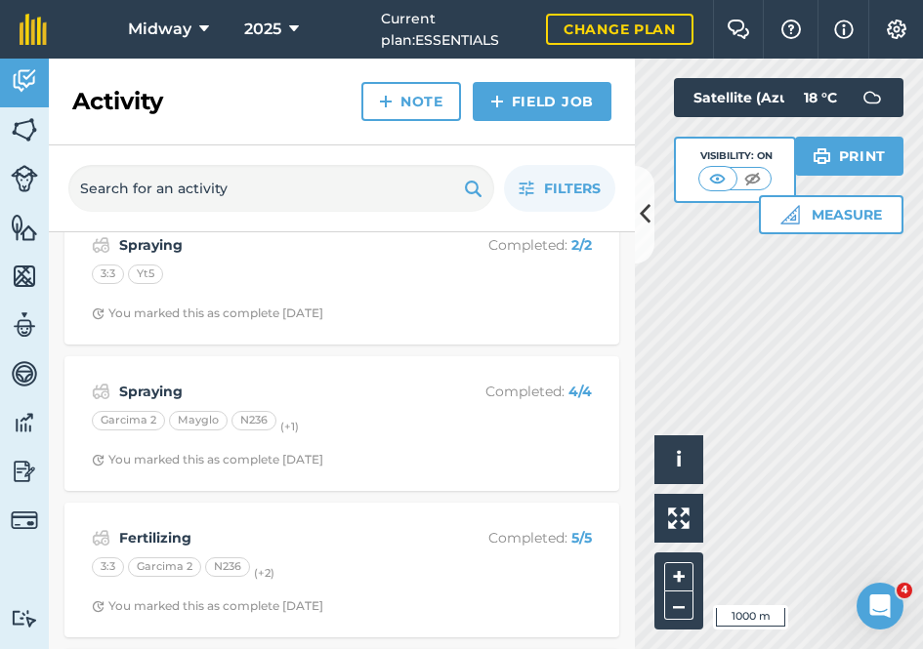
scroll to position [8835, 0]
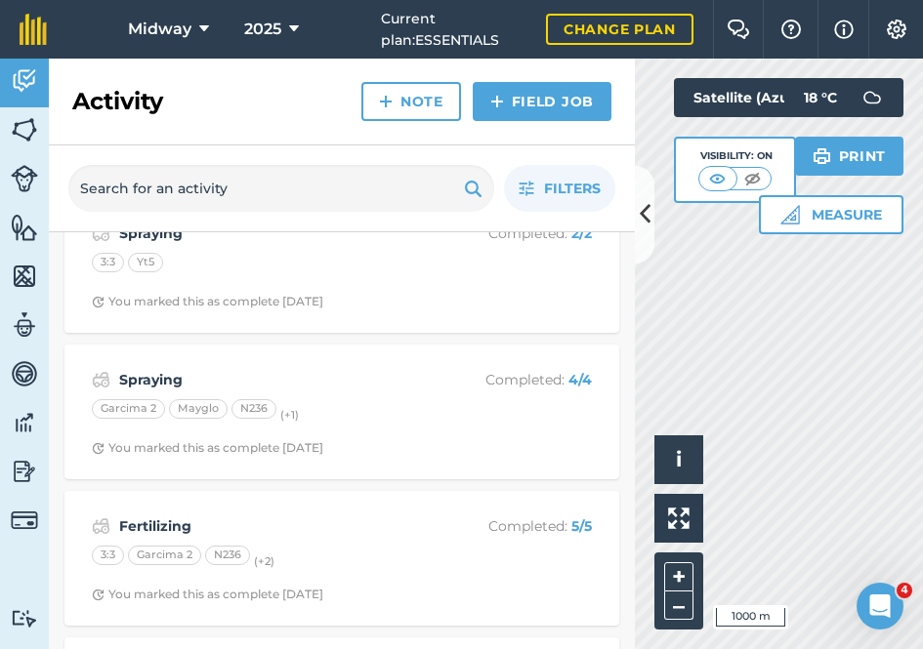
click at [142, 369] on strong "Spraying" at bounding box center [274, 379] width 310 height 21
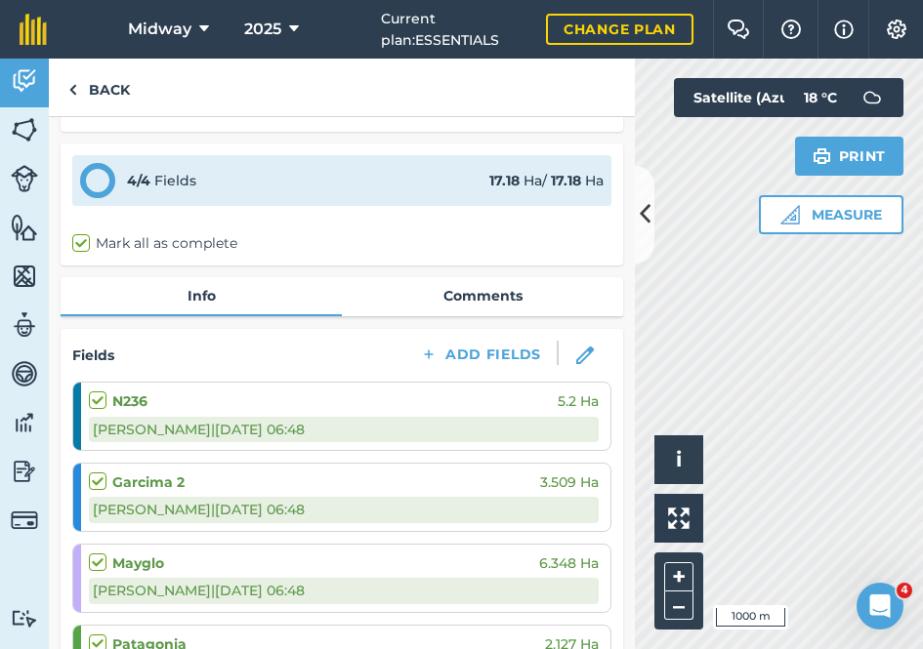
scroll to position [48, 0]
click at [488, 289] on link "Comments" at bounding box center [482, 296] width 281 height 37
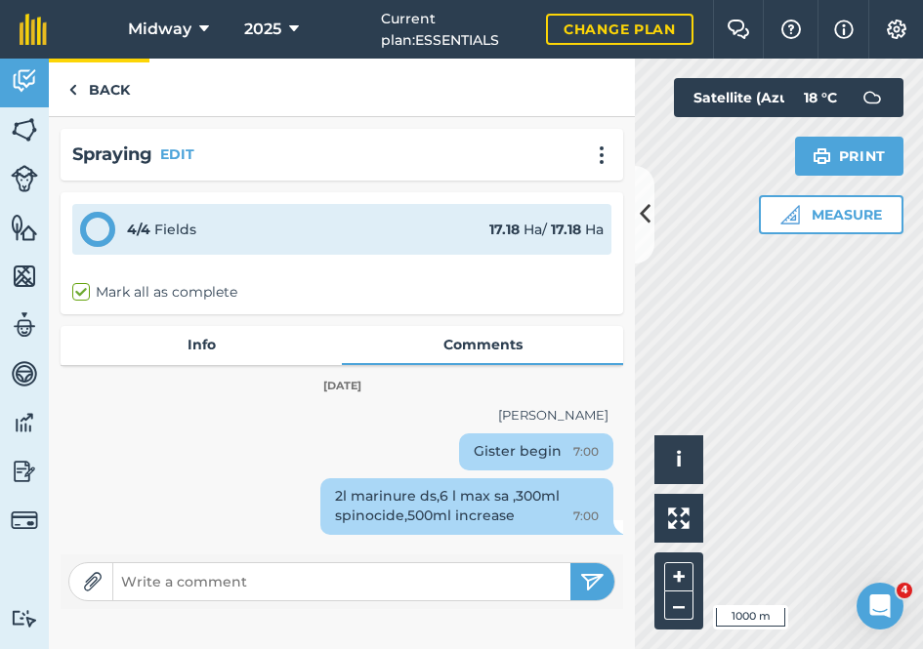
click at [76, 89] on img at bounding box center [72, 89] width 9 height 23
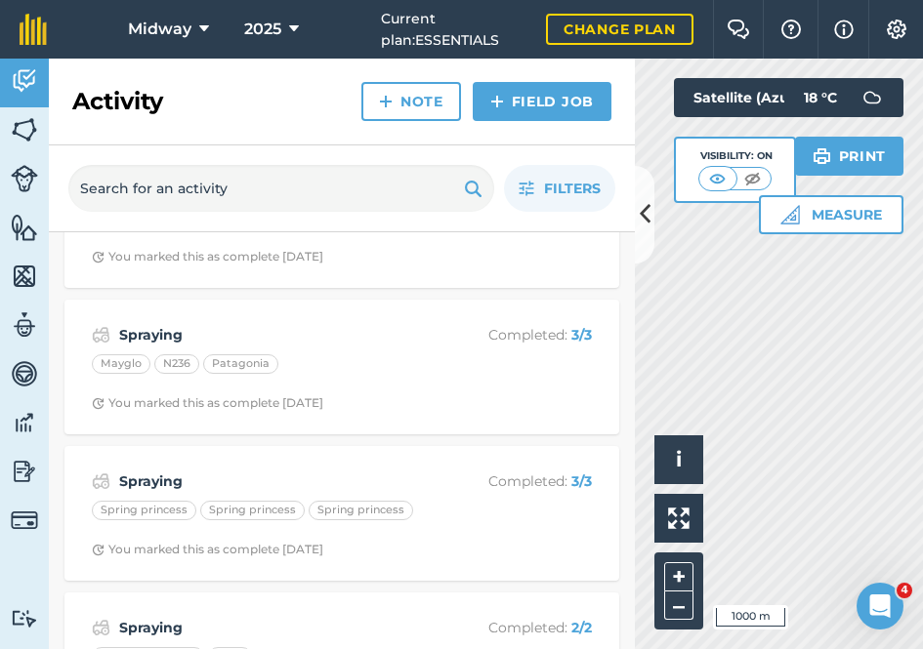
scroll to position [7709, 0]
click at [142, 457] on div "Spraying Completed : 3 / 3 Spring princess Spring princess Spring princess You …" at bounding box center [341, 512] width 531 height 111
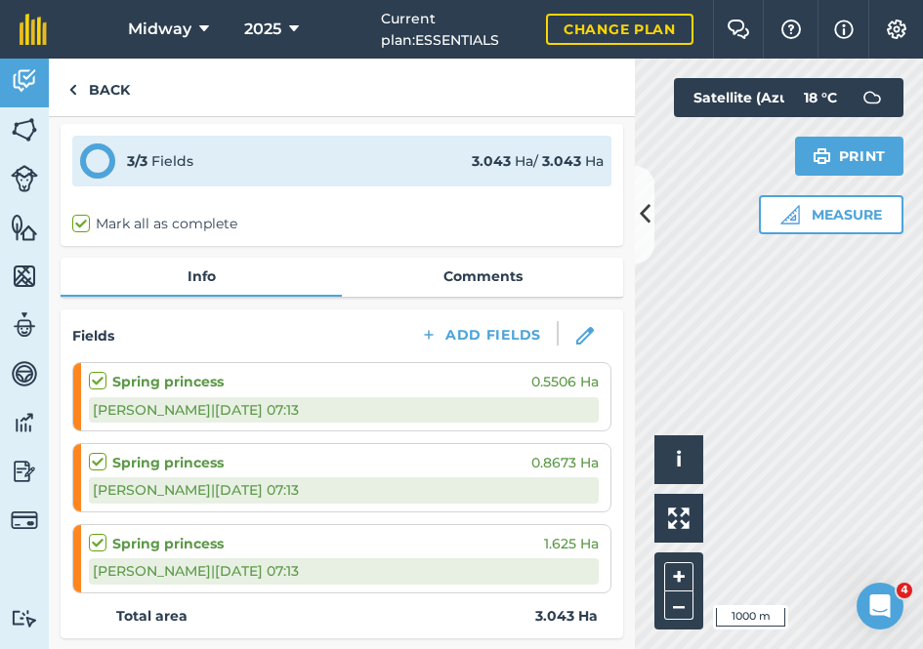
scroll to position [73, 0]
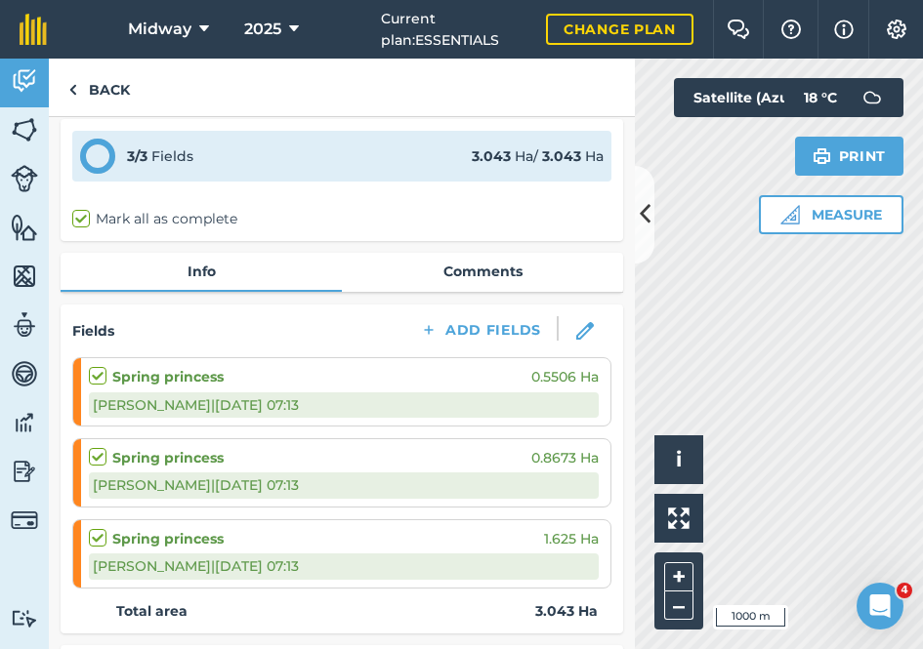
click at [152, 514] on ol "Spring princess 0.5506 [PERSON_NAME] | [DATE] 07:13 Spring princess 0.8673 [PER…" at bounding box center [341, 472] width 539 height 230
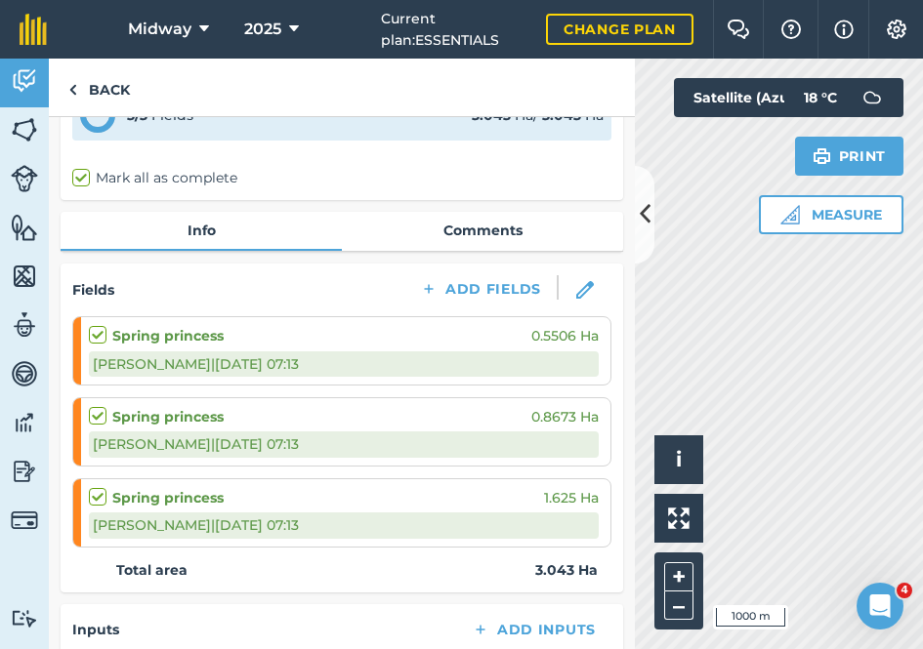
scroll to position [108, 0]
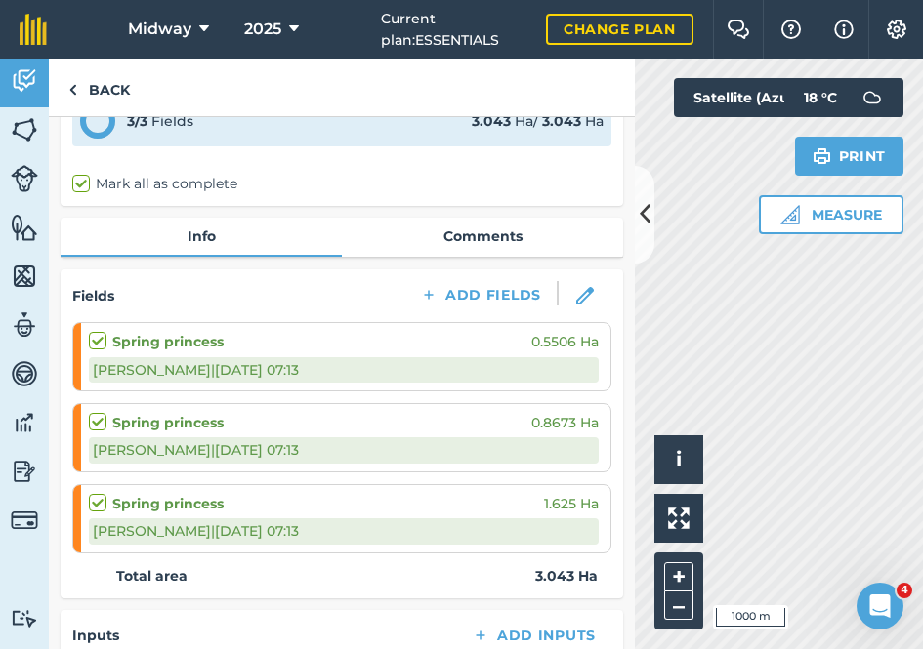
click at [475, 231] on link "Comments" at bounding box center [482, 236] width 281 height 37
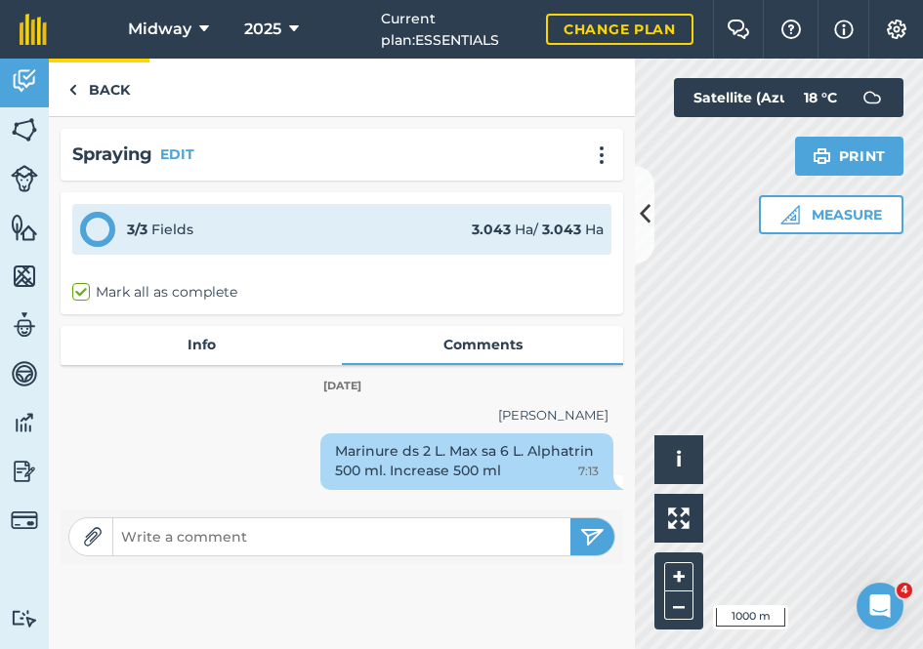
click at [75, 88] on img at bounding box center [72, 89] width 9 height 23
